Goal: Obtain resource: Obtain resource

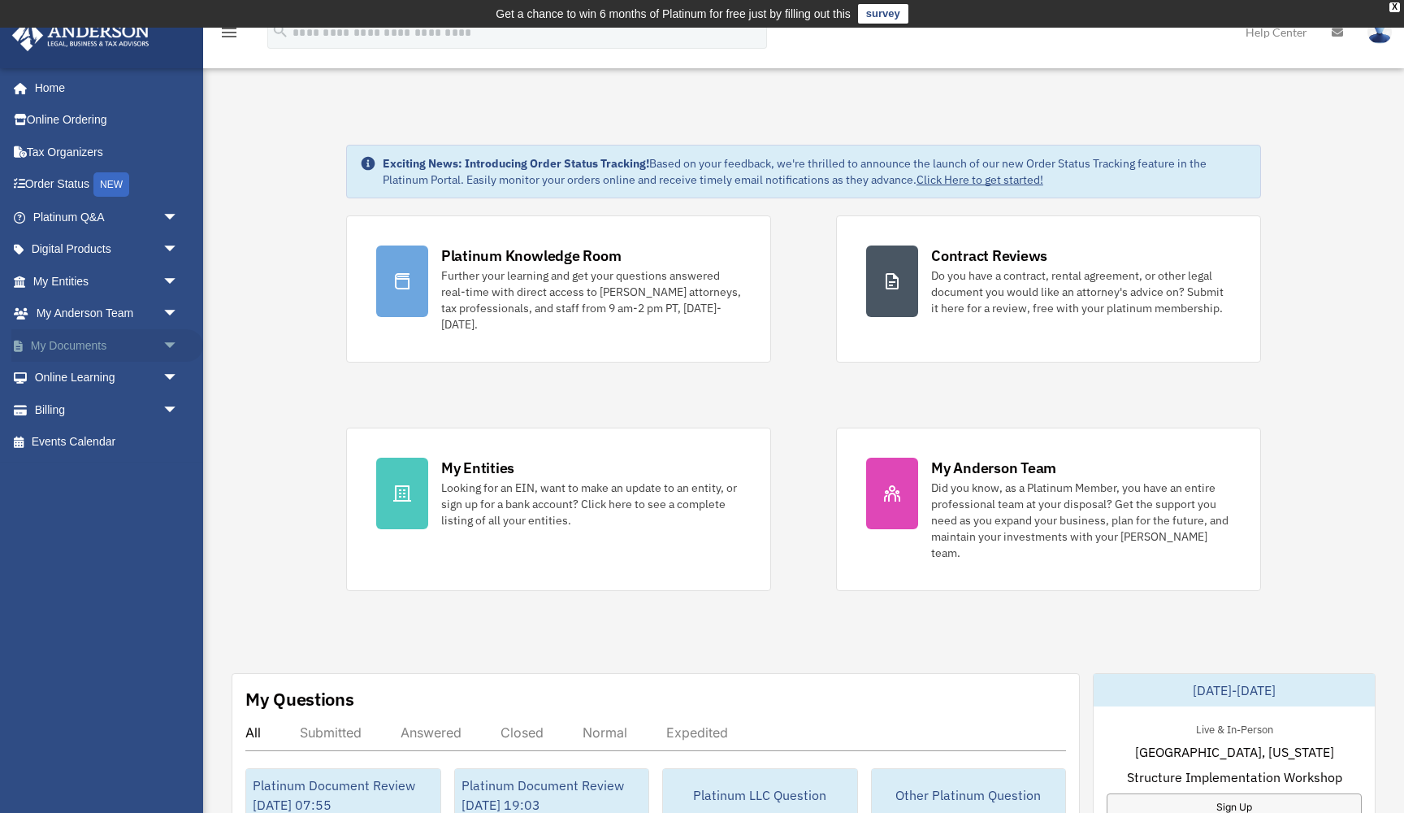
click at [73, 346] on link "My Documents arrow_drop_down" at bounding box center [107, 345] width 192 height 33
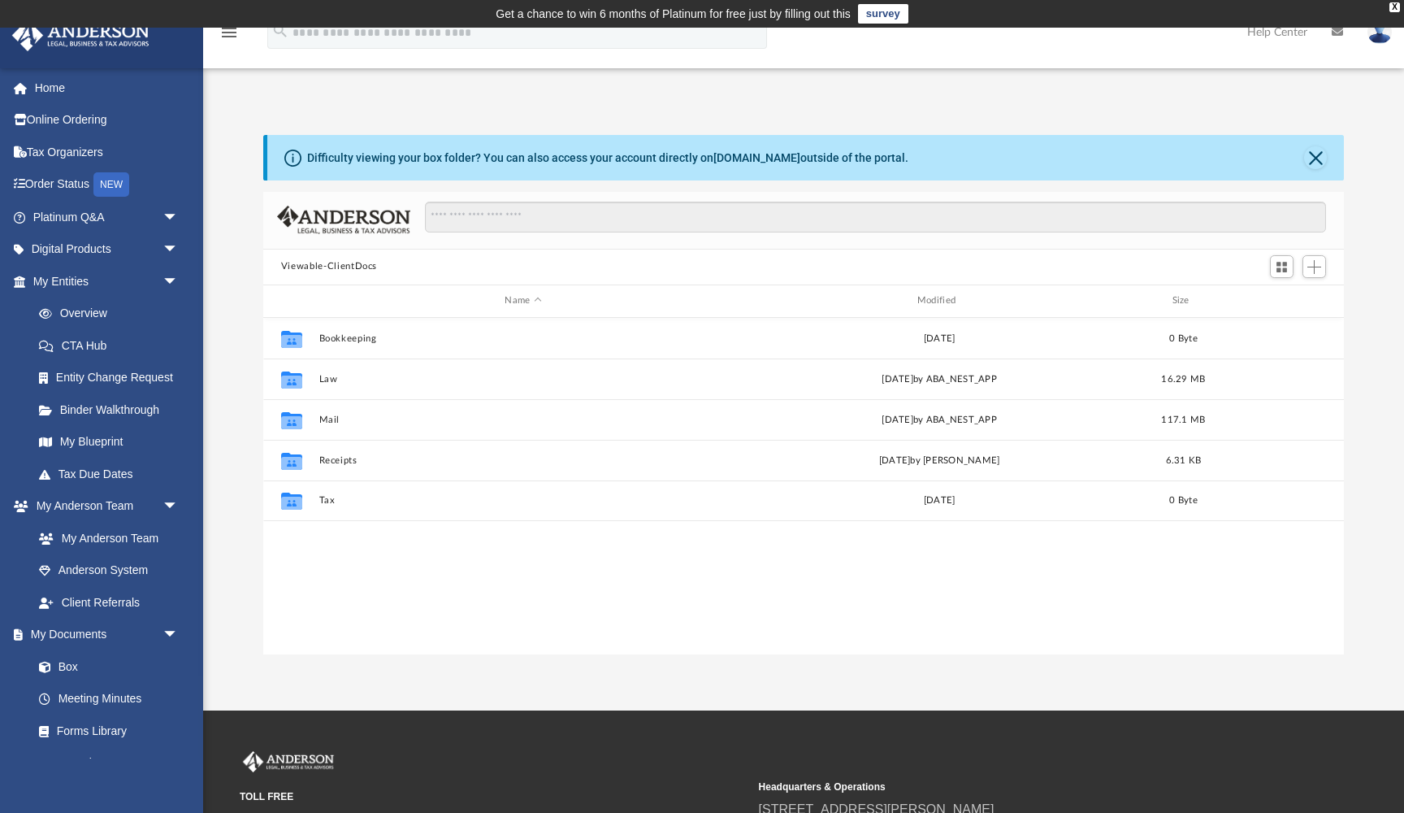
scroll to position [370, 1081]
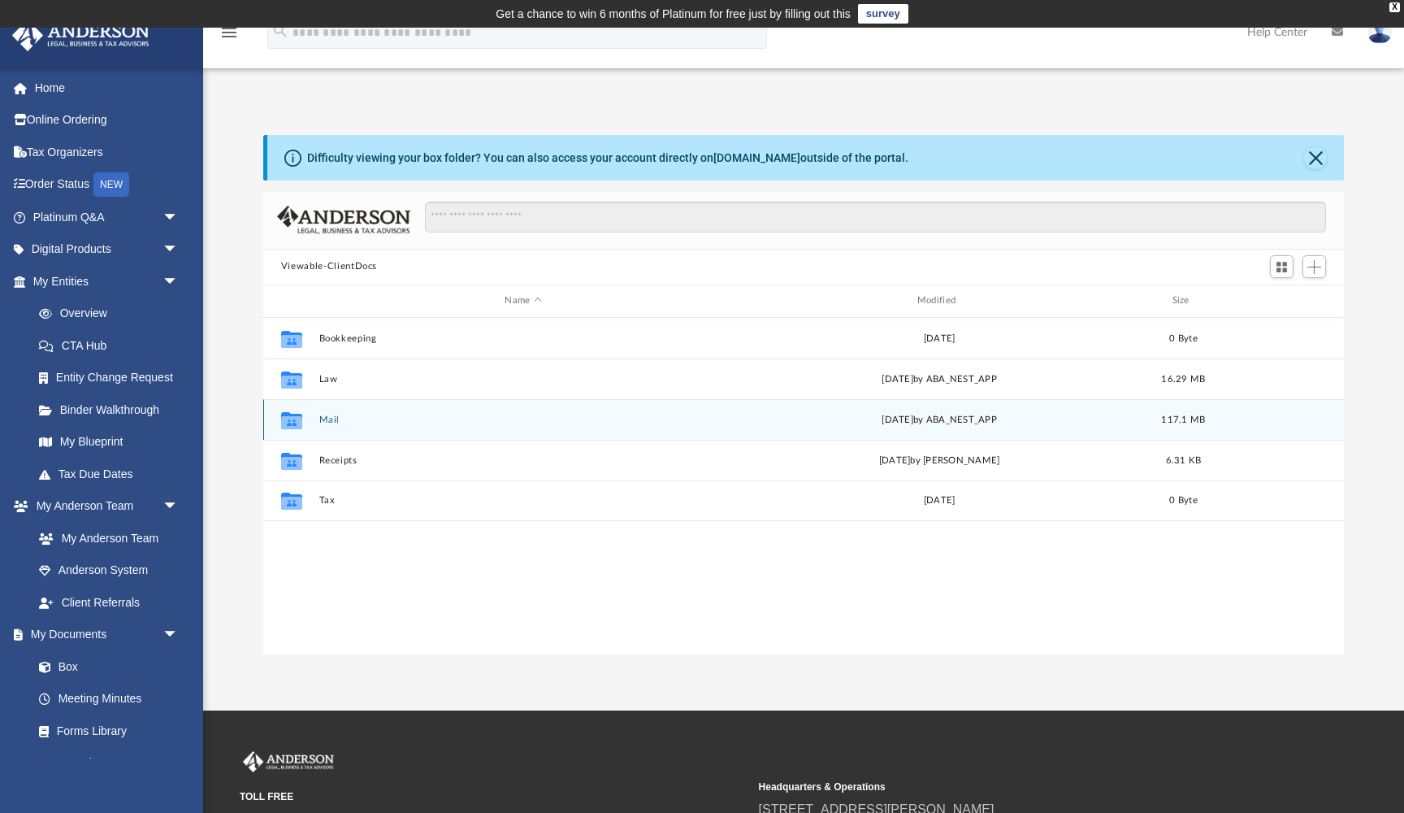
click at [324, 418] on button "Mail" at bounding box center [523, 419] width 409 height 11
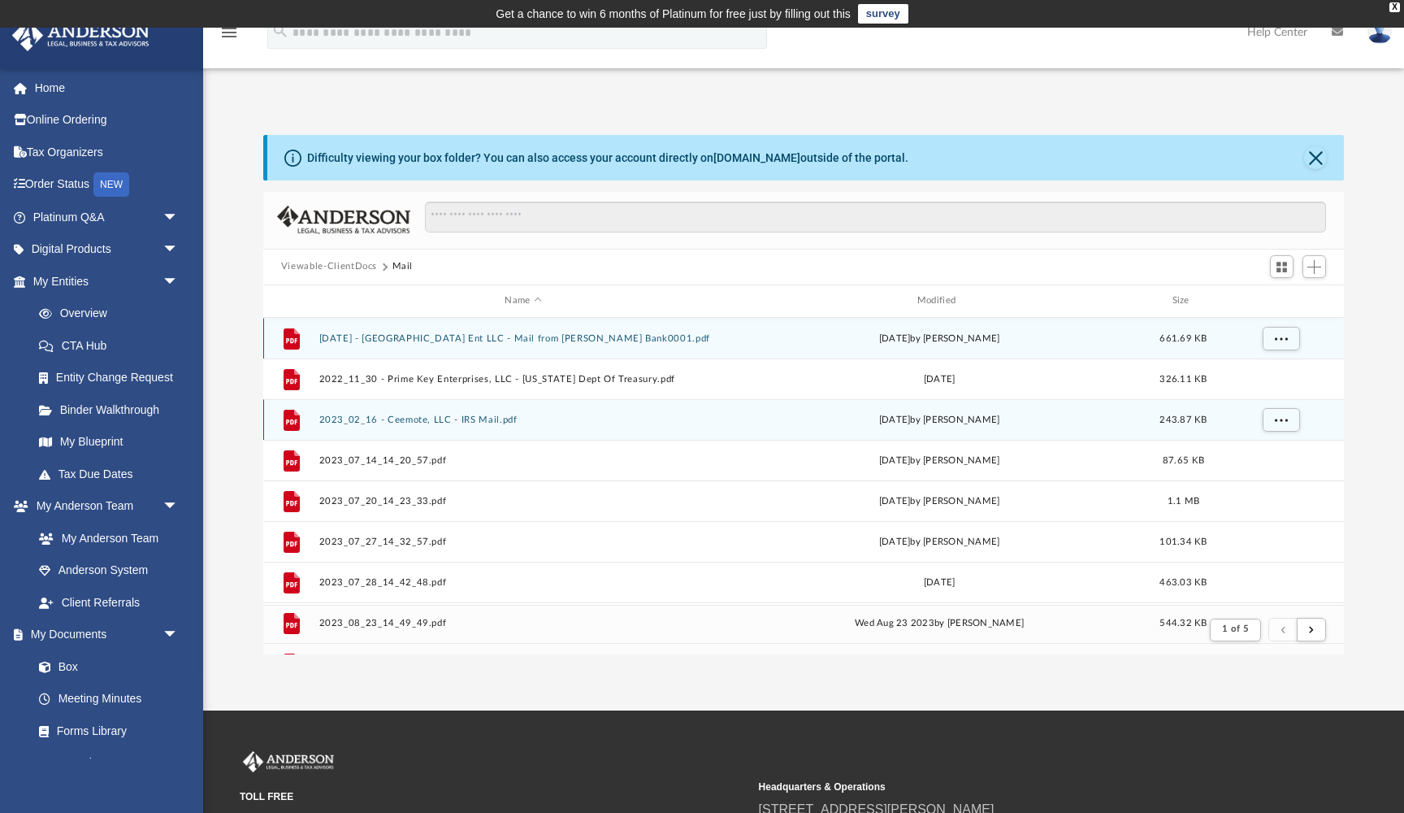
scroll to position [319, 1081]
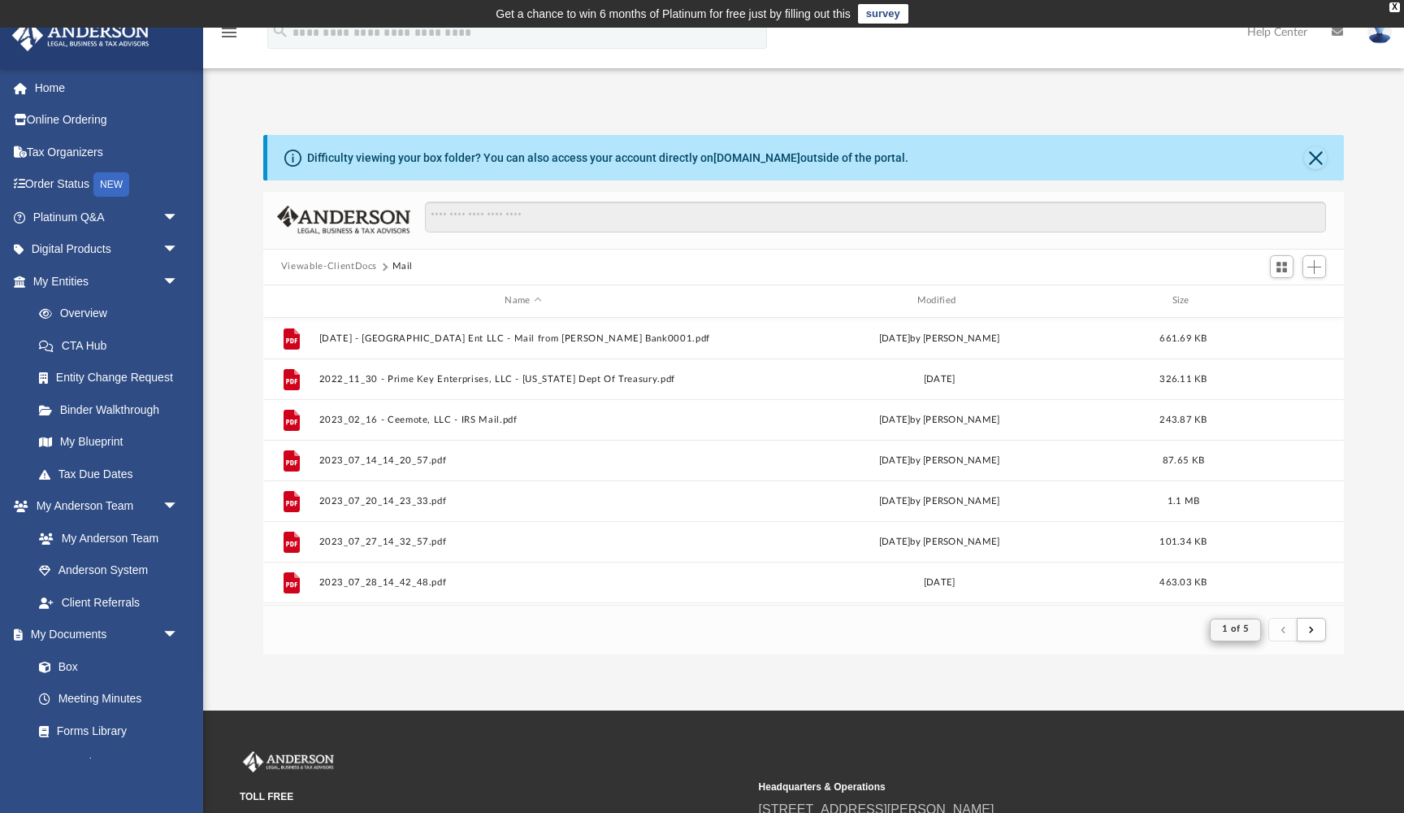
click at [1246, 633] on span "1 of 5" at bounding box center [1235, 628] width 27 height 9
click at [1170, 674] on div "App preneurlink@gmail.com Sign Out preneurlink@gmail.com Home Online Ordering T…" at bounding box center [702, 369] width 1404 height 683
click at [1233, 633] on span "1 of 5" at bounding box center [1235, 628] width 27 height 9
click at [1319, 637] on button "submit" at bounding box center [1311, 630] width 29 height 24
click at [1315, 633] on button "submit" at bounding box center [1311, 630] width 29 height 24
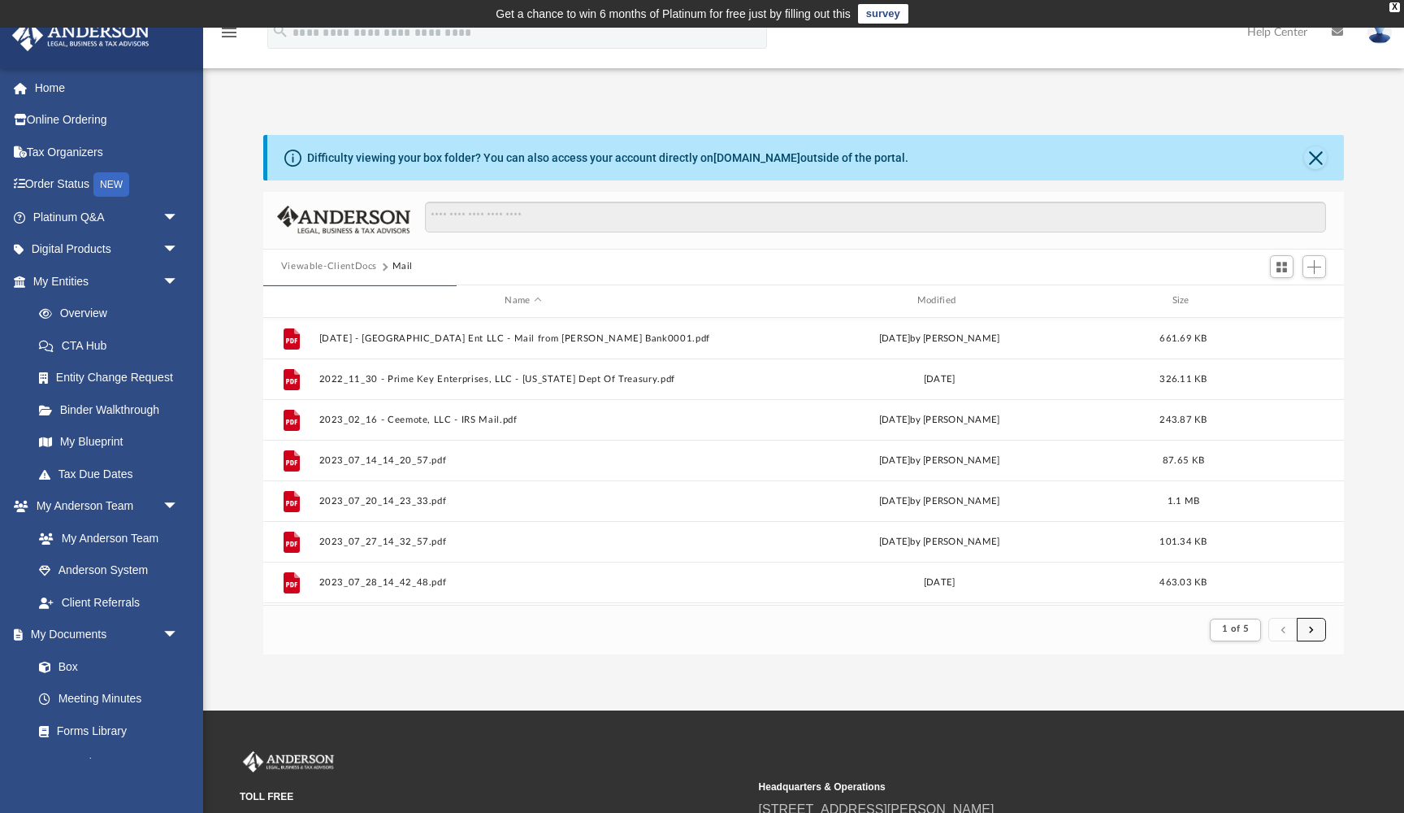
click at [1311, 631] on span "submit" at bounding box center [1311, 629] width 5 height 9
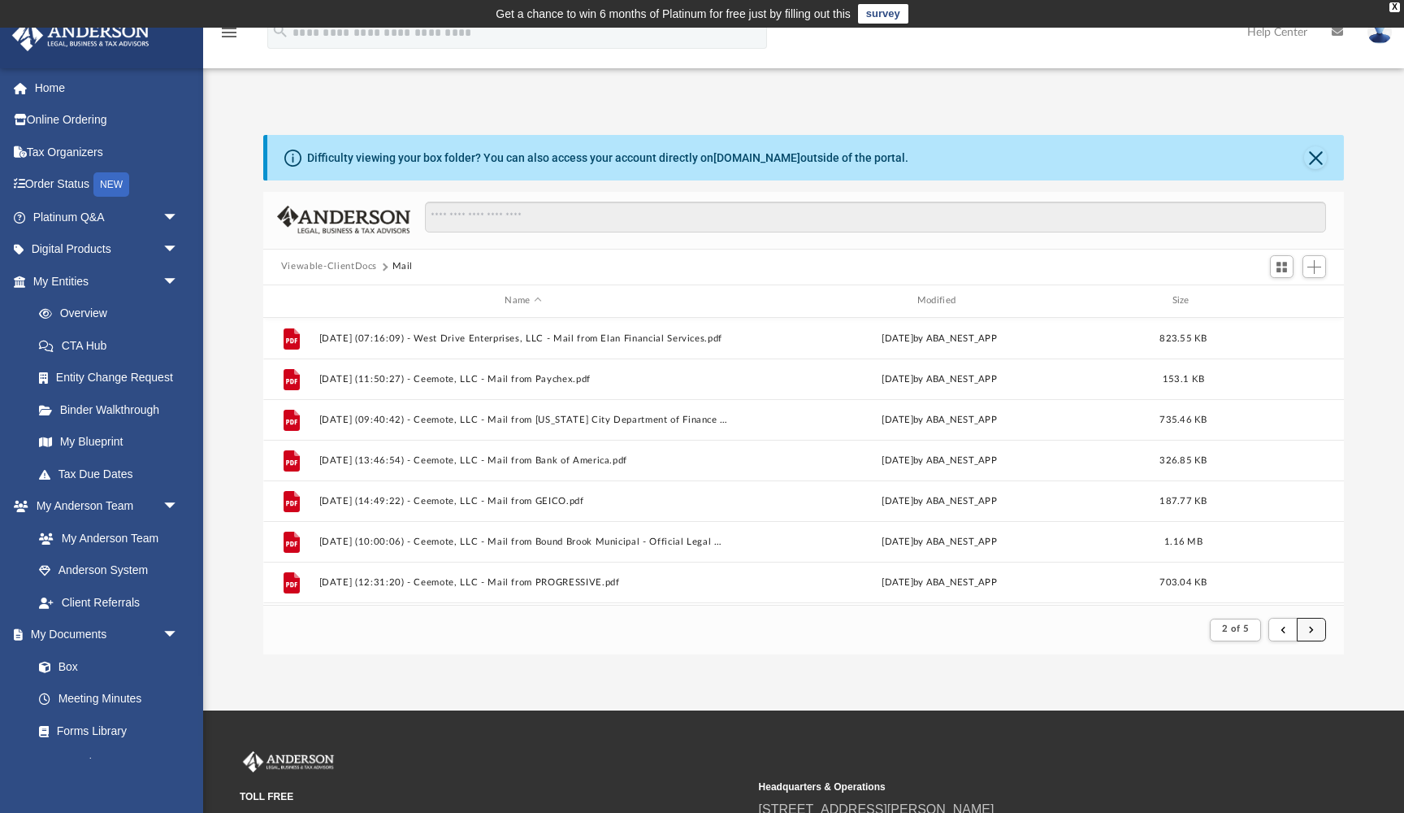
click at [1311, 631] on span "submit" at bounding box center [1311, 629] width 5 height 9
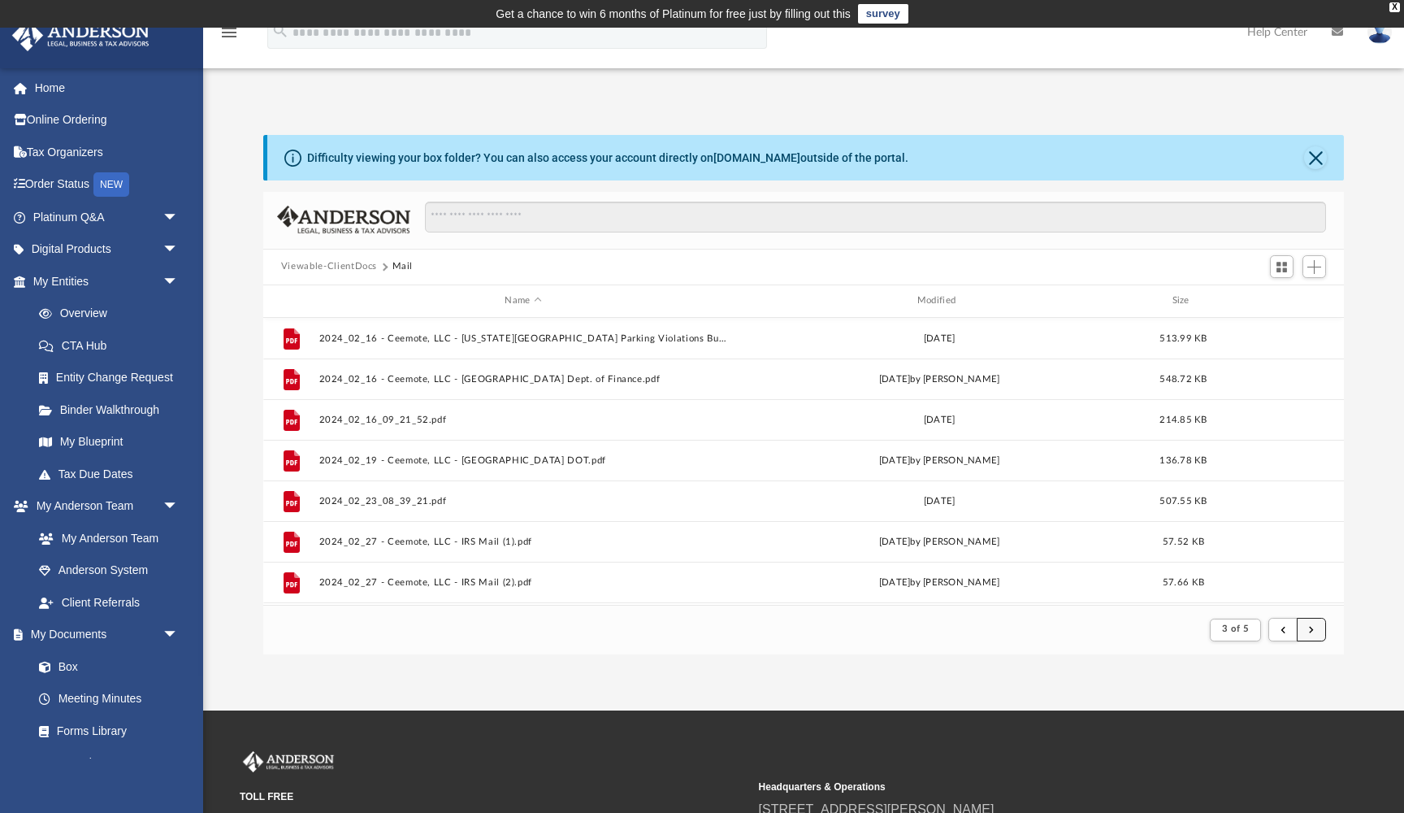
click at [1311, 631] on span "submit" at bounding box center [1311, 629] width 5 height 9
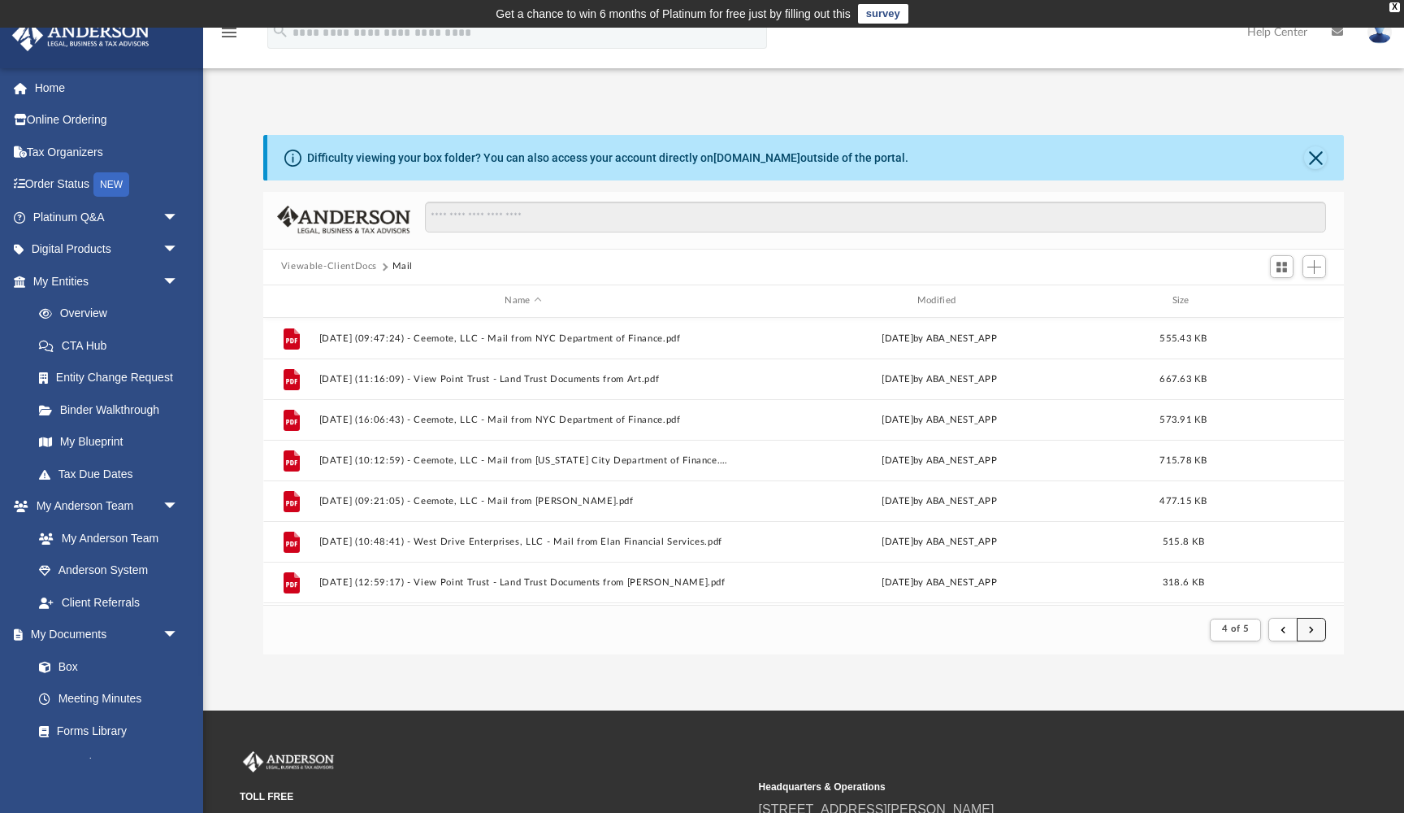
click at [1314, 627] on span "submit" at bounding box center [1311, 629] width 5 height 9
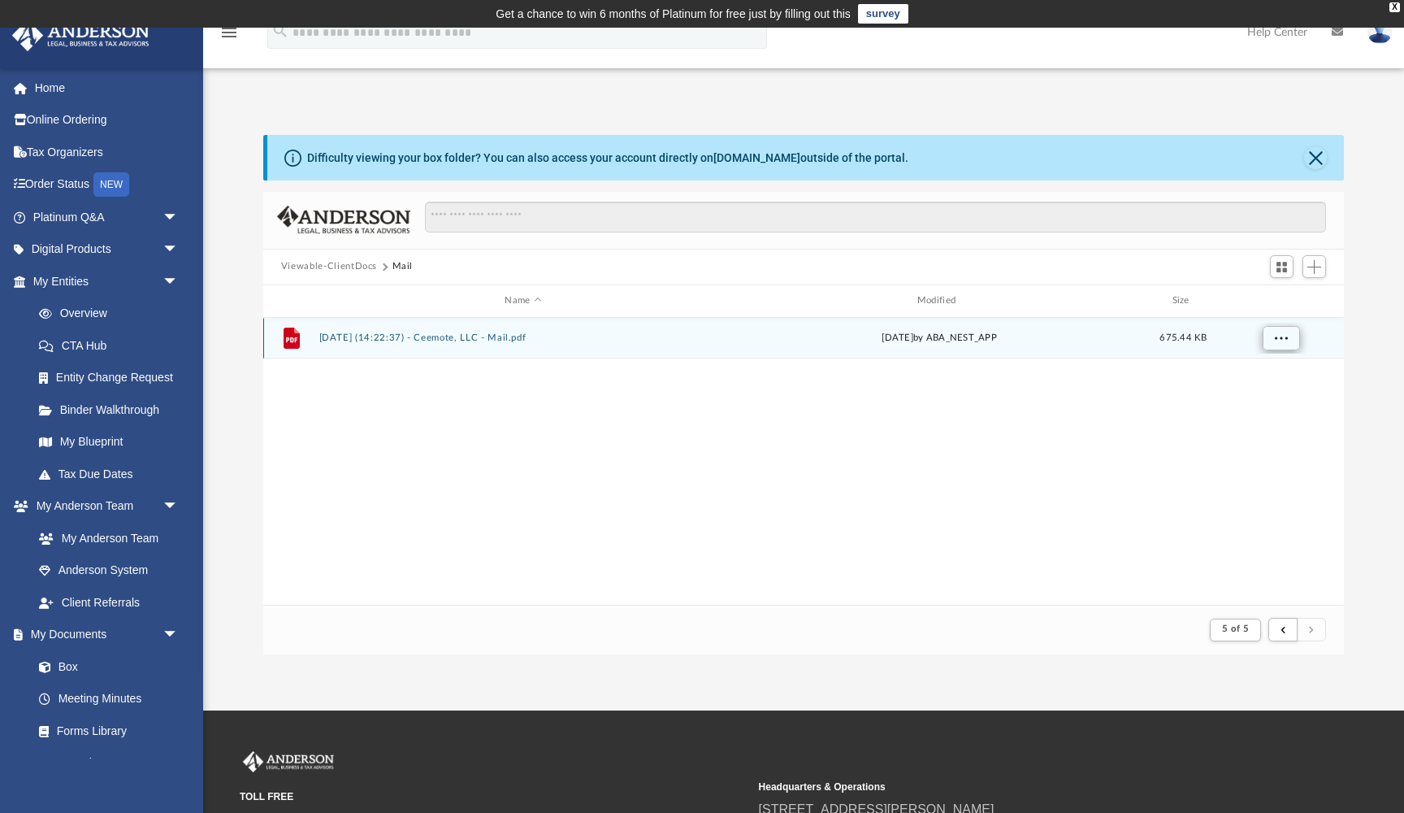
click at [1267, 343] on button "More options" at bounding box center [1280, 338] width 37 height 24
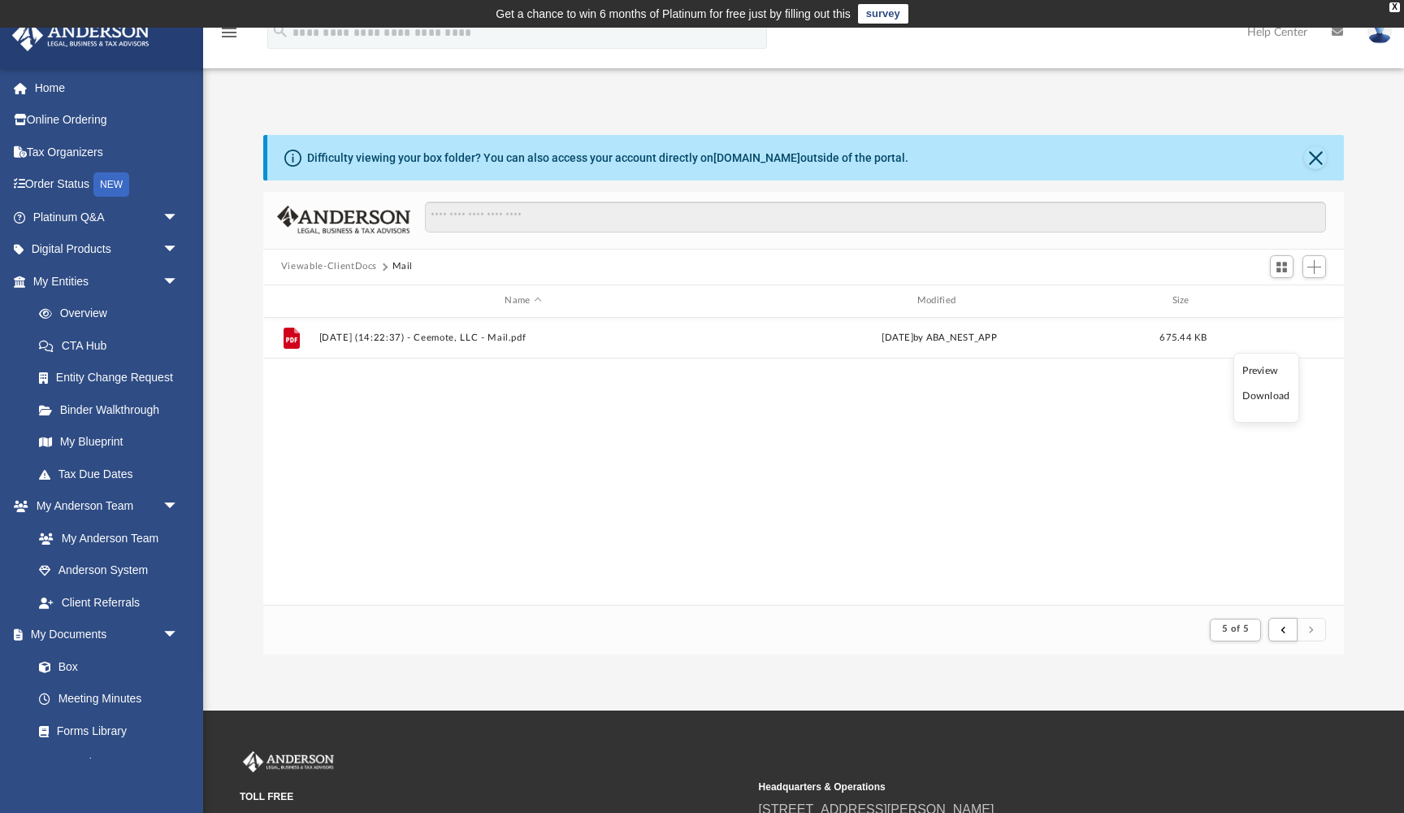
click at [1266, 369] on li "Preview" at bounding box center [1266, 370] width 47 height 17
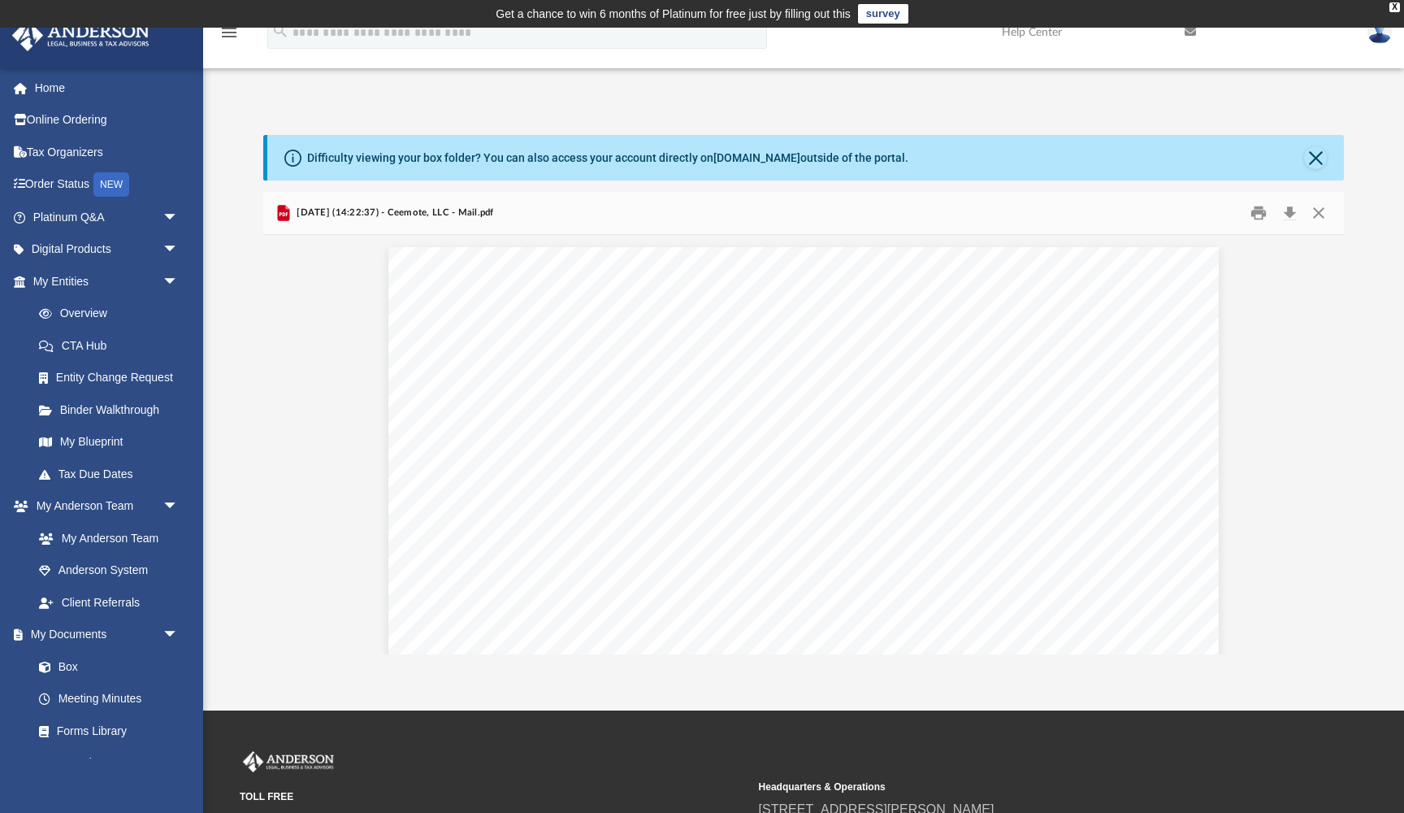
scroll to position [0, 0]
click at [1255, 215] on button "Print" at bounding box center [1259, 212] width 33 height 25
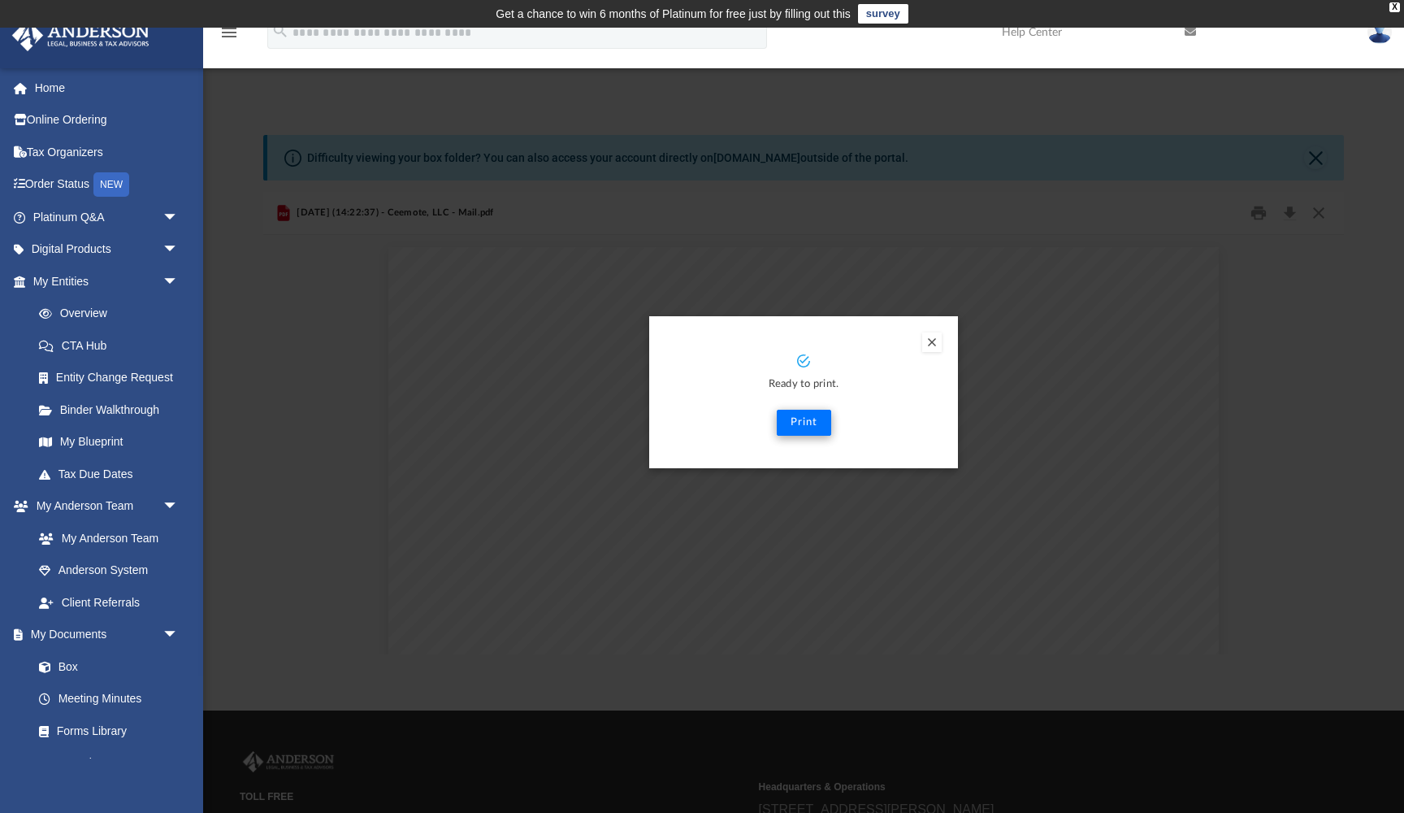
click at [811, 422] on button "Print" at bounding box center [804, 423] width 54 height 26
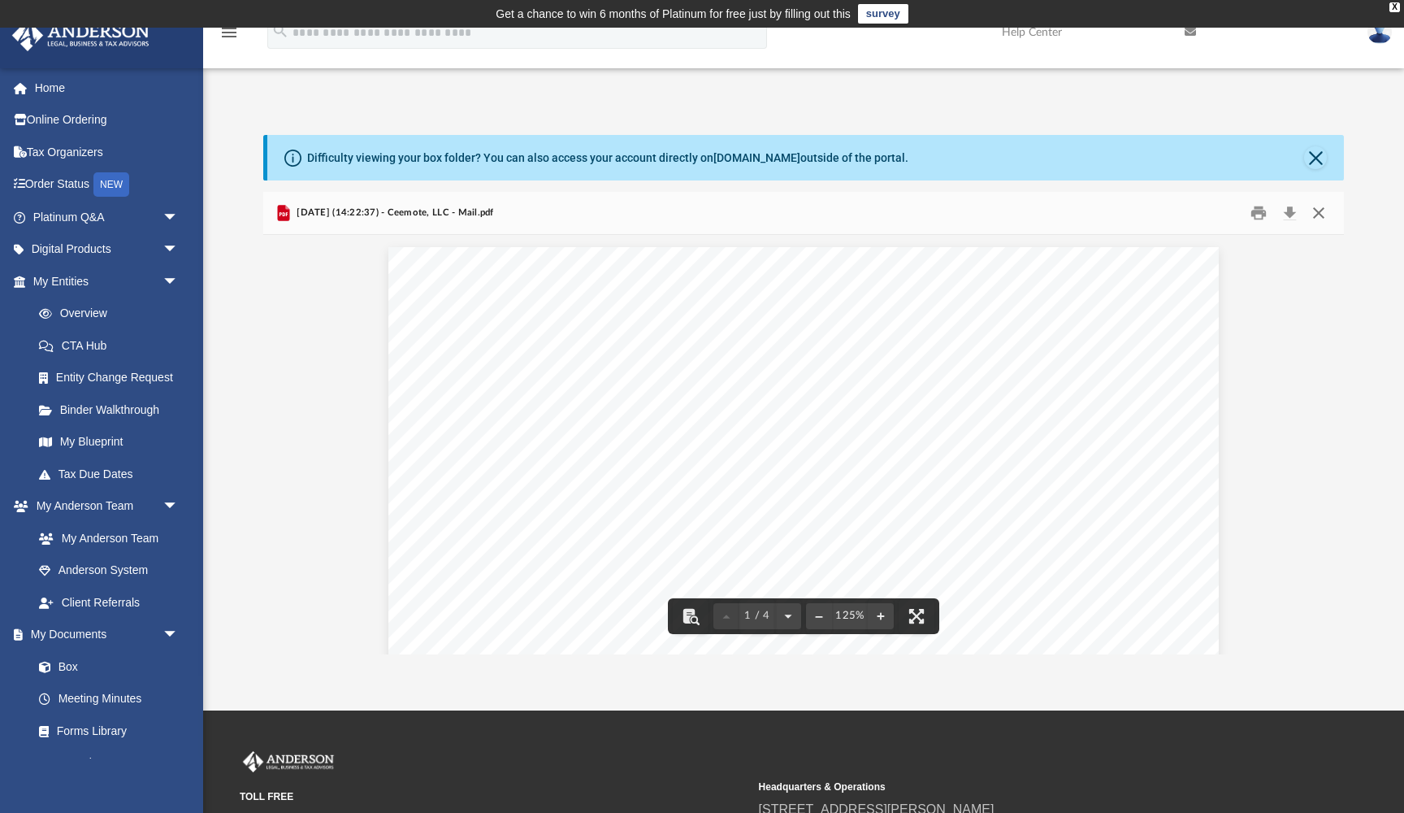
click at [1316, 215] on button "Close" at bounding box center [1318, 212] width 29 height 25
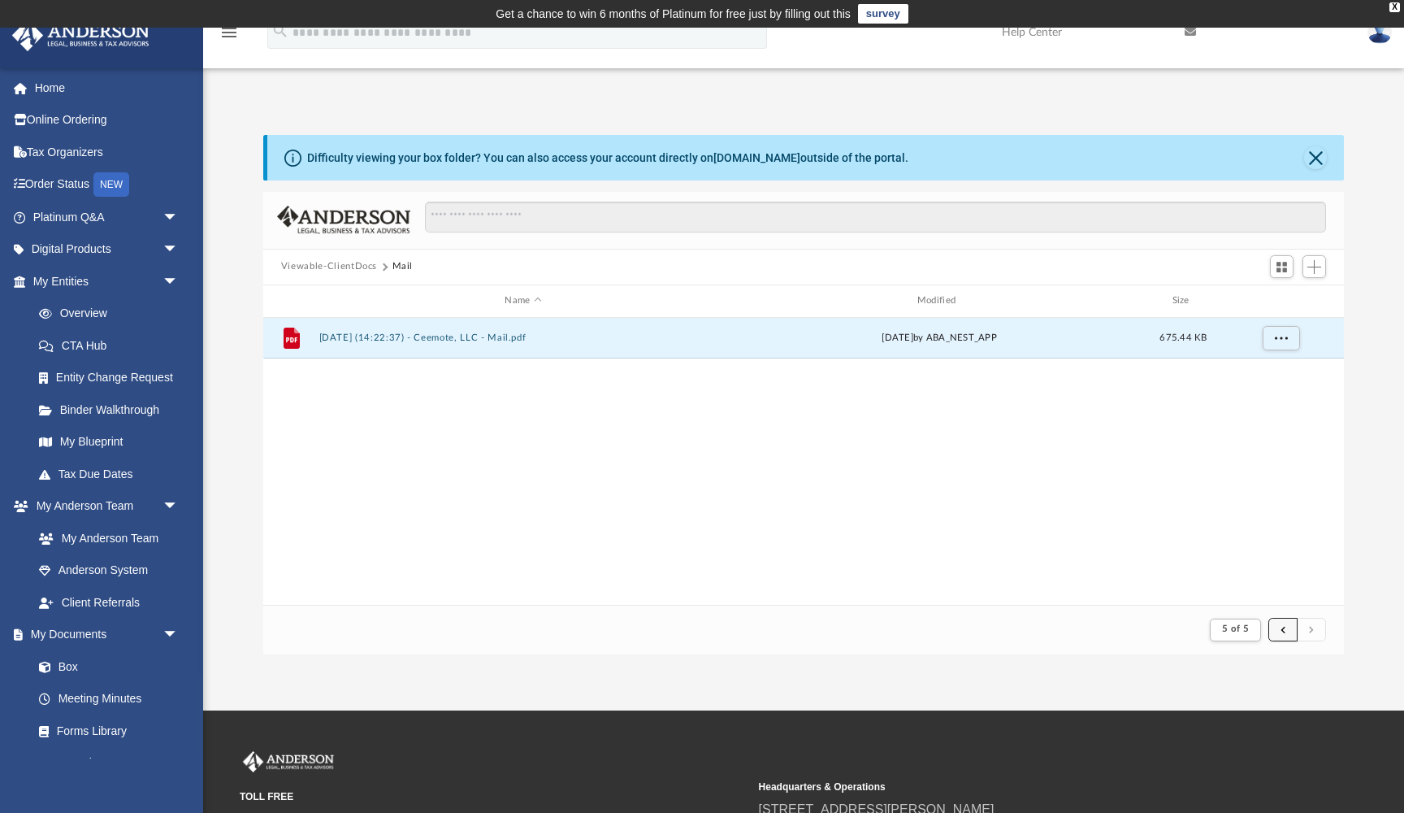
click at [1284, 633] on span "submit" at bounding box center [1283, 629] width 5 height 9
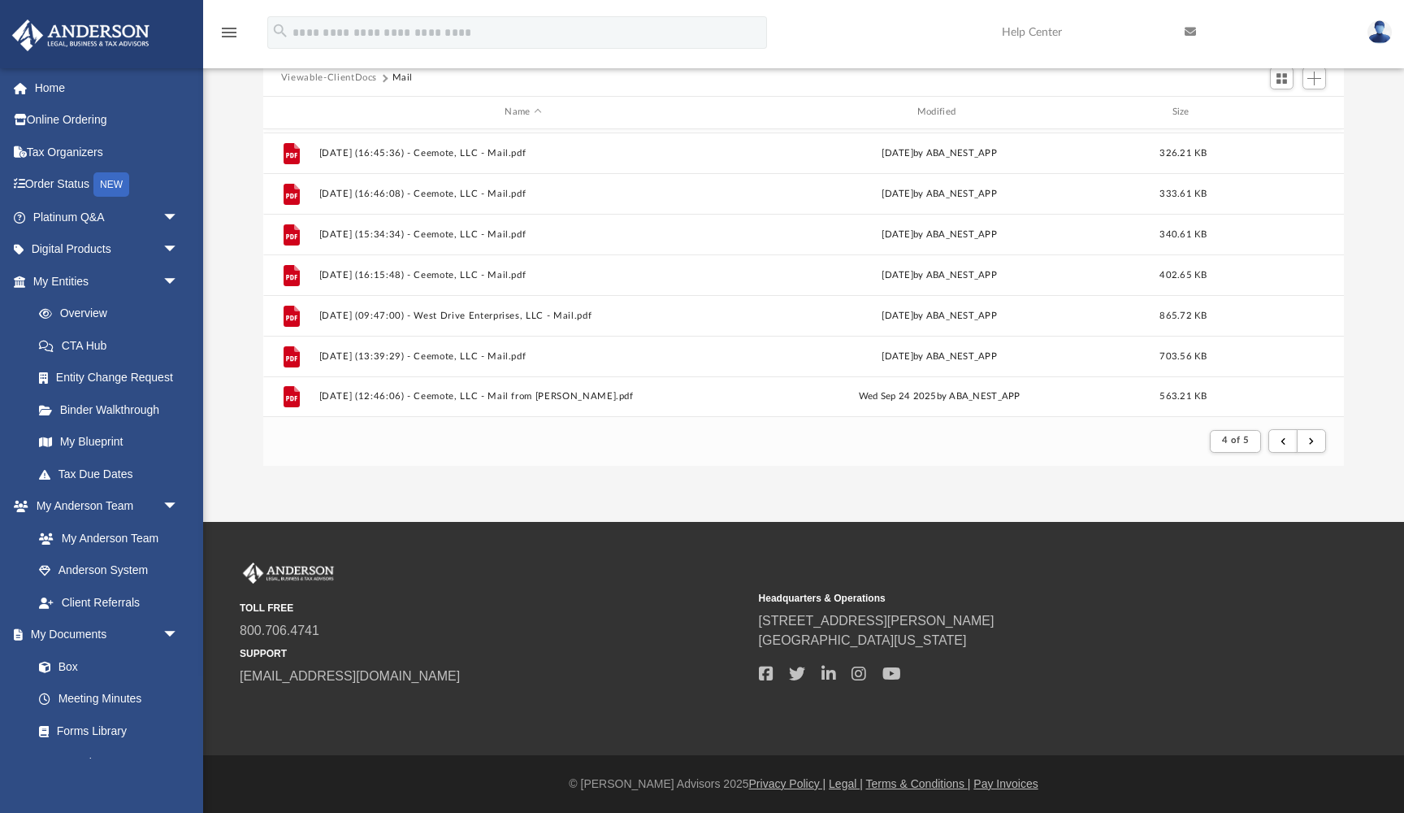
scroll to position [1744, 0]
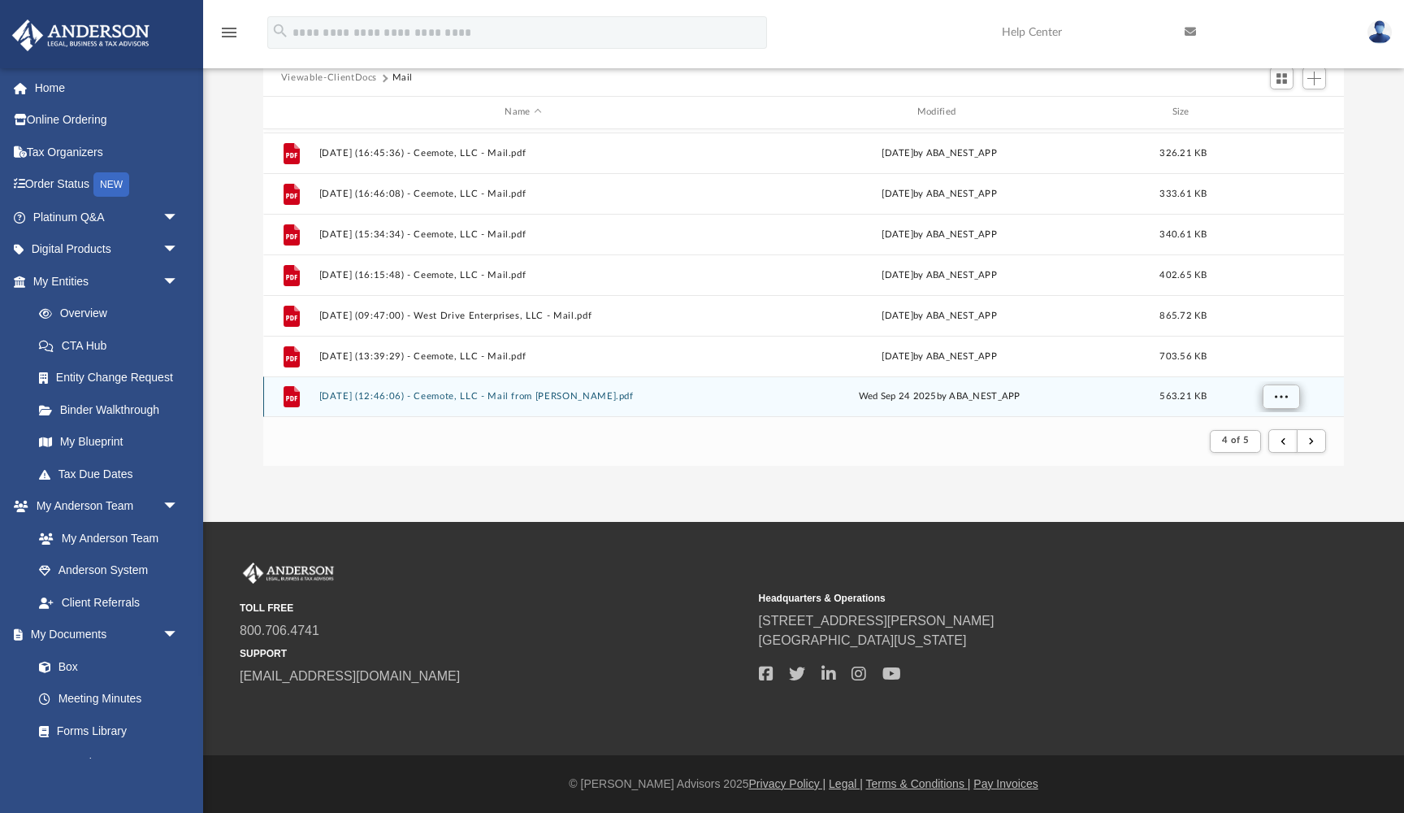
click at [1282, 392] on span "More options" at bounding box center [1280, 396] width 13 height 9
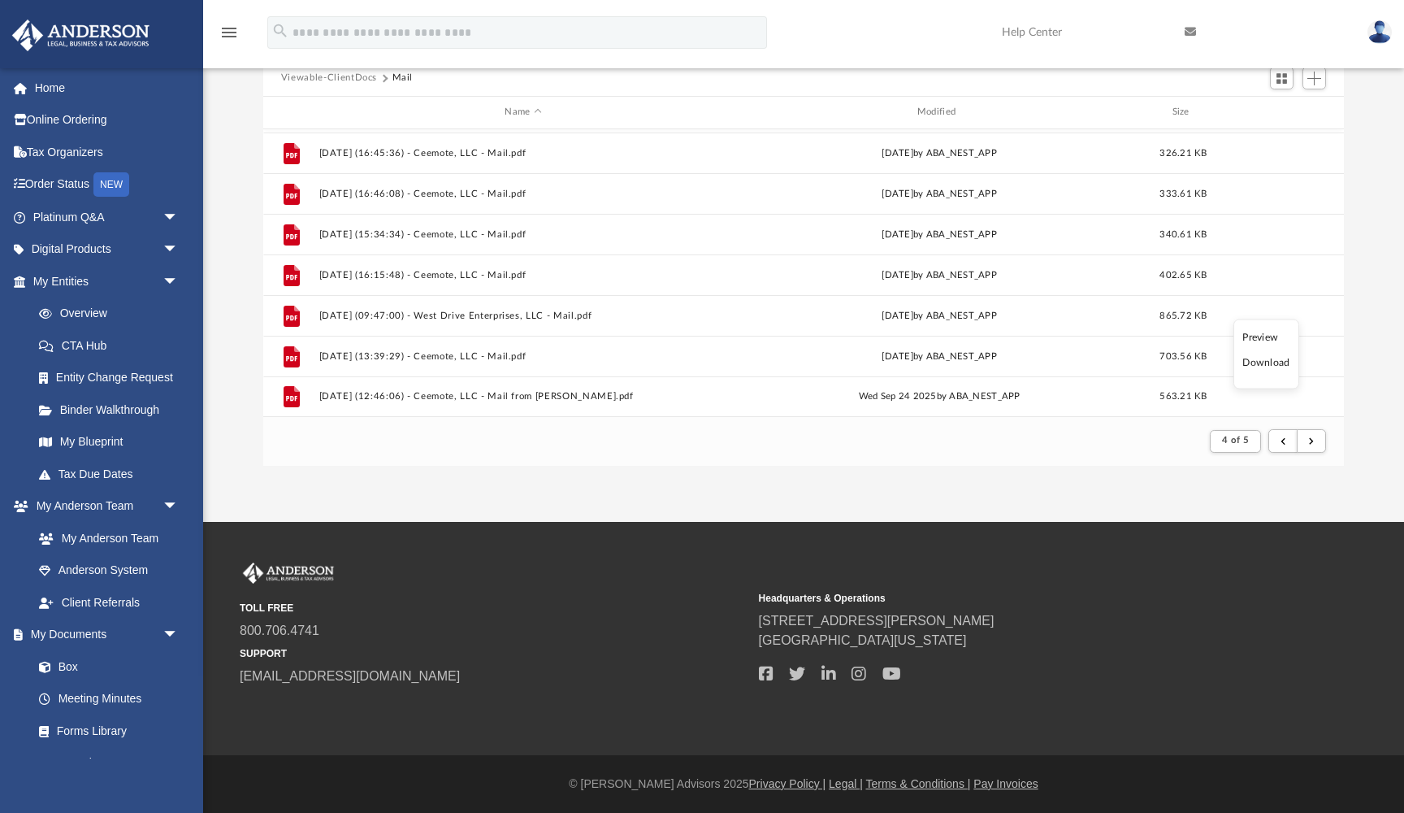
click at [1273, 339] on li "Preview" at bounding box center [1266, 336] width 47 height 17
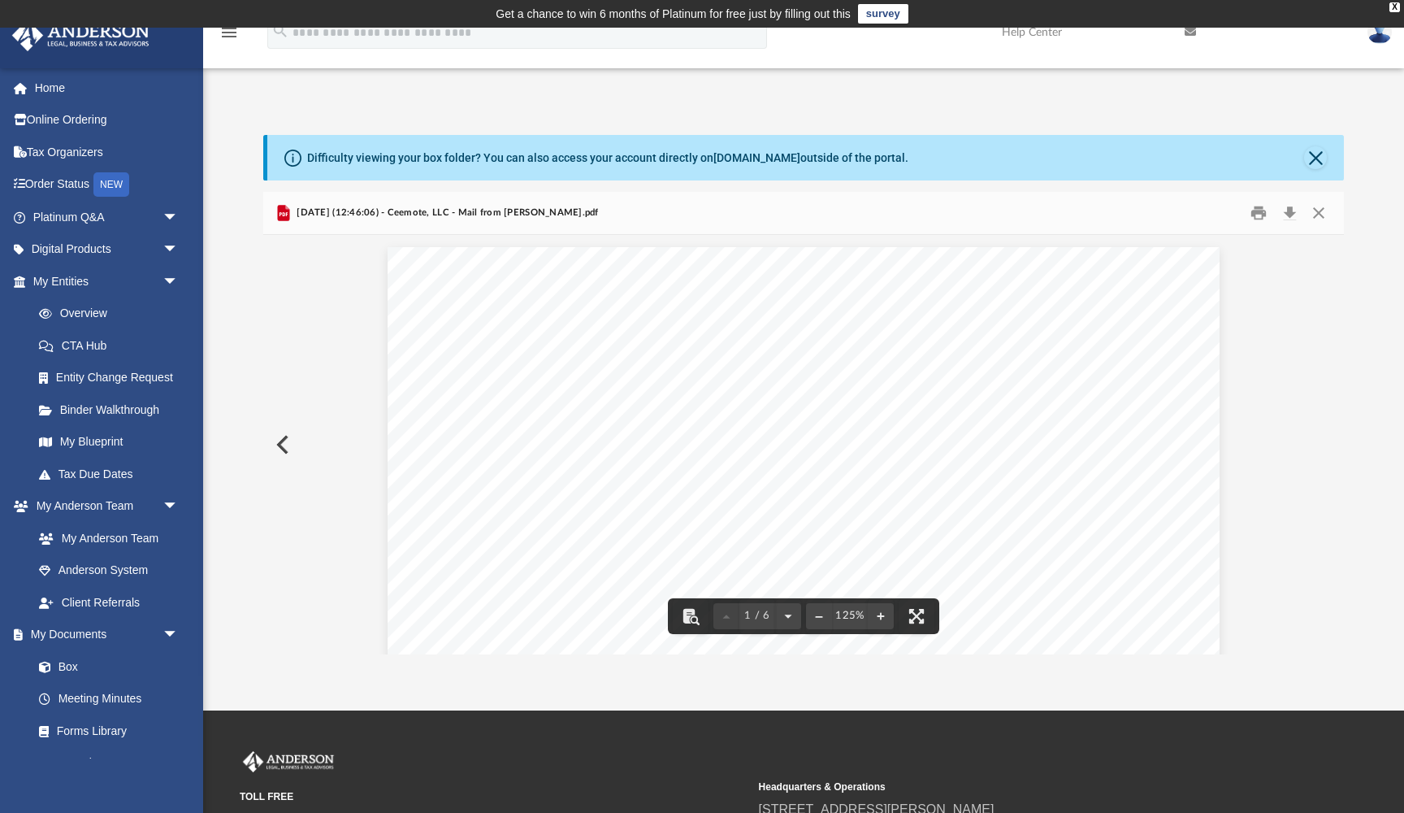
scroll to position [0, 0]
click at [1261, 210] on button "Print" at bounding box center [1259, 212] width 33 height 25
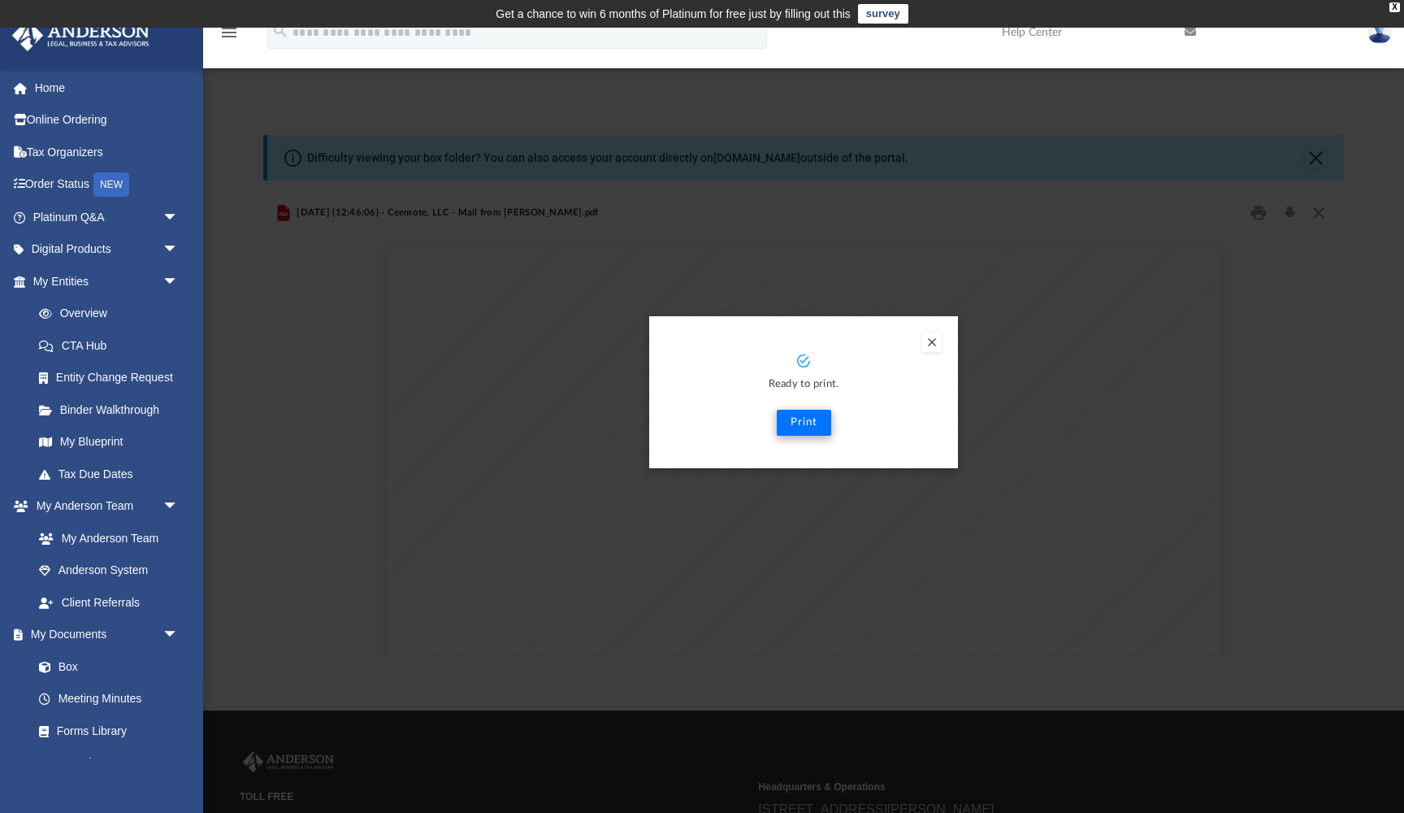
click at [819, 423] on button "Print" at bounding box center [804, 423] width 54 height 26
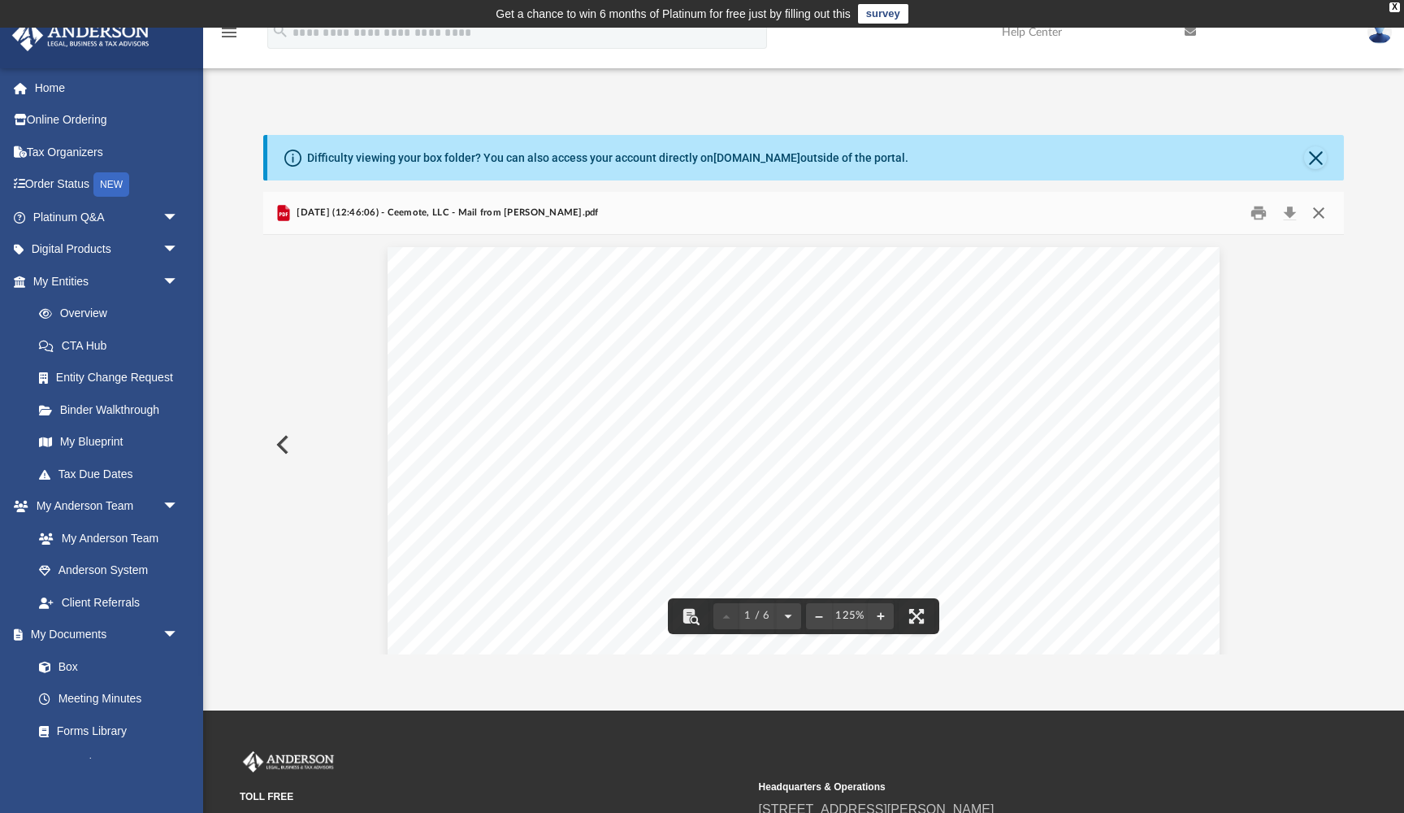
click at [1321, 215] on button "Close" at bounding box center [1318, 212] width 29 height 25
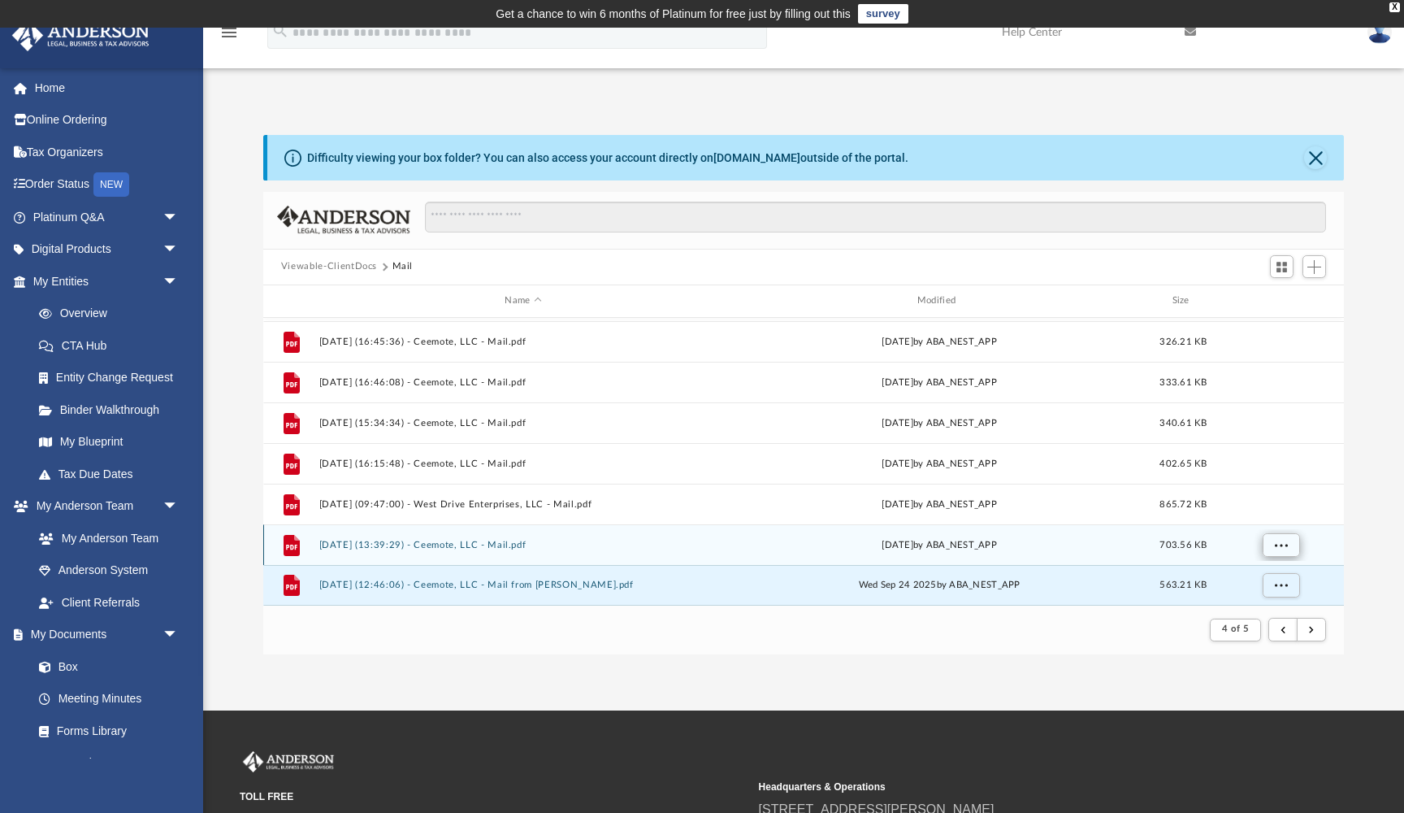
click at [1269, 541] on button "More options" at bounding box center [1280, 544] width 37 height 24
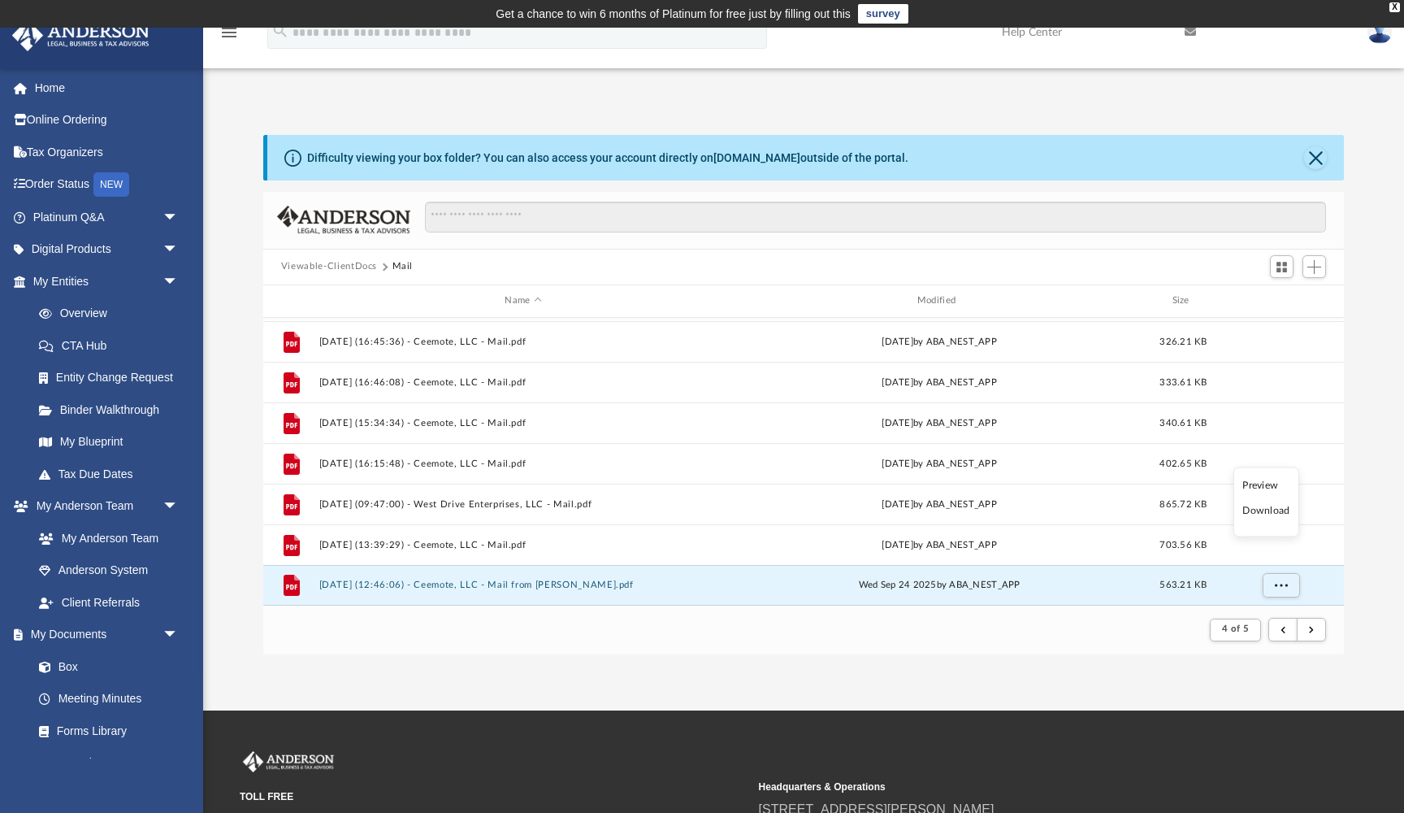
click at [1270, 491] on li "Preview" at bounding box center [1266, 484] width 47 height 17
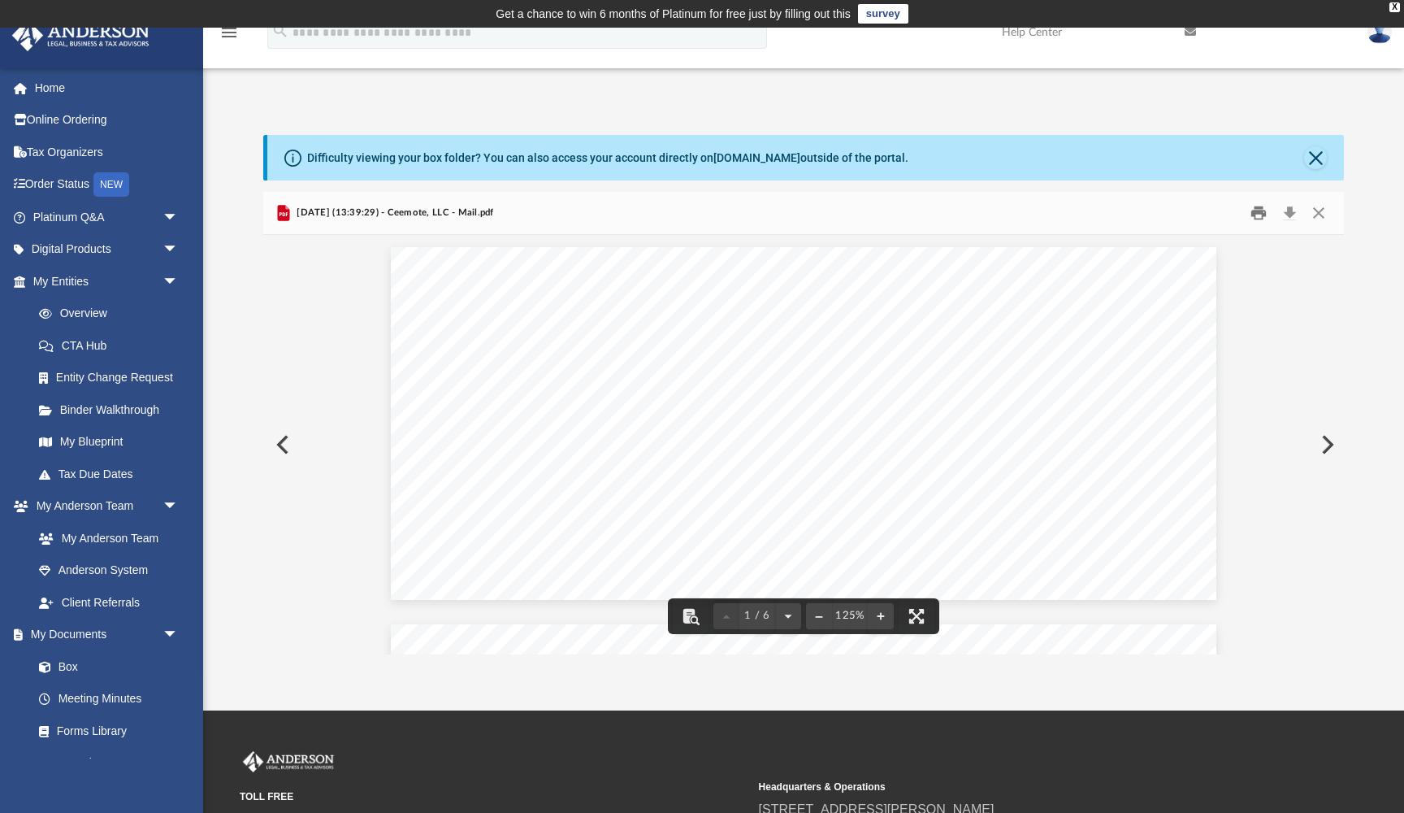
click at [1262, 215] on button "Print" at bounding box center [1259, 212] width 33 height 25
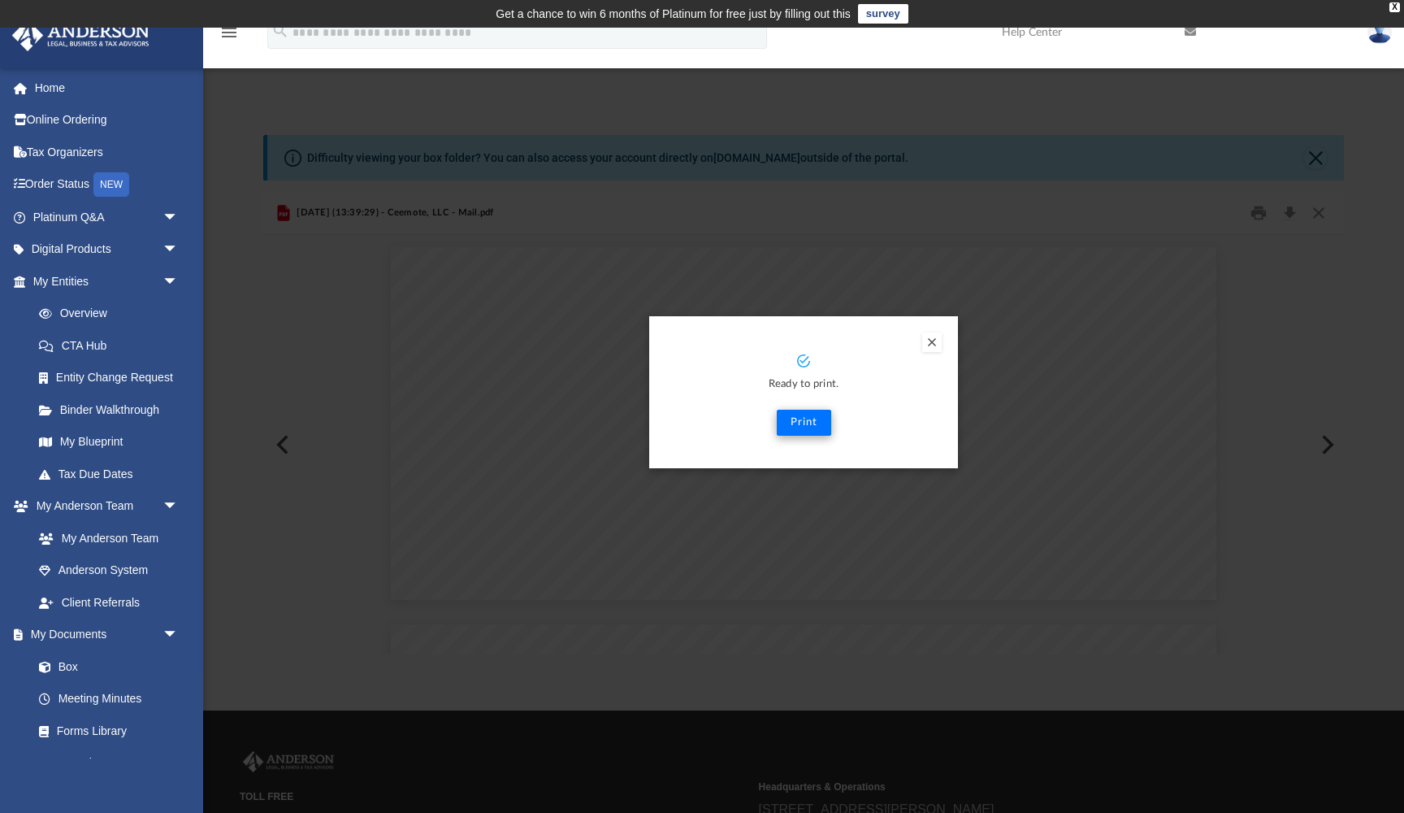
click at [813, 427] on button "Print" at bounding box center [804, 423] width 54 height 26
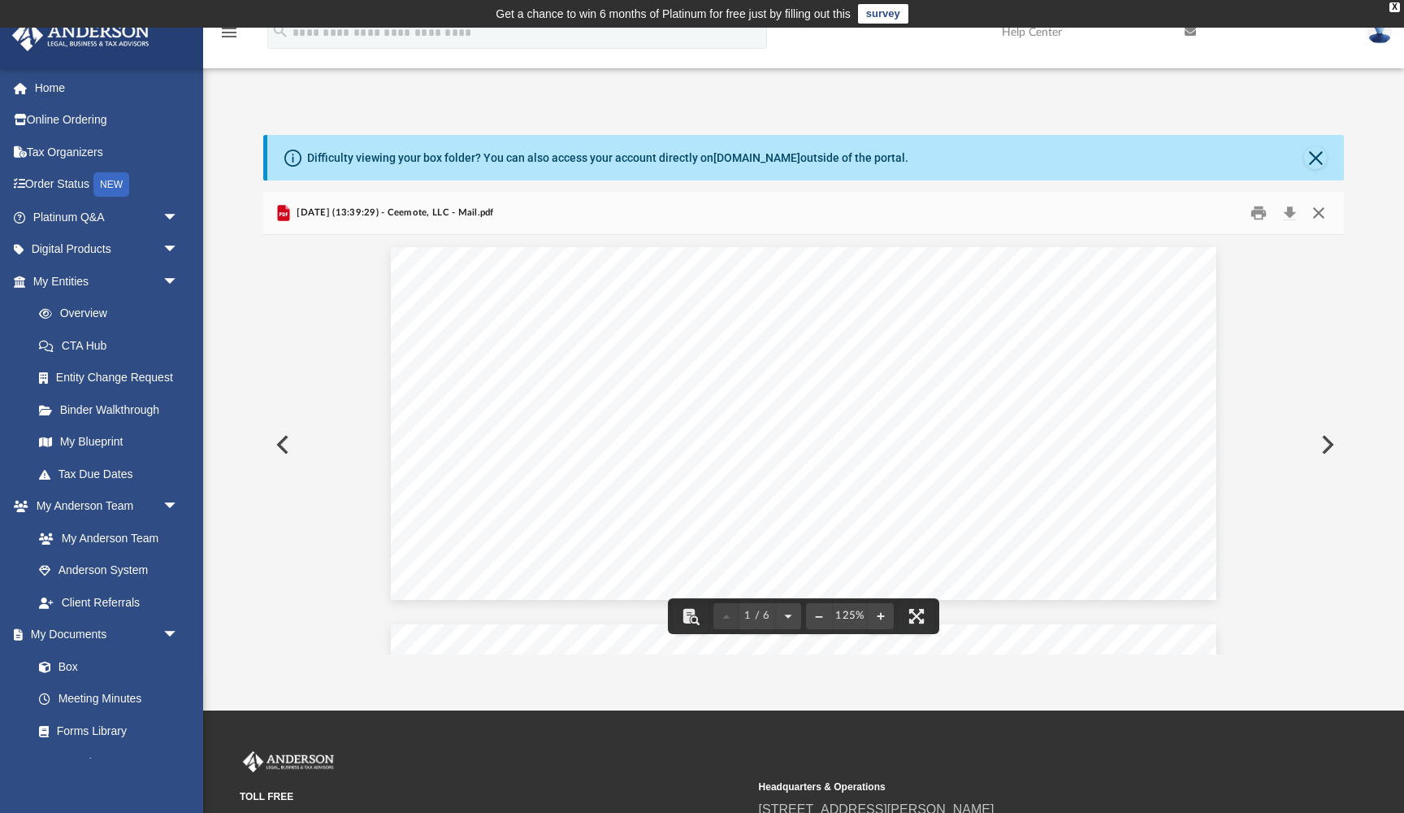
click at [1317, 219] on button "Close" at bounding box center [1318, 212] width 29 height 25
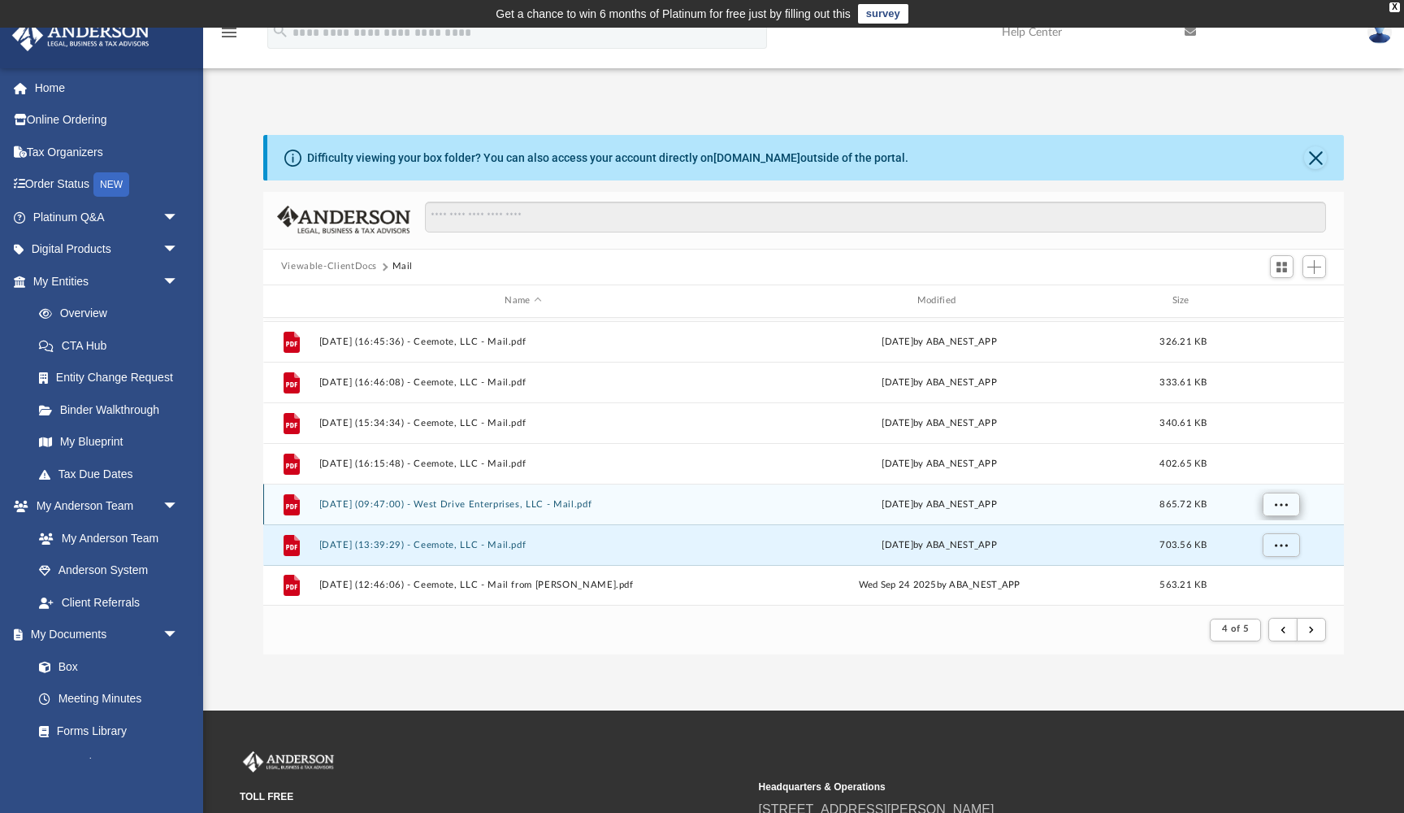
click at [1278, 500] on span "More options" at bounding box center [1280, 503] width 13 height 9
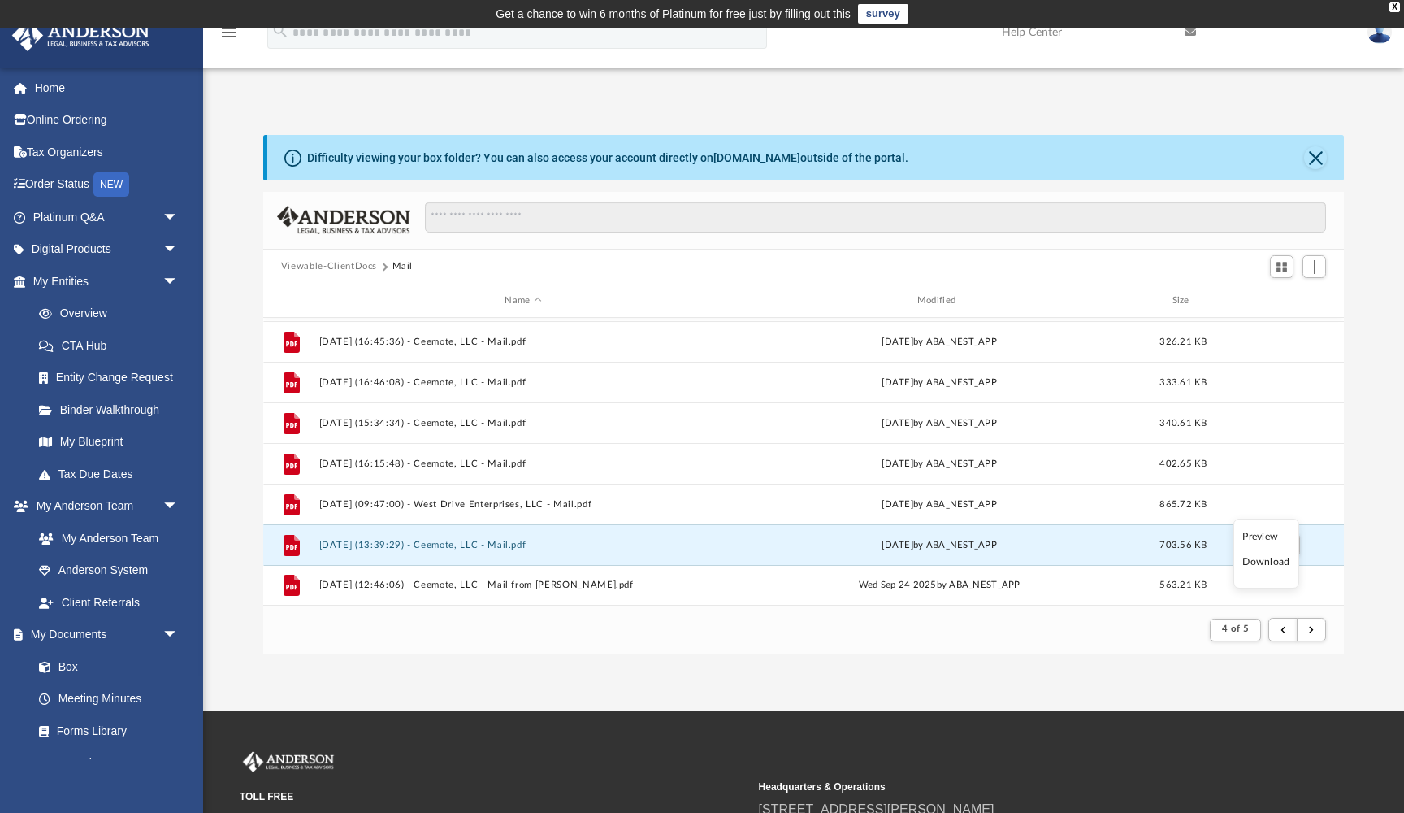
click at [1278, 540] on li "Preview" at bounding box center [1266, 536] width 47 height 17
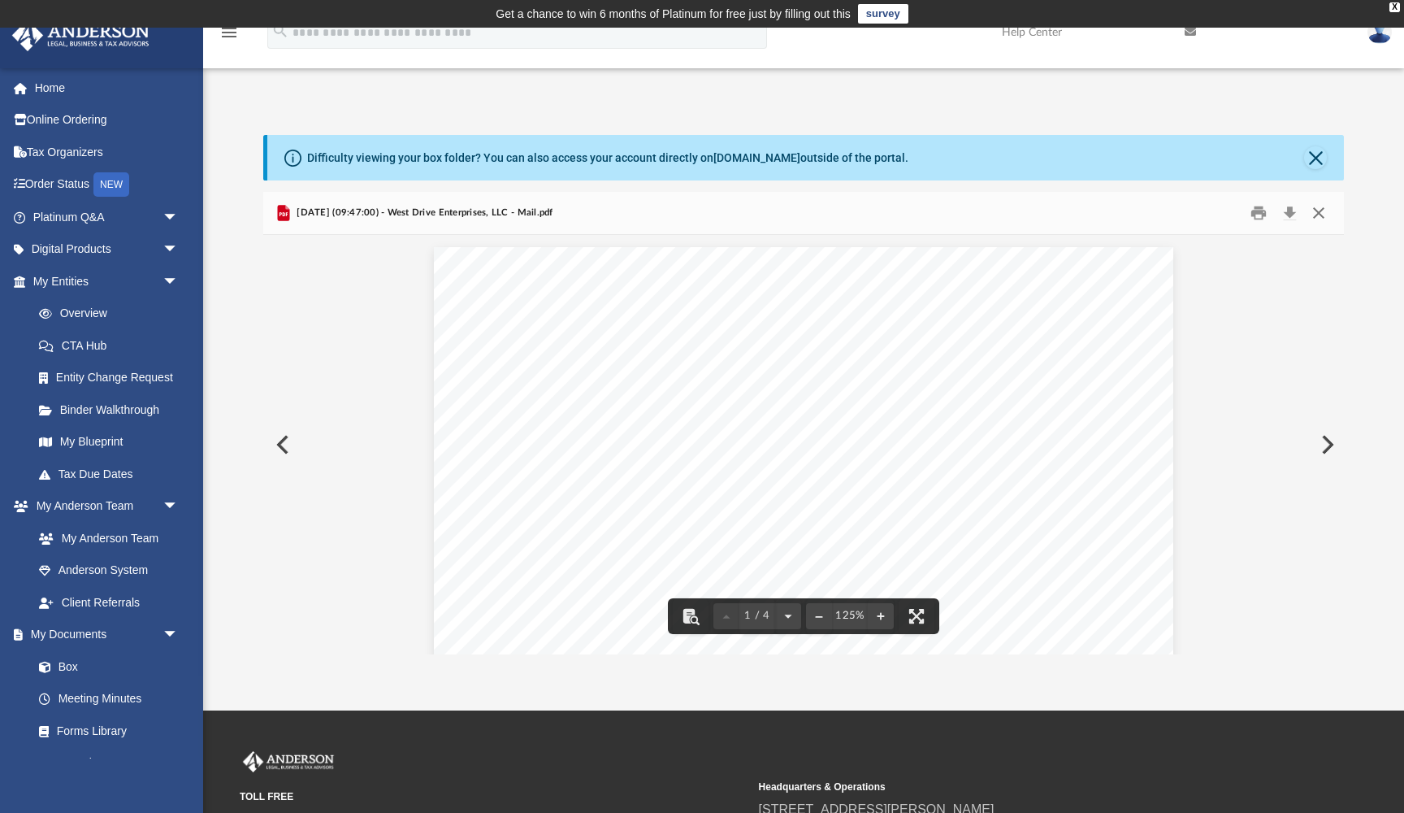
click at [1321, 215] on button "Close" at bounding box center [1318, 212] width 29 height 25
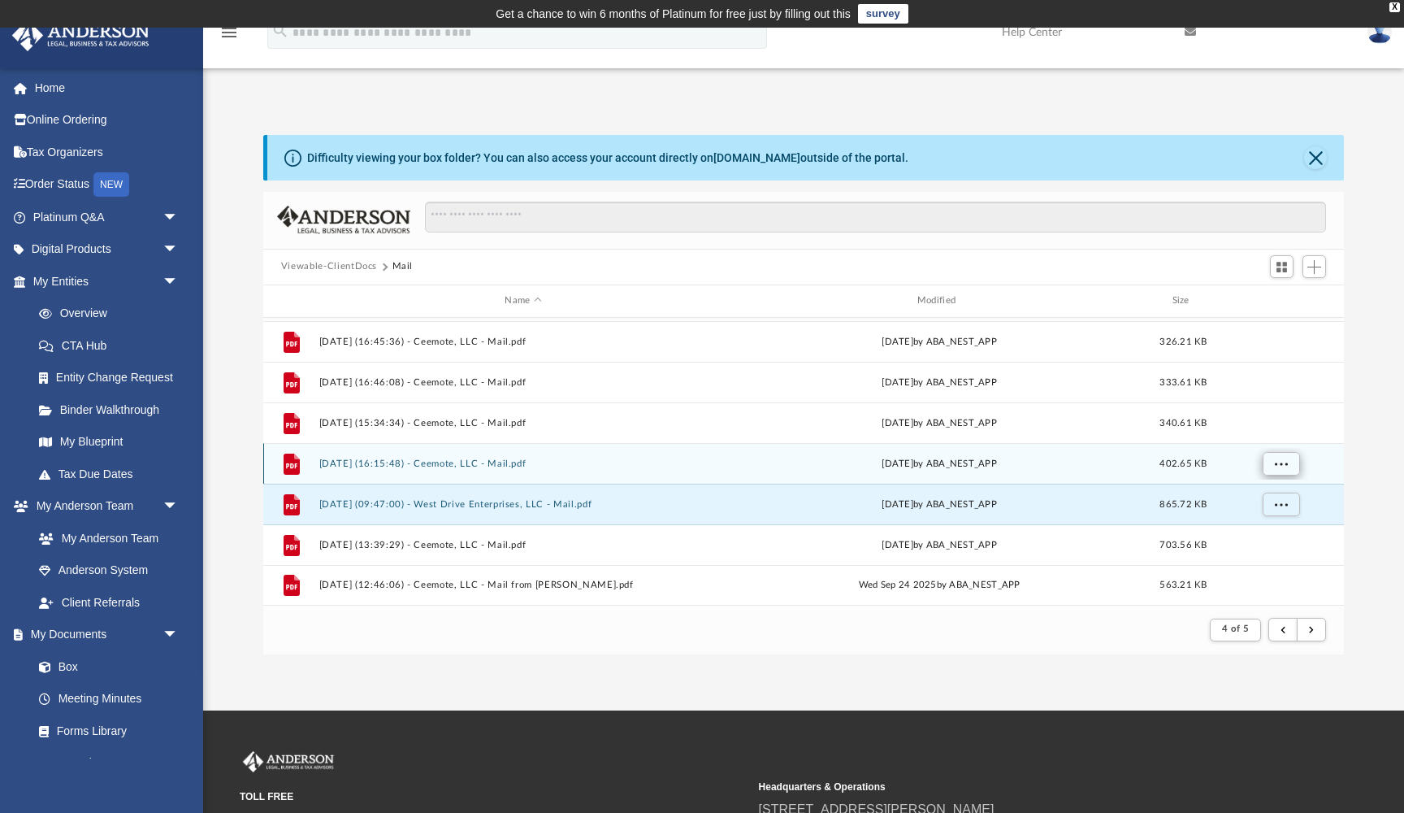
click at [1279, 462] on span "More options" at bounding box center [1280, 462] width 13 height 9
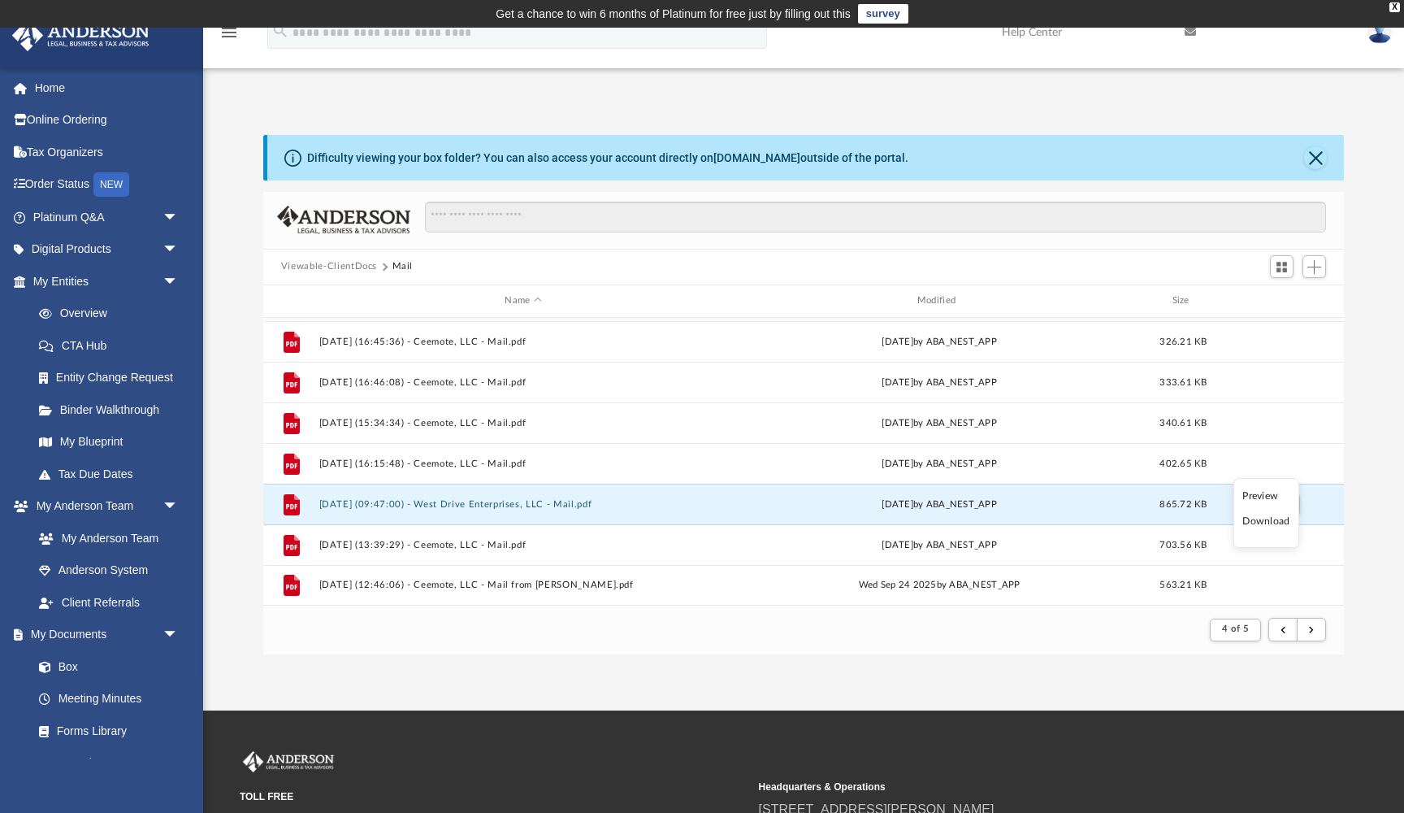
click at [1271, 494] on li "Preview" at bounding box center [1266, 496] width 47 height 17
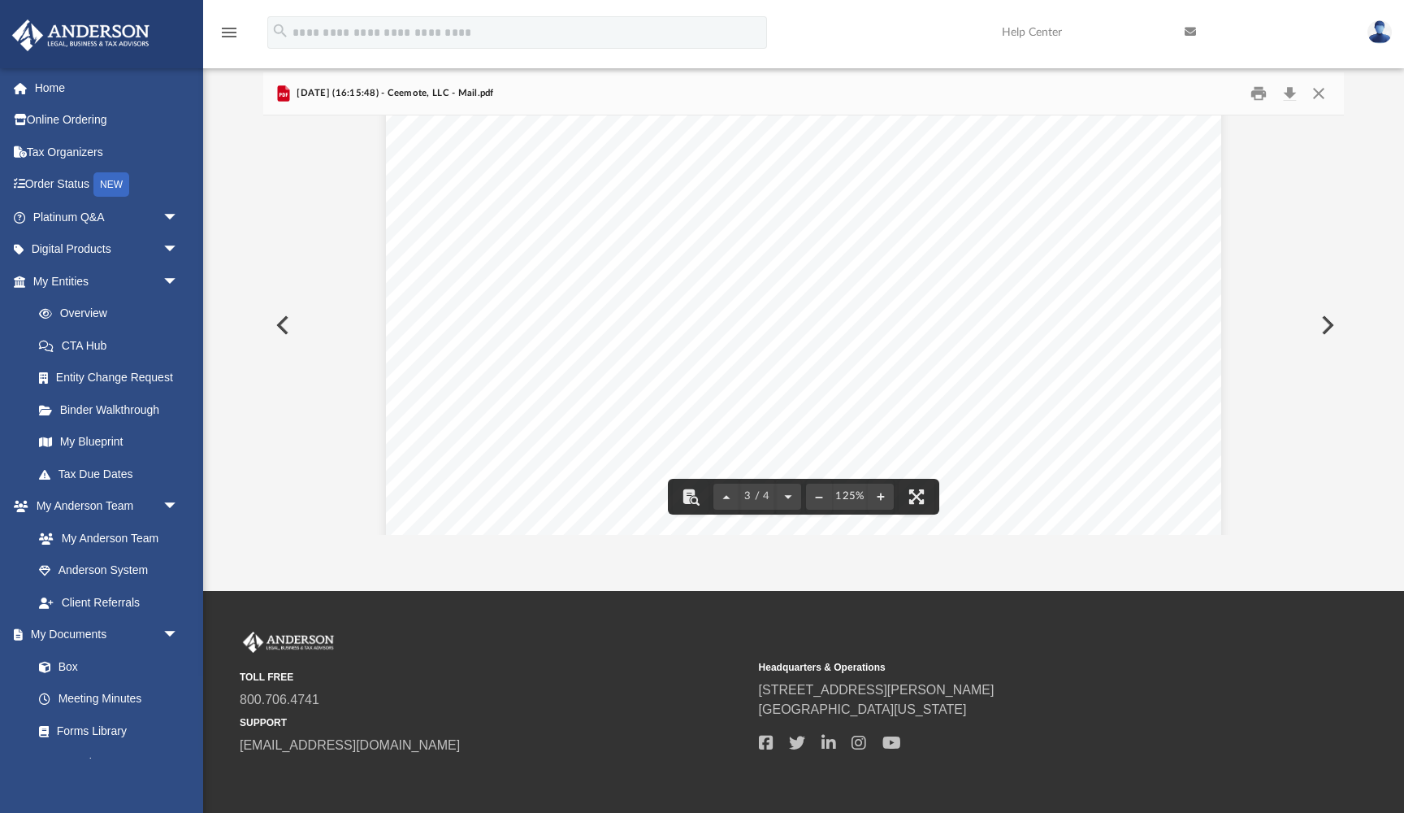
scroll to position [2382, 0]
click at [1321, 96] on button "Close" at bounding box center [1318, 92] width 29 height 25
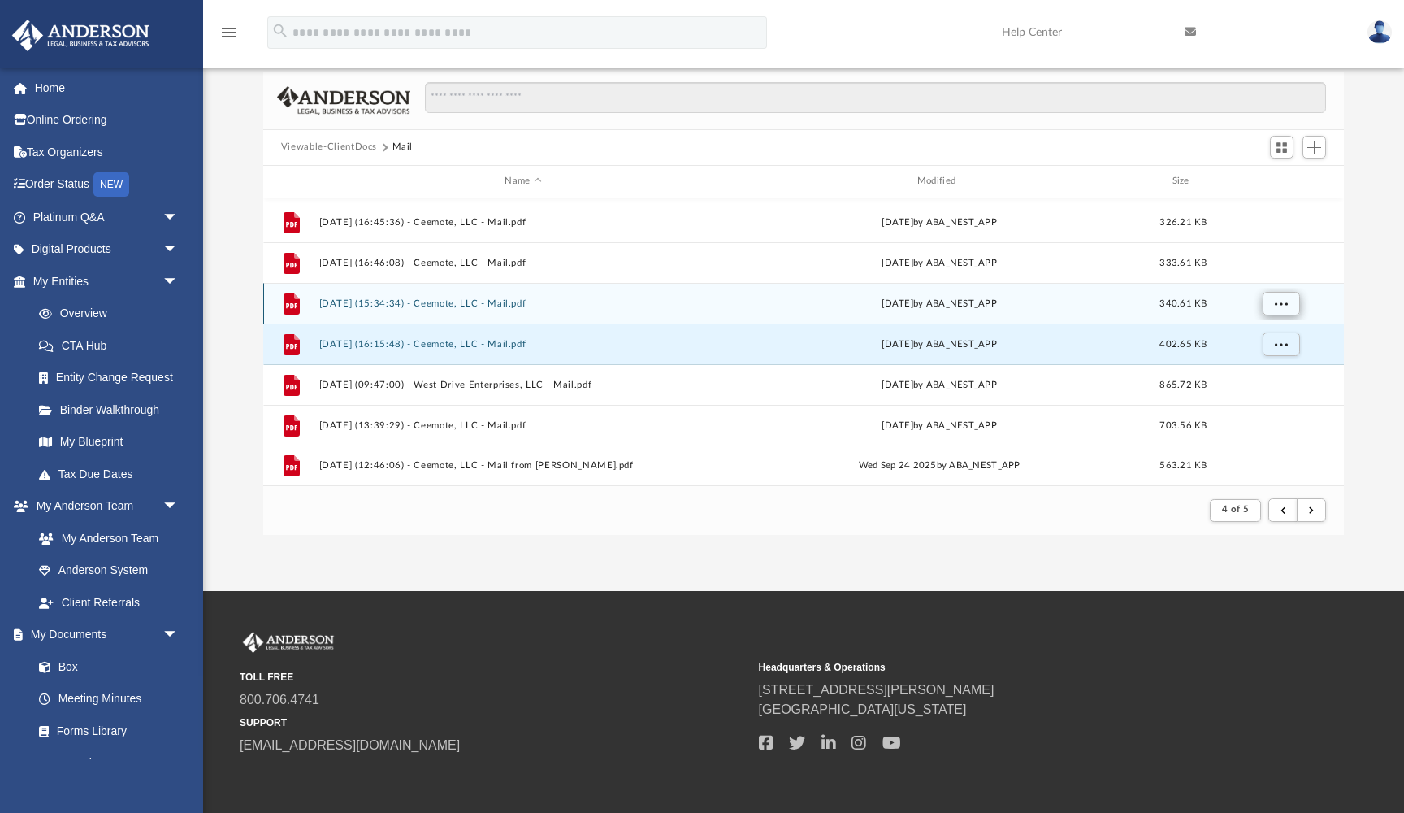
click at [1277, 299] on span "More options" at bounding box center [1280, 302] width 13 height 9
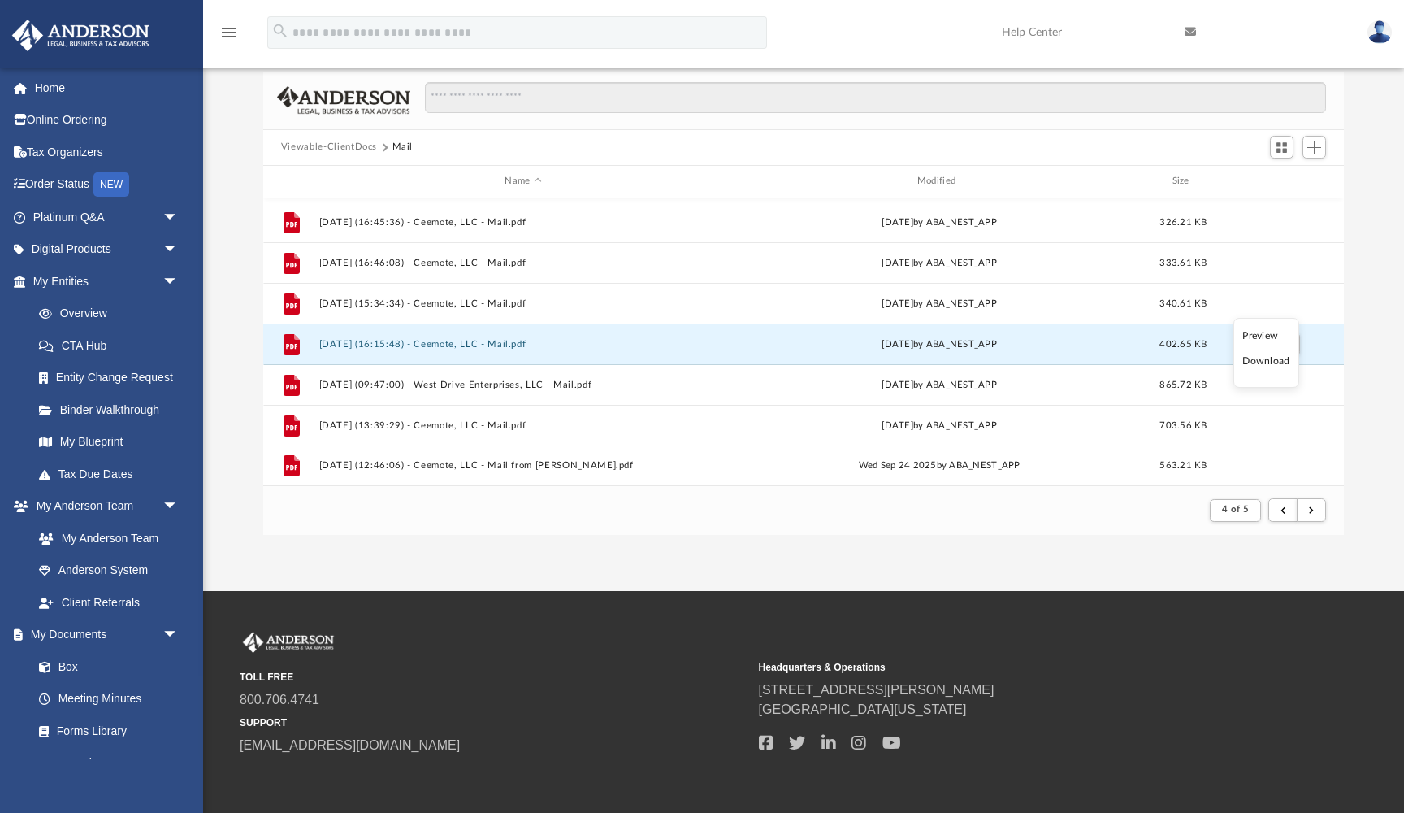
click at [1271, 332] on li "Preview" at bounding box center [1266, 336] width 47 height 17
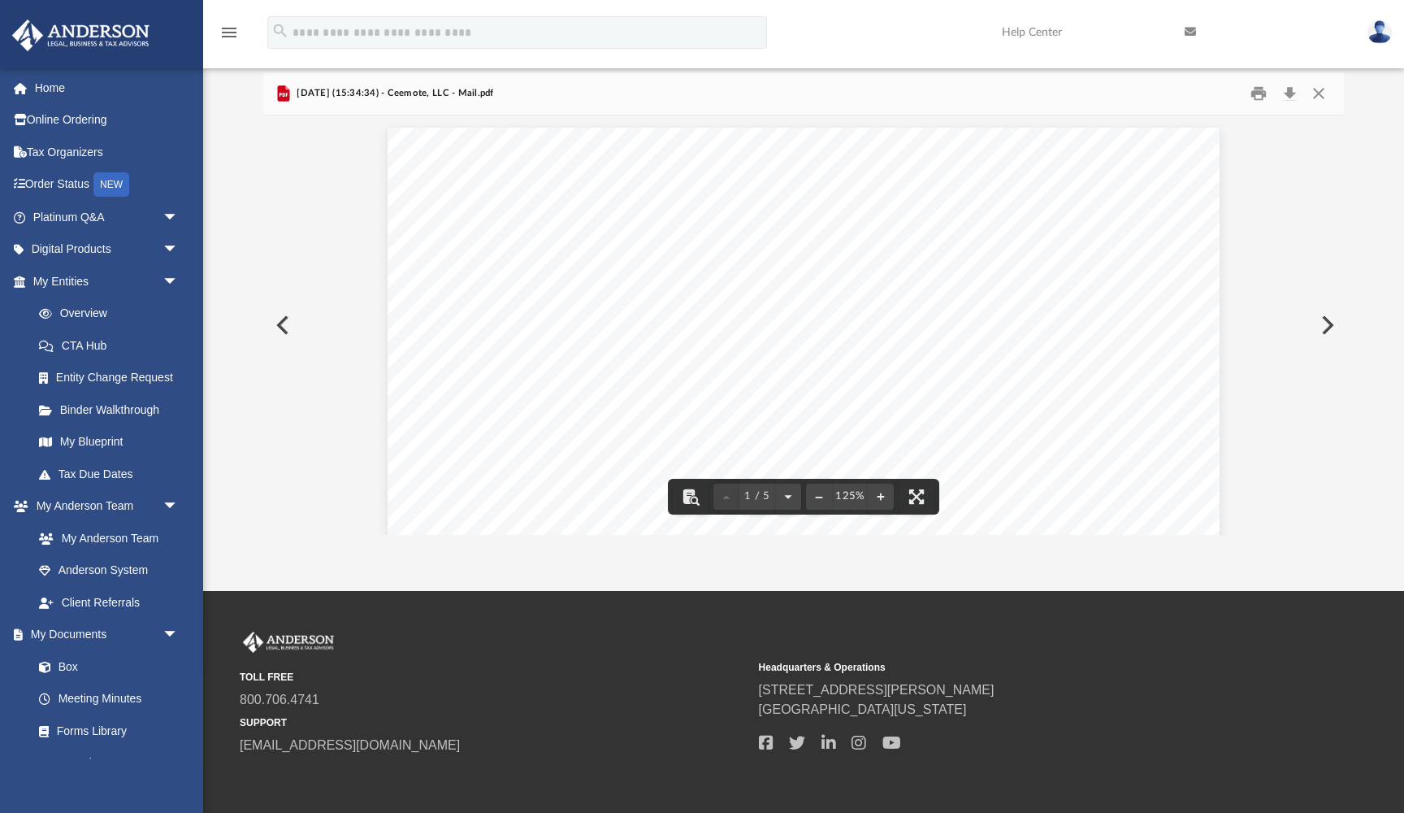
scroll to position [0, 0]
click at [1260, 98] on button "Print" at bounding box center [1259, 92] width 33 height 25
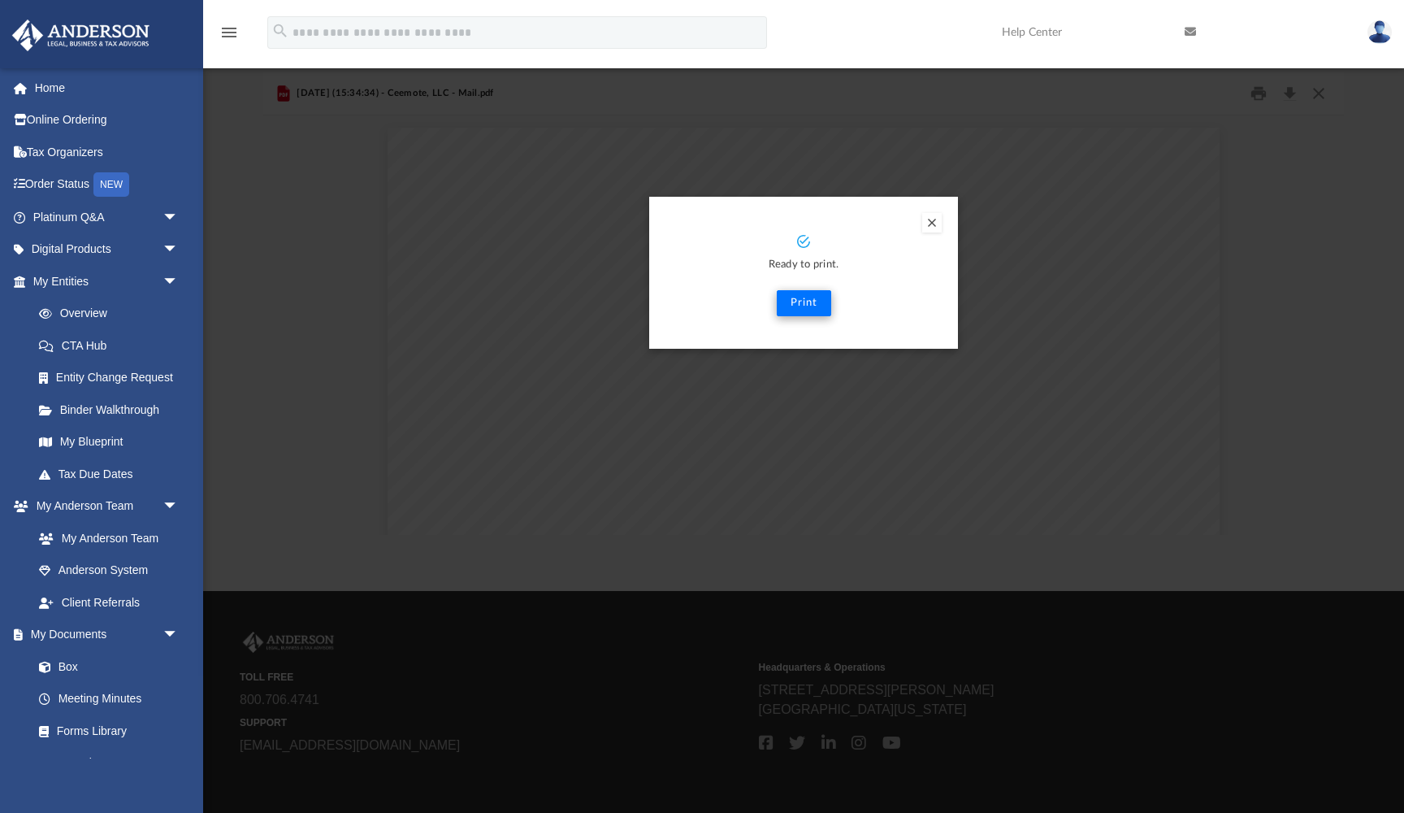
click at [809, 304] on button "Print" at bounding box center [804, 303] width 54 height 26
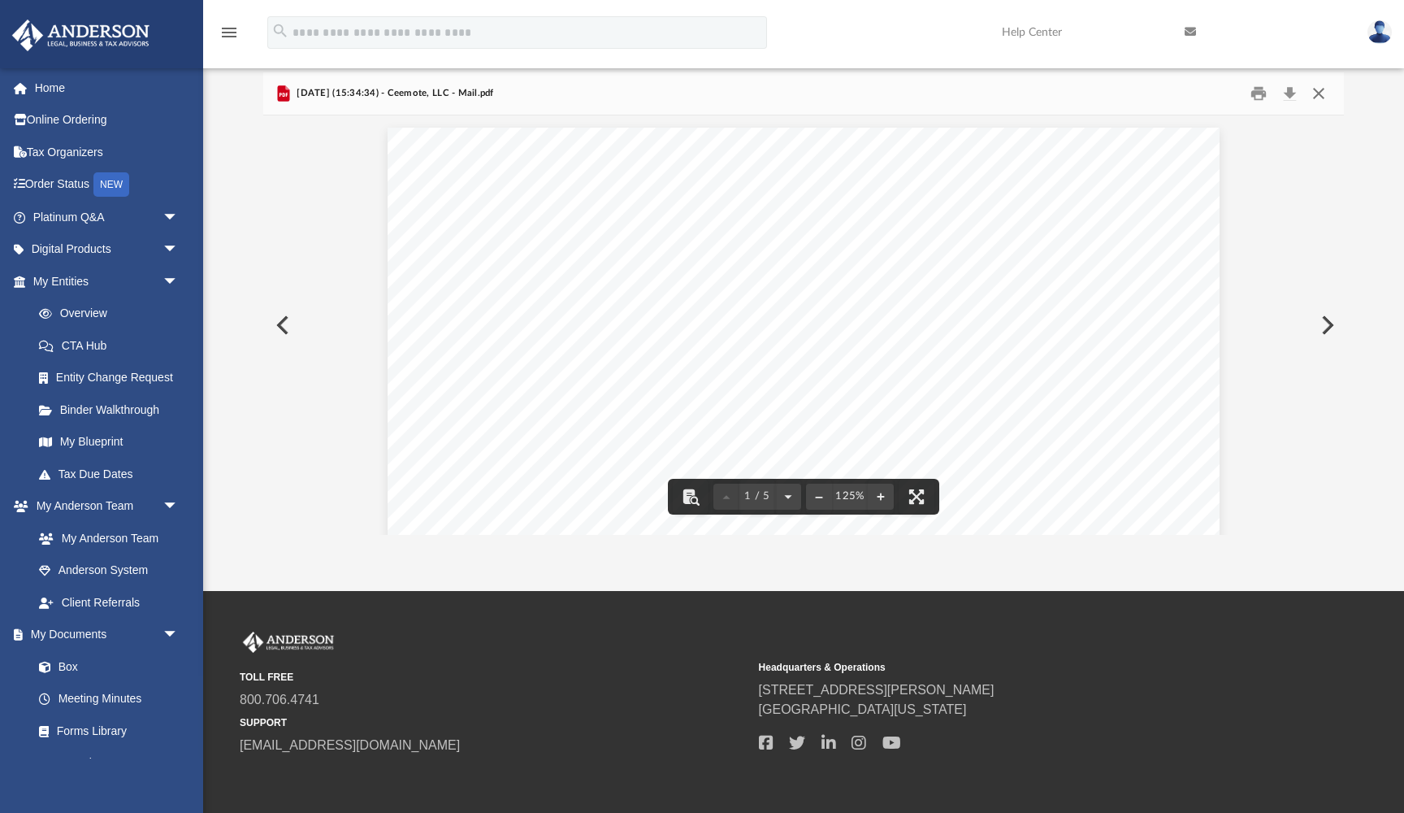
click at [1326, 94] on button "Close" at bounding box center [1318, 92] width 29 height 25
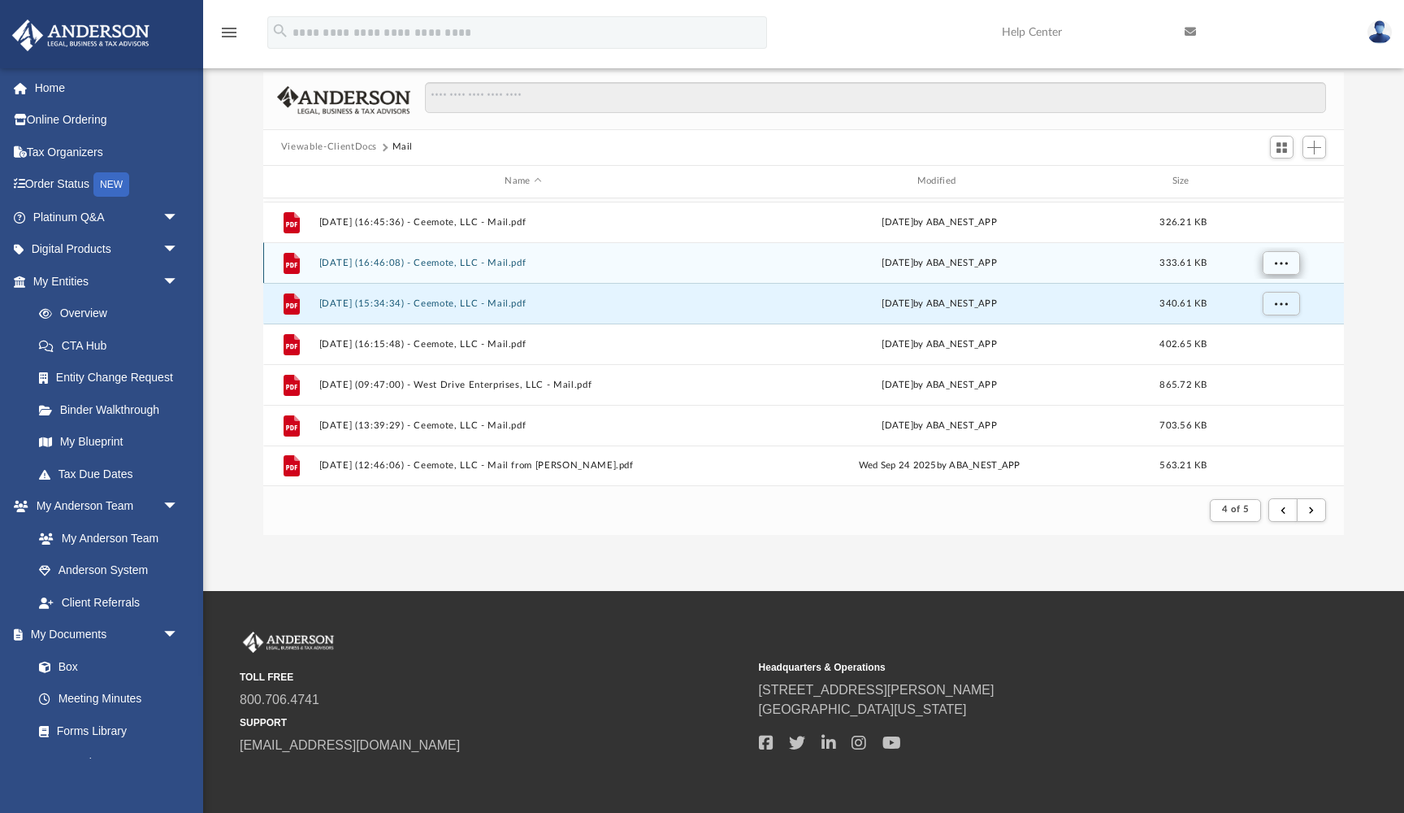
click at [1273, 258] on button "More options" at bounding box center [1280, 262] width 37 height 24
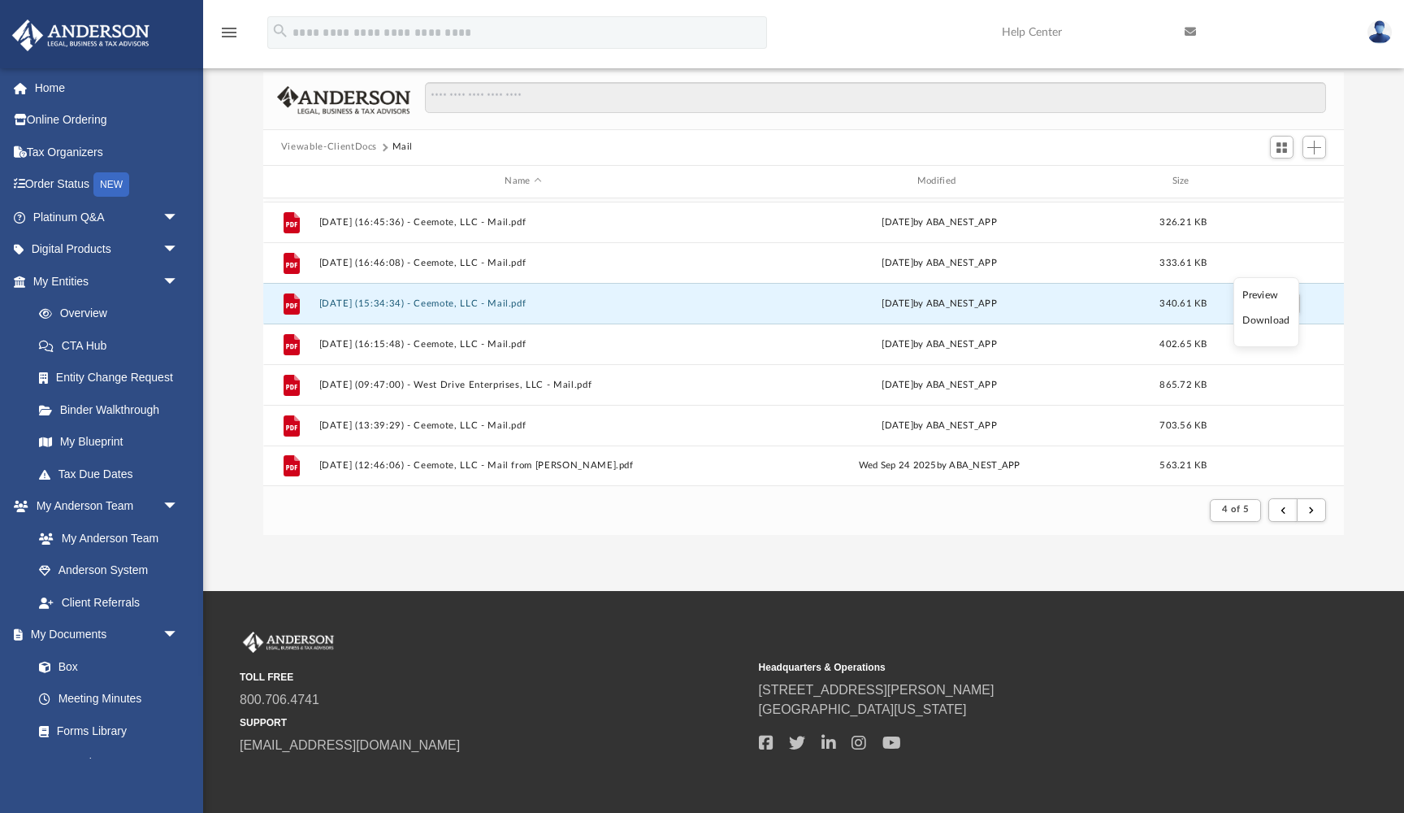
click at [1267, 285] on ul "Preview Download" at bounding box center [1267, 312] width 66 height 70
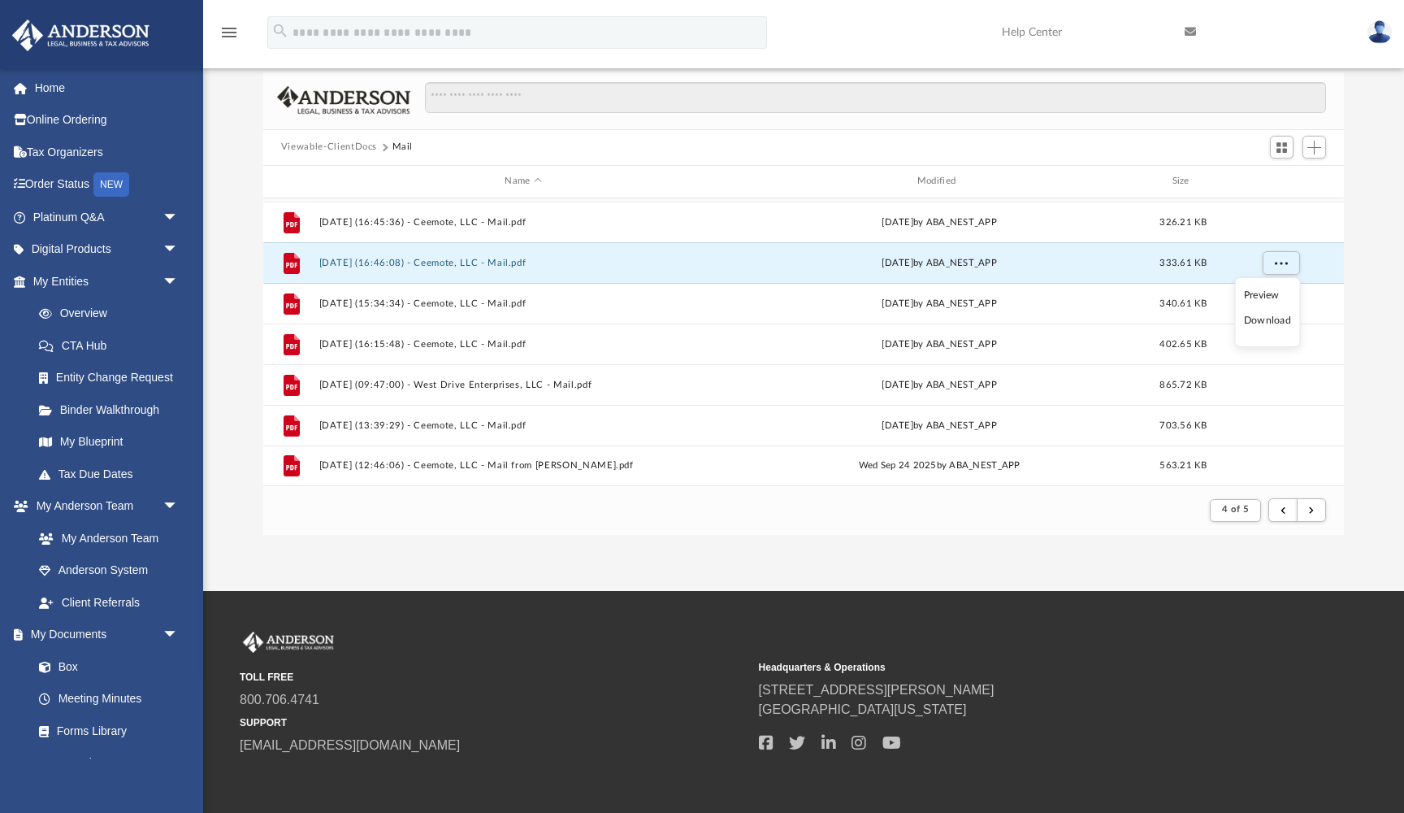
click at [1267, 292] on li "Preview" at bounding box center [1267, 295] width 47 height 17
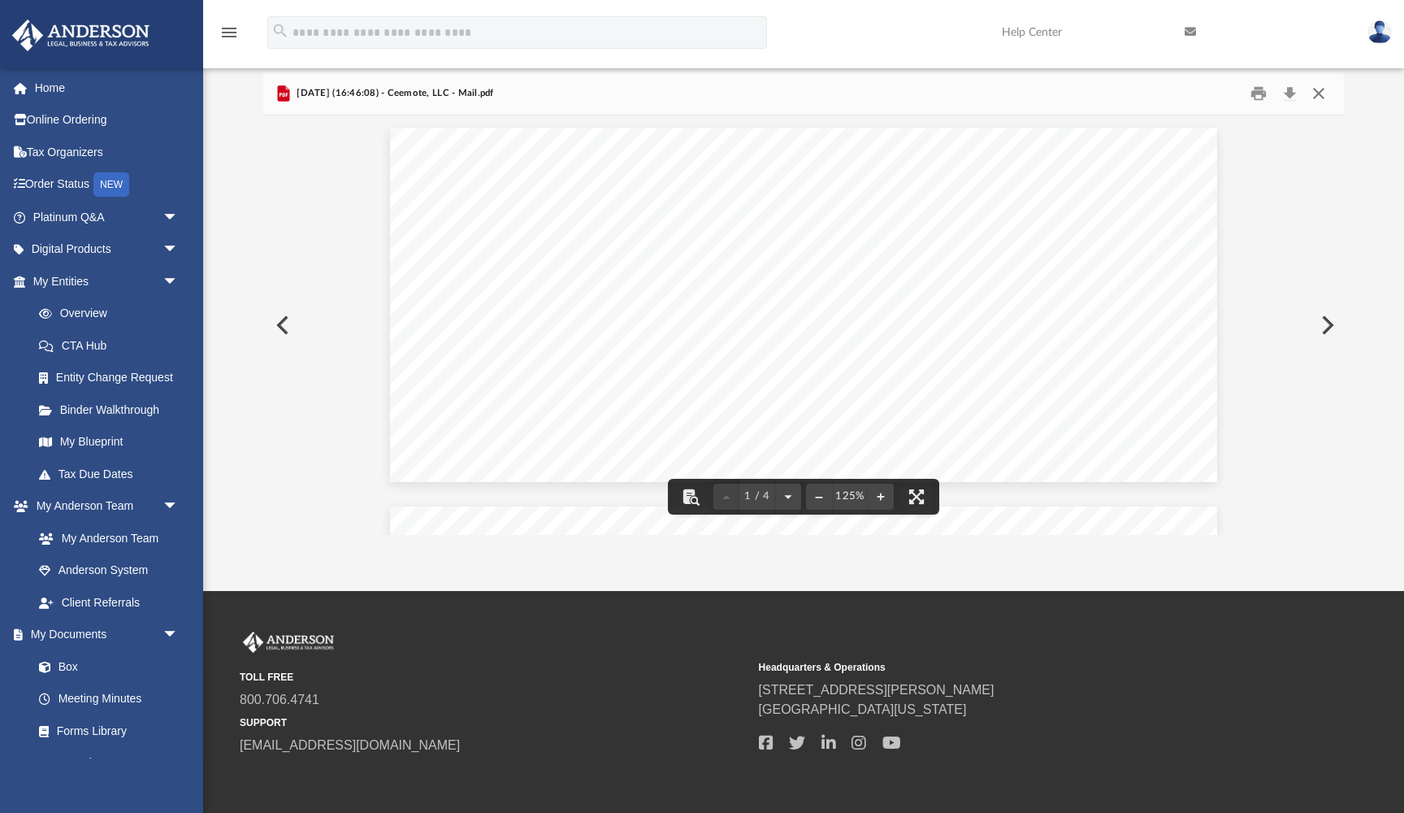
click at [1322, 95] on button "Close" at bounding box center [1318, 92] width 29 height 25
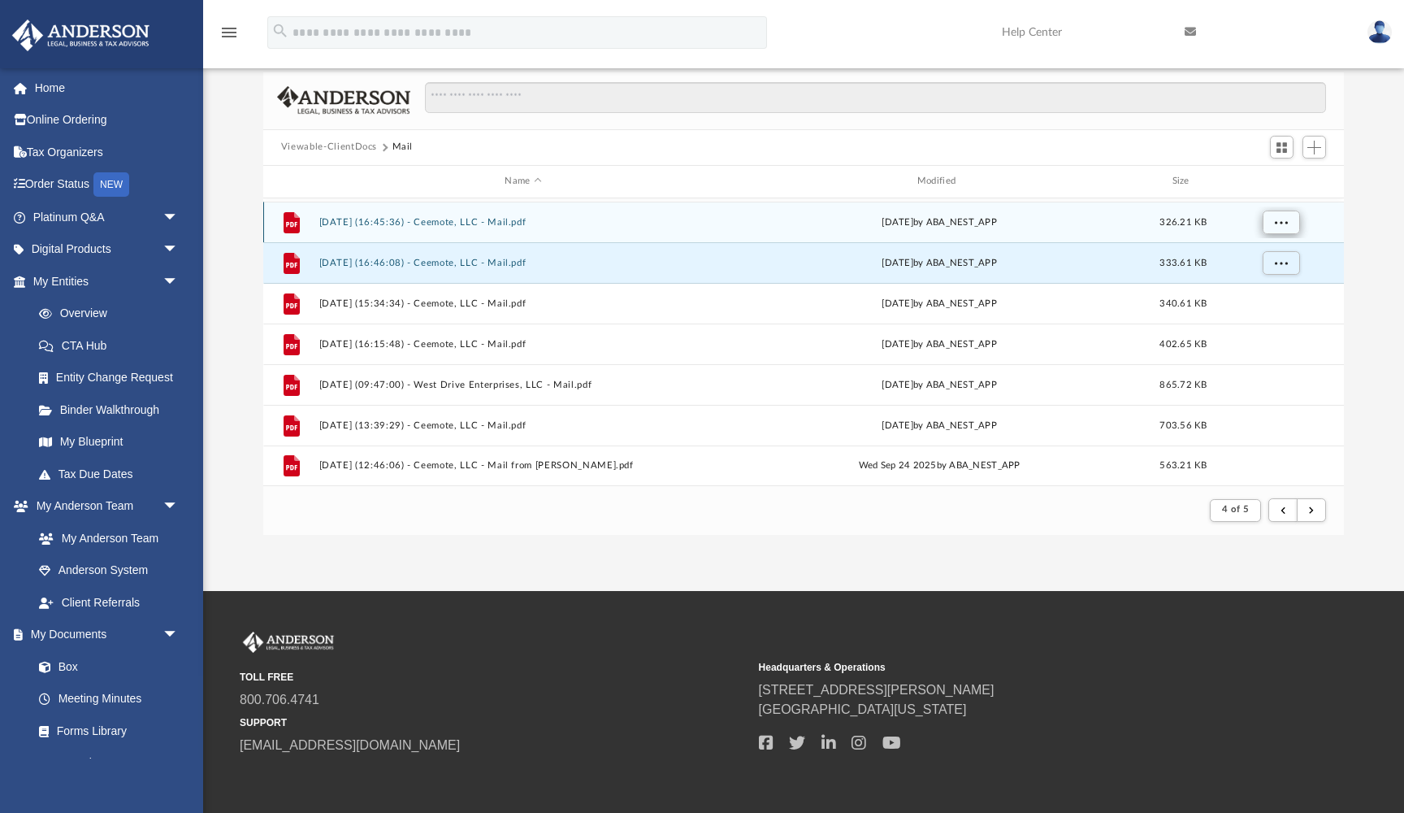
click at [1274, 222] on span "More options" at bounding box center [1280, 221] width 13 height 9
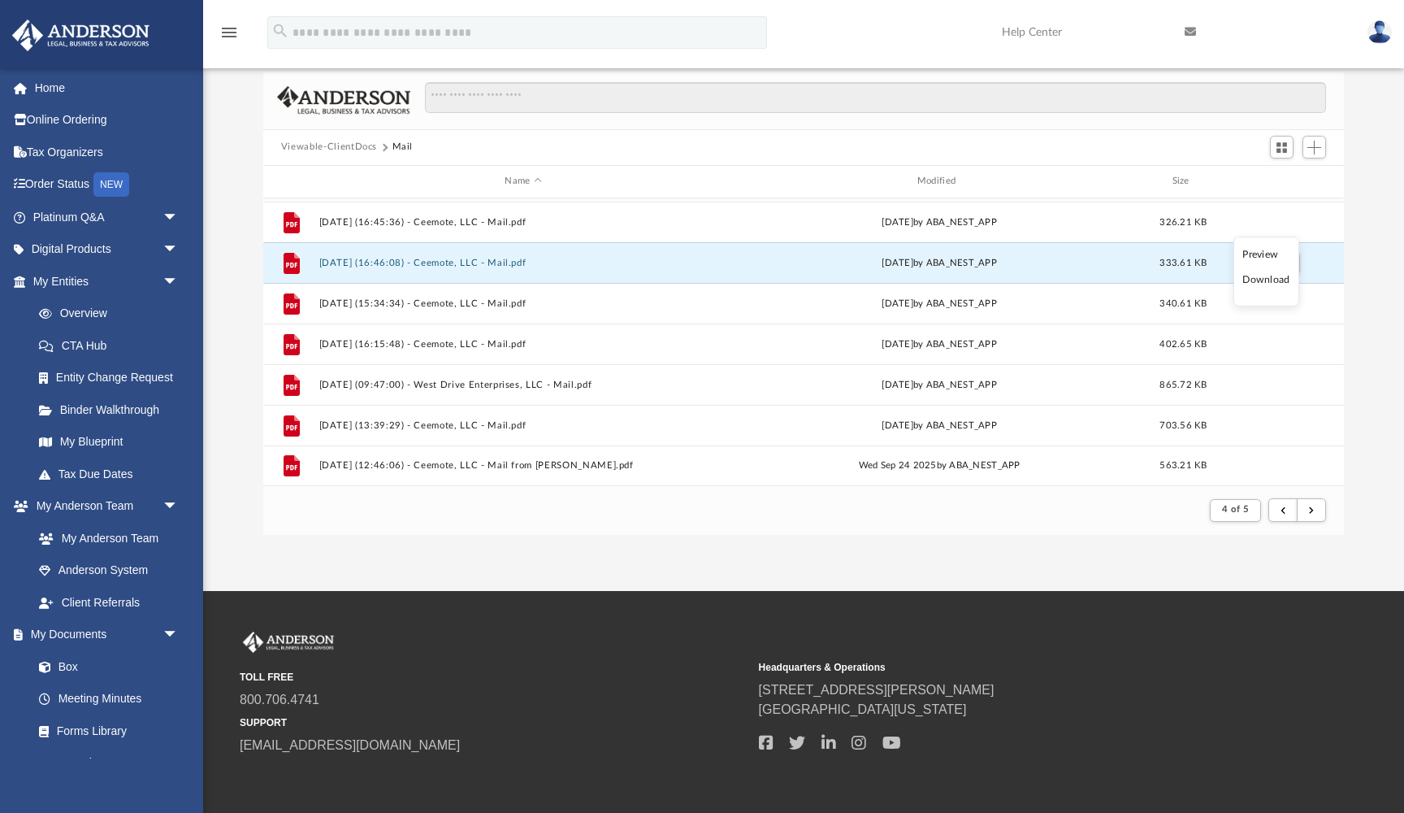
click at [1271, 254] on li "Preview" at bounding box center [1266, 254] width 47 height 17
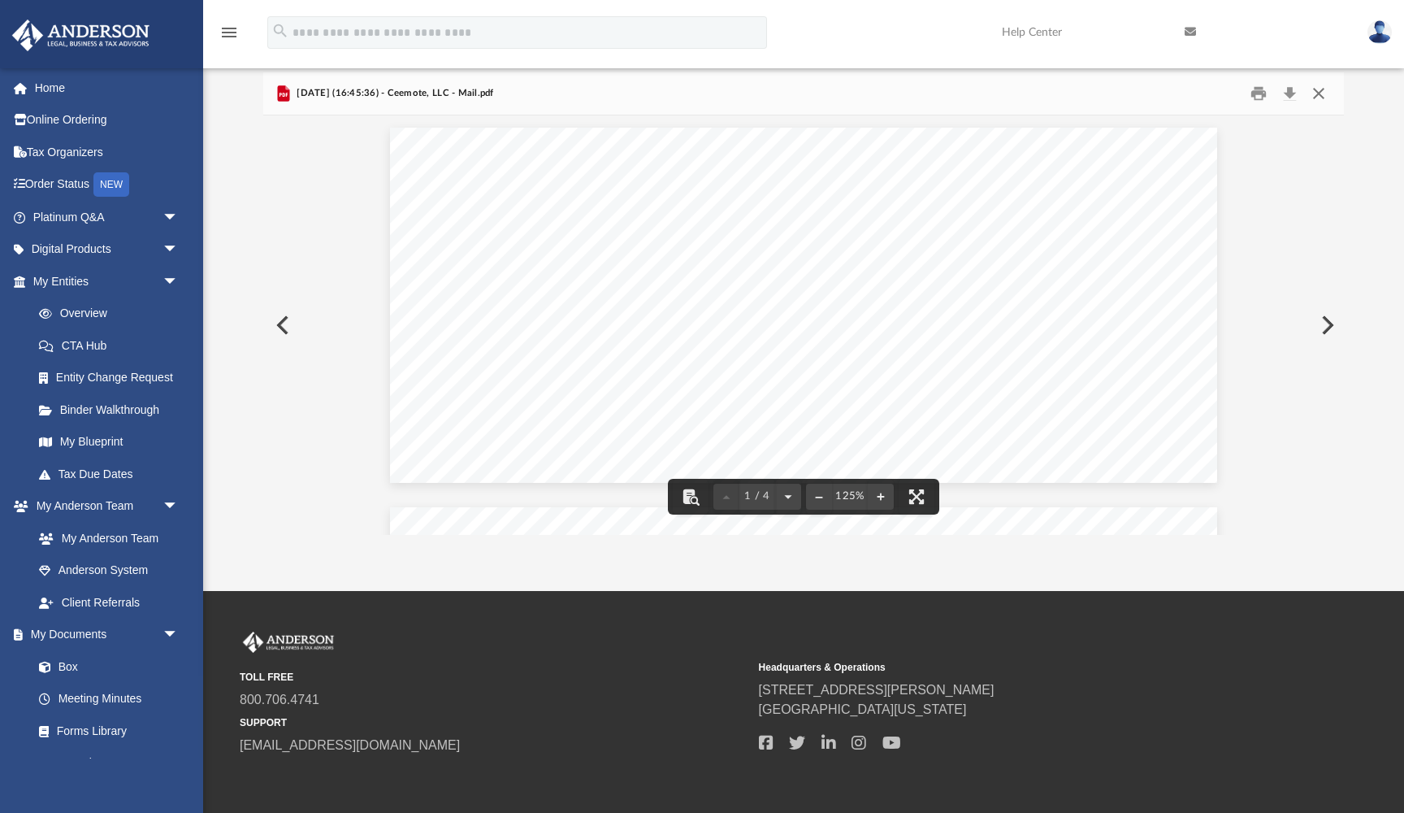
click at [1321, 93] on button "Close" at bounding box center [1318, 92] width 29 height 25
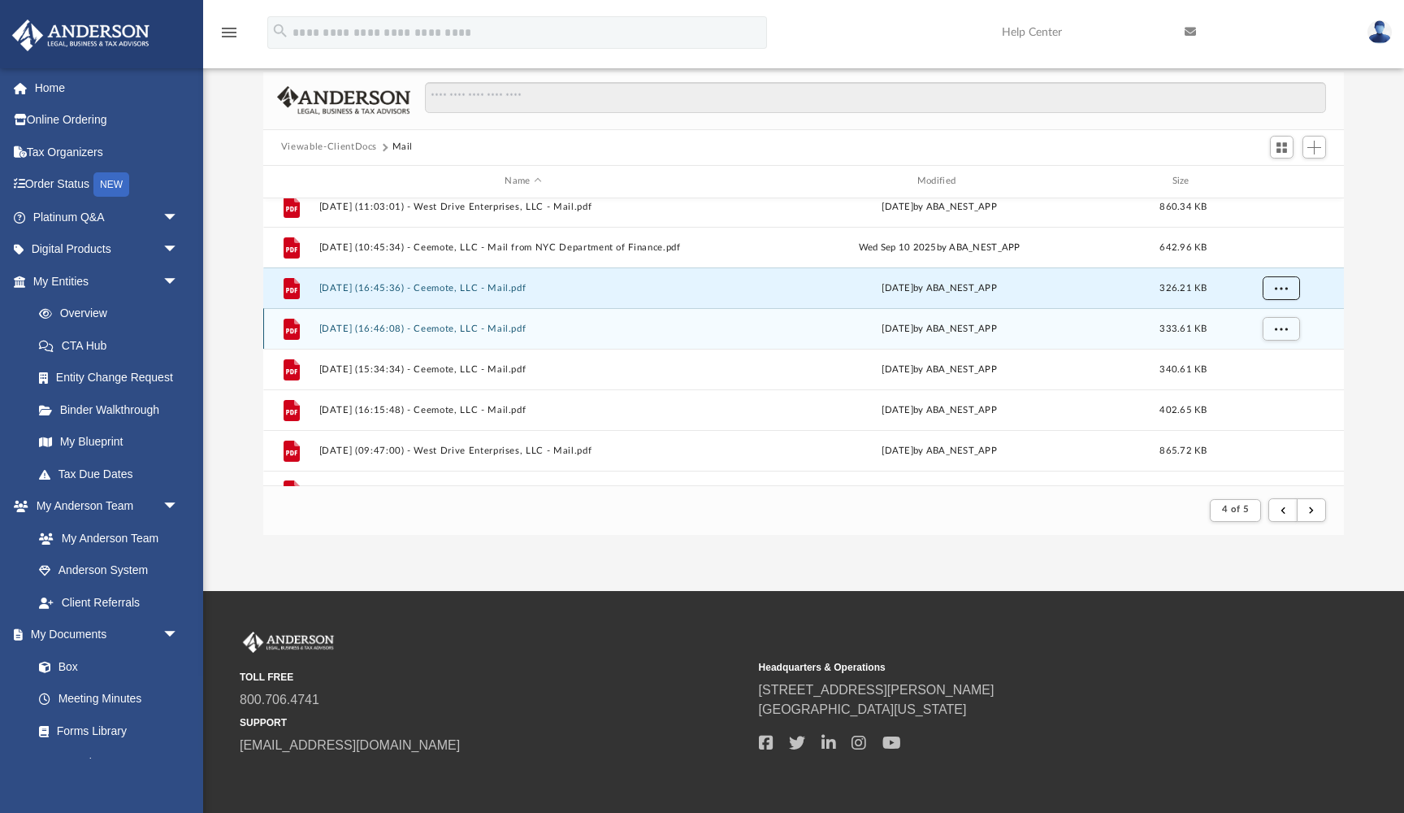
scroll to position [1659, 0]
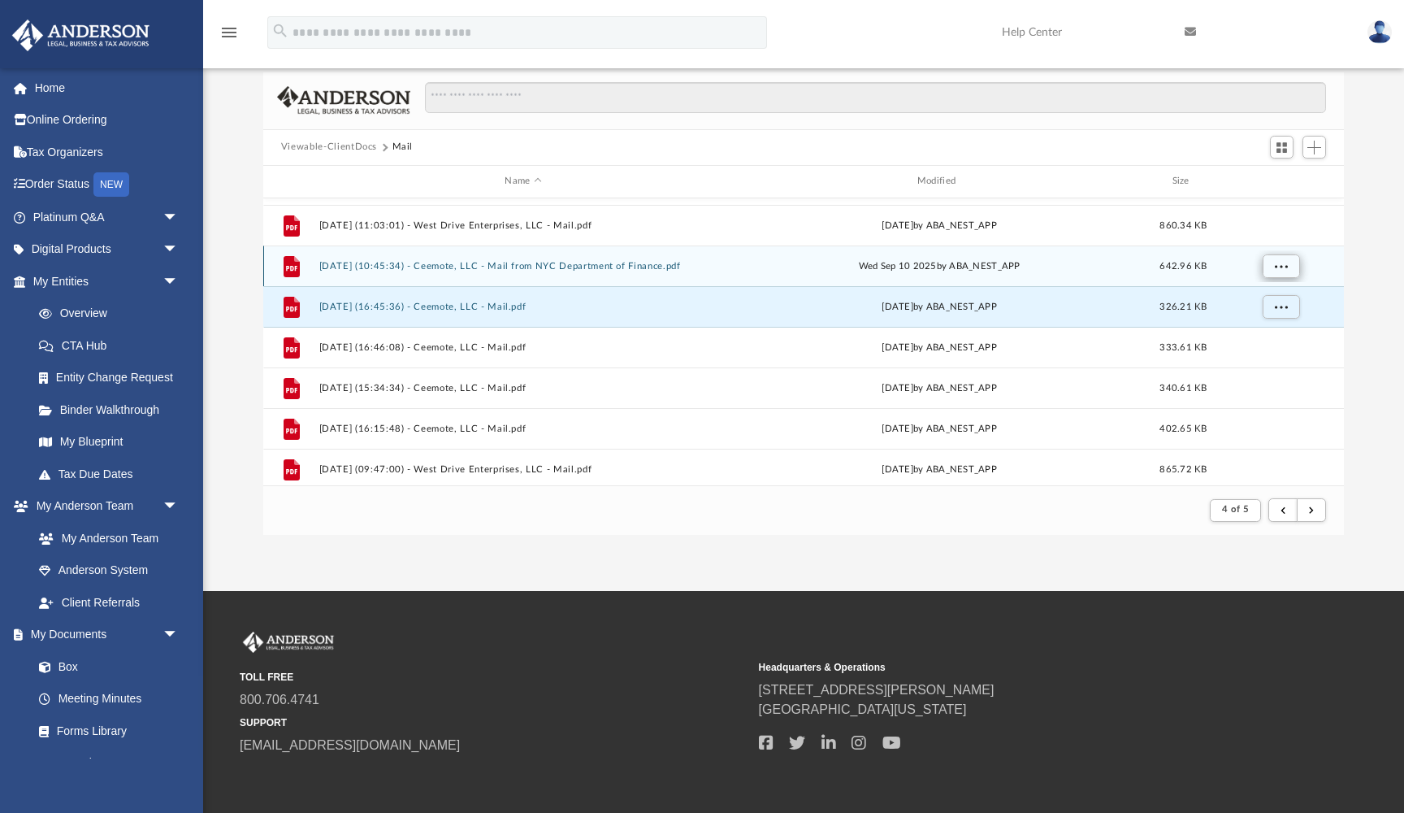
click at [1277, 262] on span "More options" at bounding box center [1280, 265] width 13 height 9
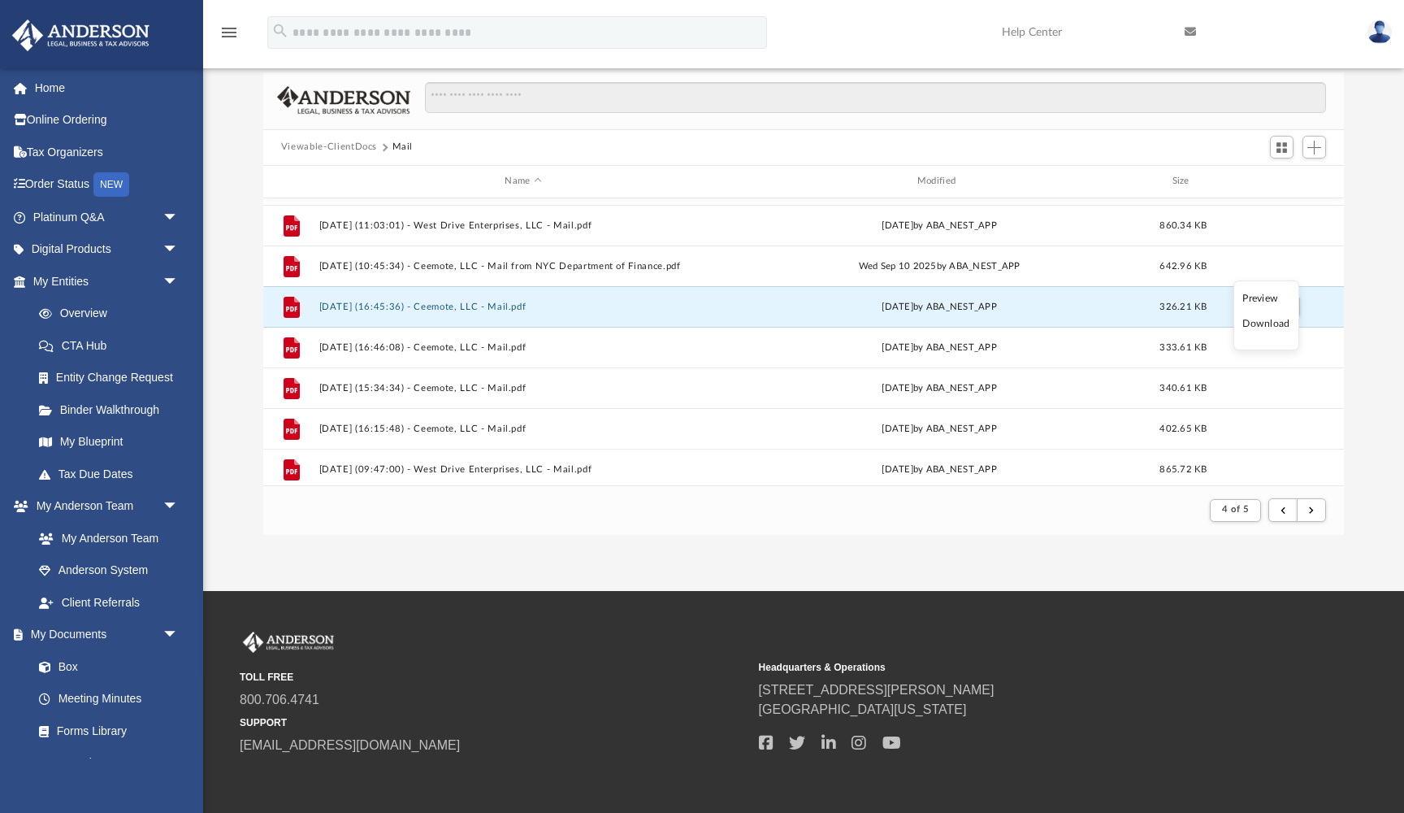
click at [1261, 296] on li "Preview" at bounding box center [1266, 298] width 47 height 17
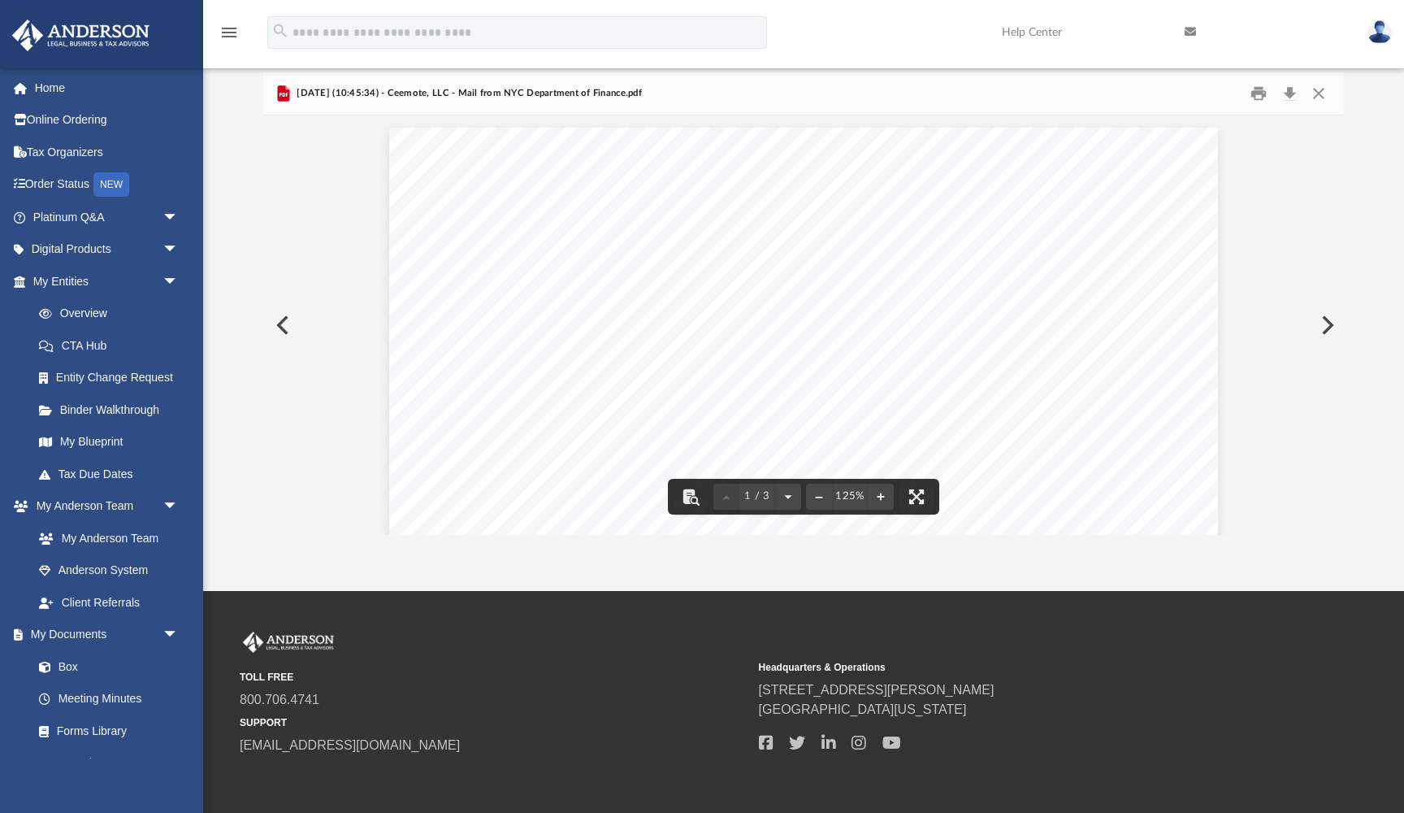
scroll to position [0, 0]
click at [1263, 96] on button "Print" at bounding box center [1259, 92] width 33 height 25
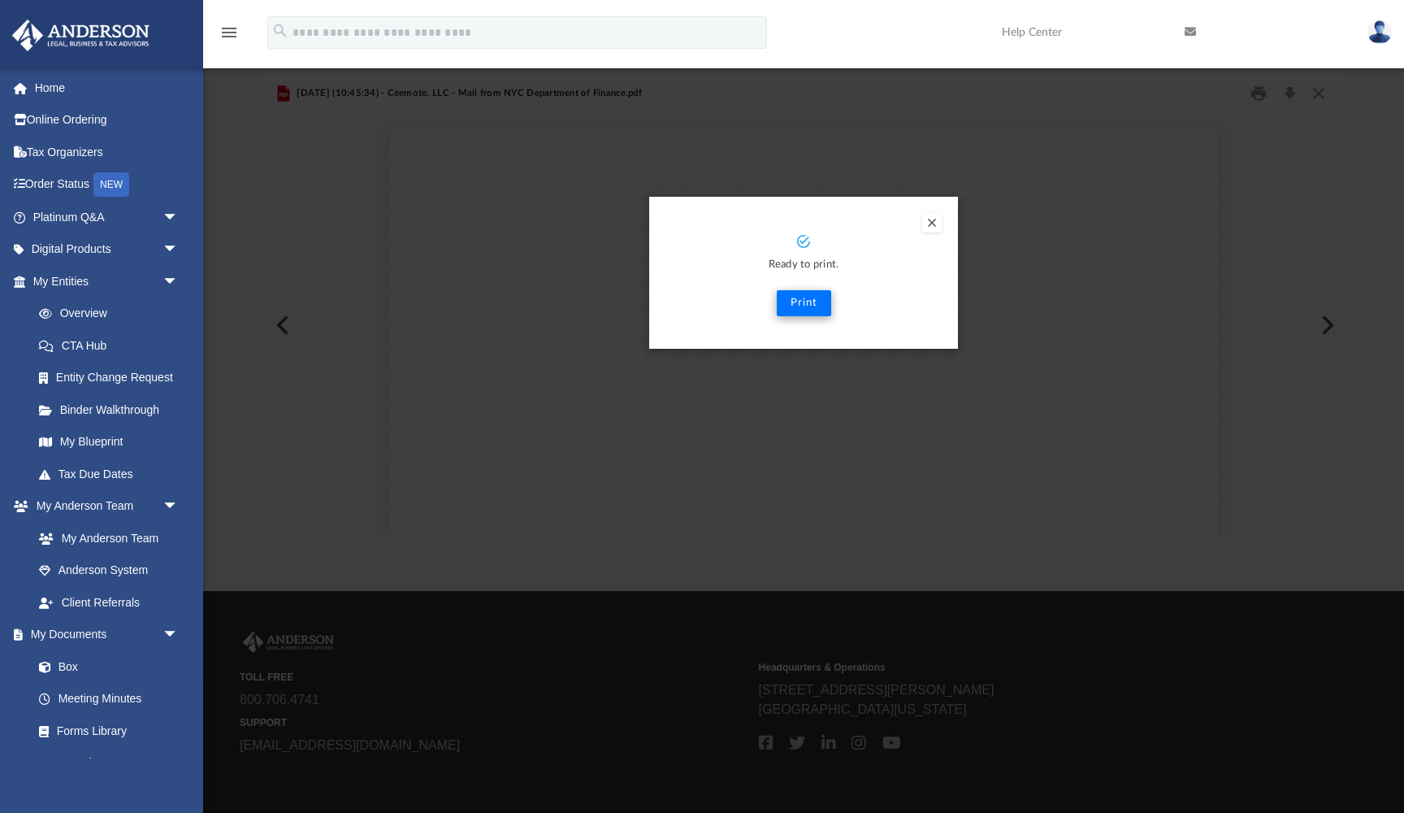
click at [811, 299] on button "Print" at bounding box center [804, 303] width 54 height 26
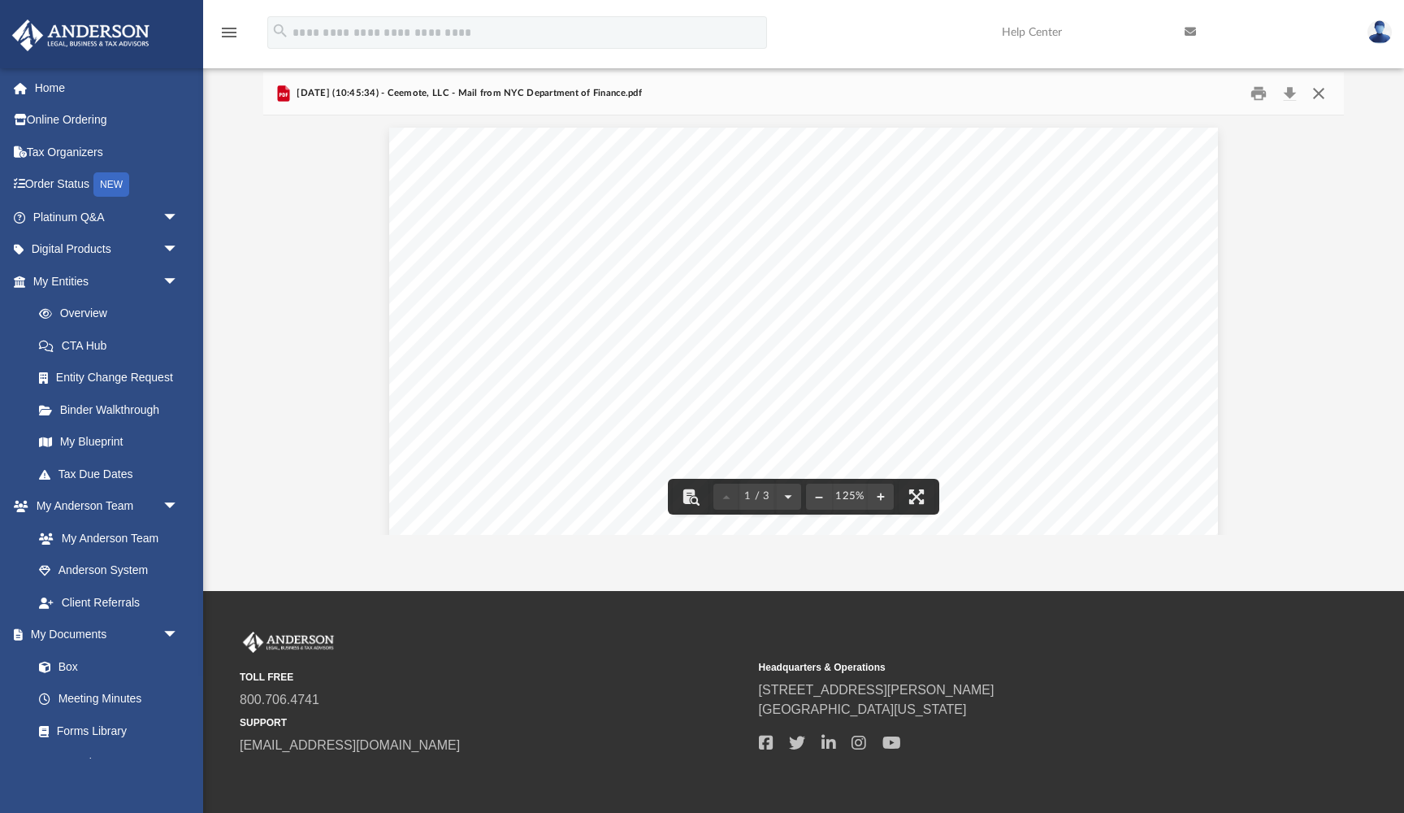
click at [1319, 101] on button "Close" at bounding box center [1318, 92] width 29 height 25
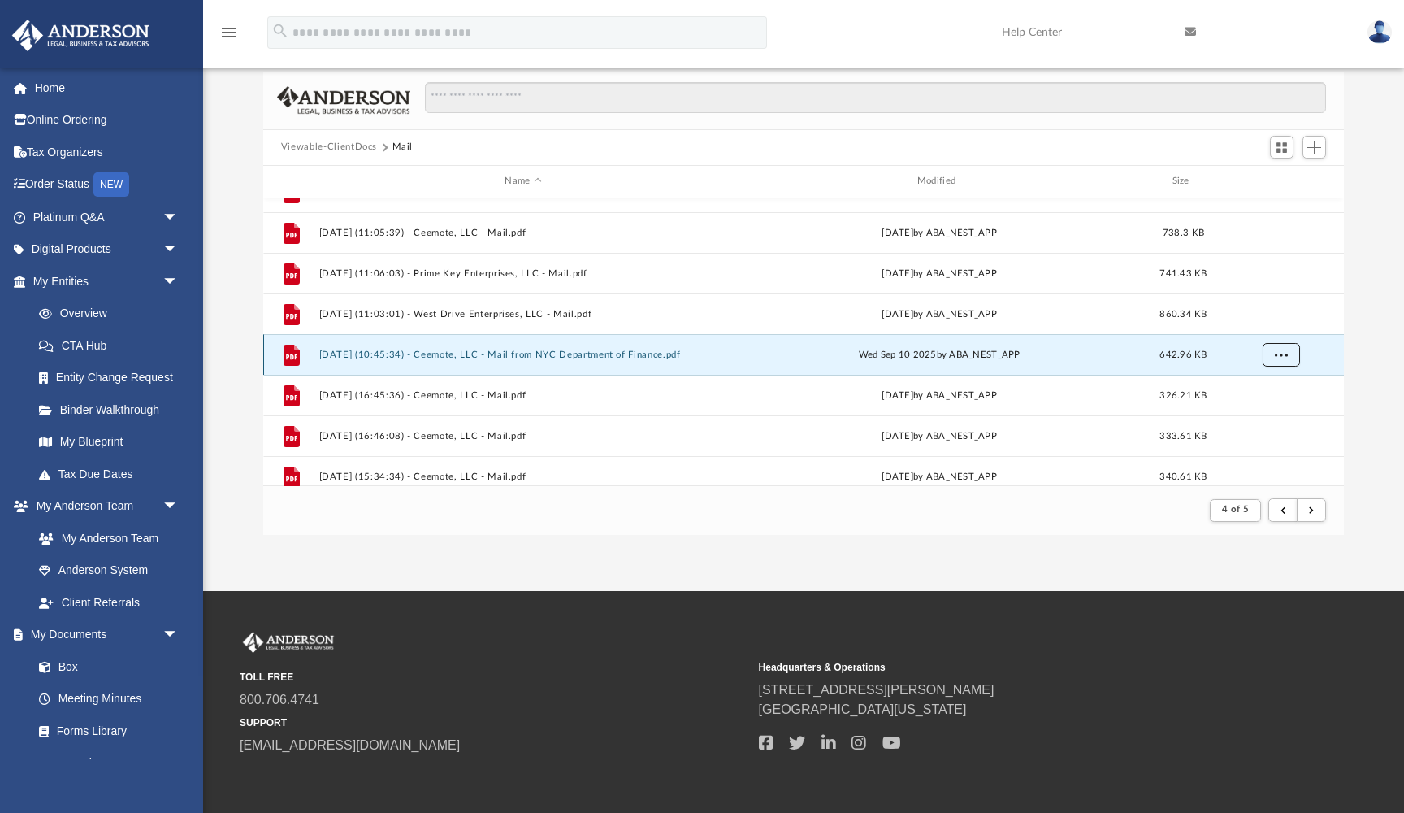
scroll to position [1565, 0]
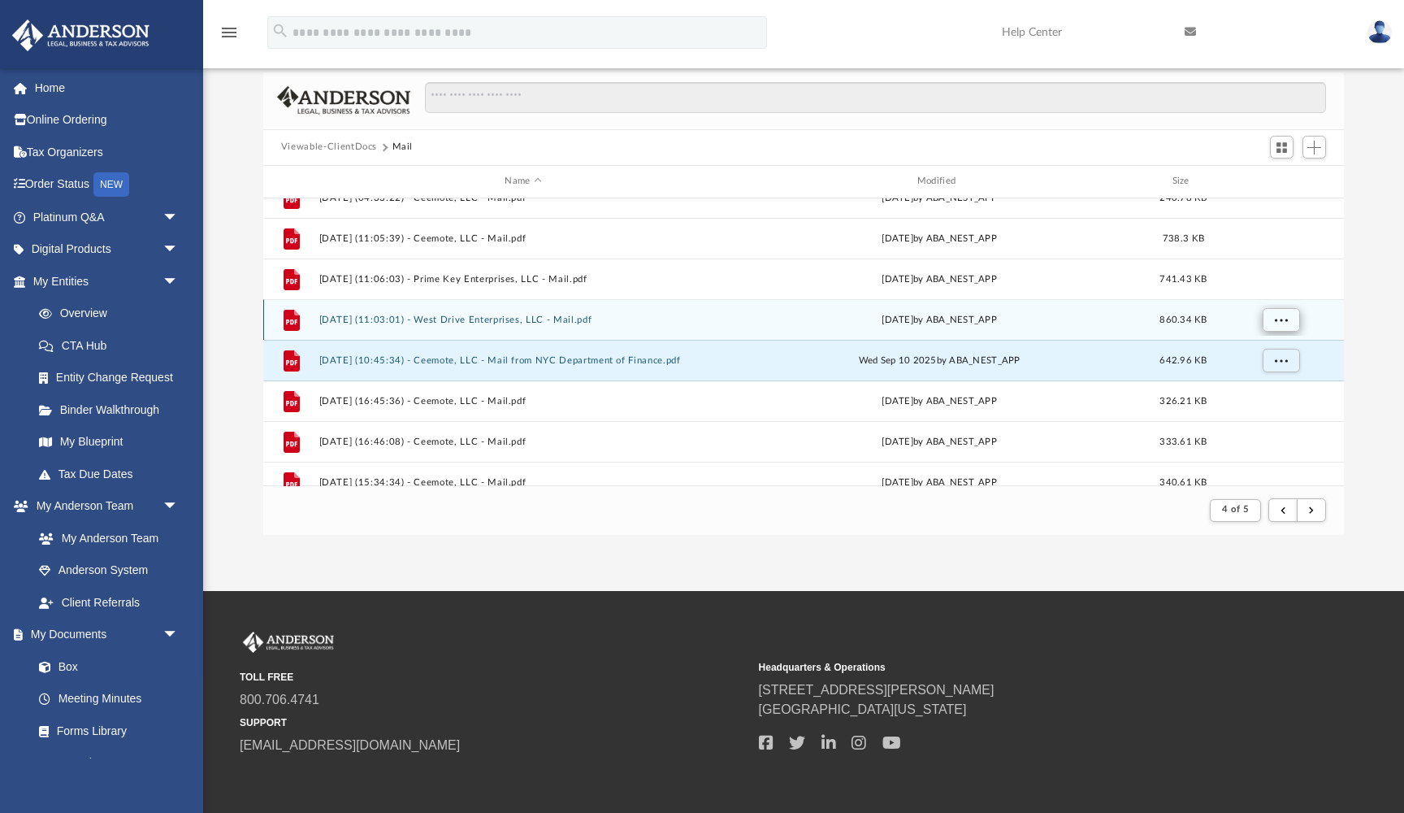
click at [1280, 319] on span "More options" at bounding box center [1280, 319] width 13 height 9
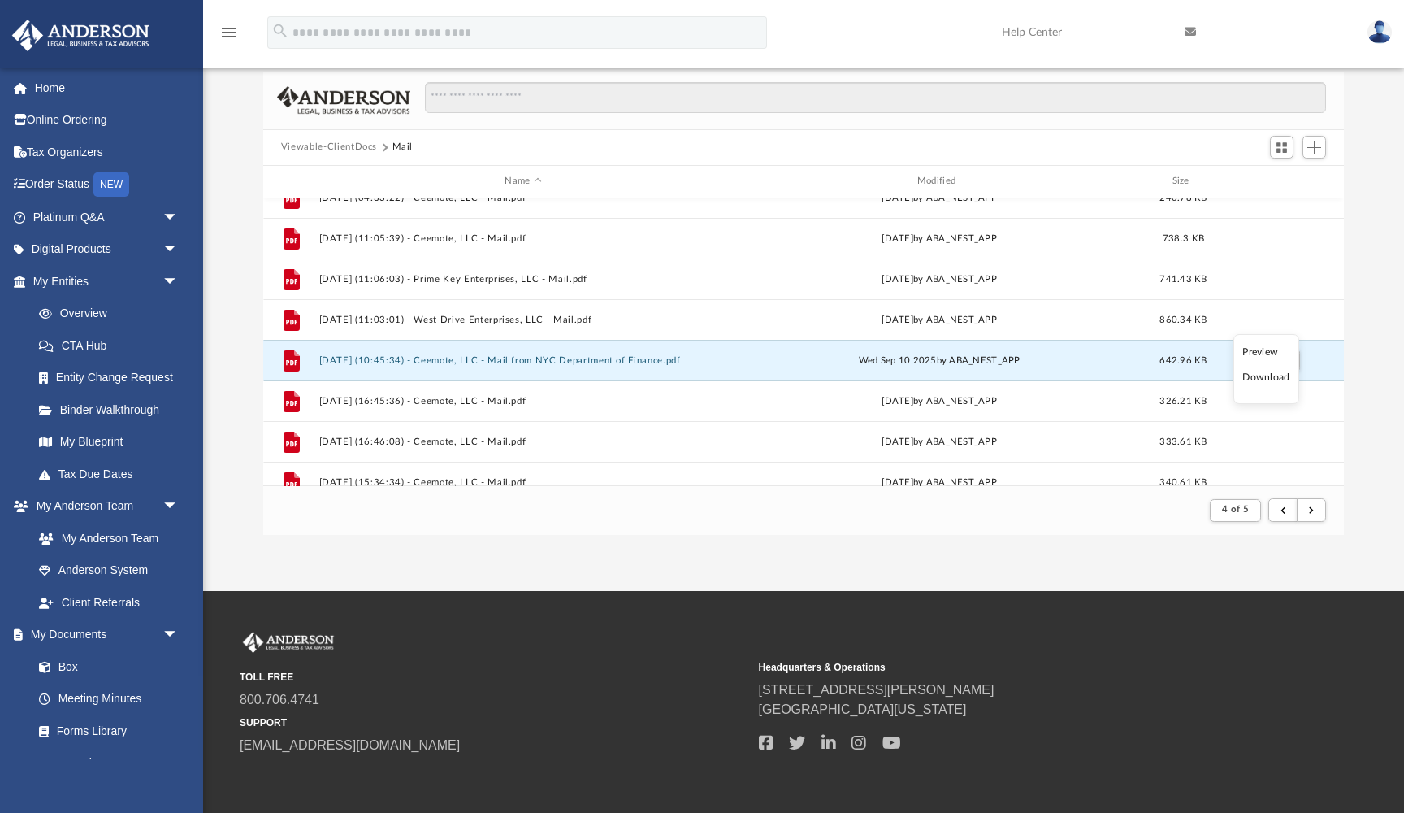
click at [1262, 348] on li "Preview" at bounding box center [1266, 352] width 47 height 17
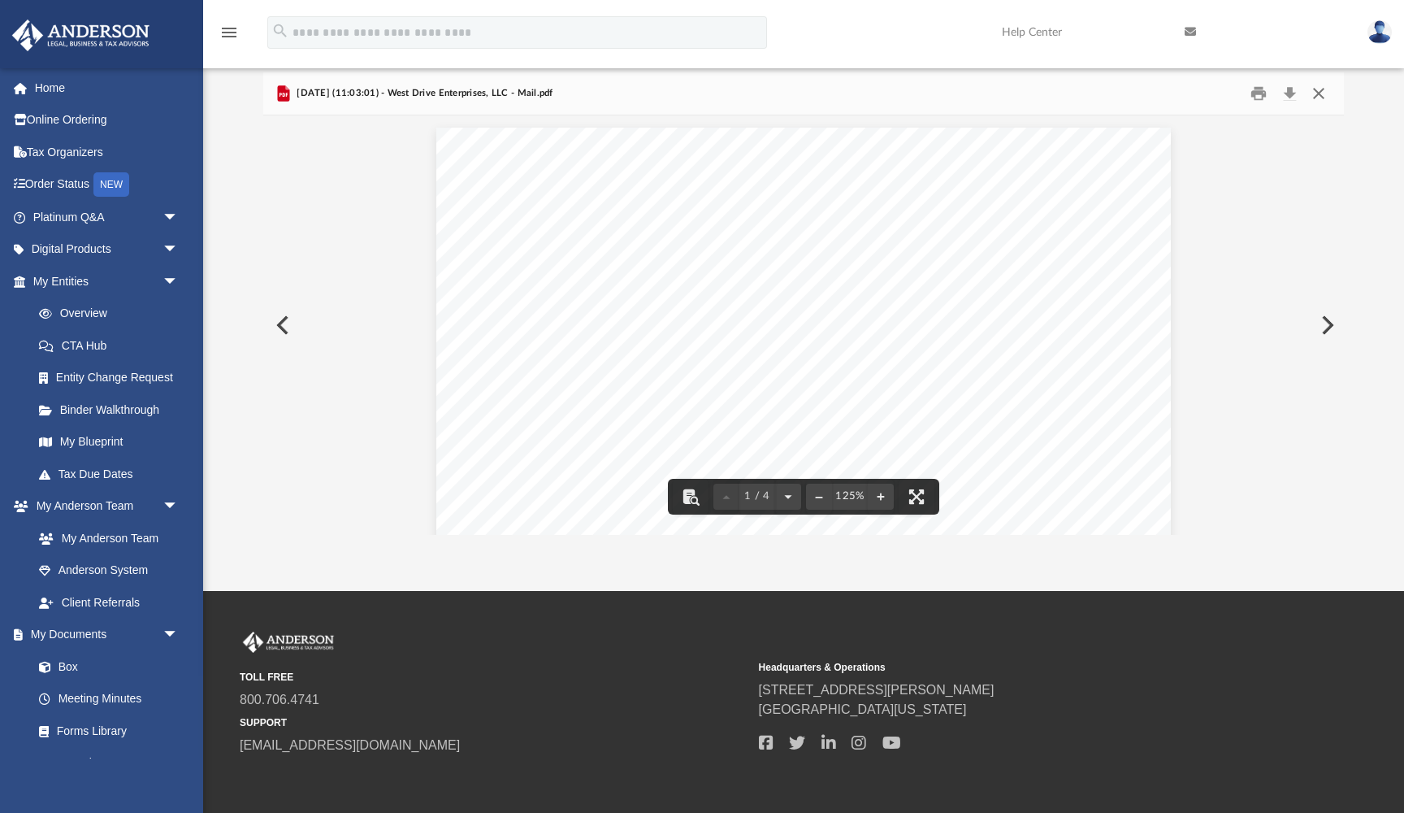
click at [1317, 98] on button "Close" at bounding box center [1318, 92] width 29 height 25
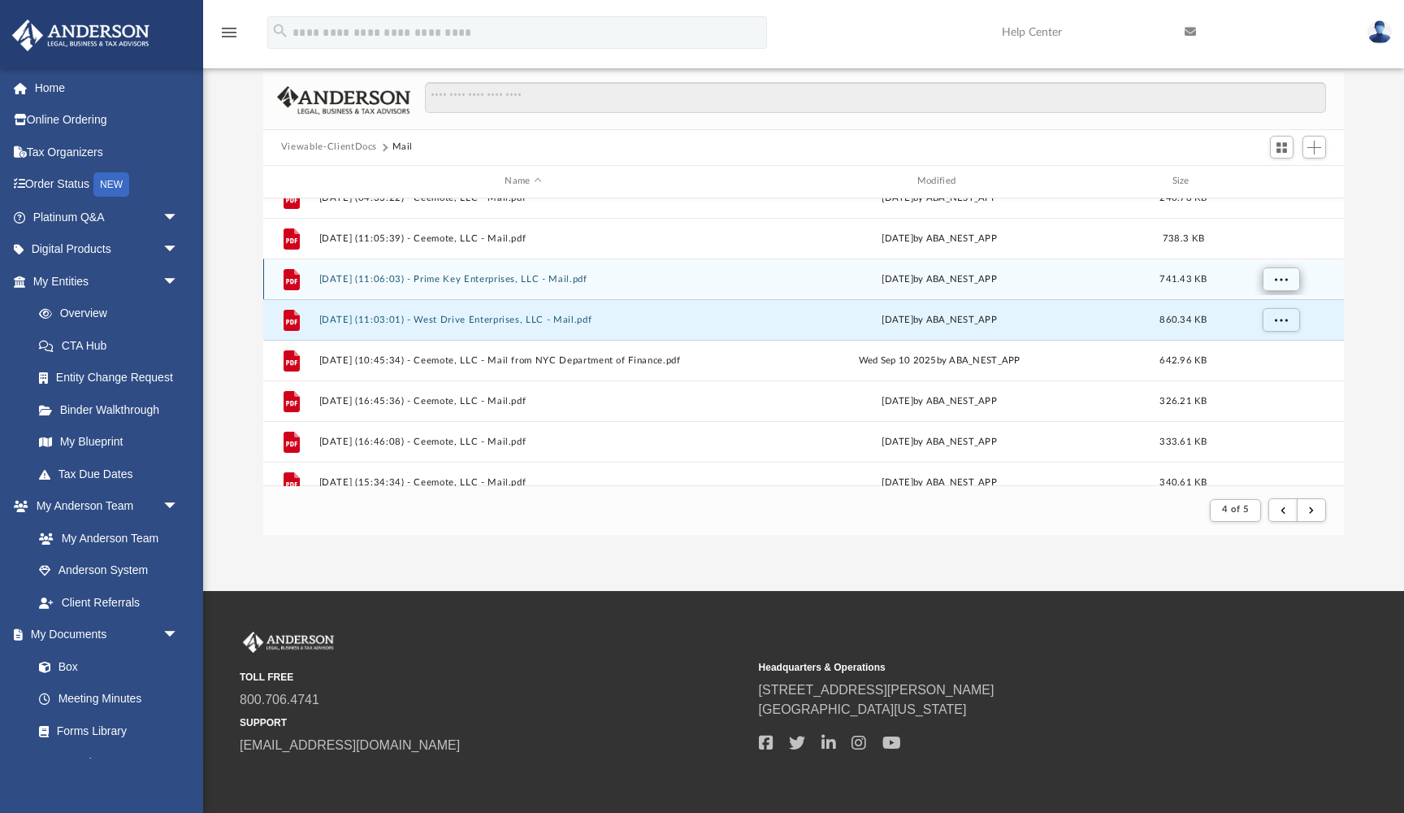
click at [1274, 276] on button "More options" at bounding box center [1280, 279] width 37 height 24
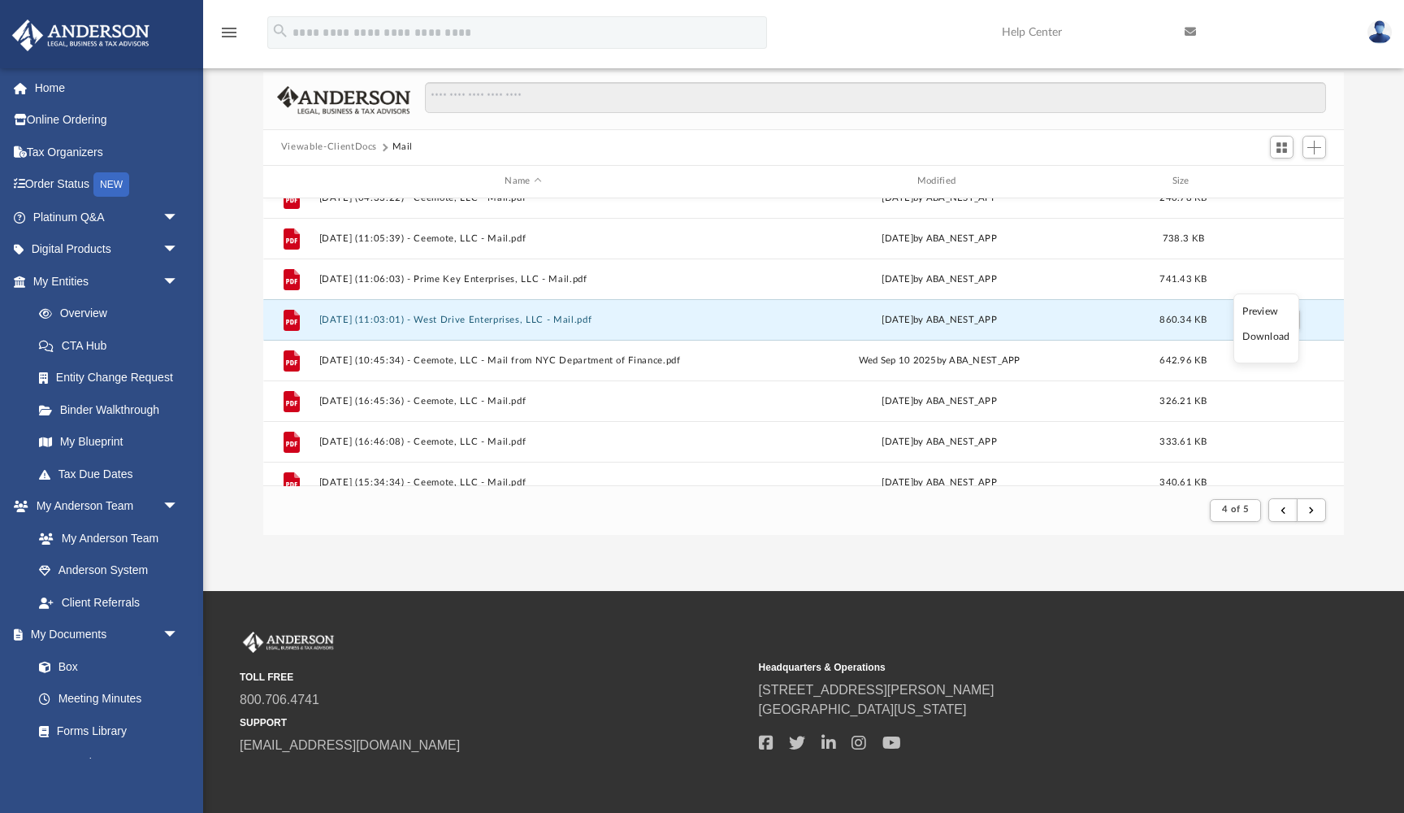
click at [1265, 308] on li "Preview" at bounding box center [1266, 311] width 47 height 17
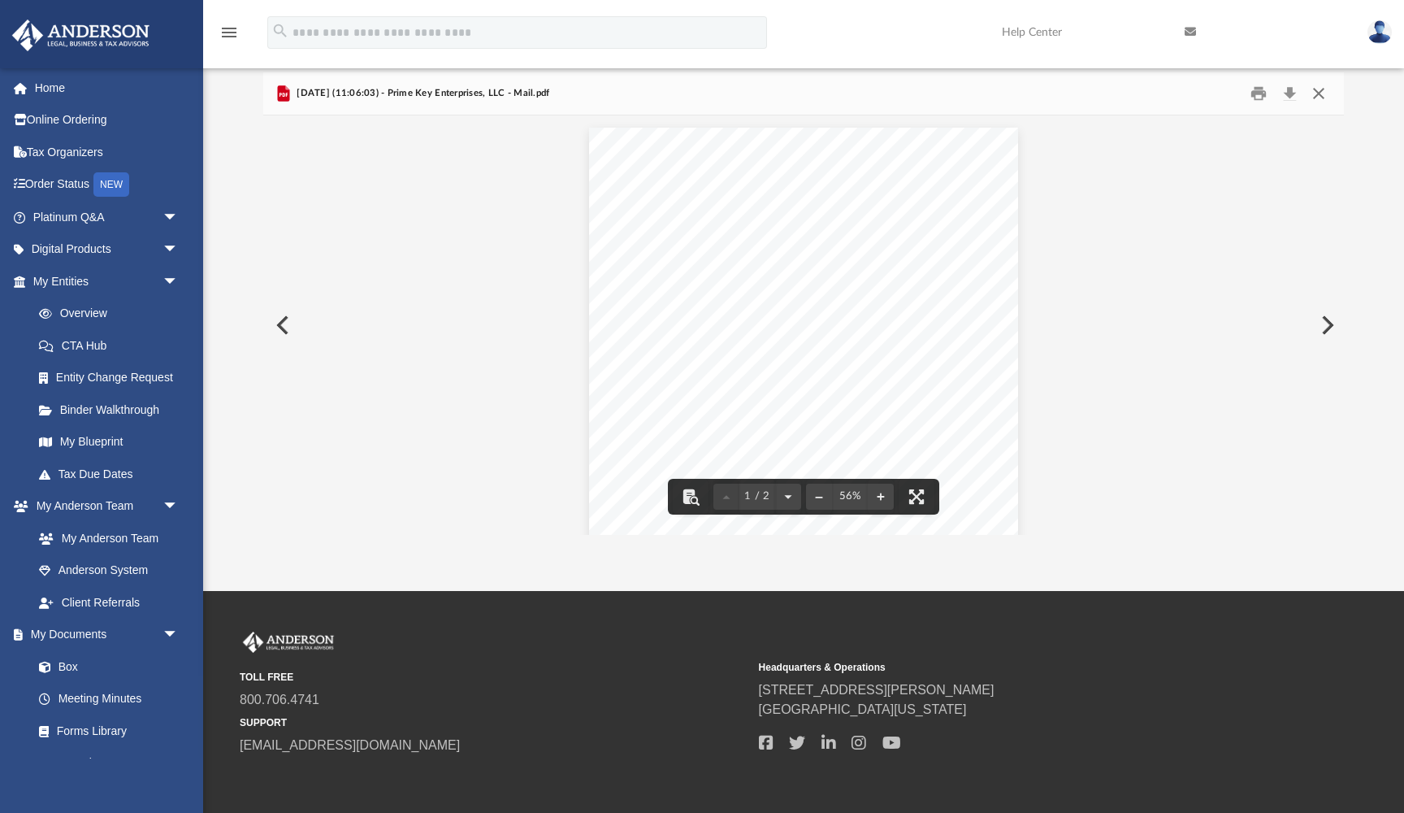
click at [1320, 98] on button "Close" at bounding box center [1318, 92] width 29 height 25
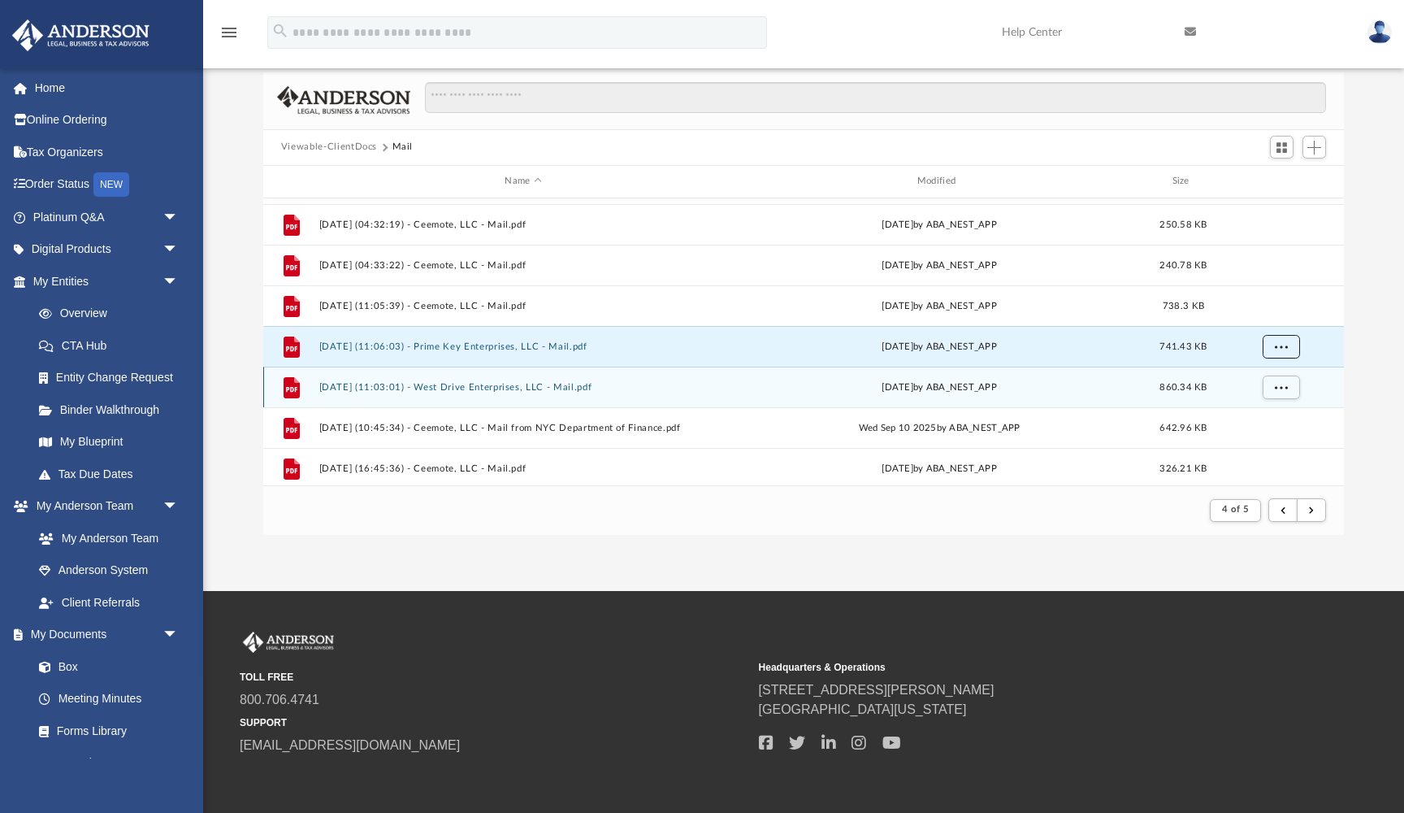
scroll to position [1492, 0]
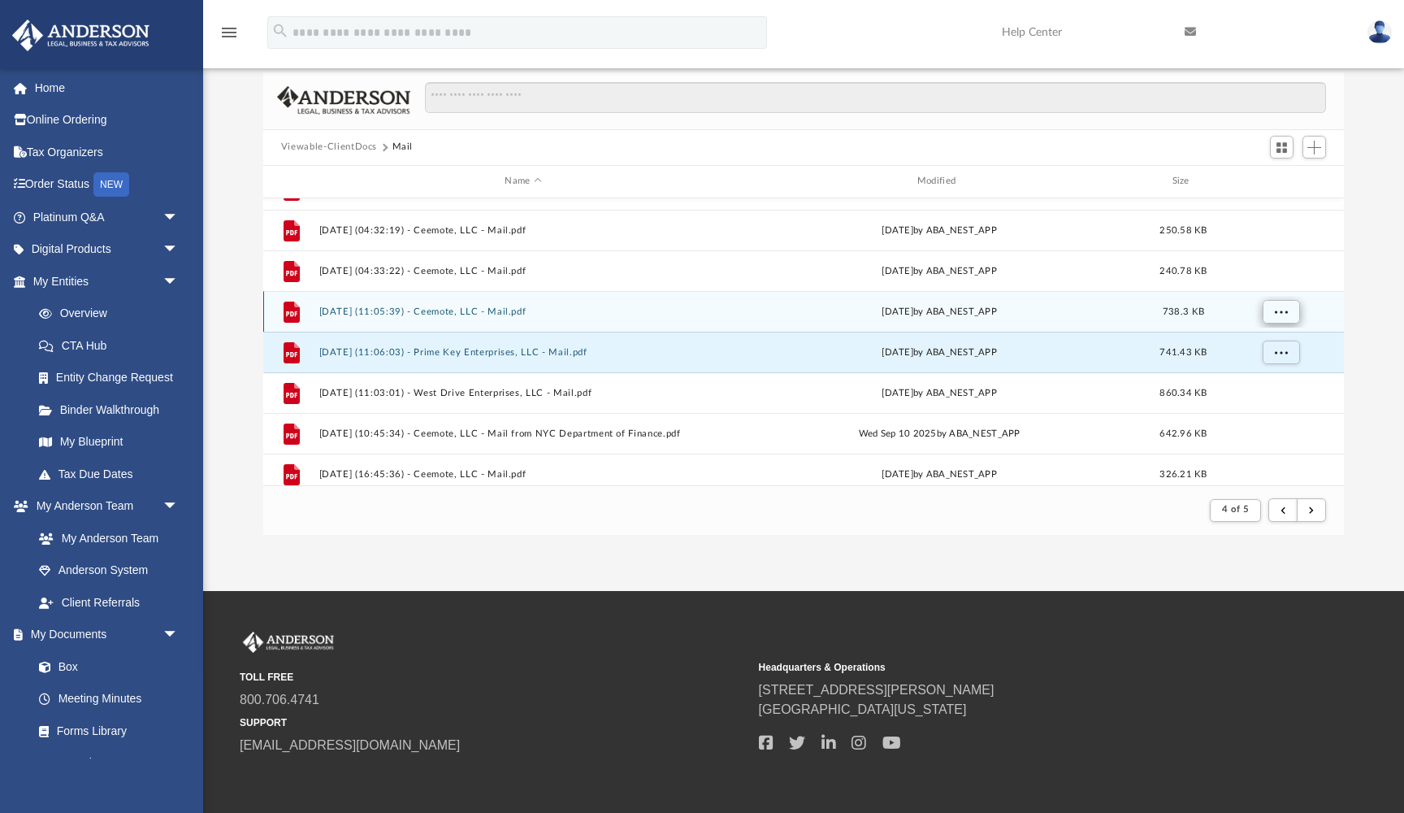
click at [1281, 317] on button "More options" at bounding box center [1280, 311] width 37 height 24
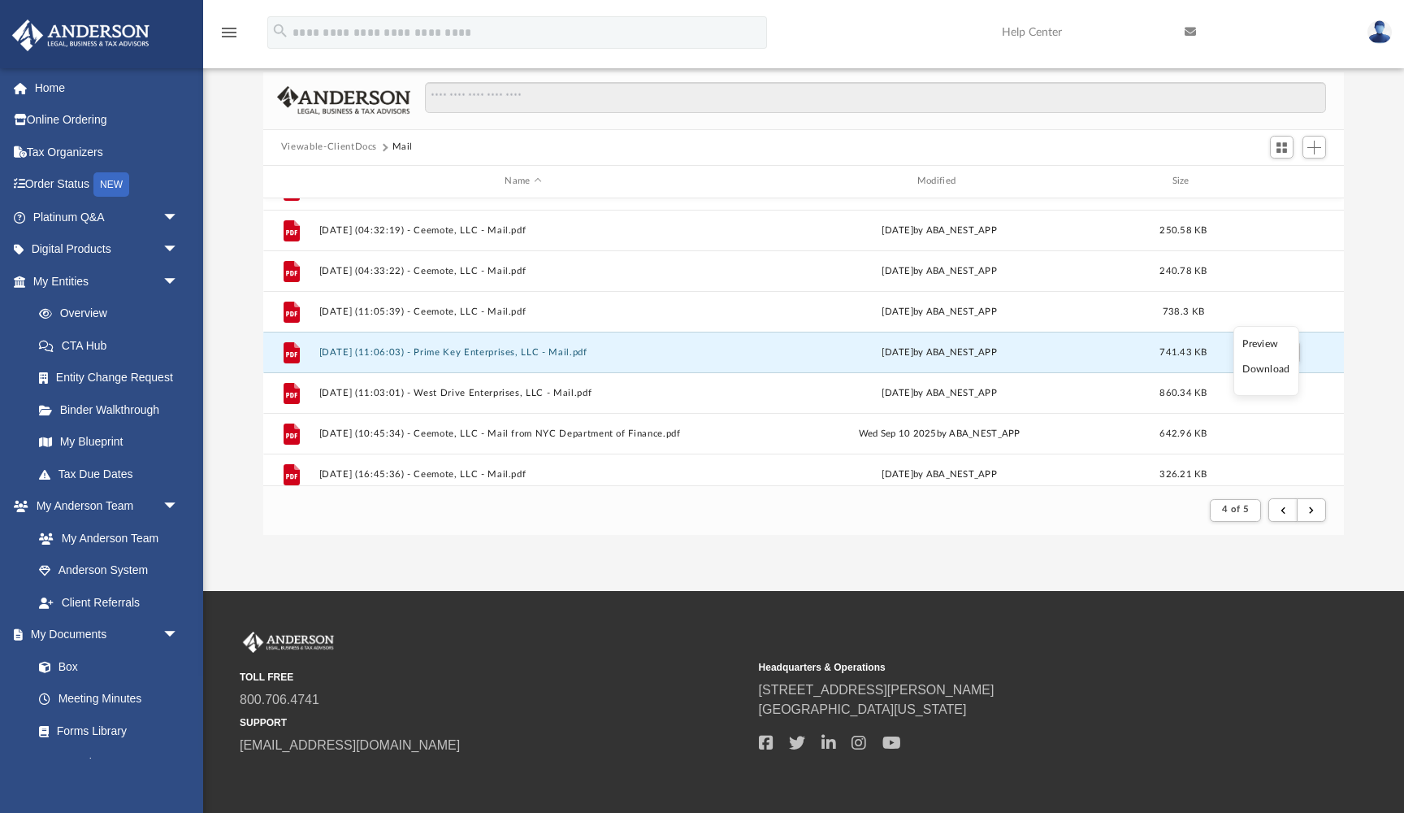
click at [1273, 338] on li "Preview" at bounding box center [1266, 344] width 47 height 17
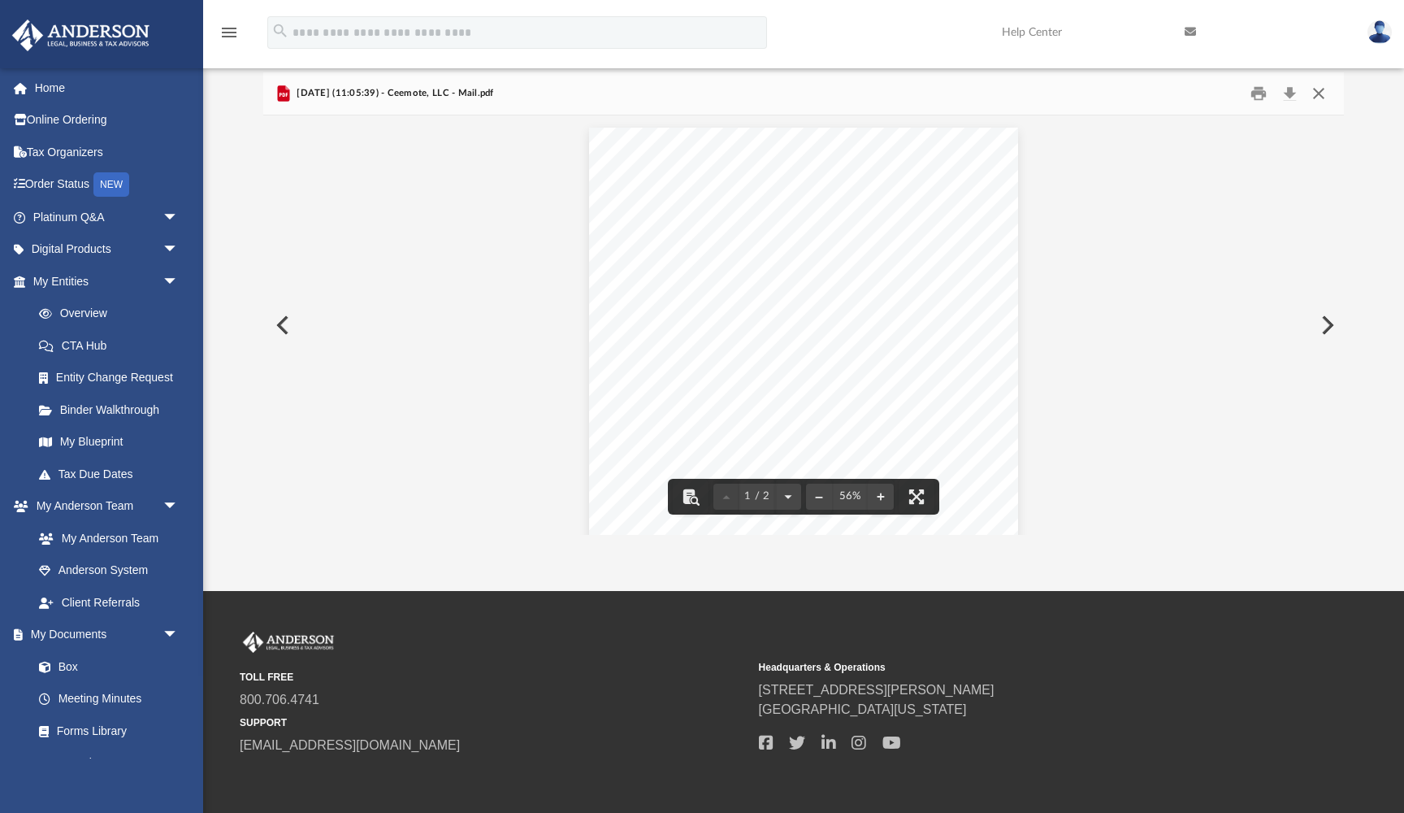
click at [1325, 95] on button "Close" at bounding box center [1318, 92] width 29 height 25
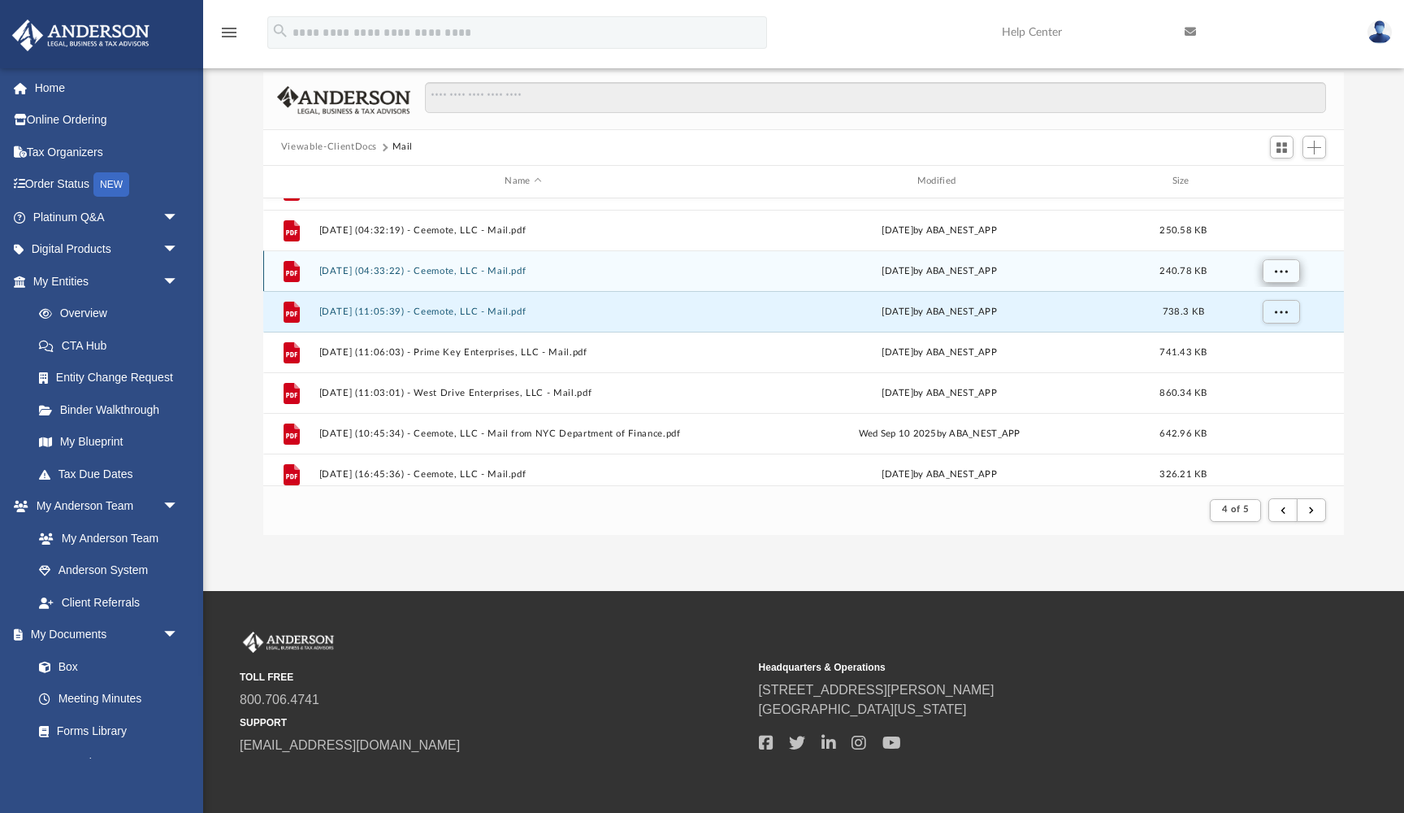
click at [1276, 269] on span "More options" at bounding box center [1280, 270] width 13 height 9
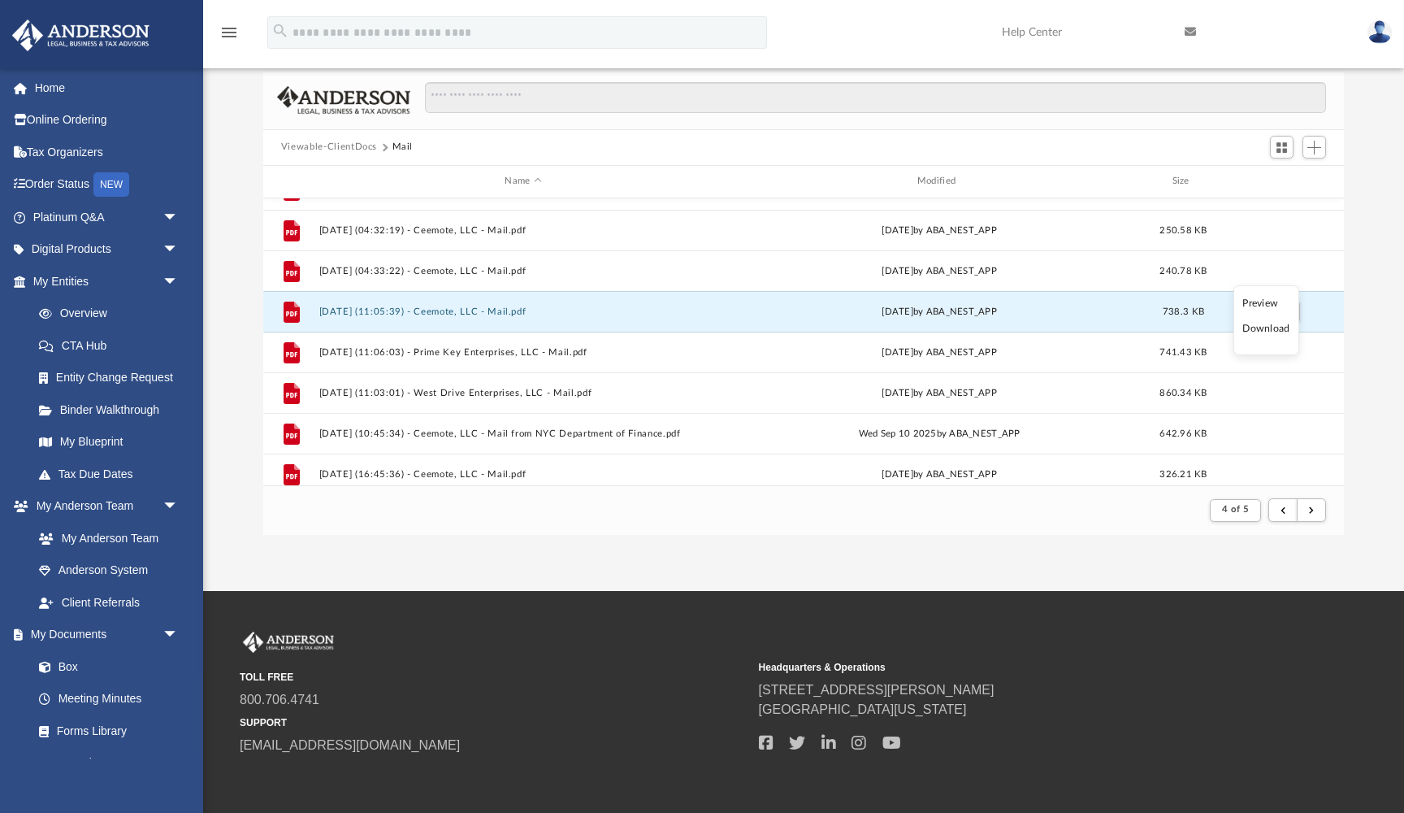
click at [1266, 300] on li "Preview" at bounding box center [1266, 303] width 47 height 17
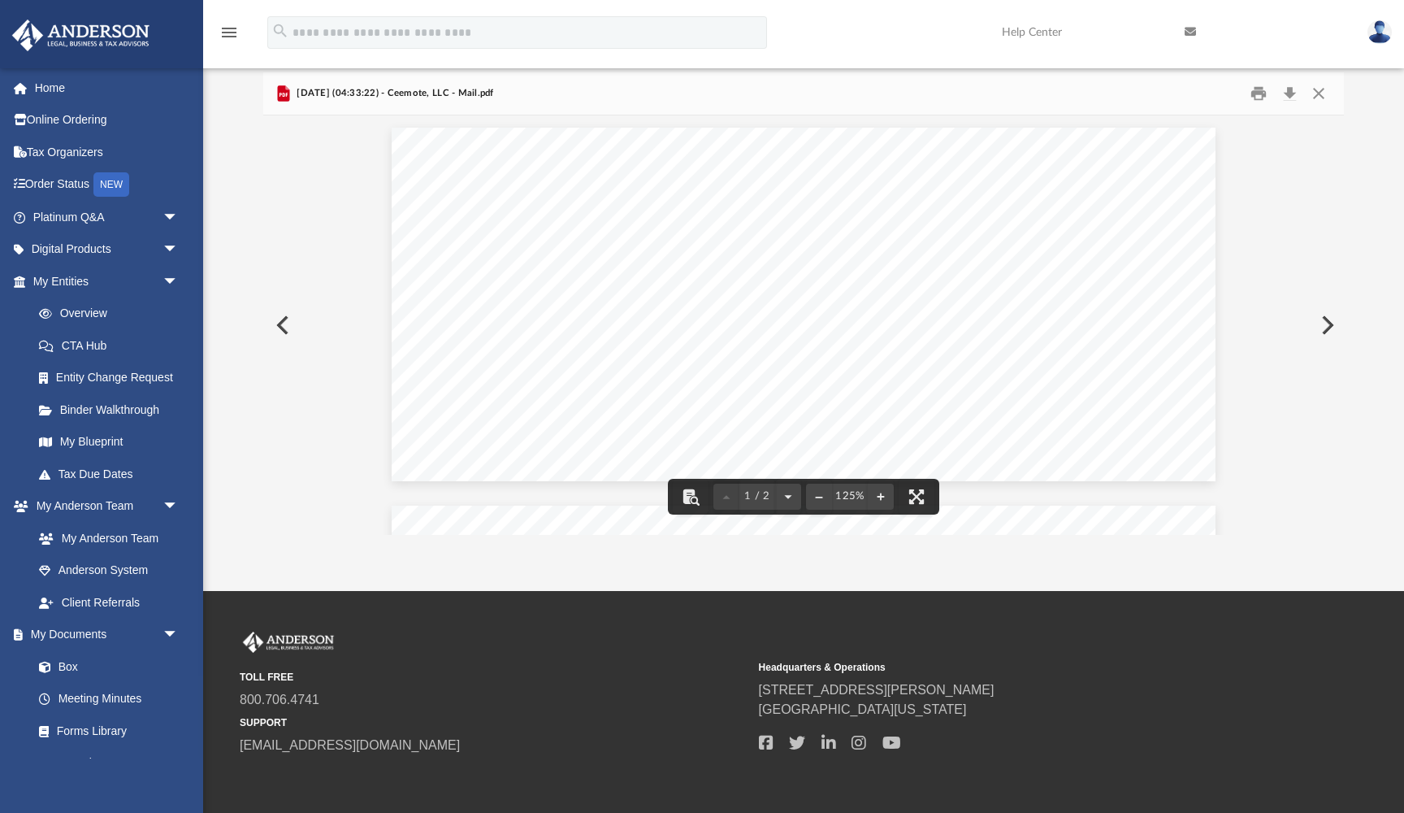
scroll to position [0, 0]
click at [1264, 94] on button "Print" at bounding box center [1259, 92] width 33 height 25
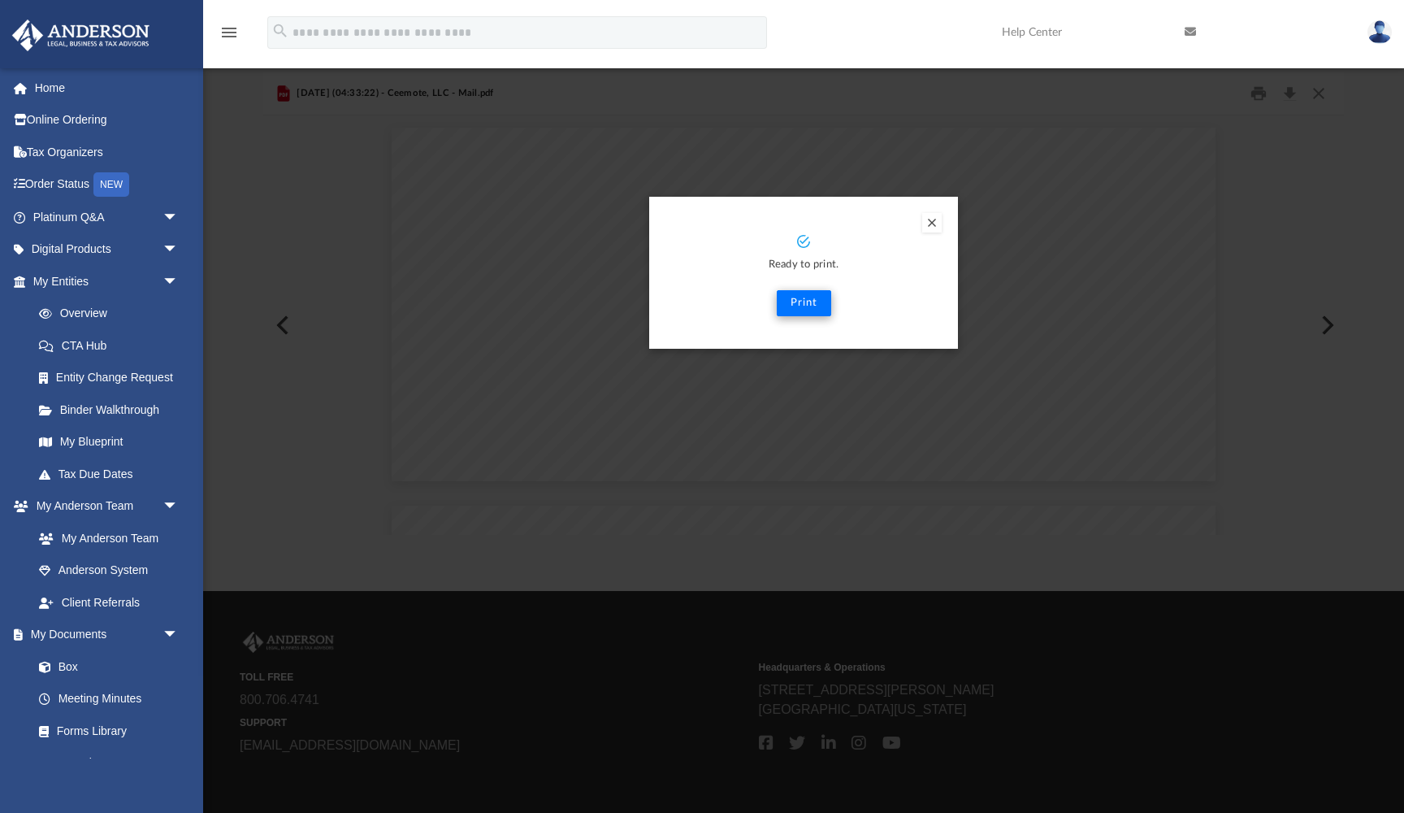
click at [813, 307] on button "Print" at bounding box center [804, 303] width 54 height 26
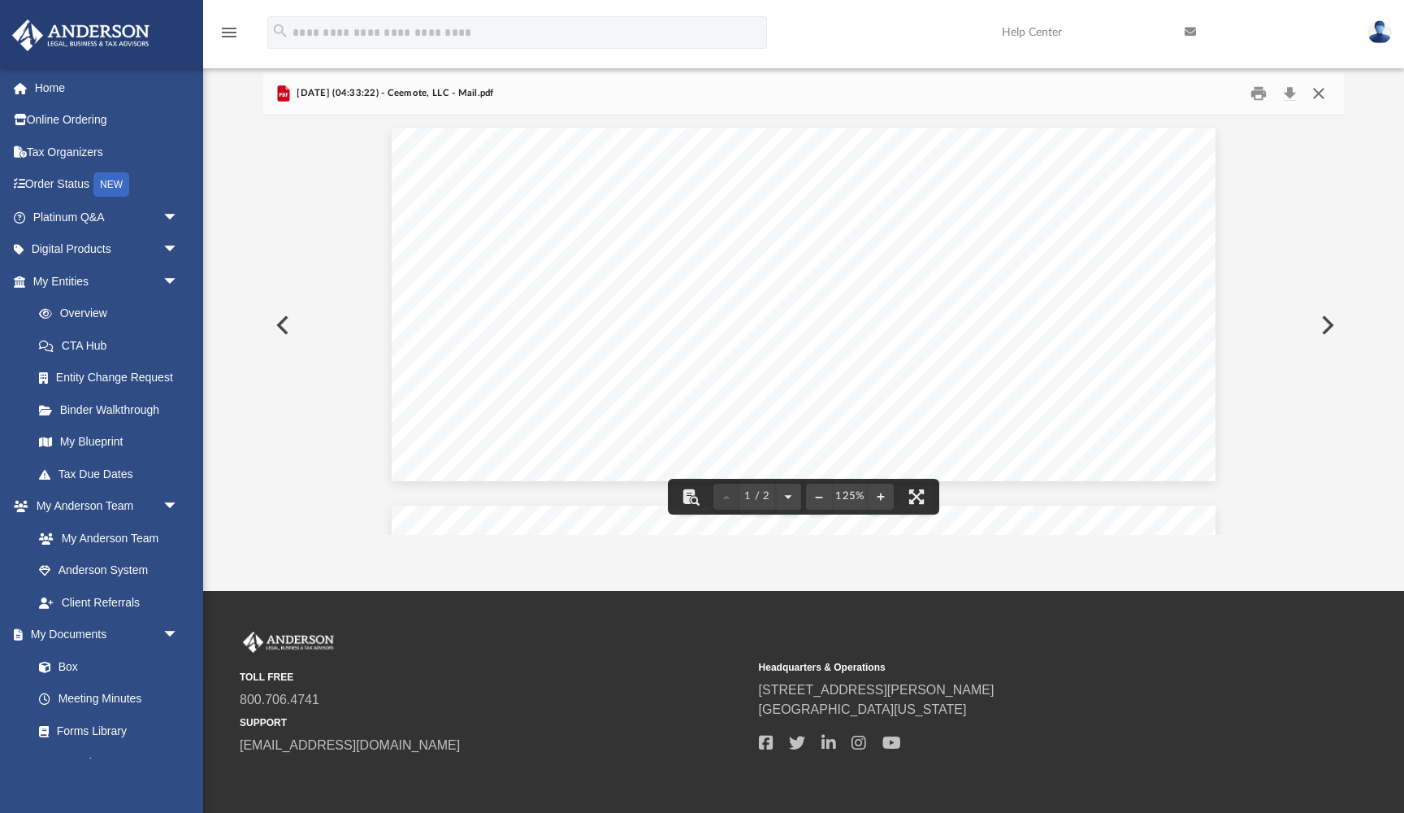
click at [1322, 102] on button "Close" at bounding box center [1318, 92] width 29 height 25
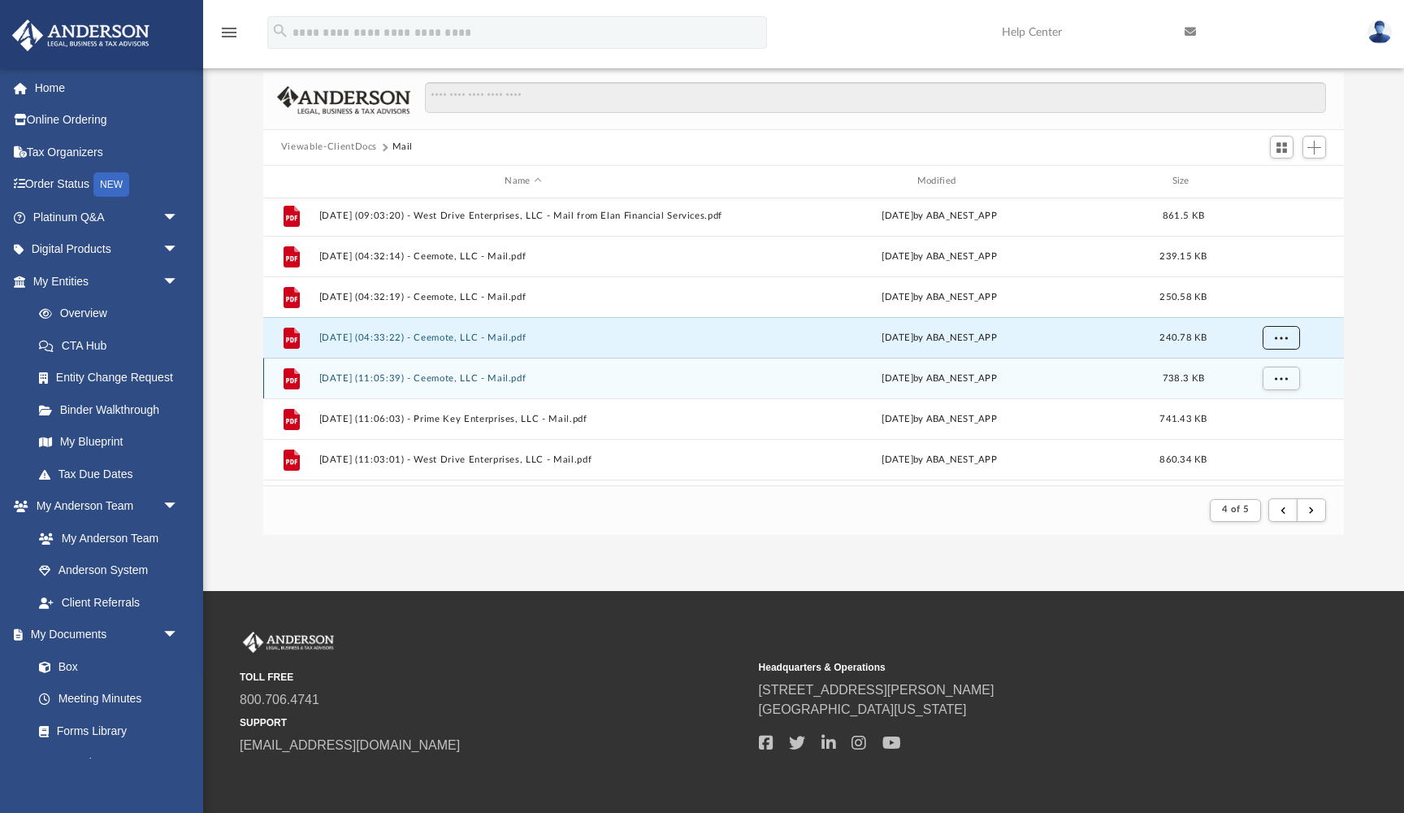
scroll to position [1414, 0]
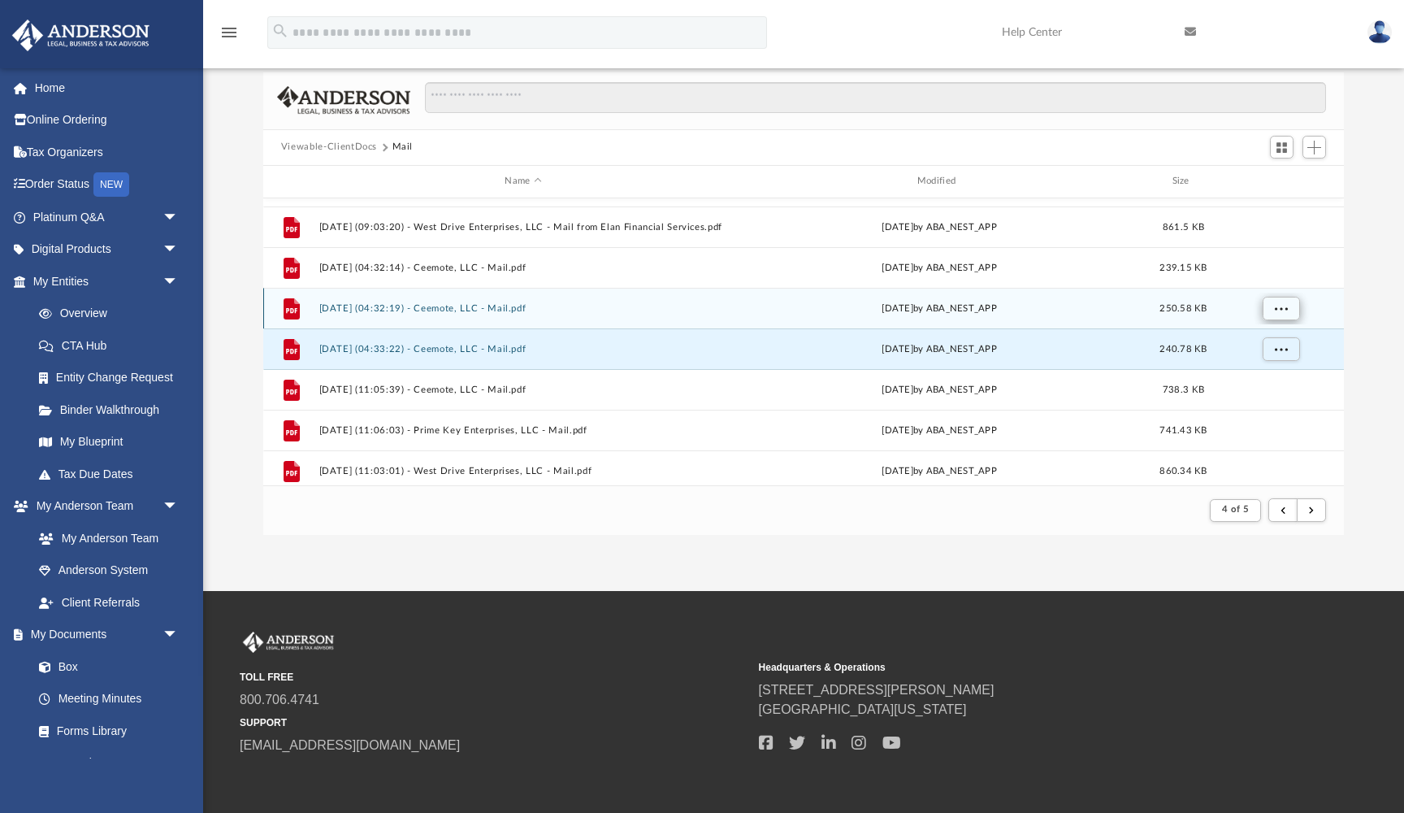
click at [1286, 306] on span "More options" at bounding box center [1280, 307] width 13 height 9
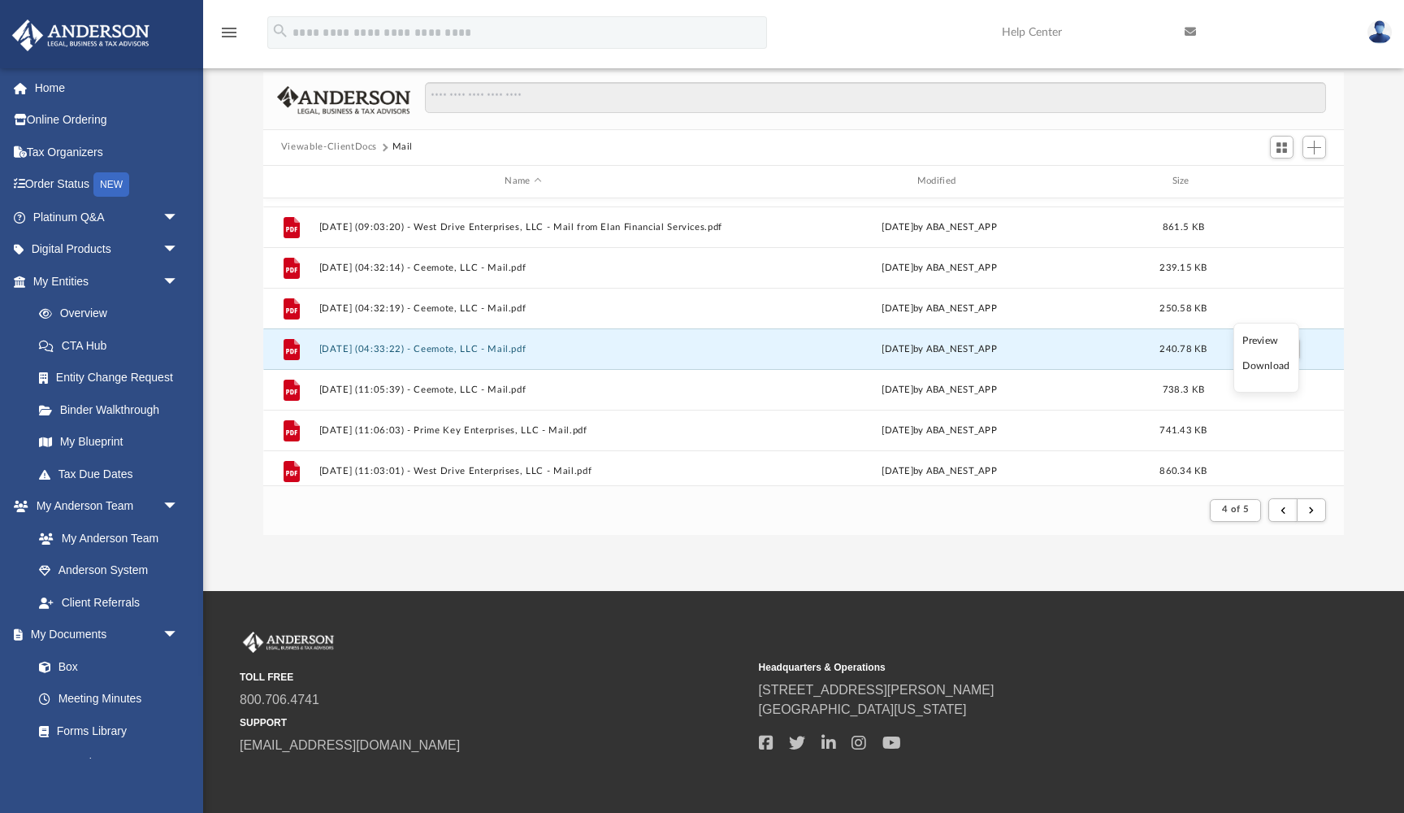
click at [1268, 338] on li "Preview" at bounding box center [1266, 340] width 47 height 17
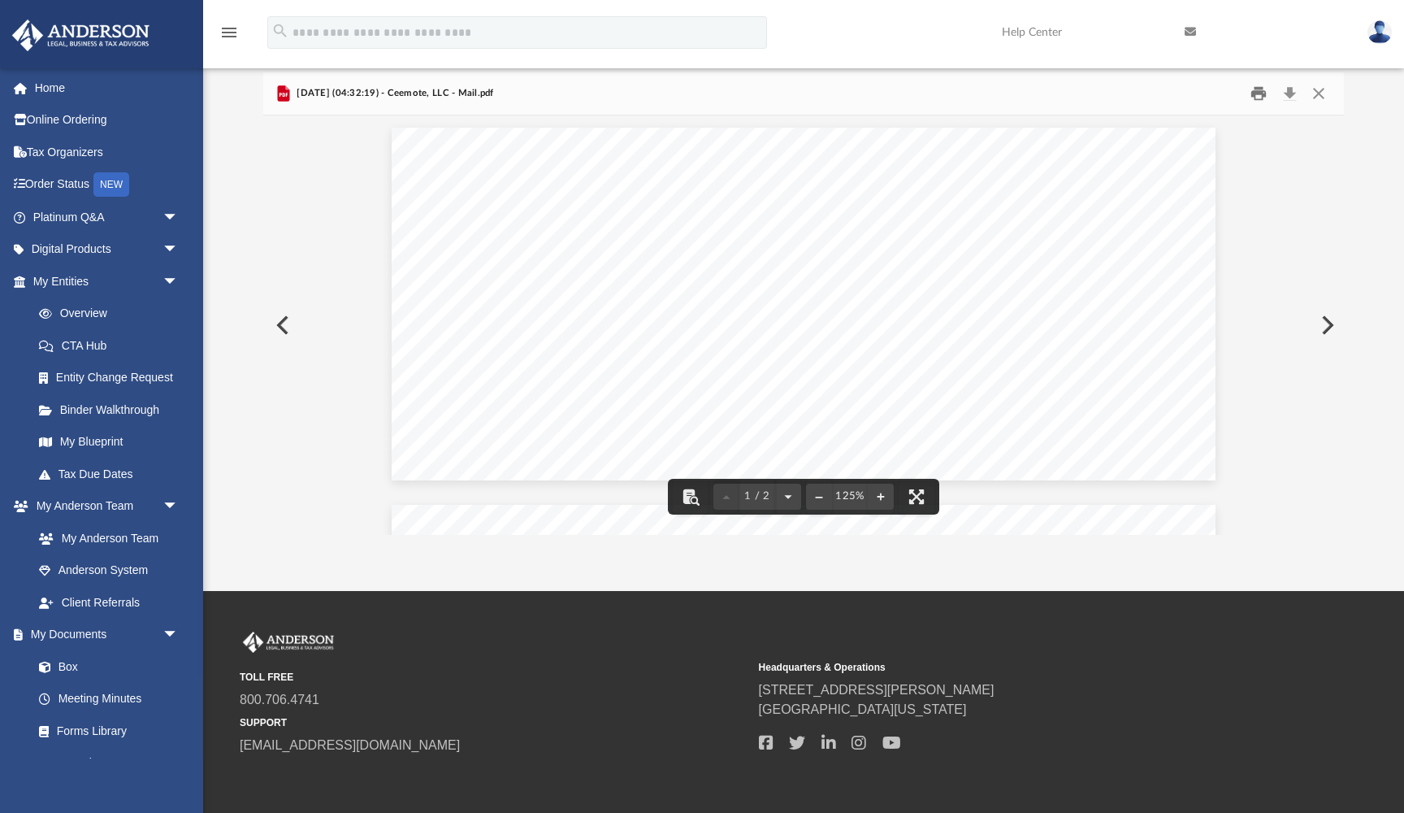
click at [1264, 97] on button "Print" at bounding box center [1259, 92] width 33 height 25
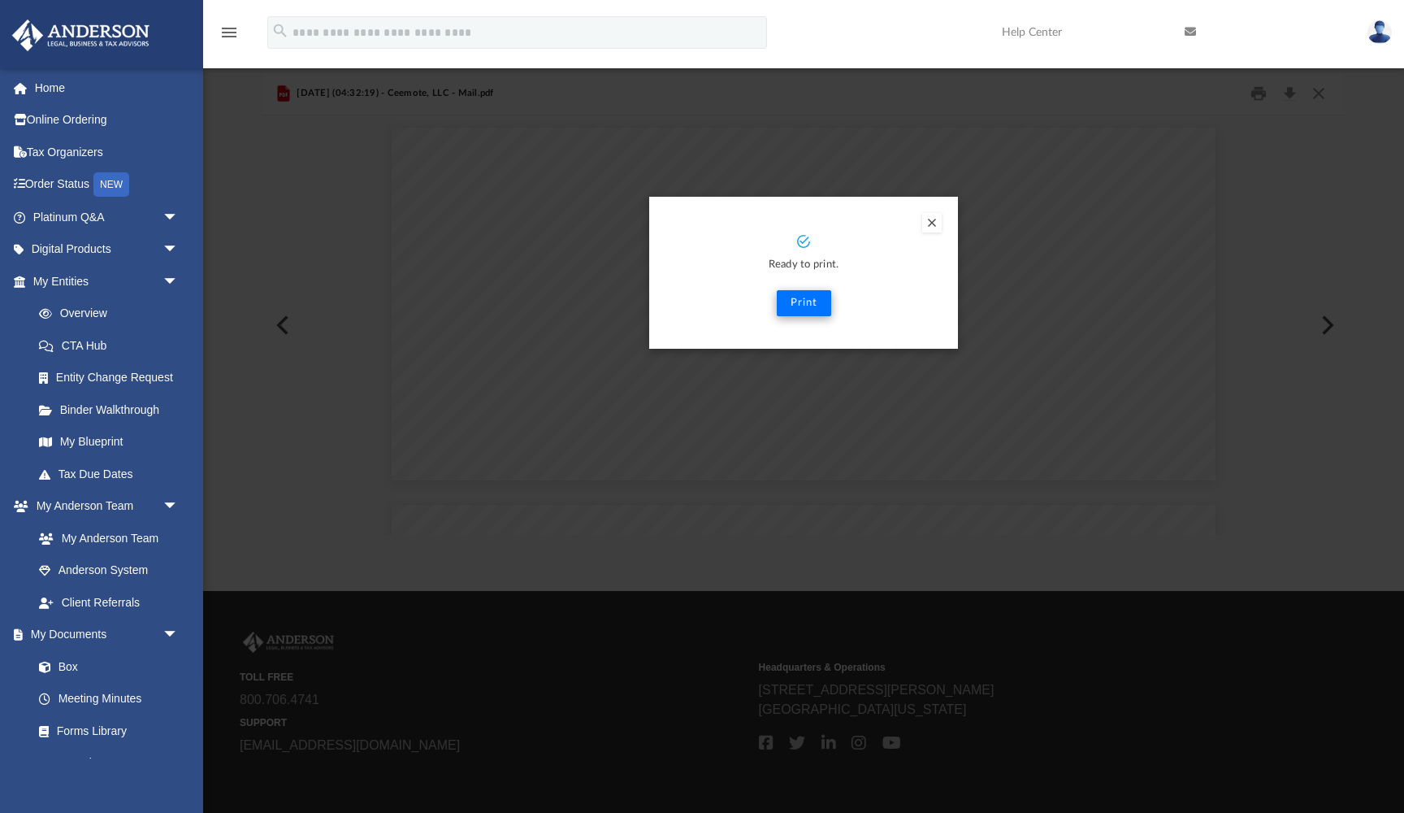
click at [800, 304] on button "Print" at bounding box center [804, 303] width 54 height 26
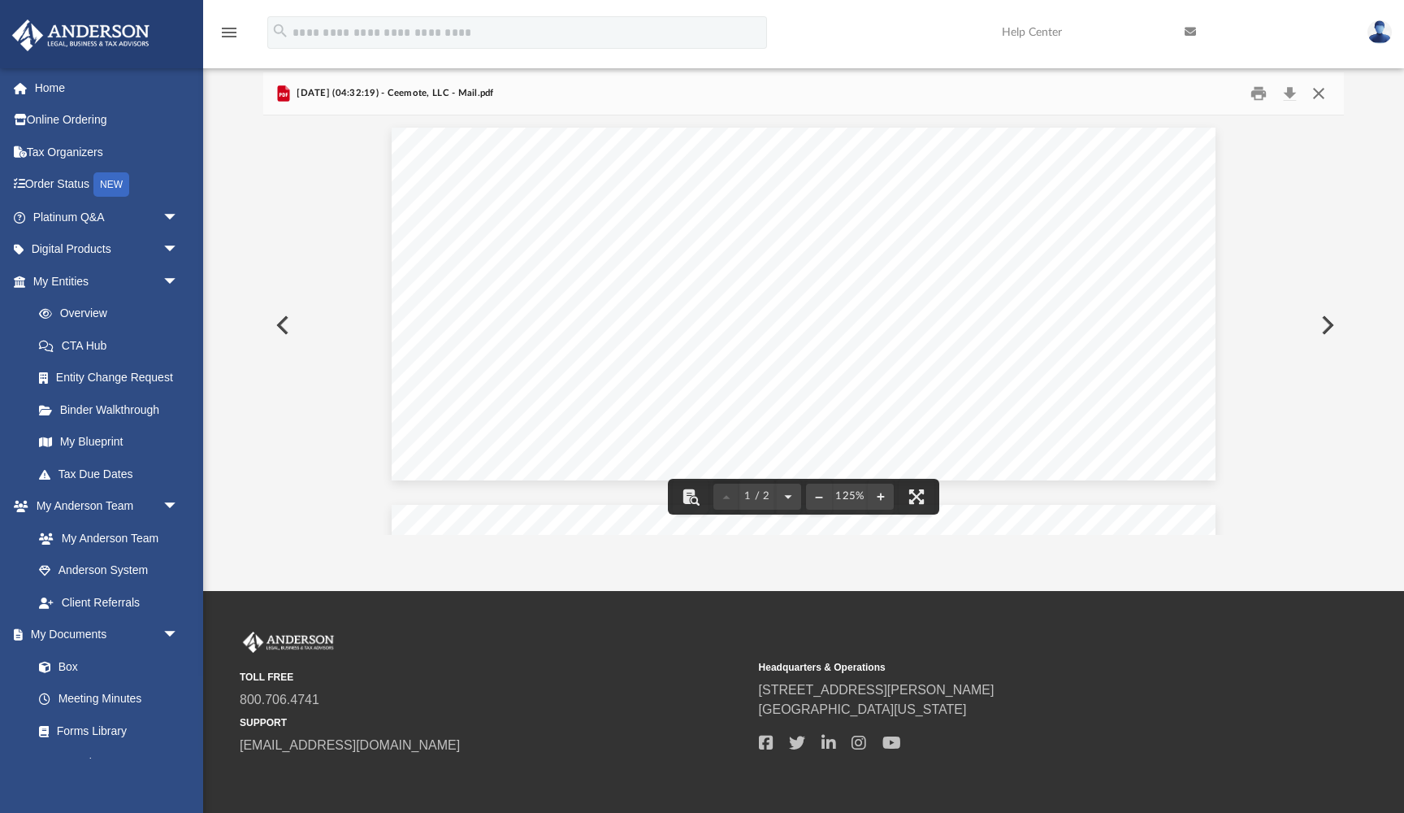
click at [1320, 98] on button "Close" at bounding box center [1318, 92] width 29 height 25
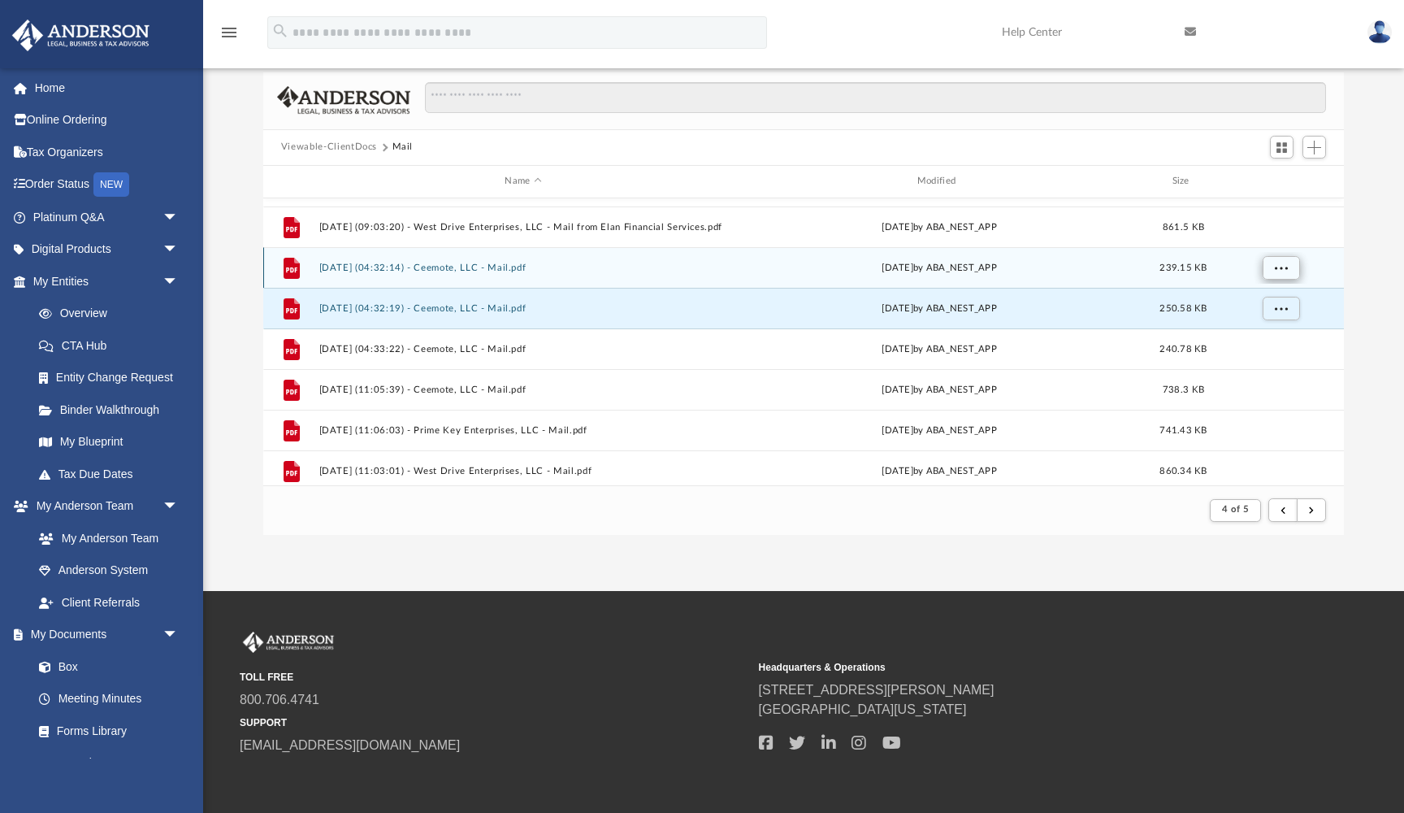
click at [1268, 265] on button "More options" at bounding box center [1280, 267] width 37 height 24
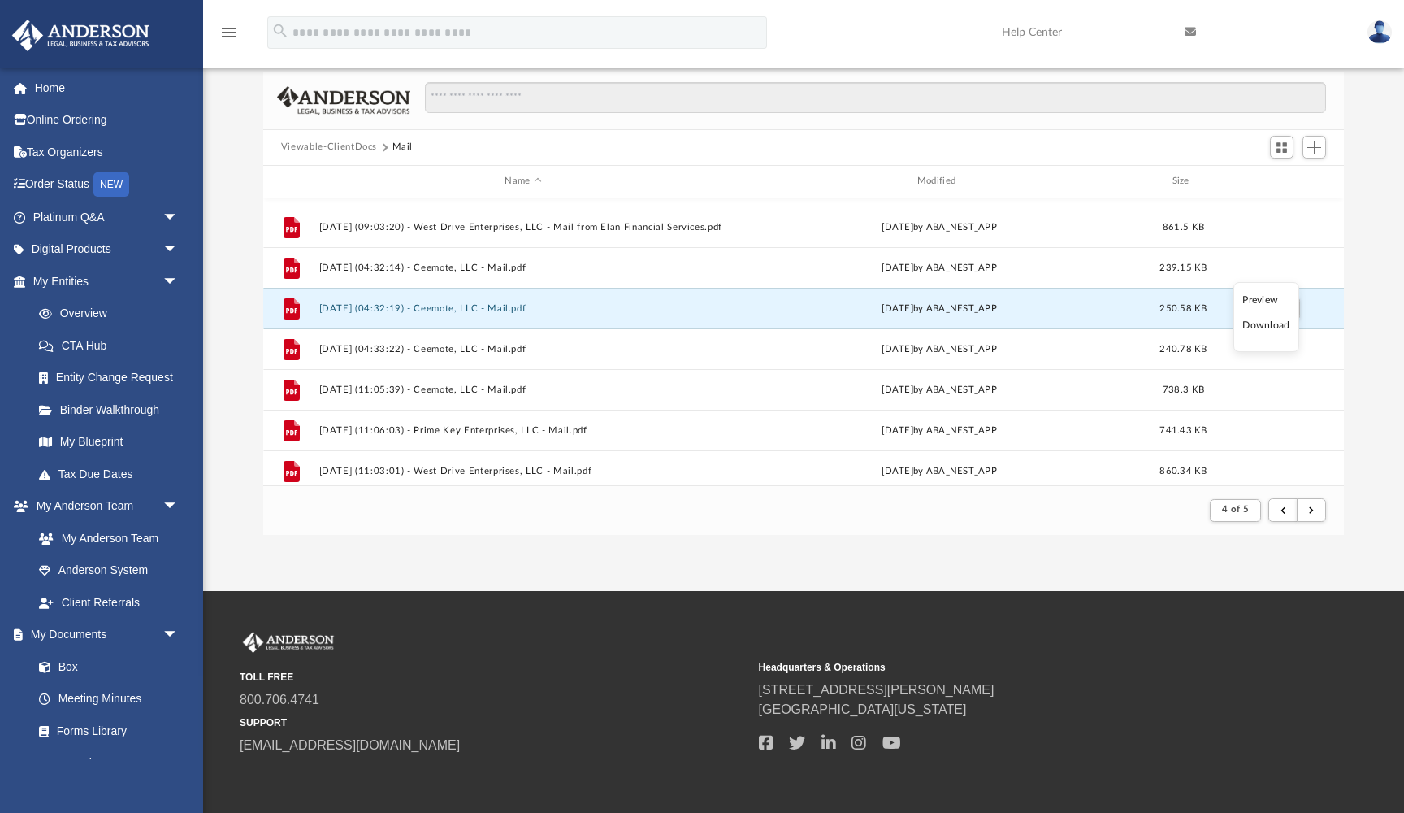
click at [1266, 299] on li "Preview" at bounding box center [1266, 300] width 47 height 17
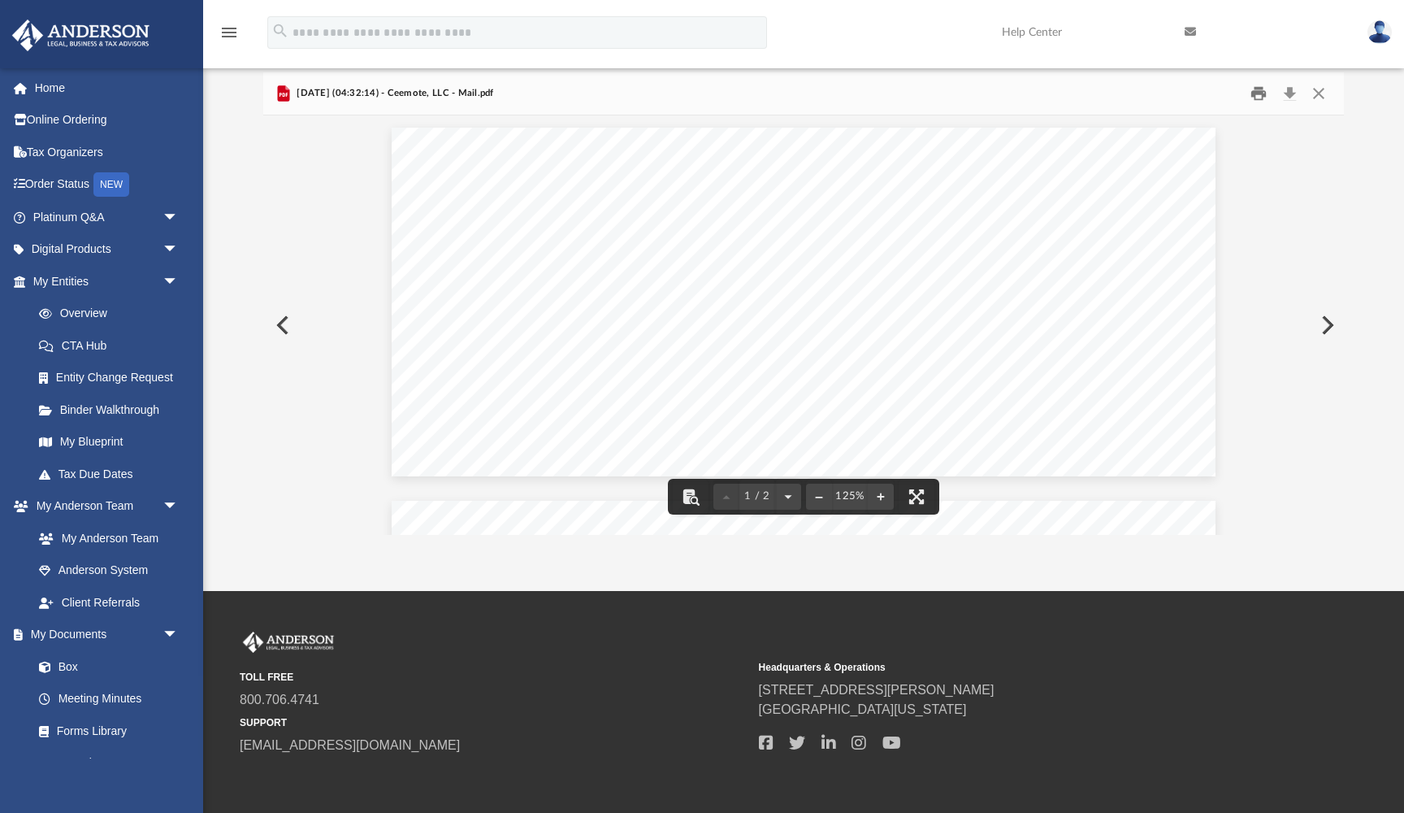
click at [1260, 93] on button "Print" at bounding box center [1259, 92] width 33 height 25
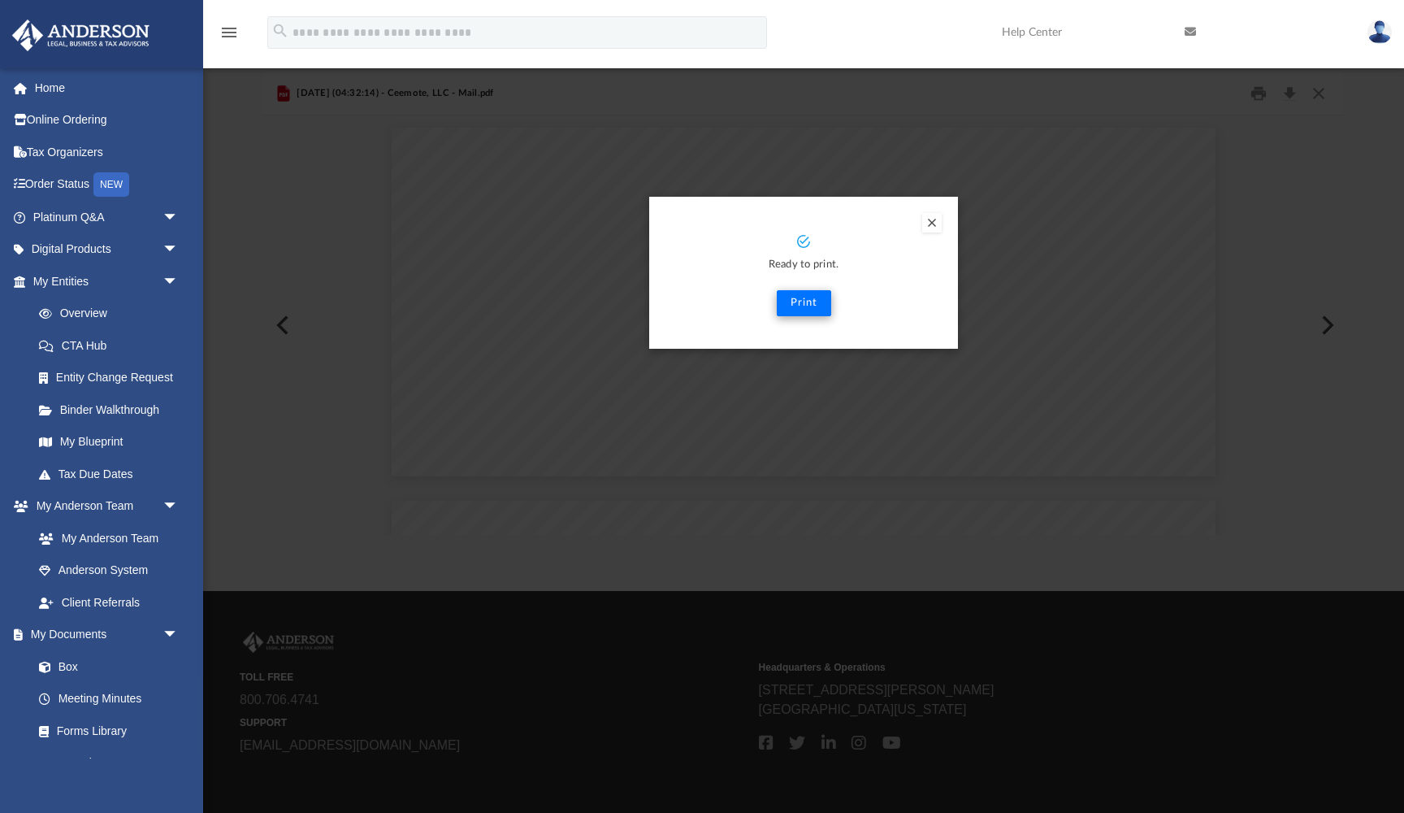
click at [802, 305] on button "Print" at bounding box center [804, 303] width 54 height 26
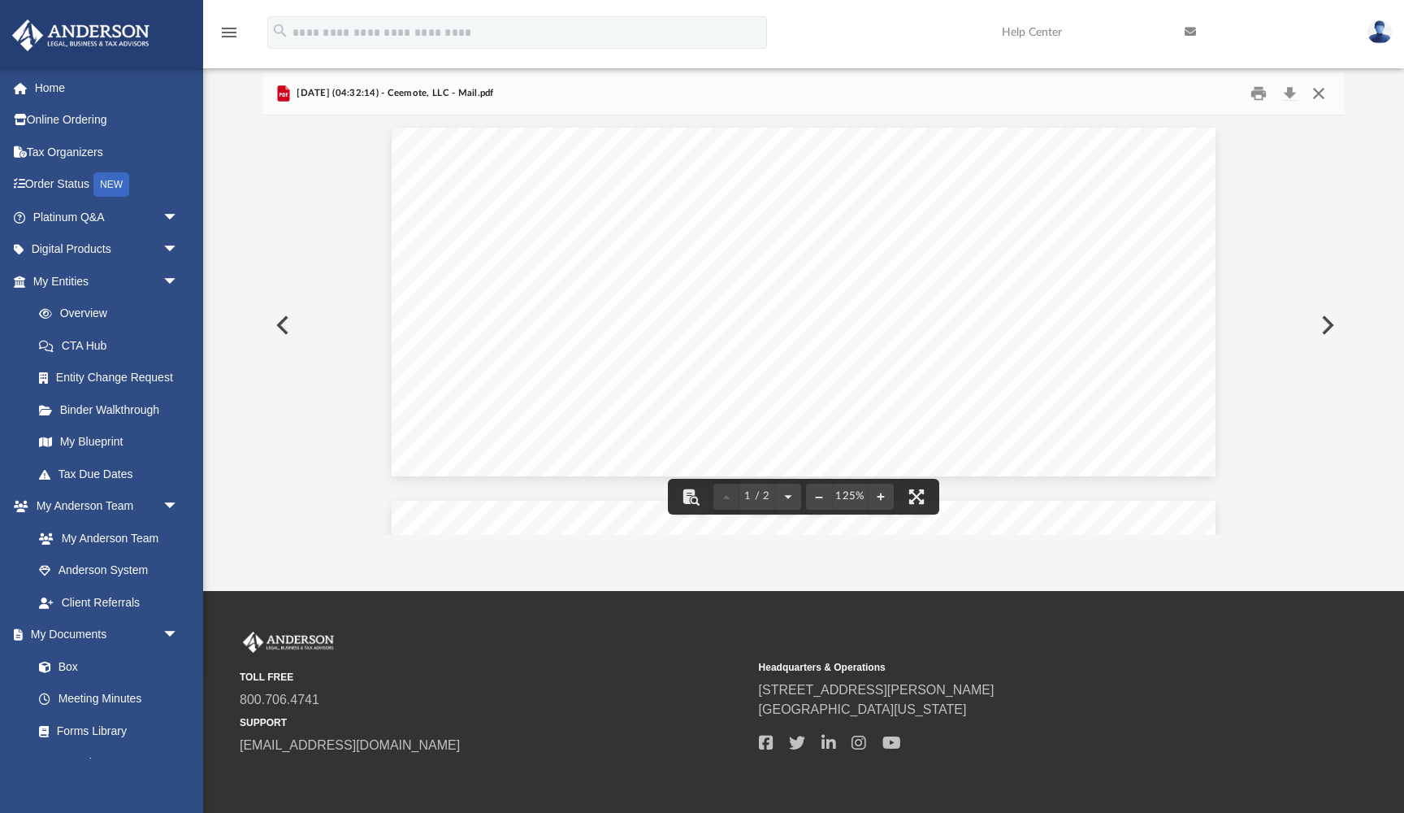
click at [1318, 98] on button "Close" at bounding box center [1318, 92] width 29 height 25
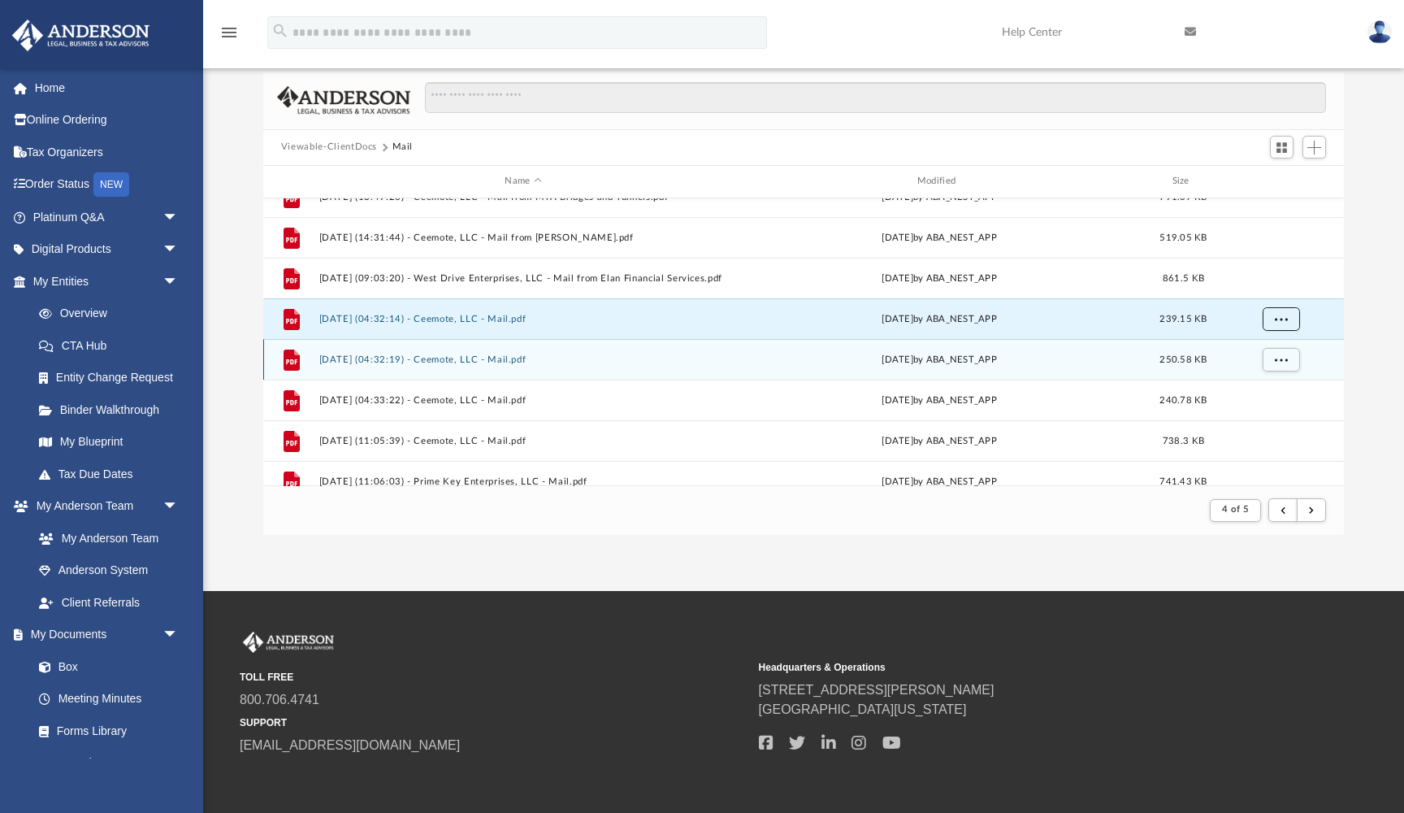
scroll to position [1345, 0]
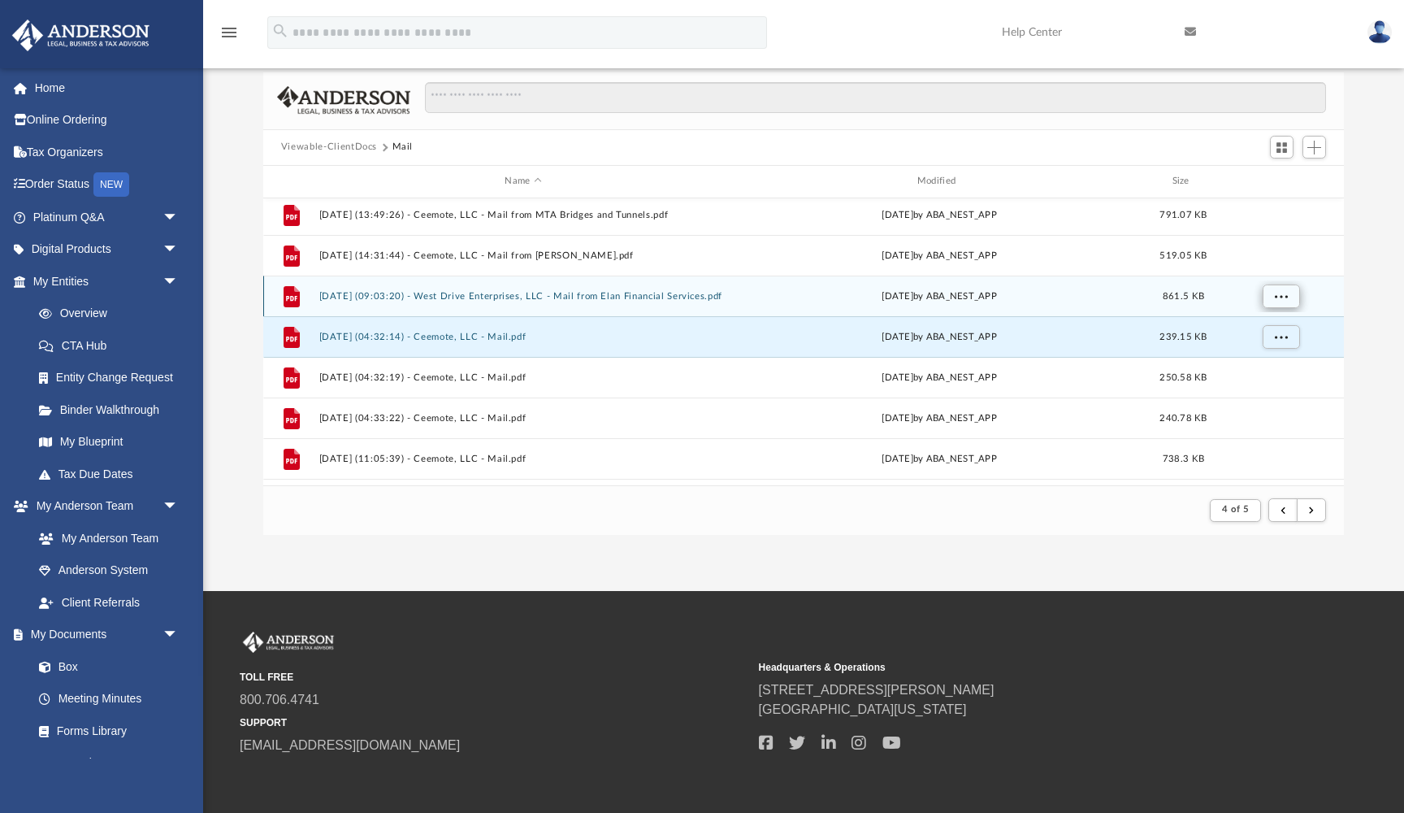
click at [1278, 292] on span "More options" at bounding box center [1280, 295] width 13 height 9
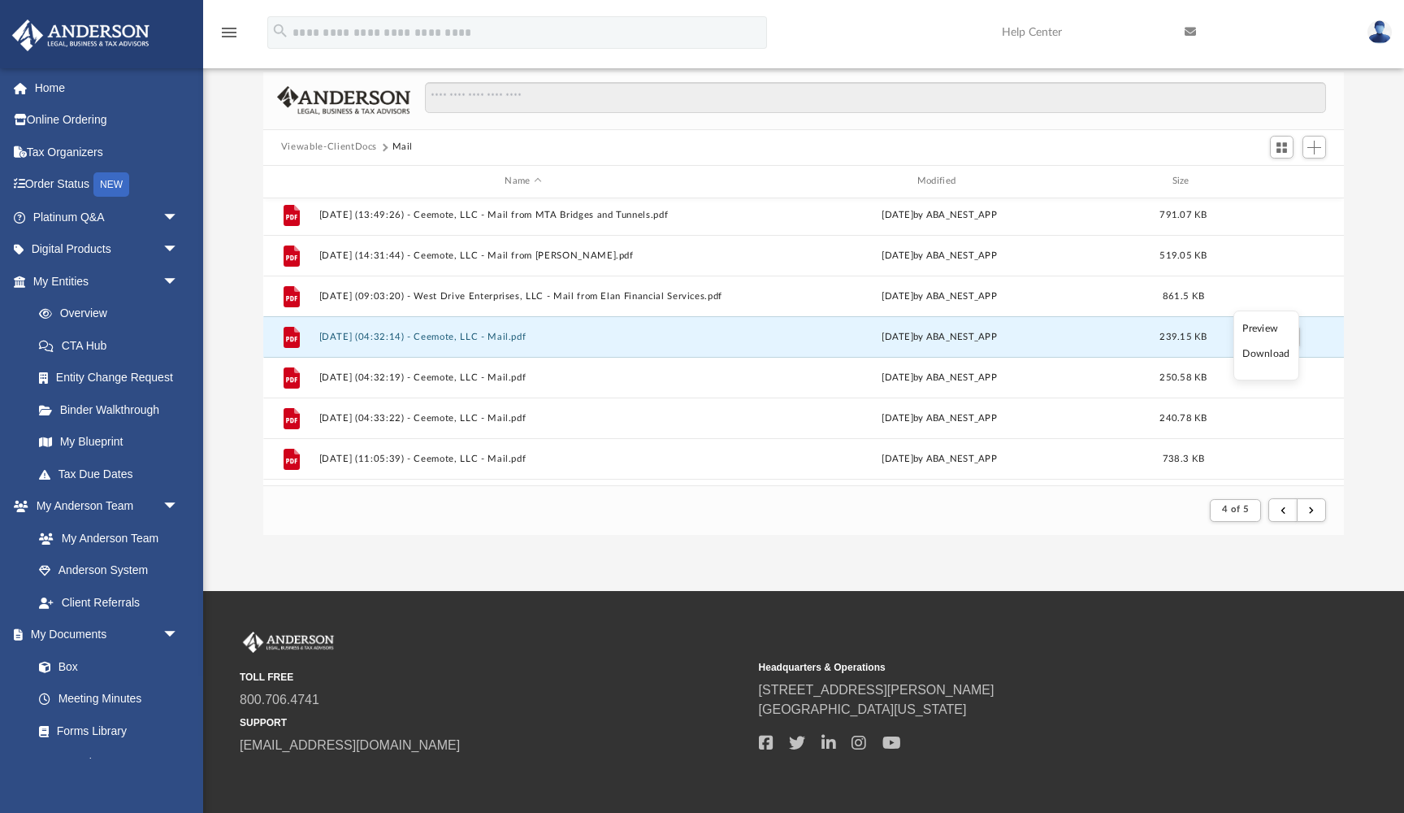
click at [1267, 326] on li "Preview" at bounding box center [1266, 328] width 47 height 17
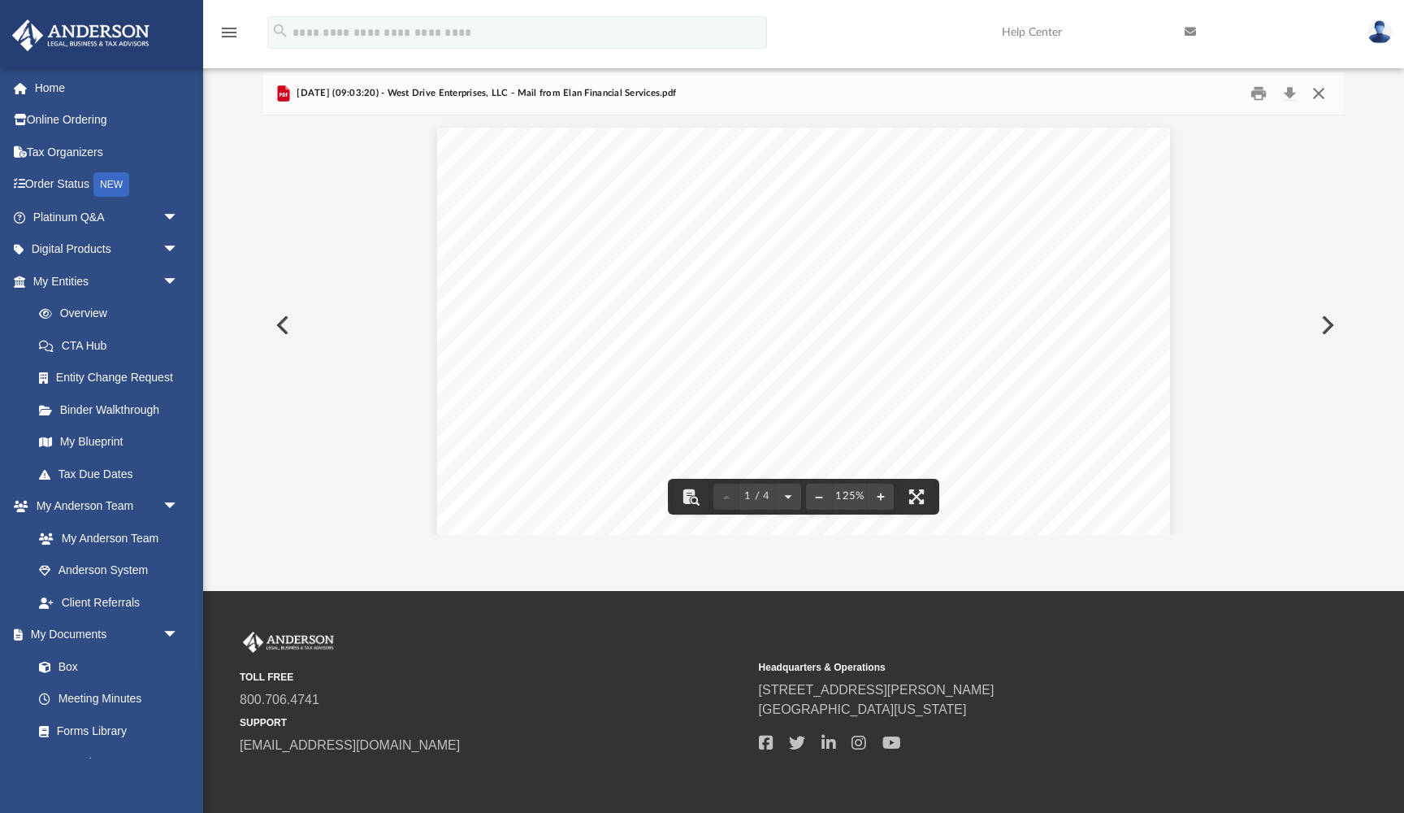
click at [1321, 93] on button "Close" at bounding box center [1318, 92] width 29 height 25
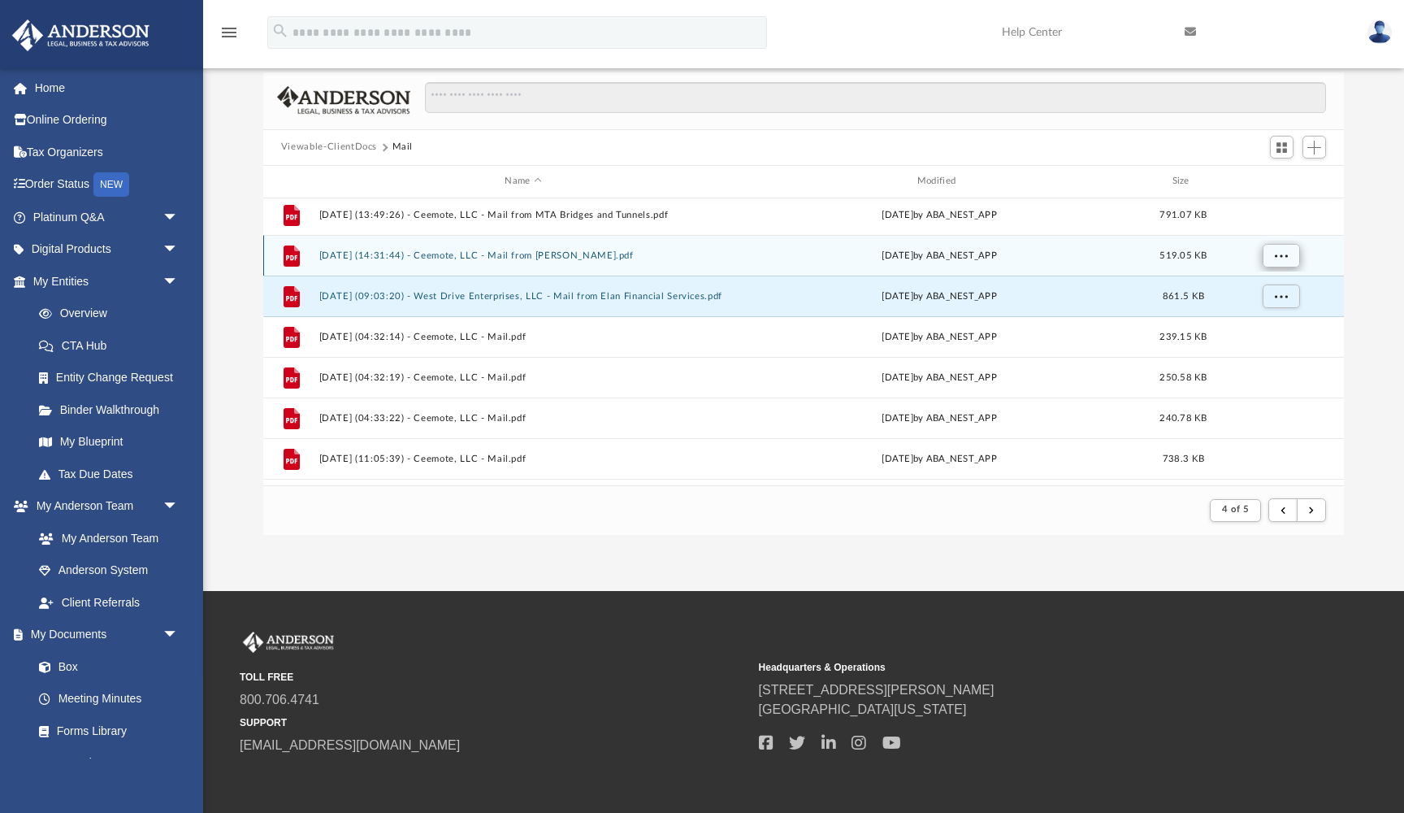
click at [1284, 256] on span "More options" at bounding box center [1280, 254] width 13 height 9
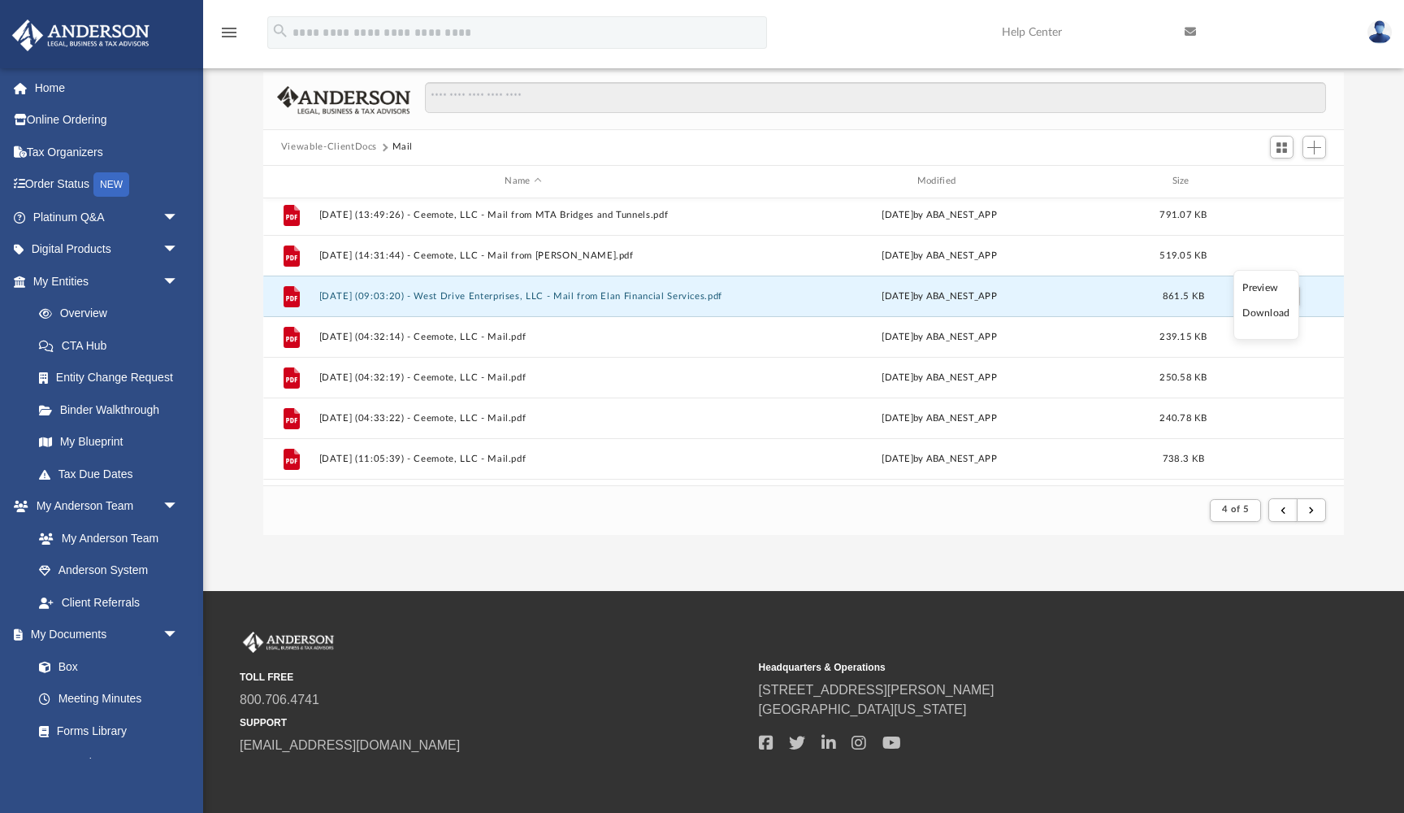
click at [1273, 289] on li "Preview" at bounding box center [1266, 288] width 47 height 17
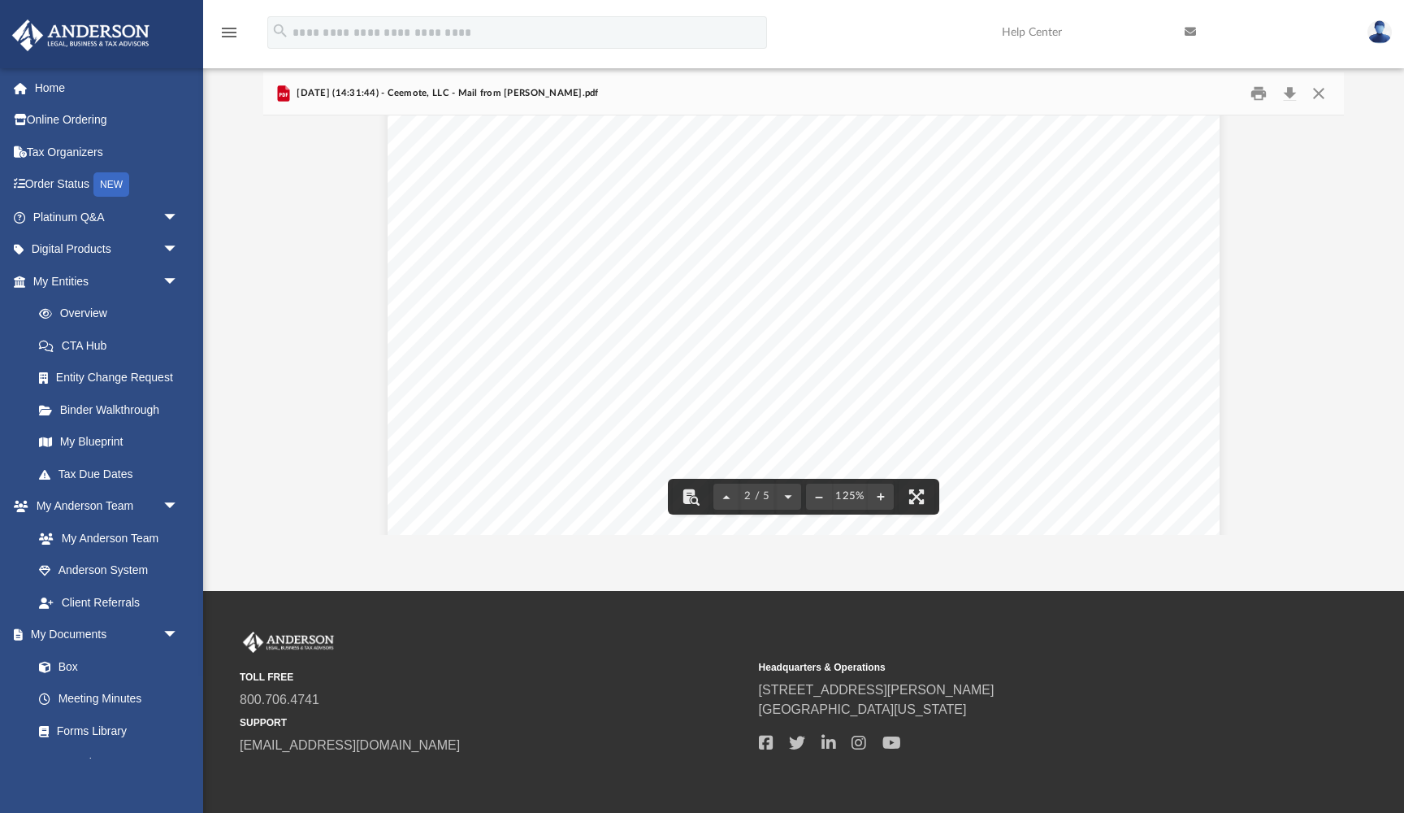
scroll to position [1343, 0]
click at [1320, 98] on button "Close" at bounding box center [1318, 92] width 29 height 25
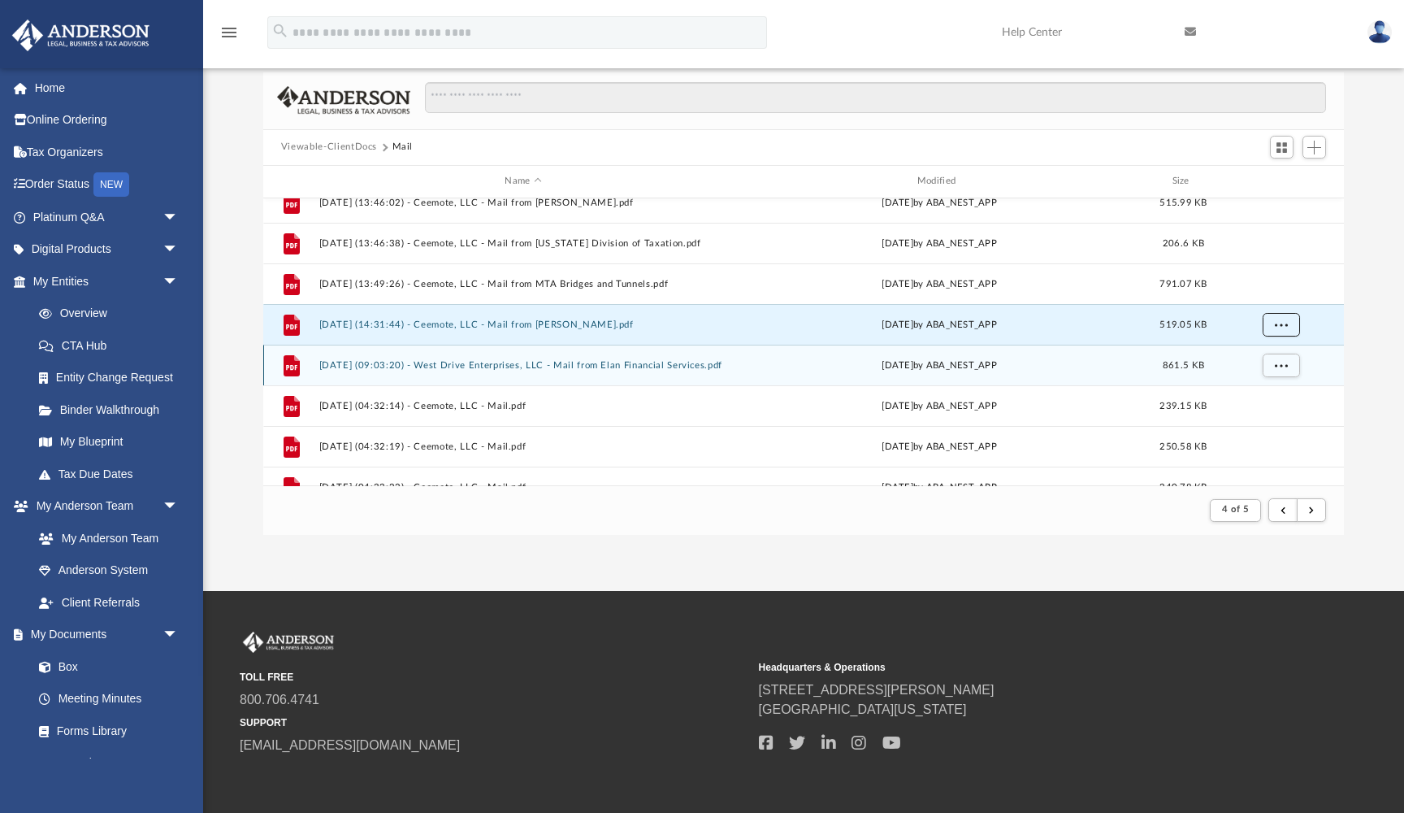
scroll to position [1264, 0]
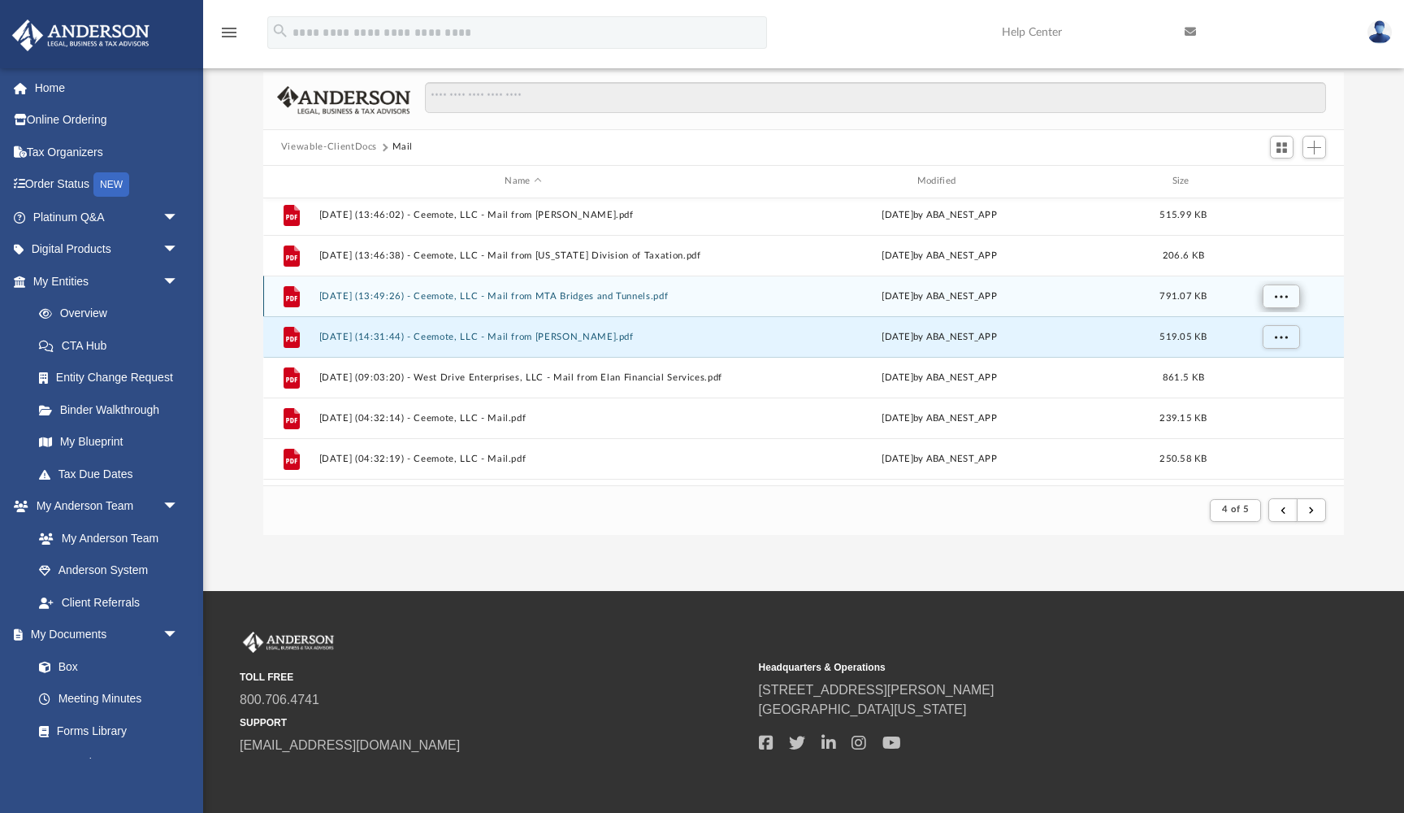
click at [1282, 291] on span "More options" at bounding box center [1280, 295] width 13 height 9
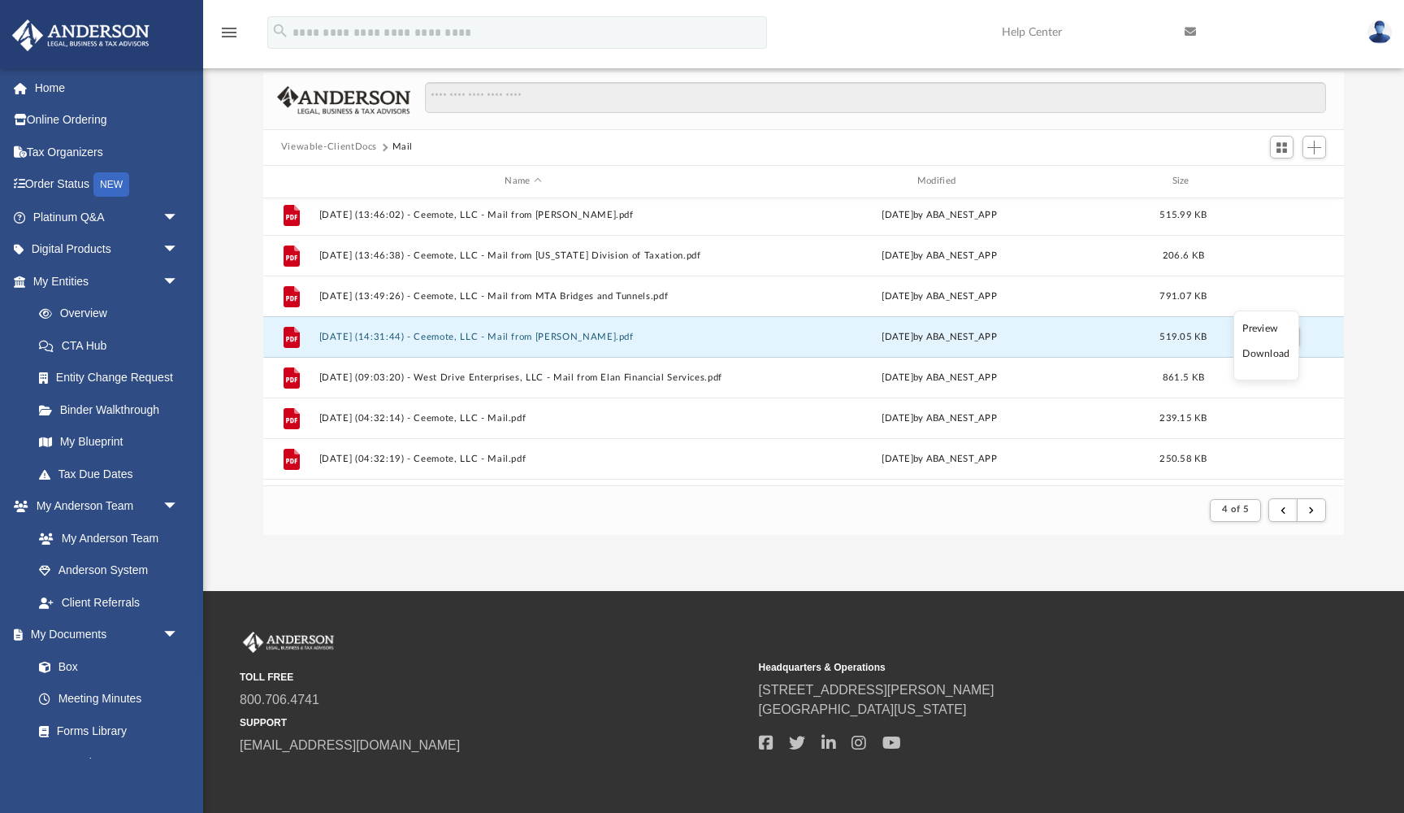
click at [1269, 328] on li "Preview" at bounding box center [1266, 328] width 47 height 17
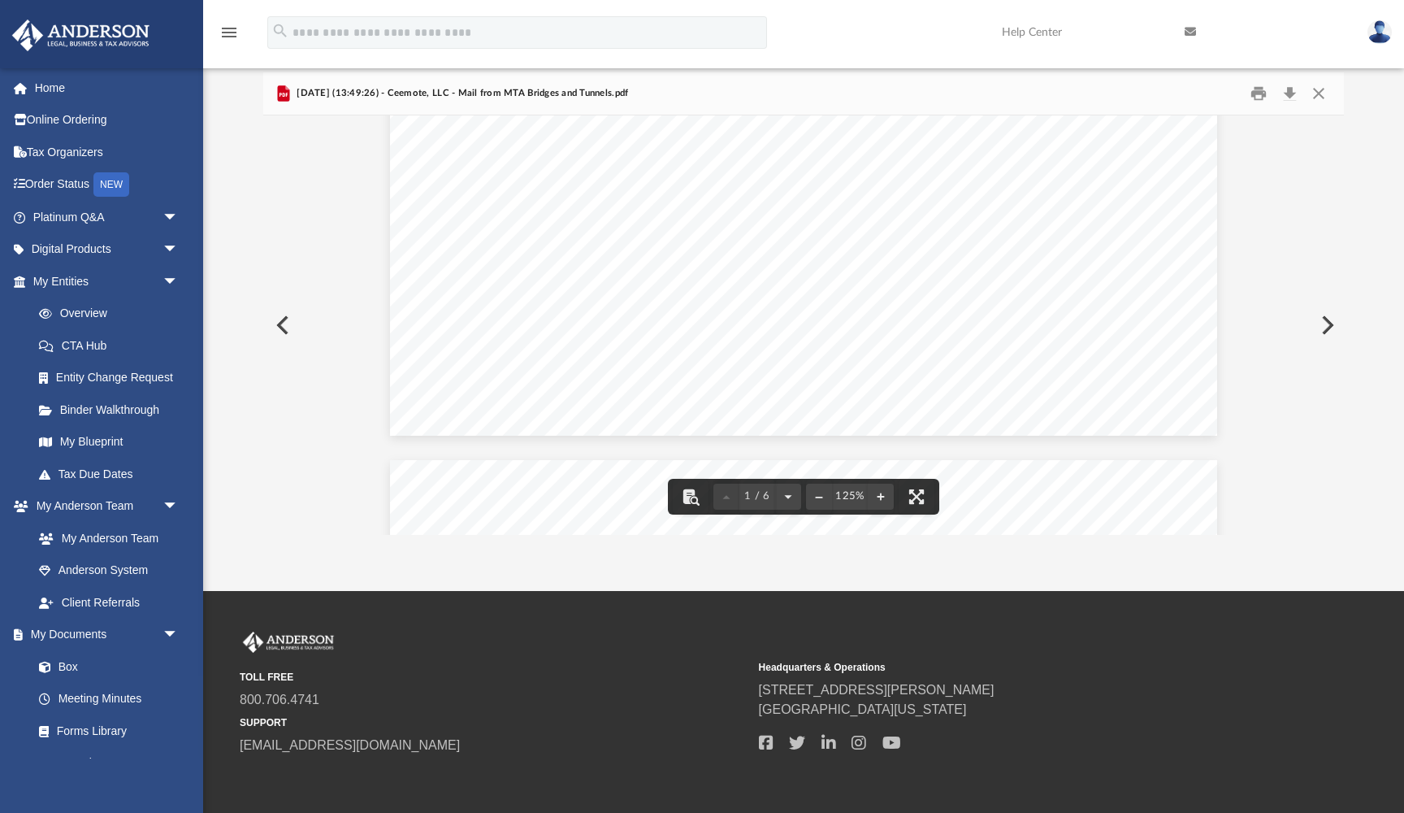
scroll to position [761, 0]
click at [1321, 91] on button "Close" at bounding box center [1318, 92] width 29 height 25
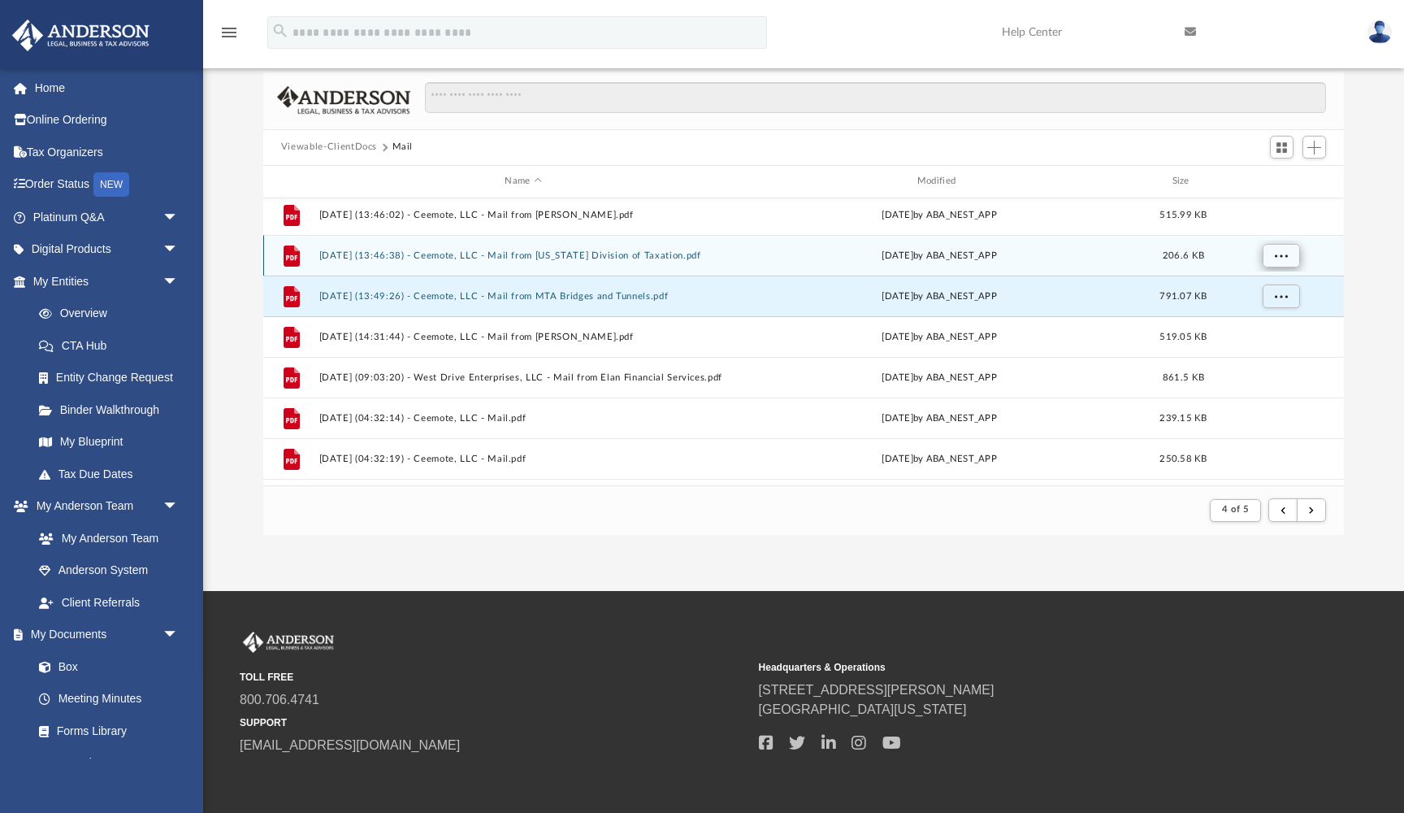
click at [1275, 251] on span "More options" at bounding box center [1280, 254] width 13 height 9
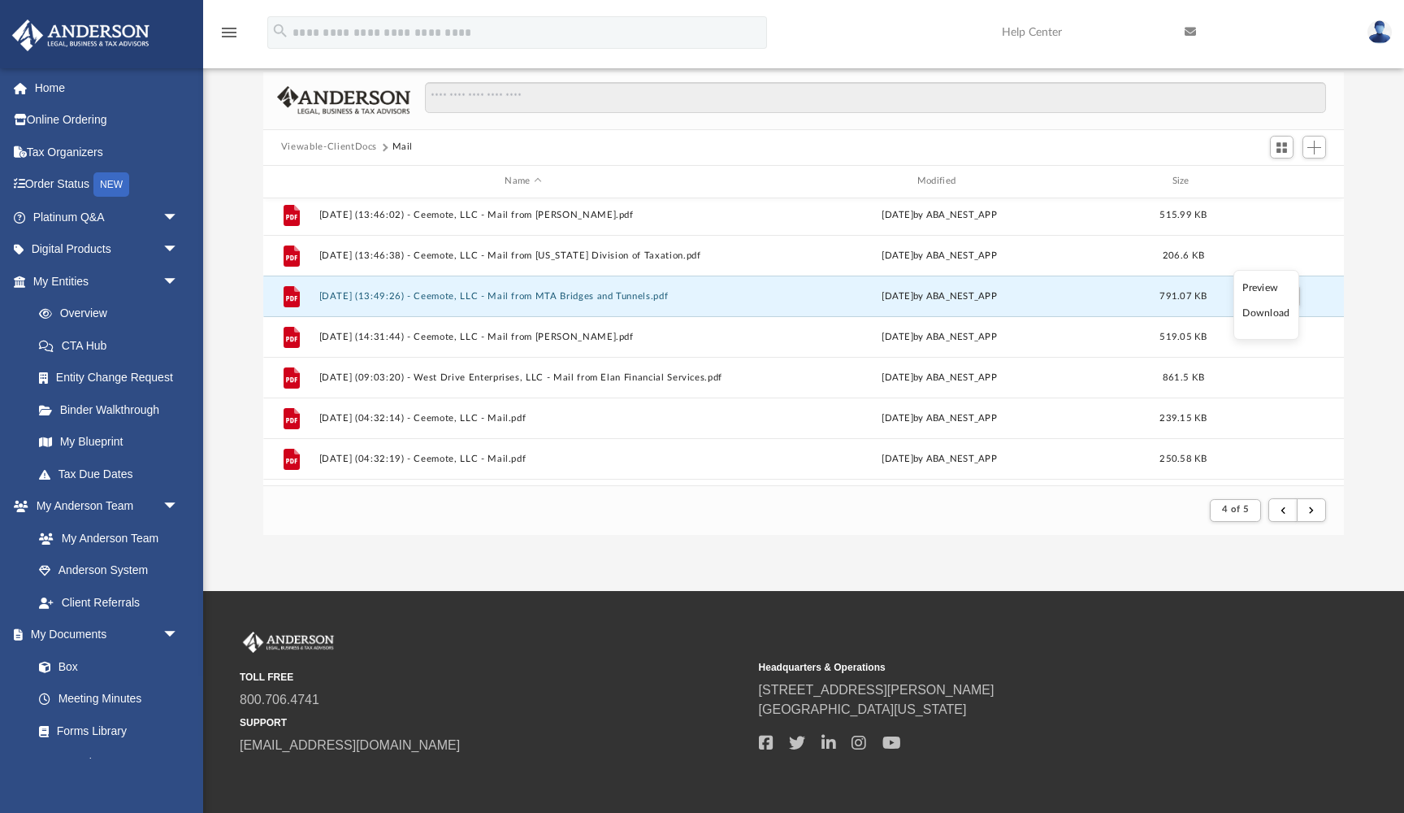
click at [1265, 286] on li "Preview" at bounding box center [1266, 288] width 47 height 17
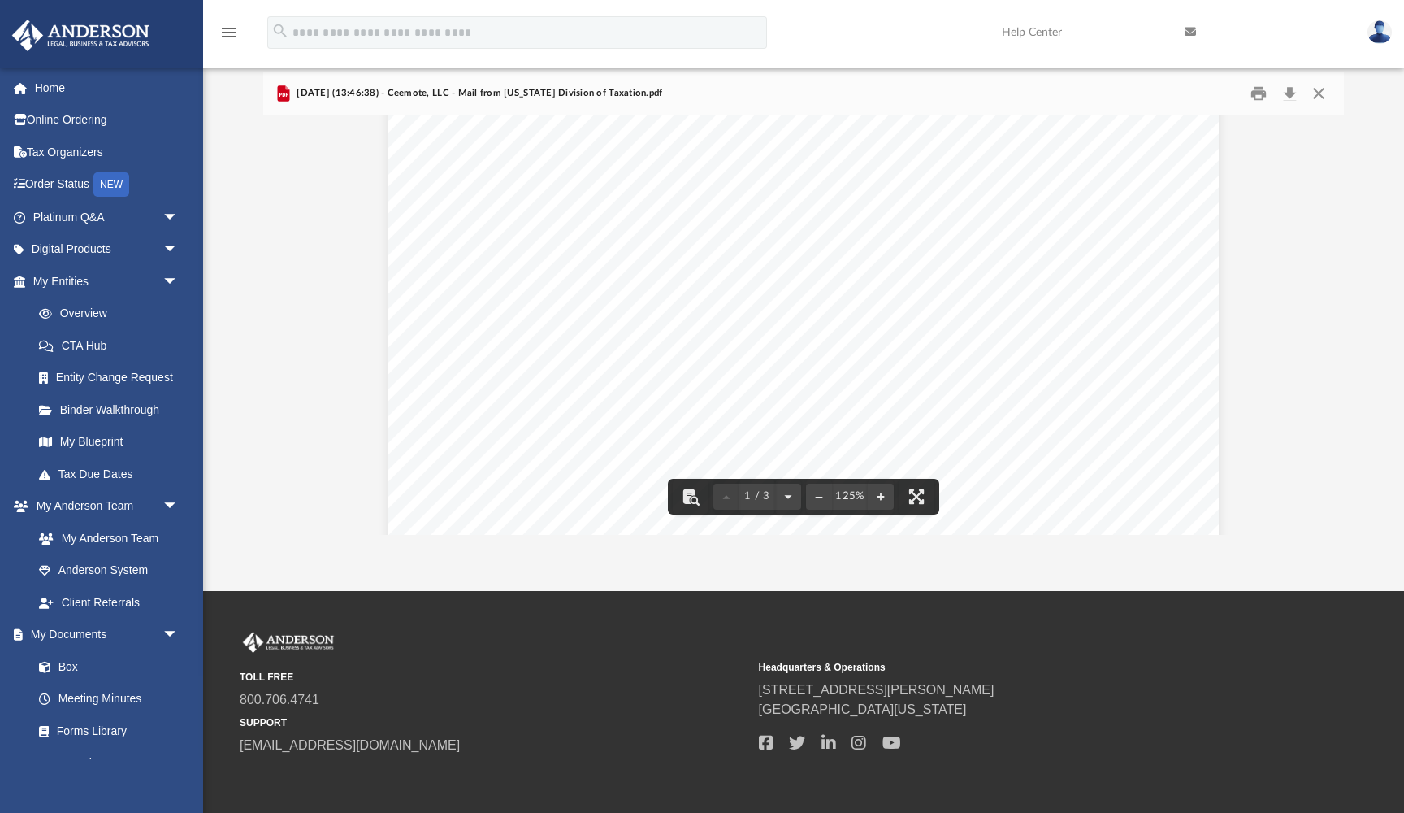
scroll to position [501, 0]
click at [1264, 93] on button "Print" at bounding box center [1259, 92] width 33 height 25
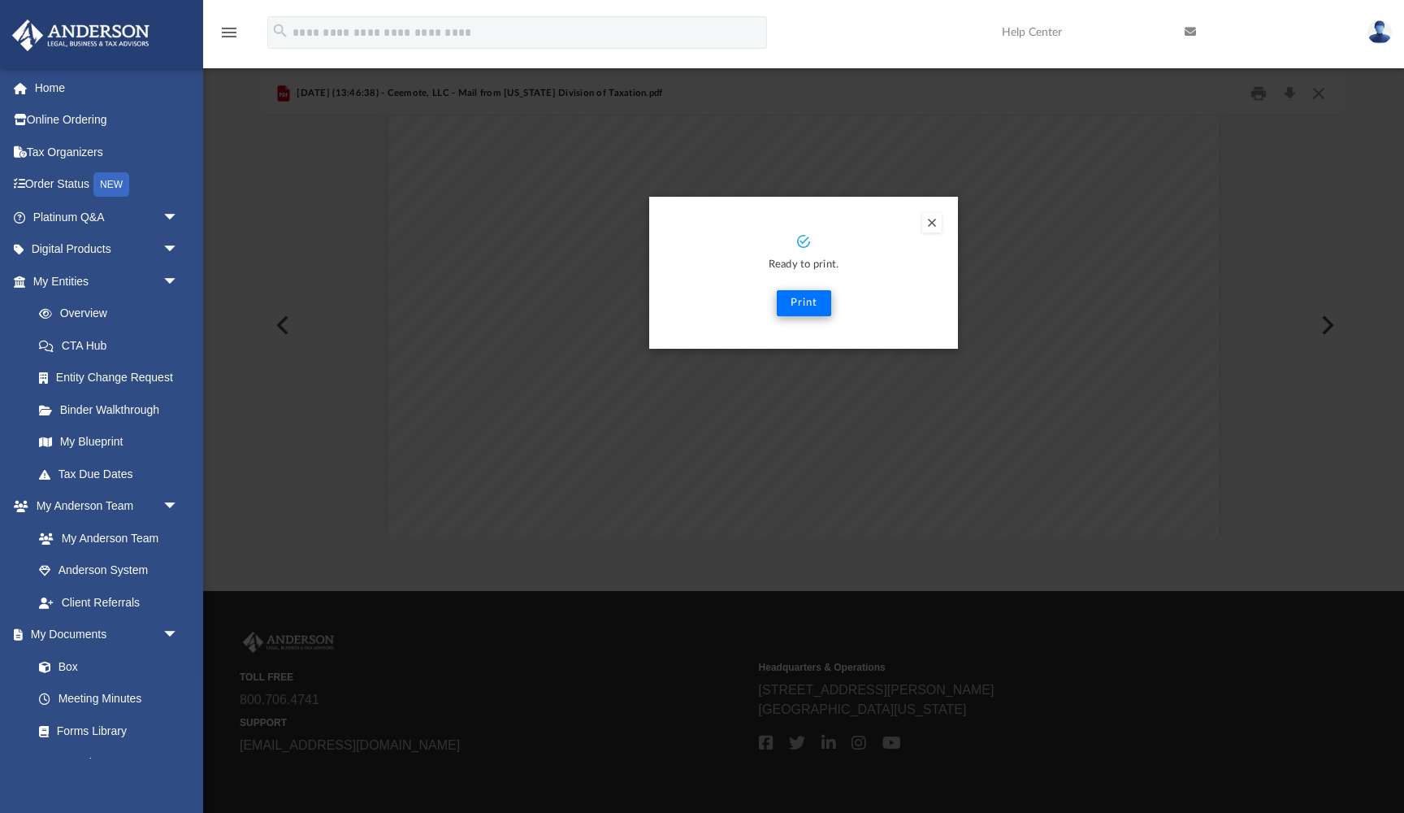
click at [813, 299] on button "Print" at bounding box center [804, 303] width 54 height 26
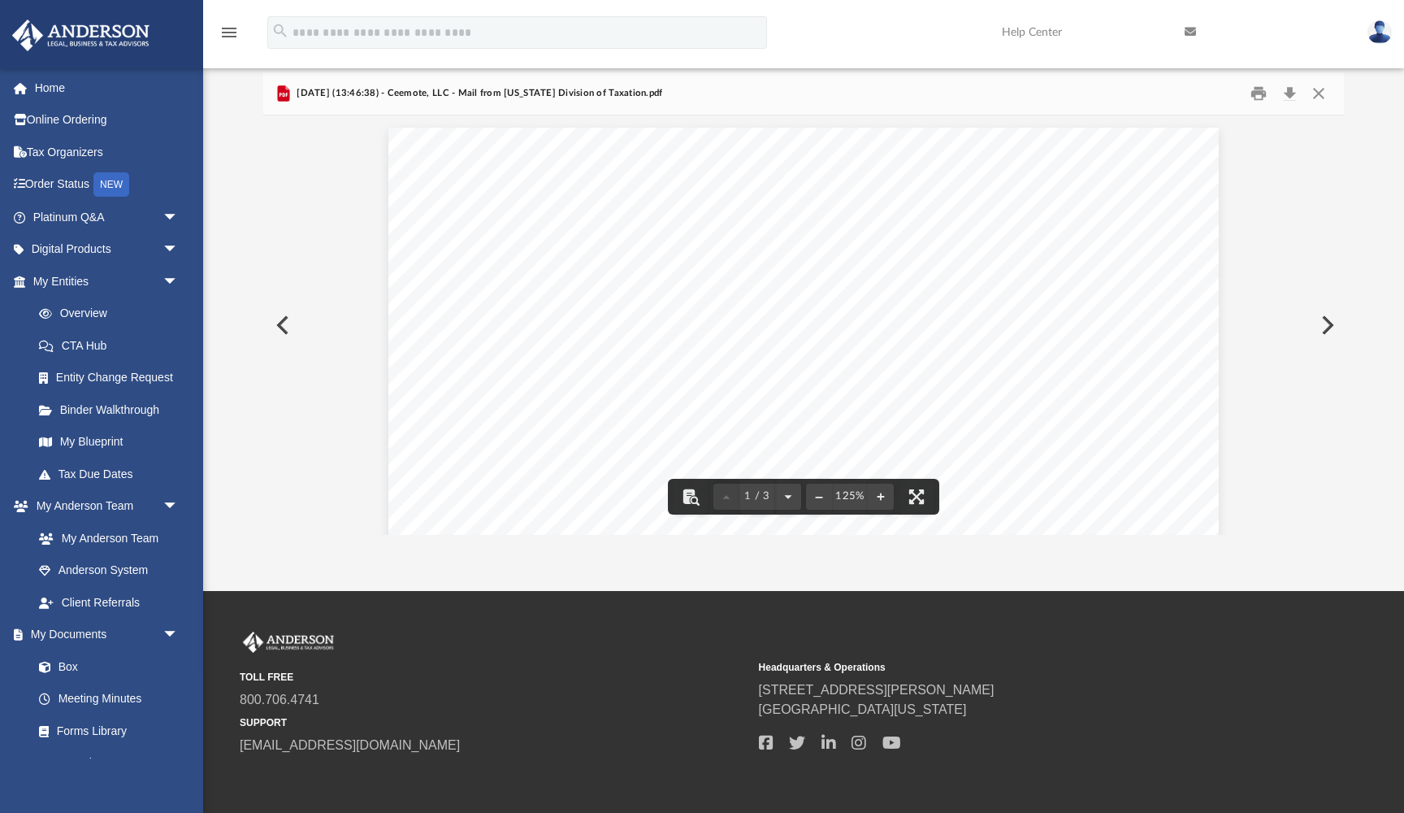
scroll to position [0, 0]
click at [1325, 98] on button "Close" at bounding box center [1318, 92] width 29 height 25
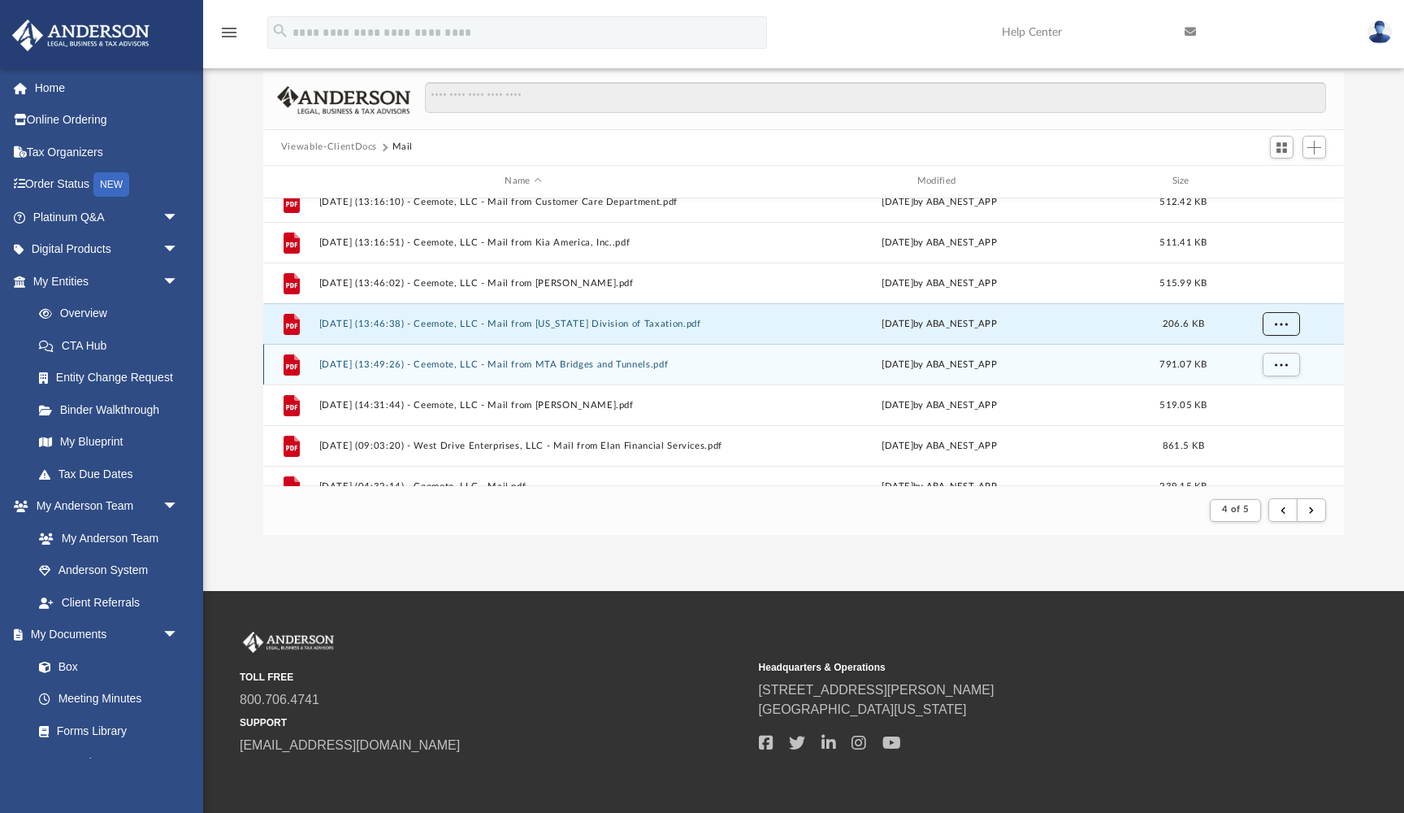
scroll to position [1166, 0]
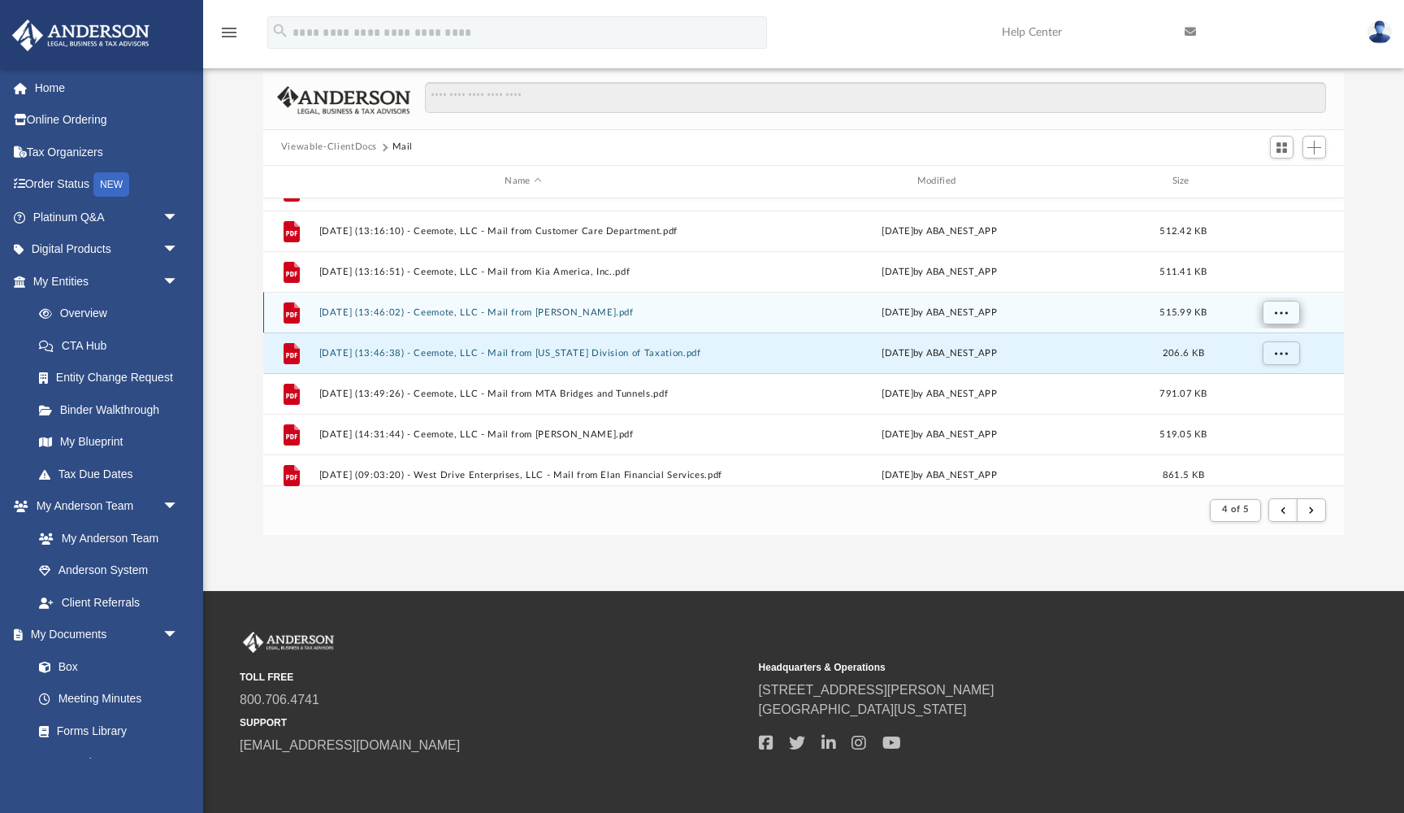
click at [1278, 310] on span "More options" at bounding box center [1280, 311] width 13 height 9
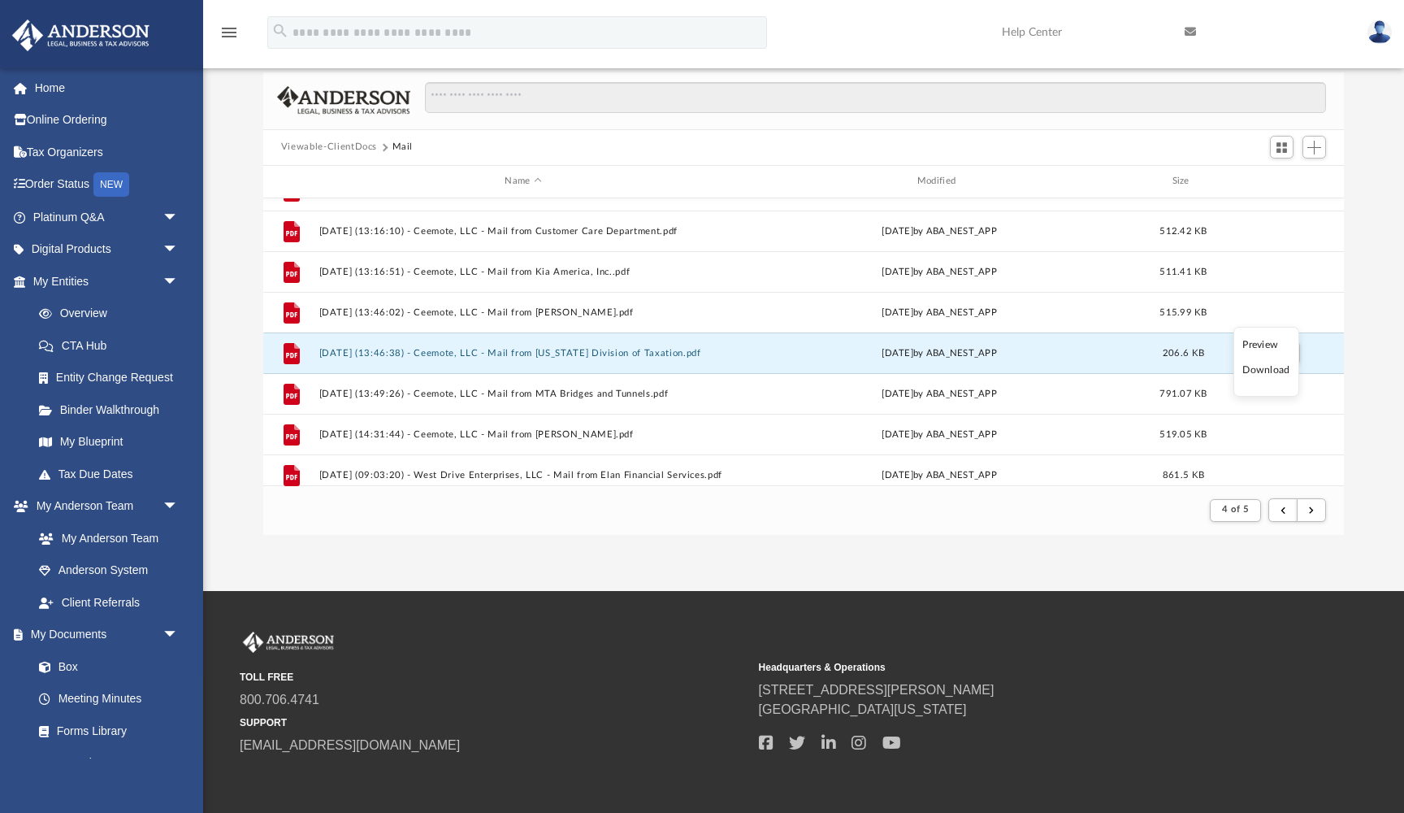
click at [1265, 341] on li "Preview" at bounding box center [1266, 344] width 47 height 17
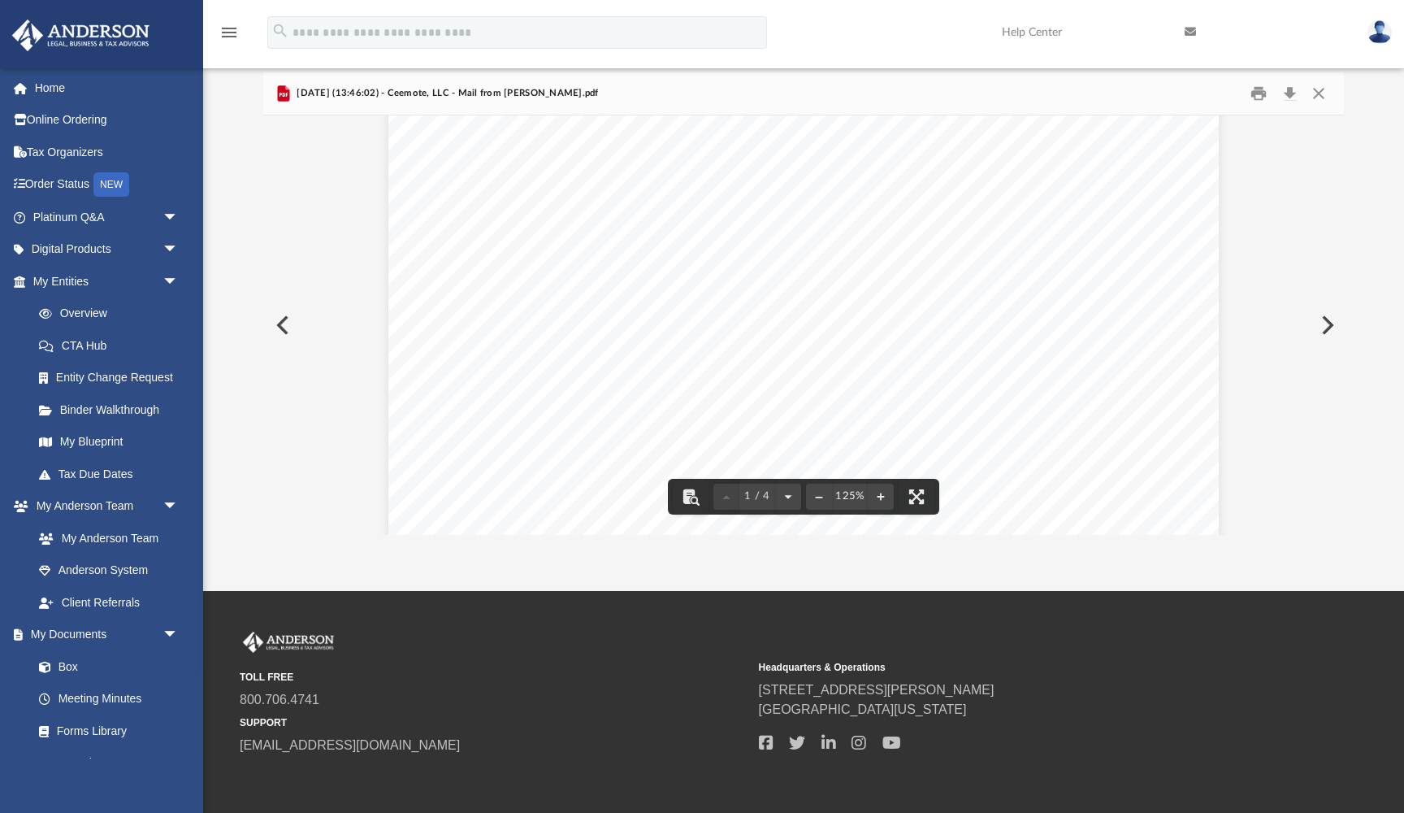
scroll to position [285, 0]
click at [1261, 93] on button "Print" at bounding box center [1259, 92] width 33 height 25
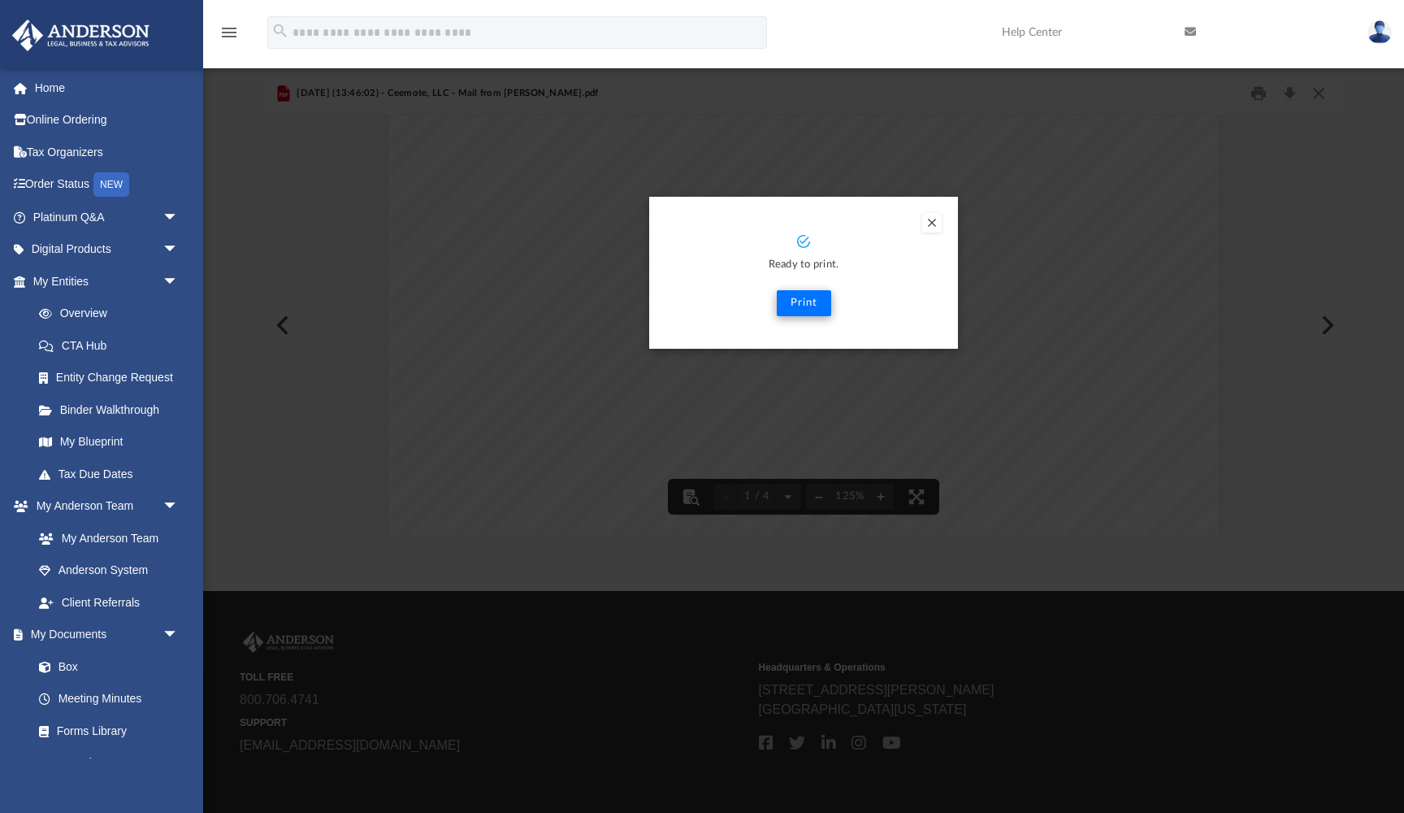
click at [803, 302] on button "Print" at bounding box center [804, 303] width 54 height 26
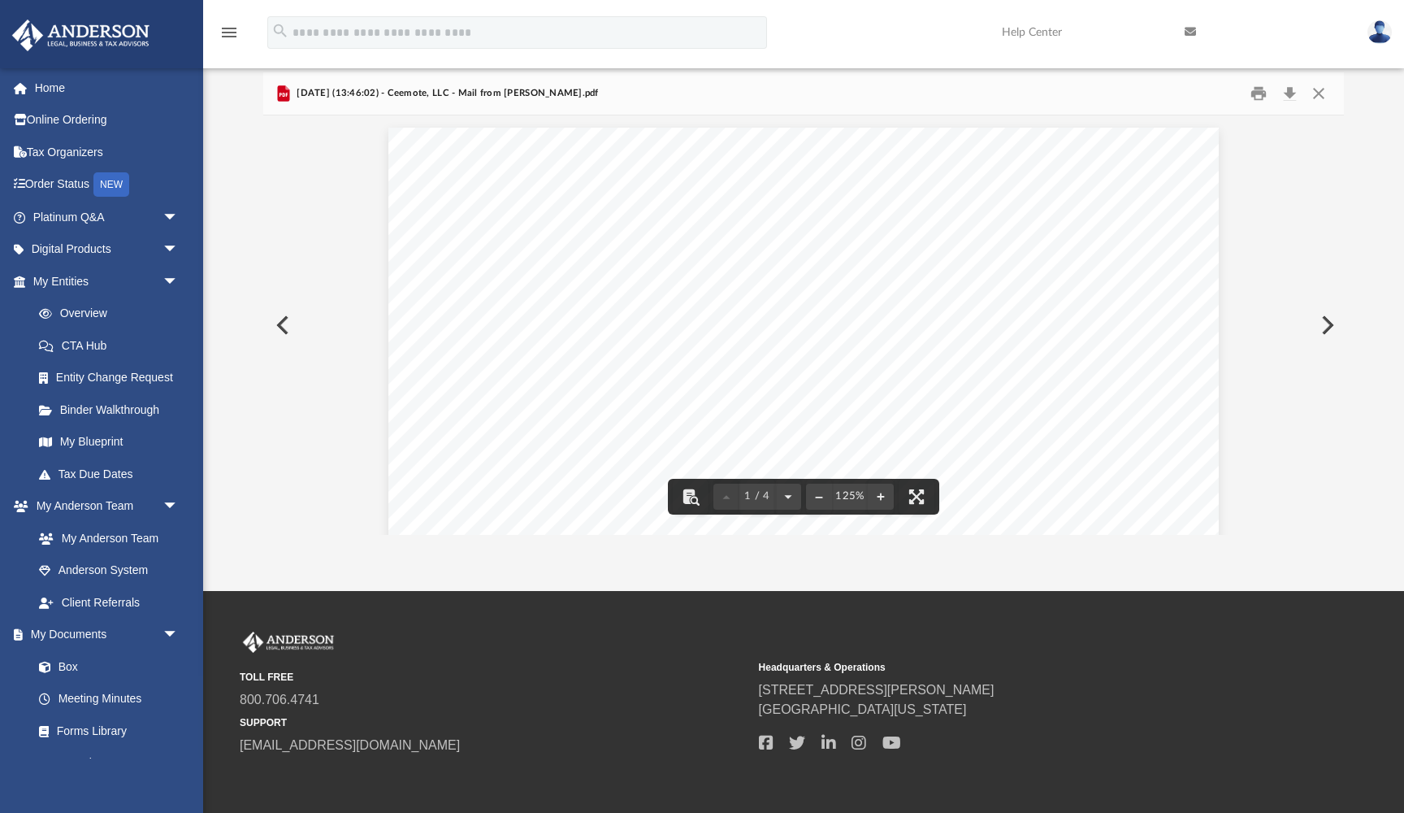
scroll to position [0, 0]
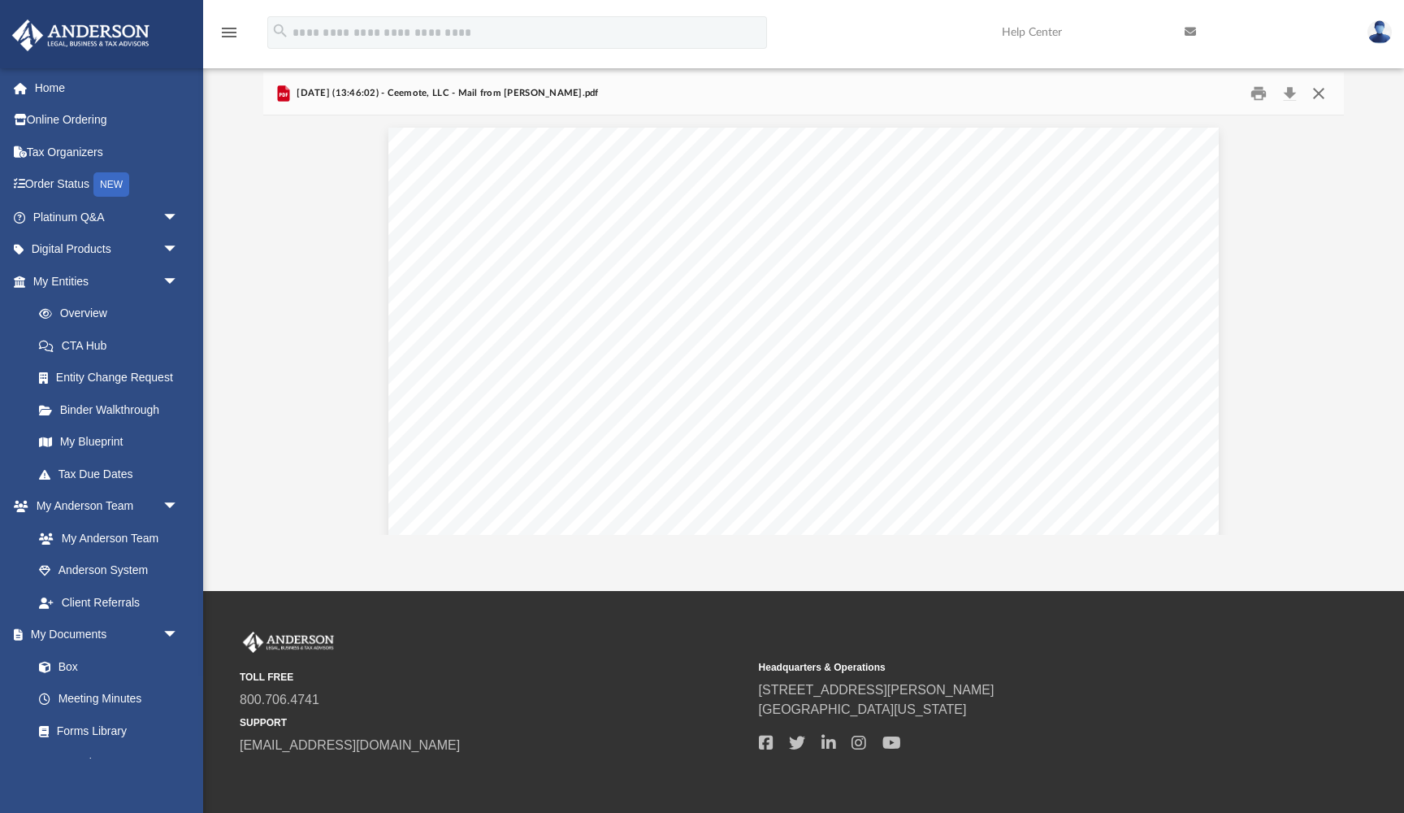
click at [1318, 97] on button "Close" at bounding box center [1318, 92] width 29 height 25
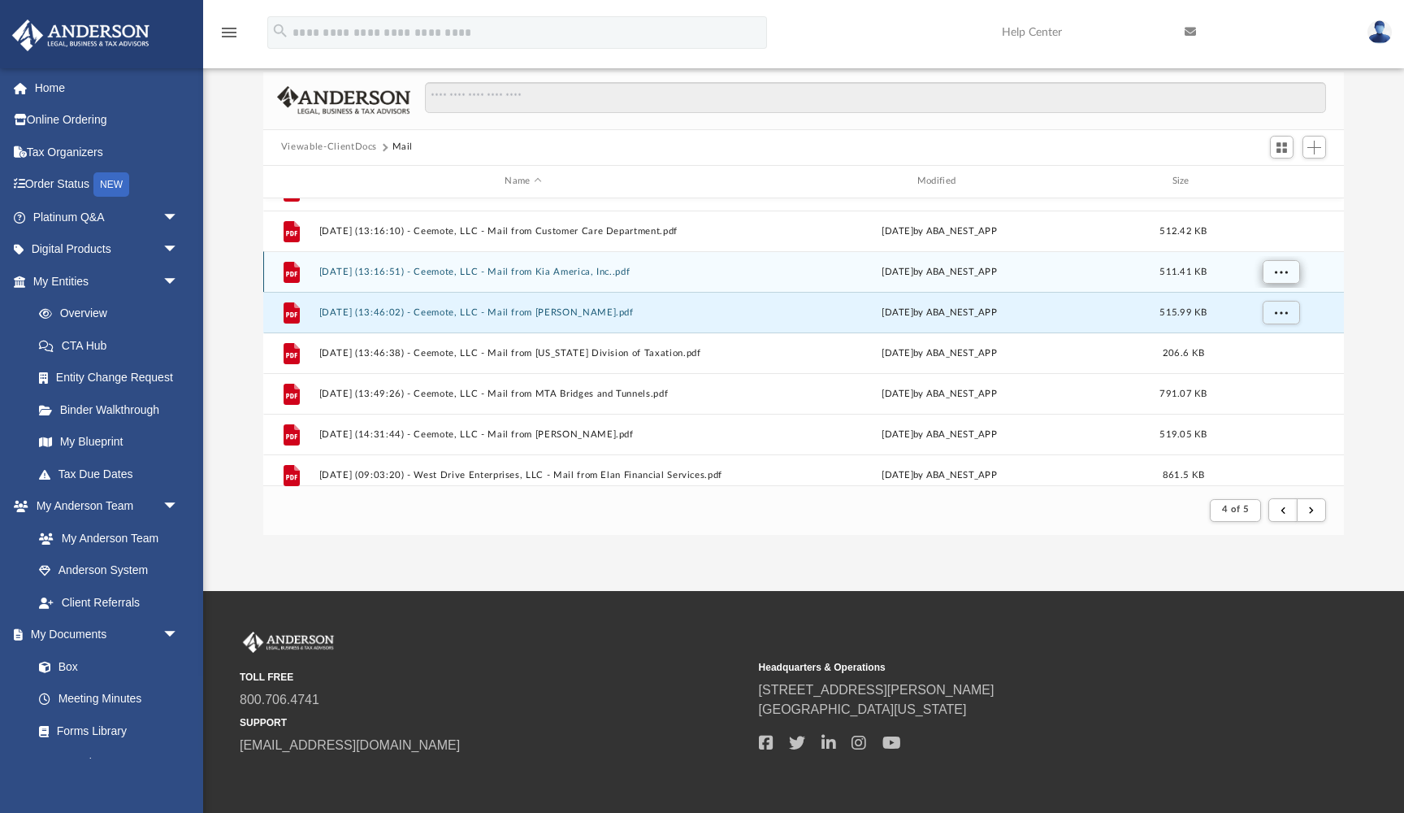
click at [1273, 264] on button "More options" at bounding box center [1280, 271] width 37 height 24
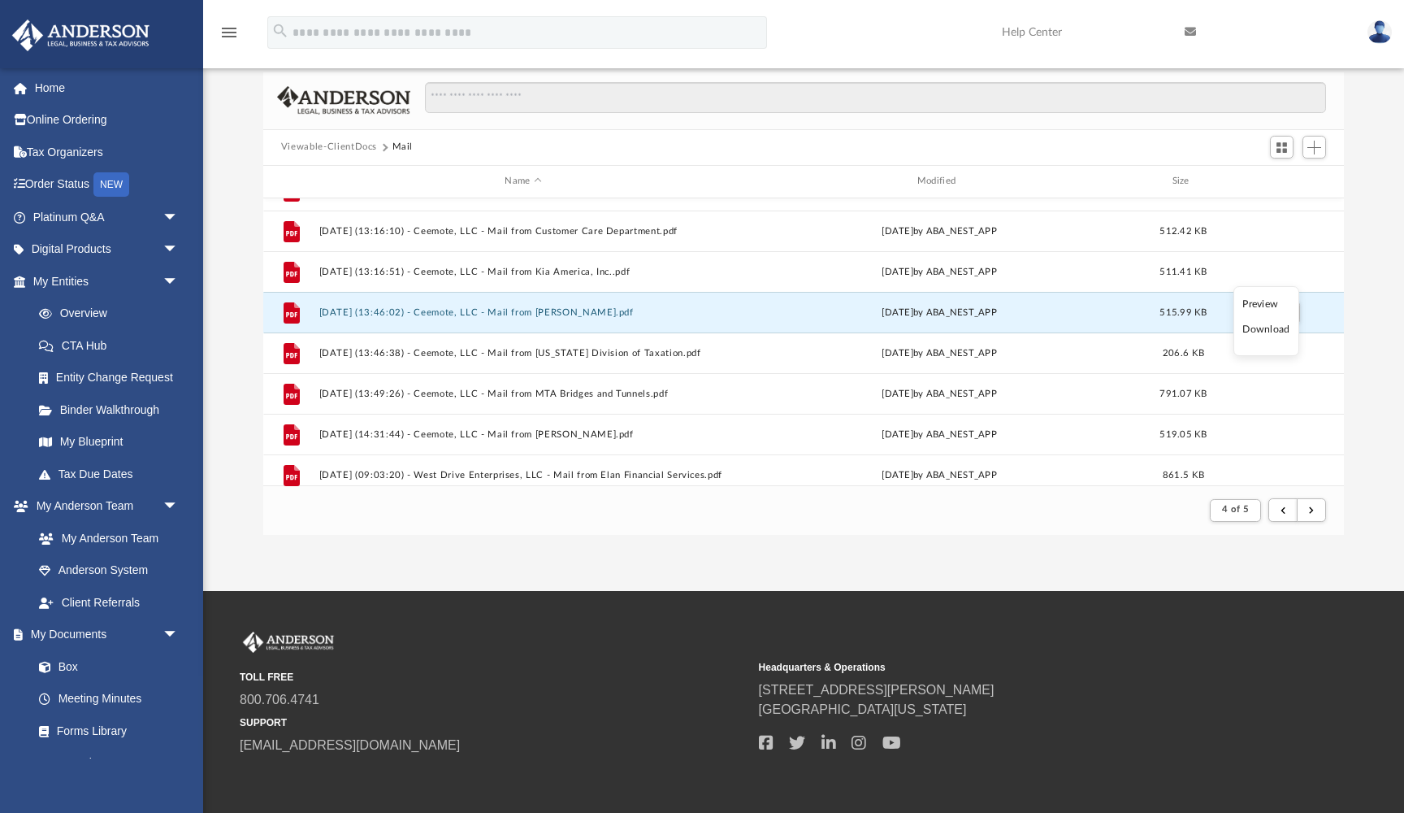
click at [1272, 305] on li "Preview" at bounding box center [1266, 304] width 47 height 17
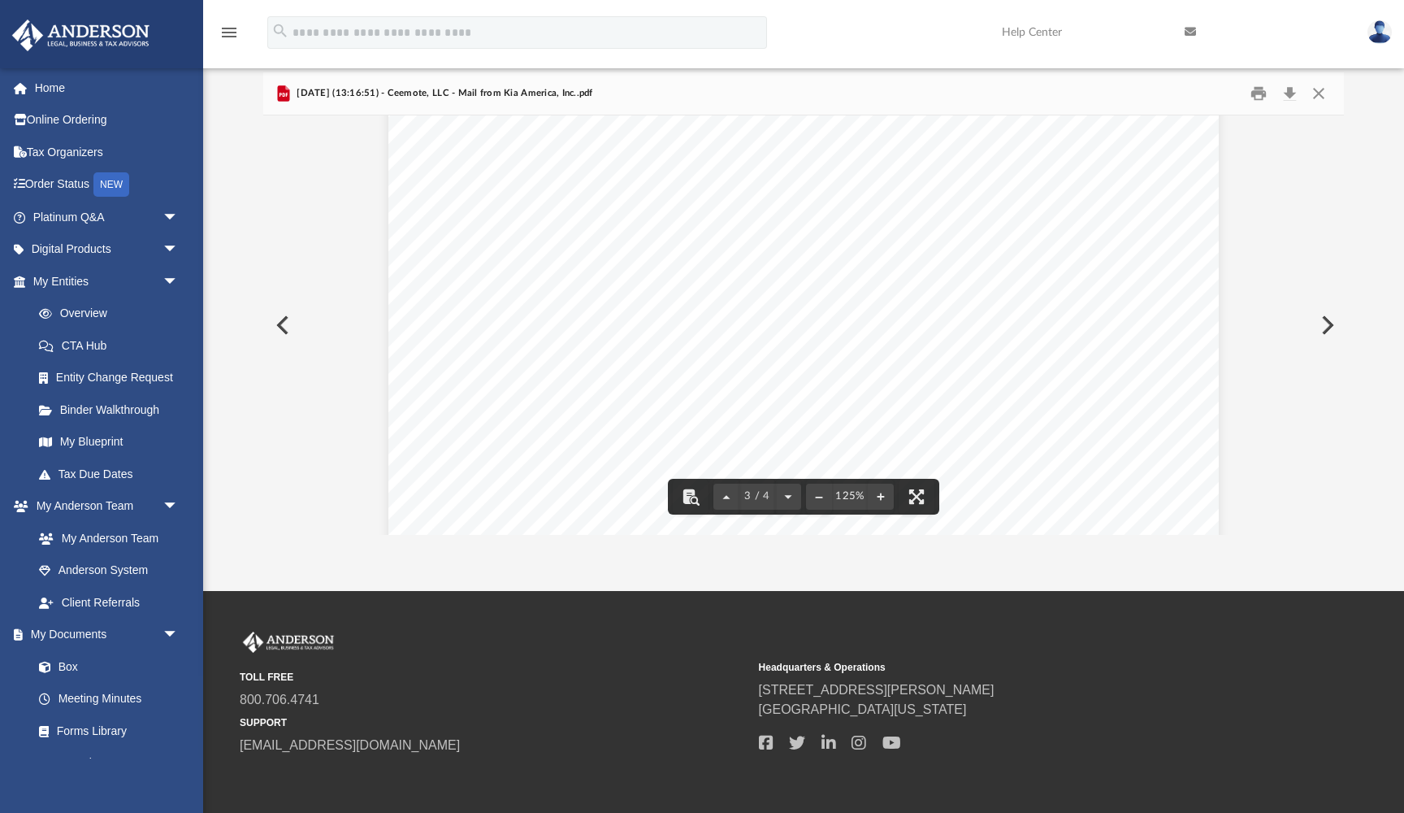
scroll to position [1790, 0]
click at [1263, 95] on button "Print" at bounding box center [1259, 92] width 33 height 25
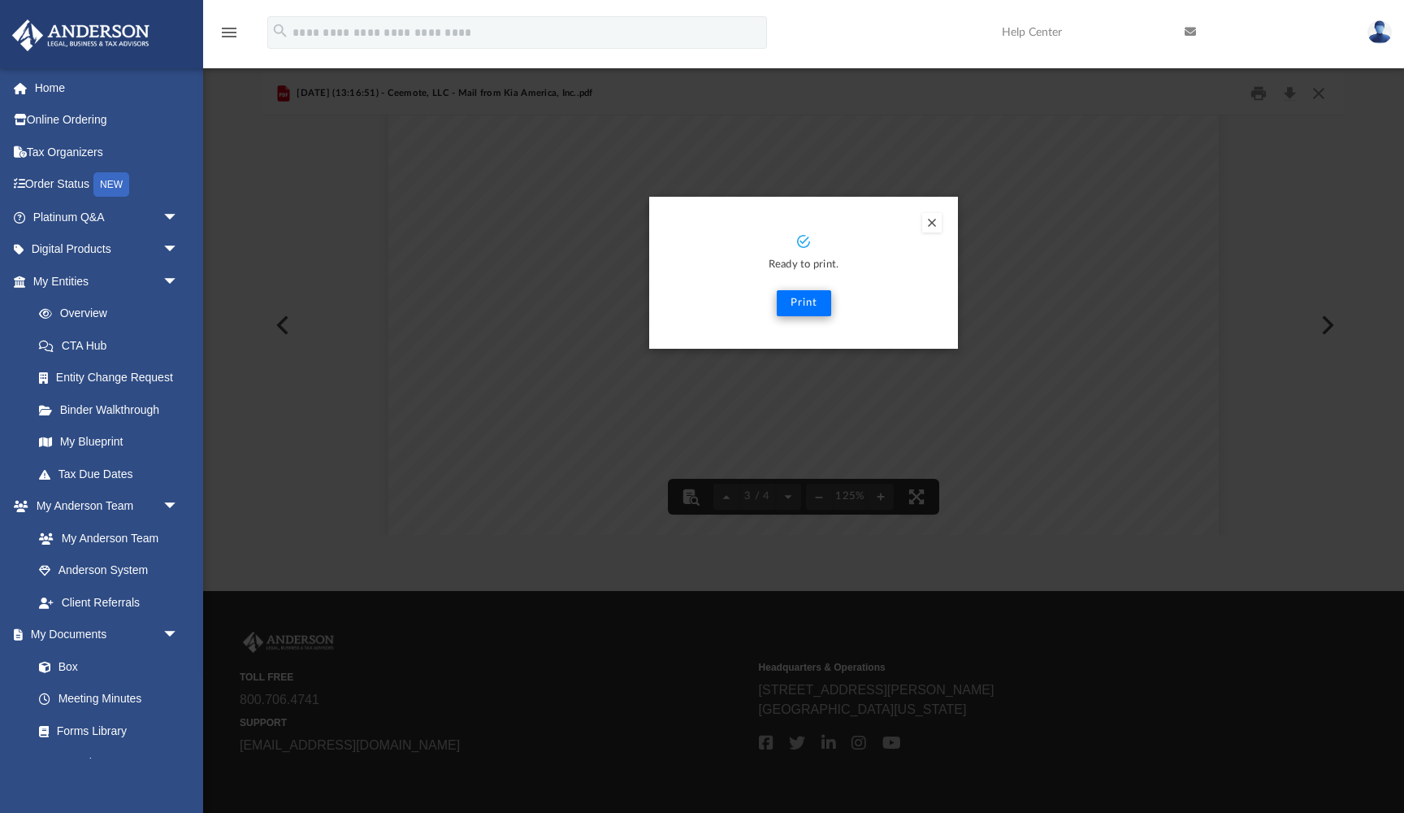
click at [813, 309] on button "Print" at bounding box center [804, 303] width 54 height 26
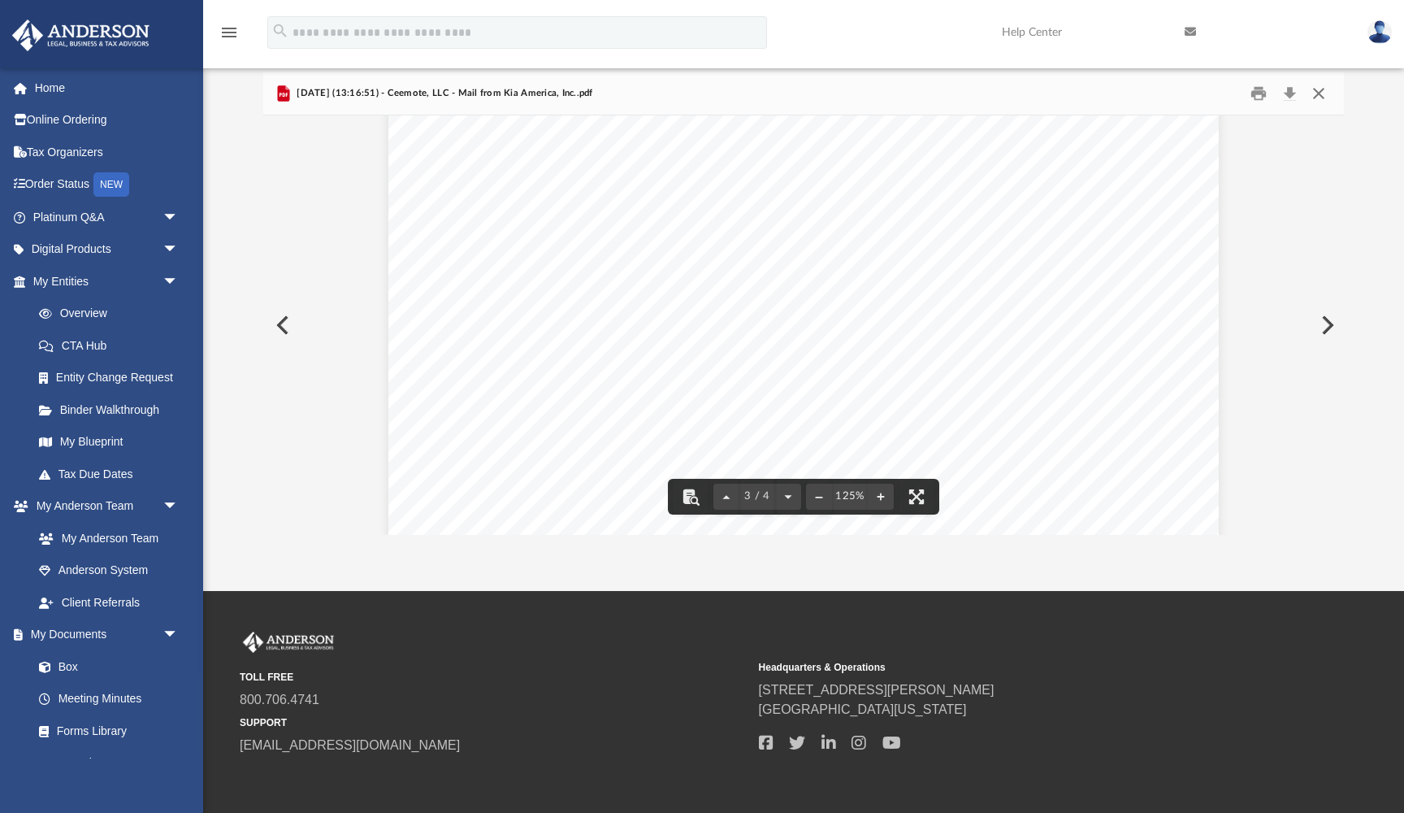
click at [1314, 98] on button "Close" at bounding box center [1318, 92] width 29 height 25
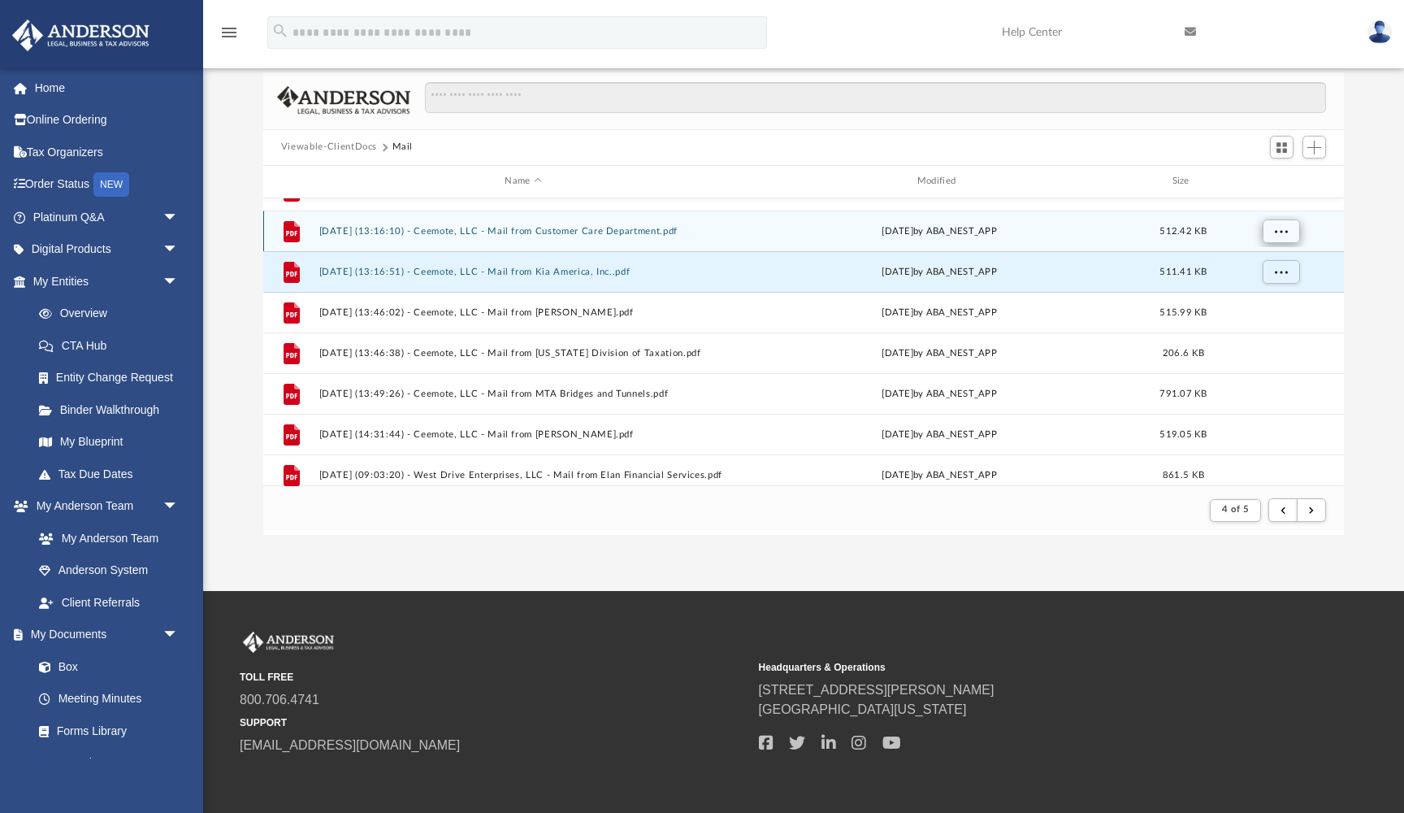
click at [1277, 230] on span "More options" at bounding box center [1280, 230] width 13 height 9
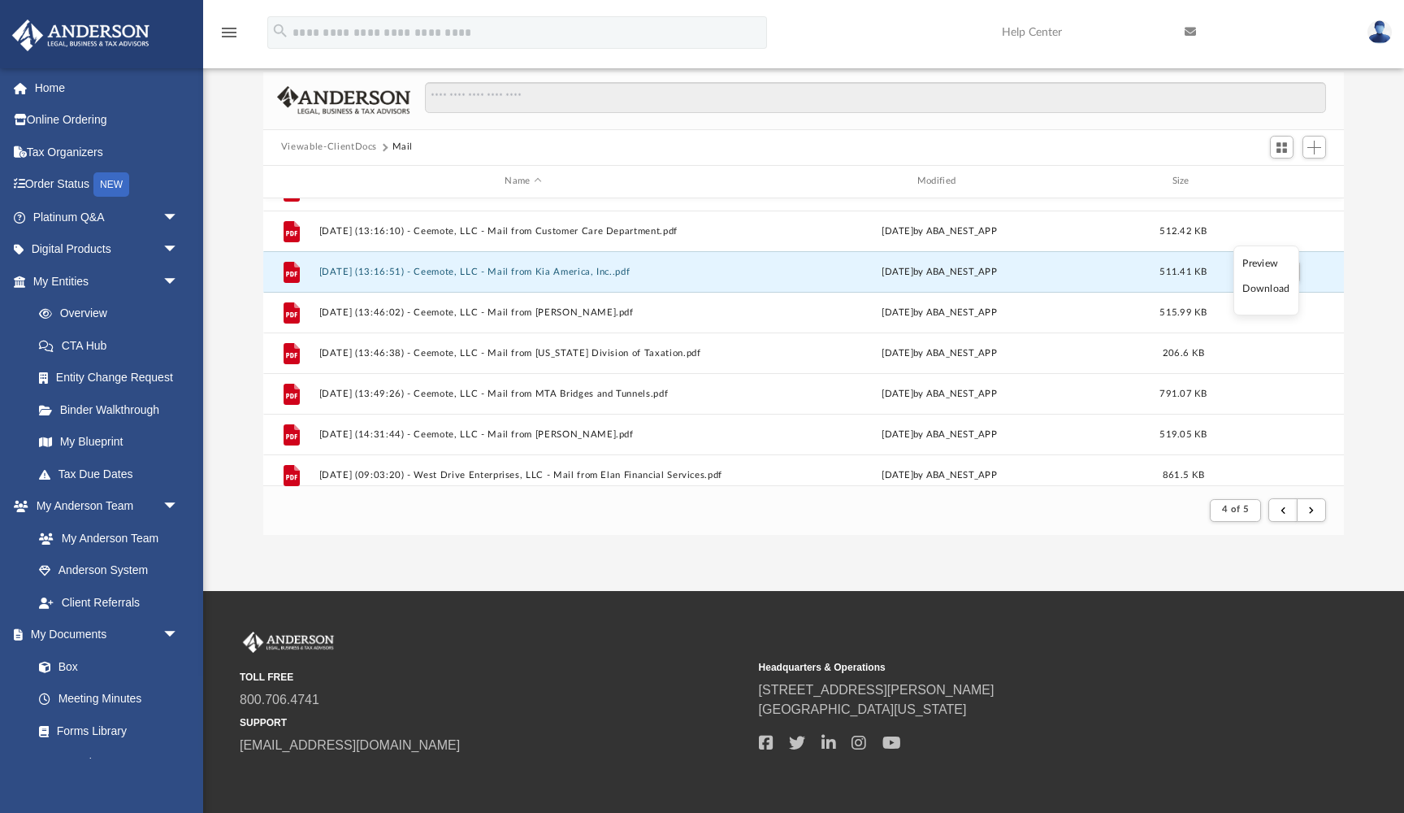
click at [1265, 259] on li "Preview" at bounding box center [1266, 263] width 47 height 17
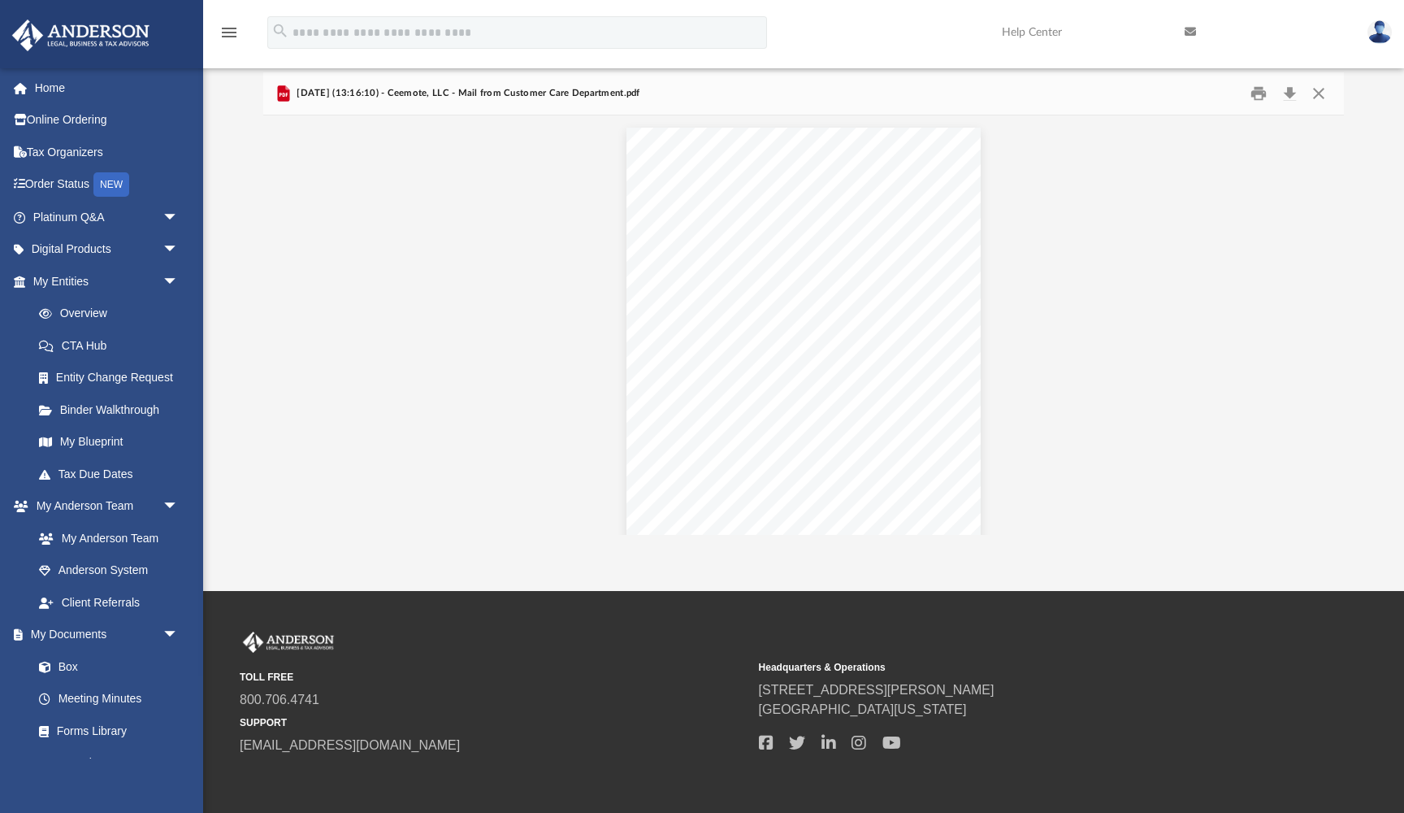
scroll to position [0, 0]
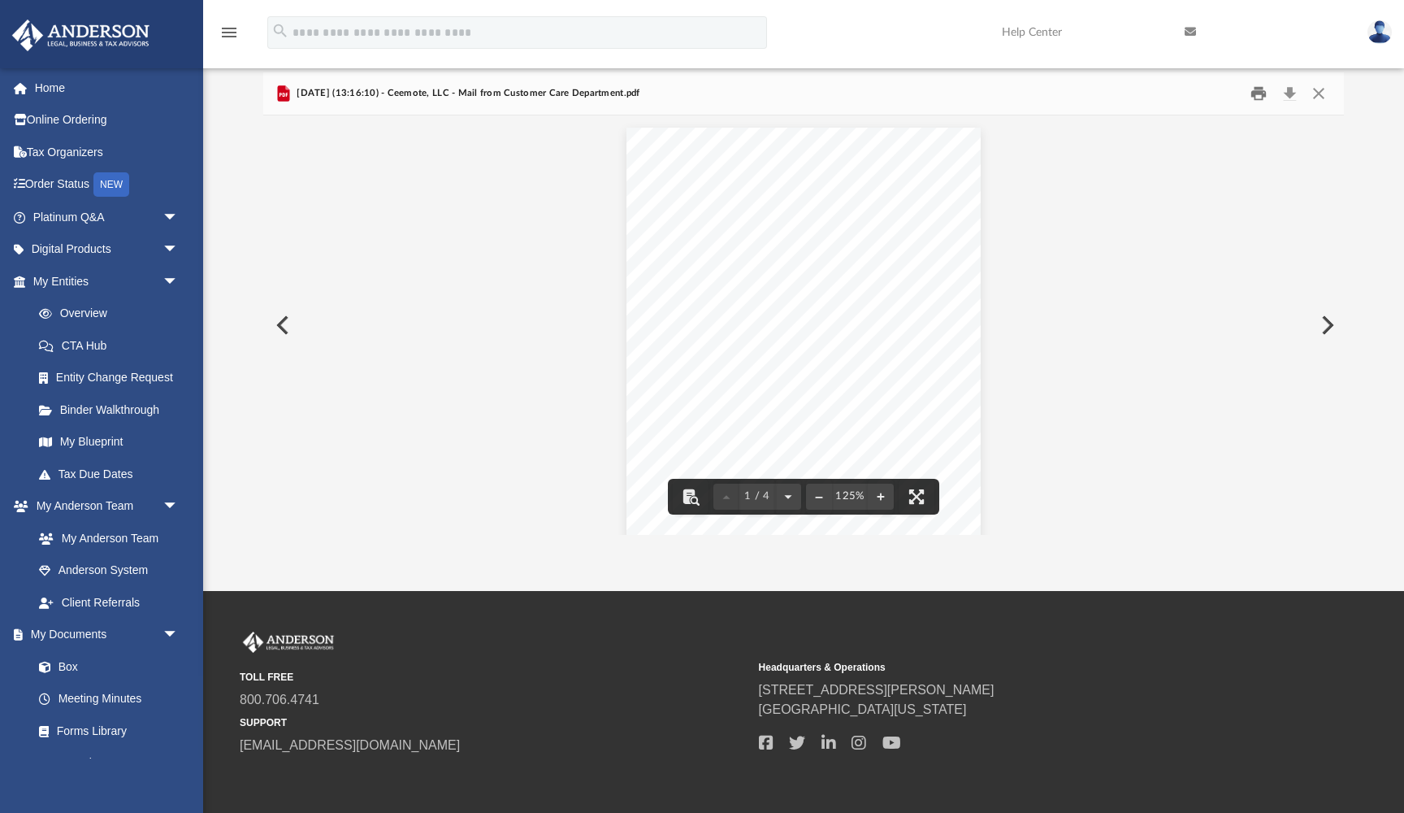
click at [1262, 98] on button "Print" at bounding box center [1259, 92] width 33 height 25
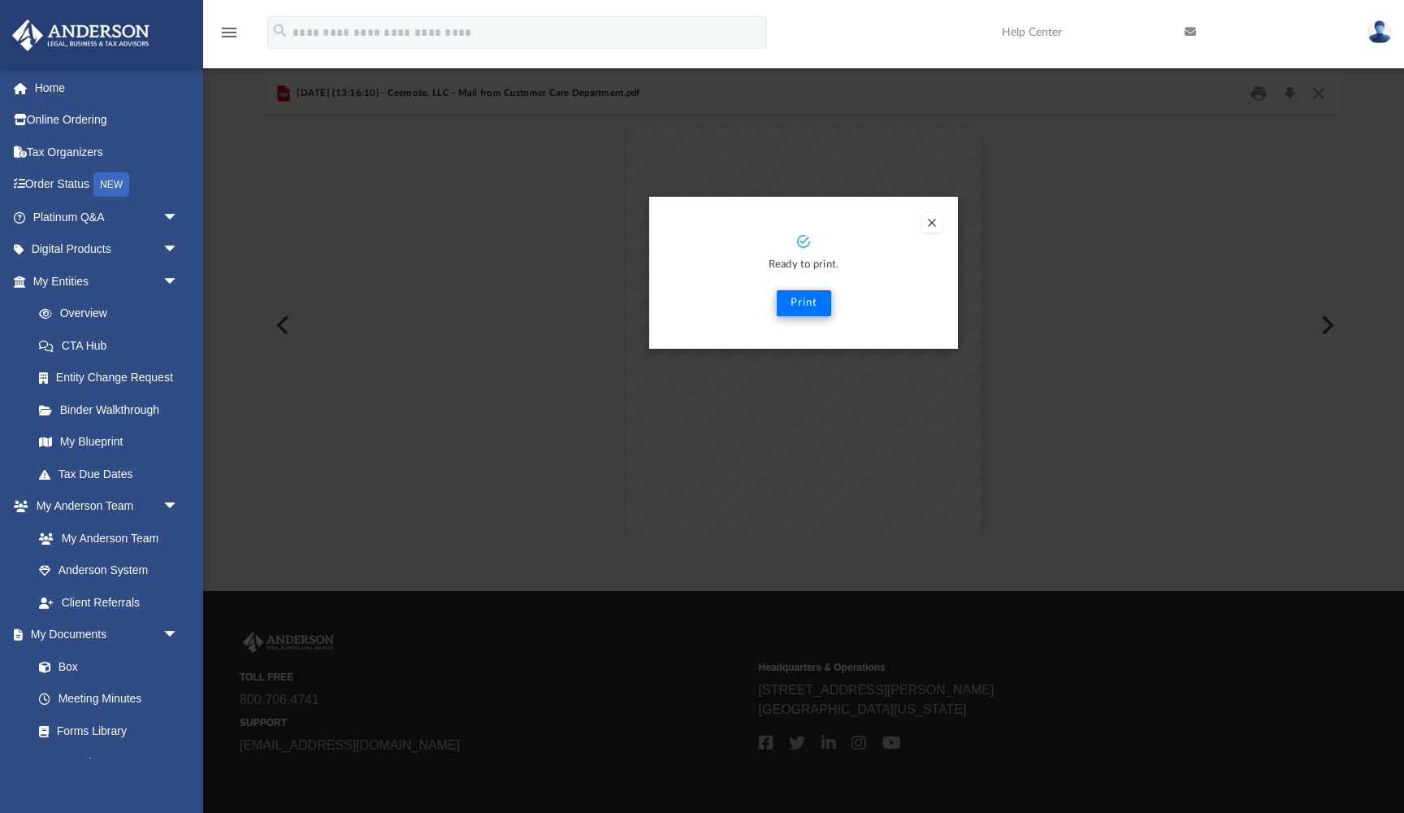
click at [805, 302] on button "Print" at bounding box center [804, 303] width 54 height 26
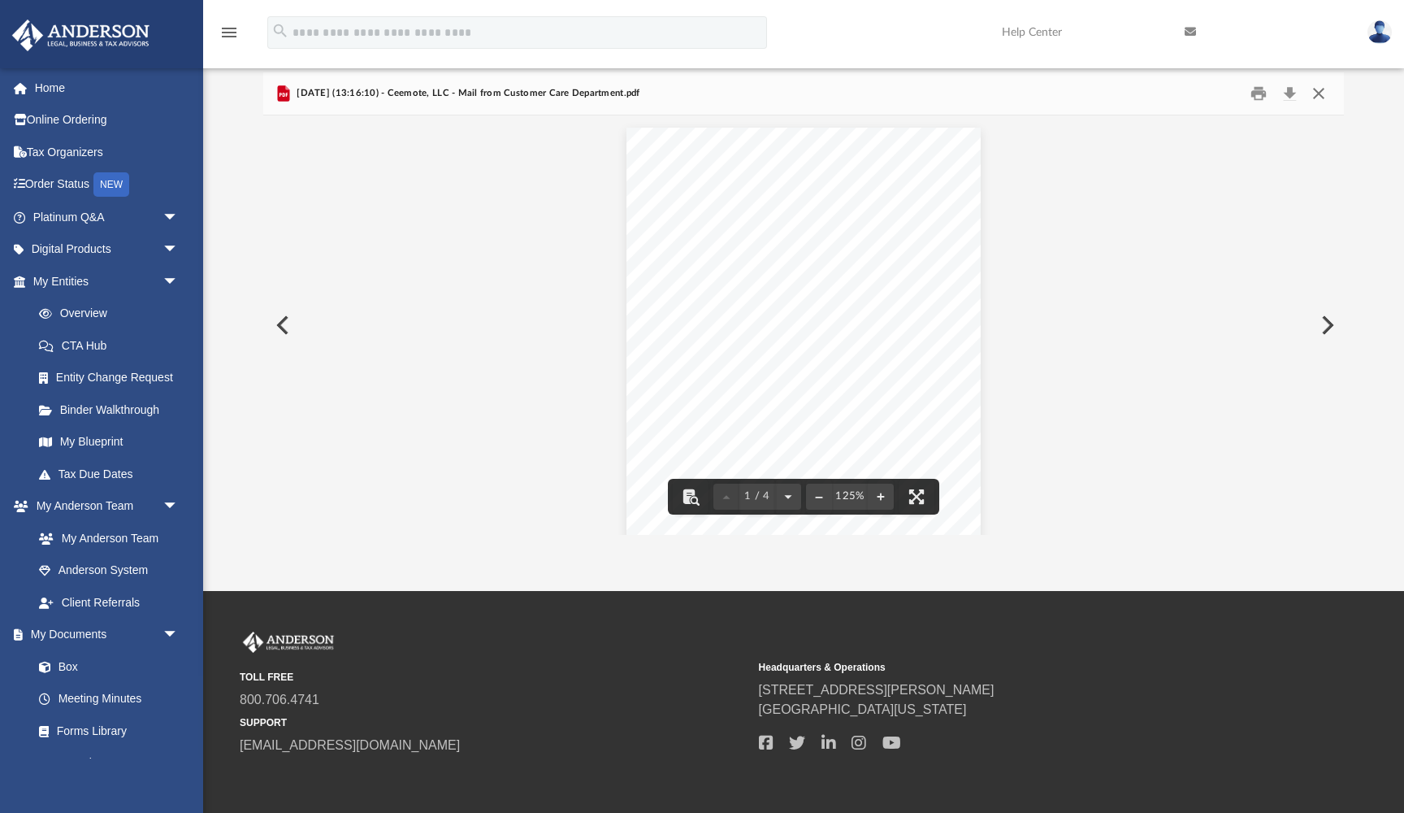
click at [1318, 87] on button "Close" at bounding box center [1318, 92] width 29 height 25
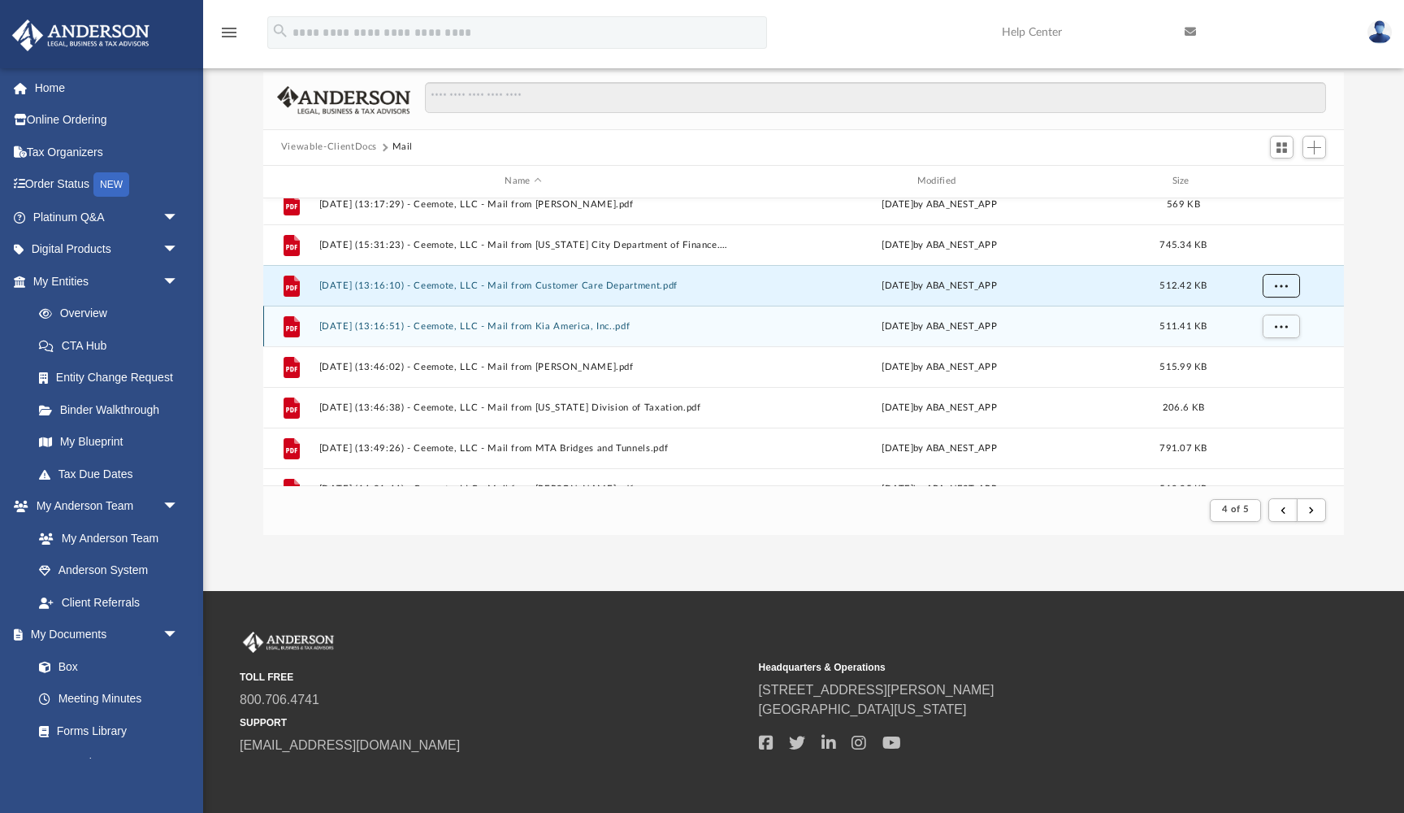
scroll to position [1087, 0]
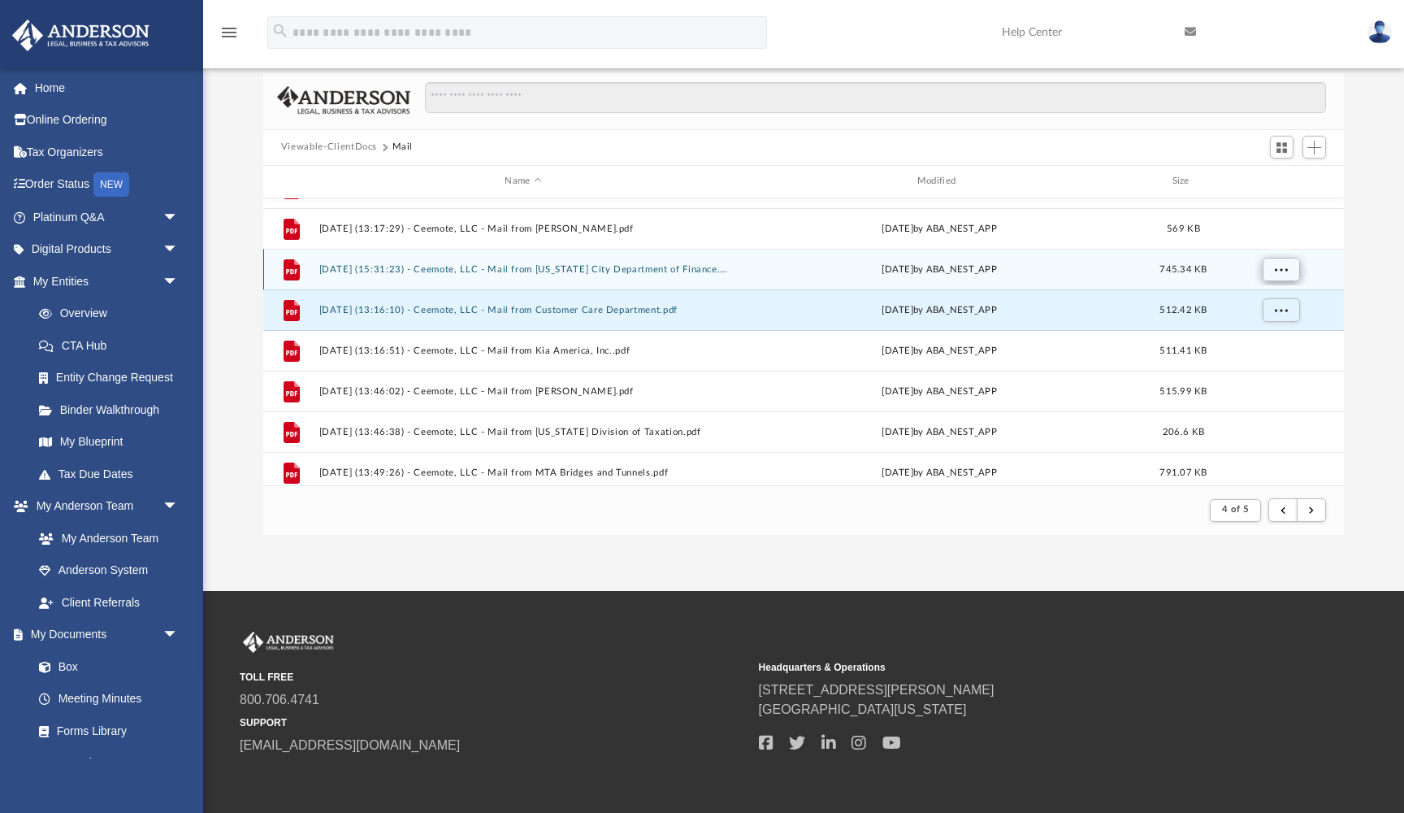
click at [1272, 262] on button "More options" at bounding box center [1280, 269] width 37 height 24
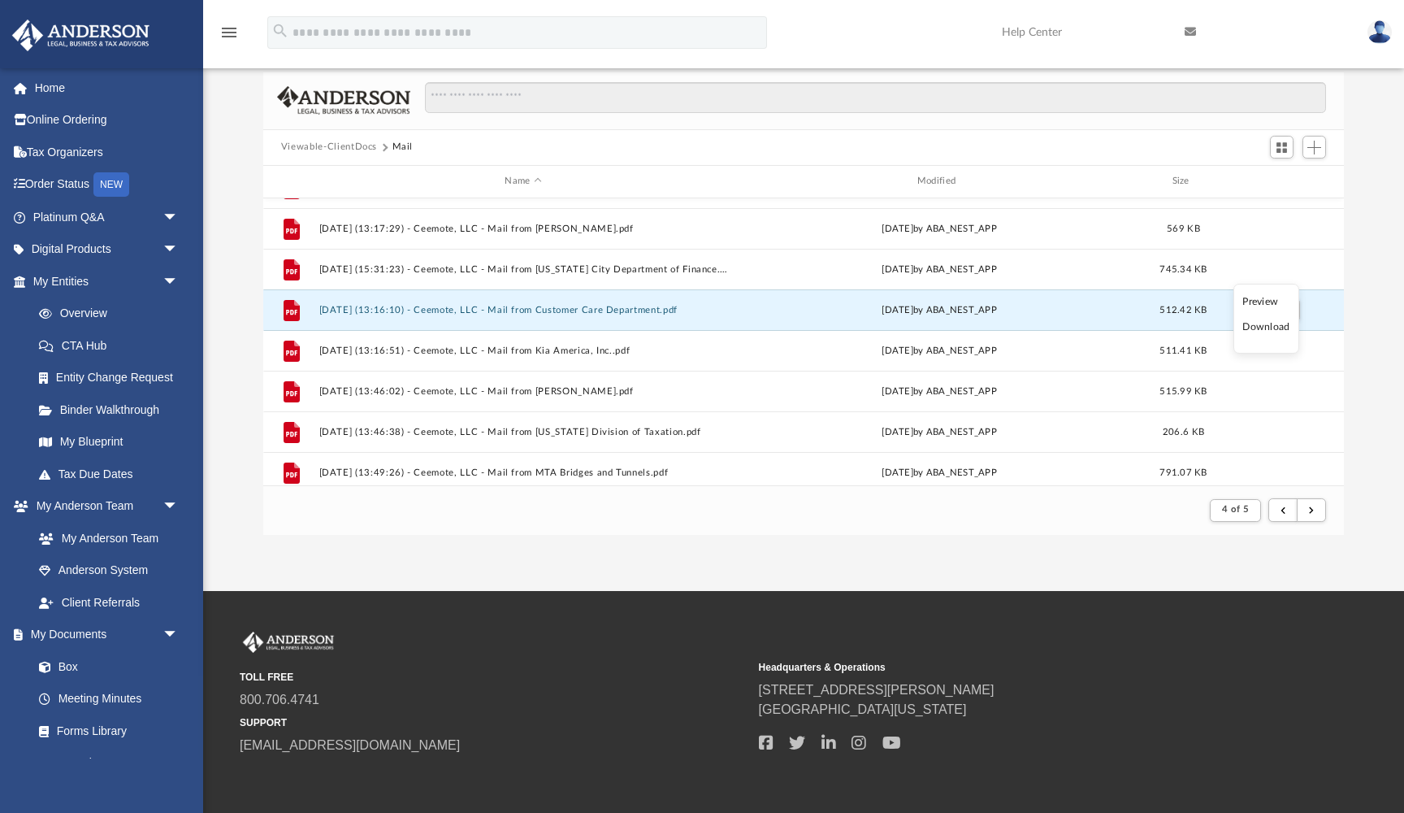
click at [1264, 297] on li "Preview" at bounding box center [1266, 301] width 47 height 17
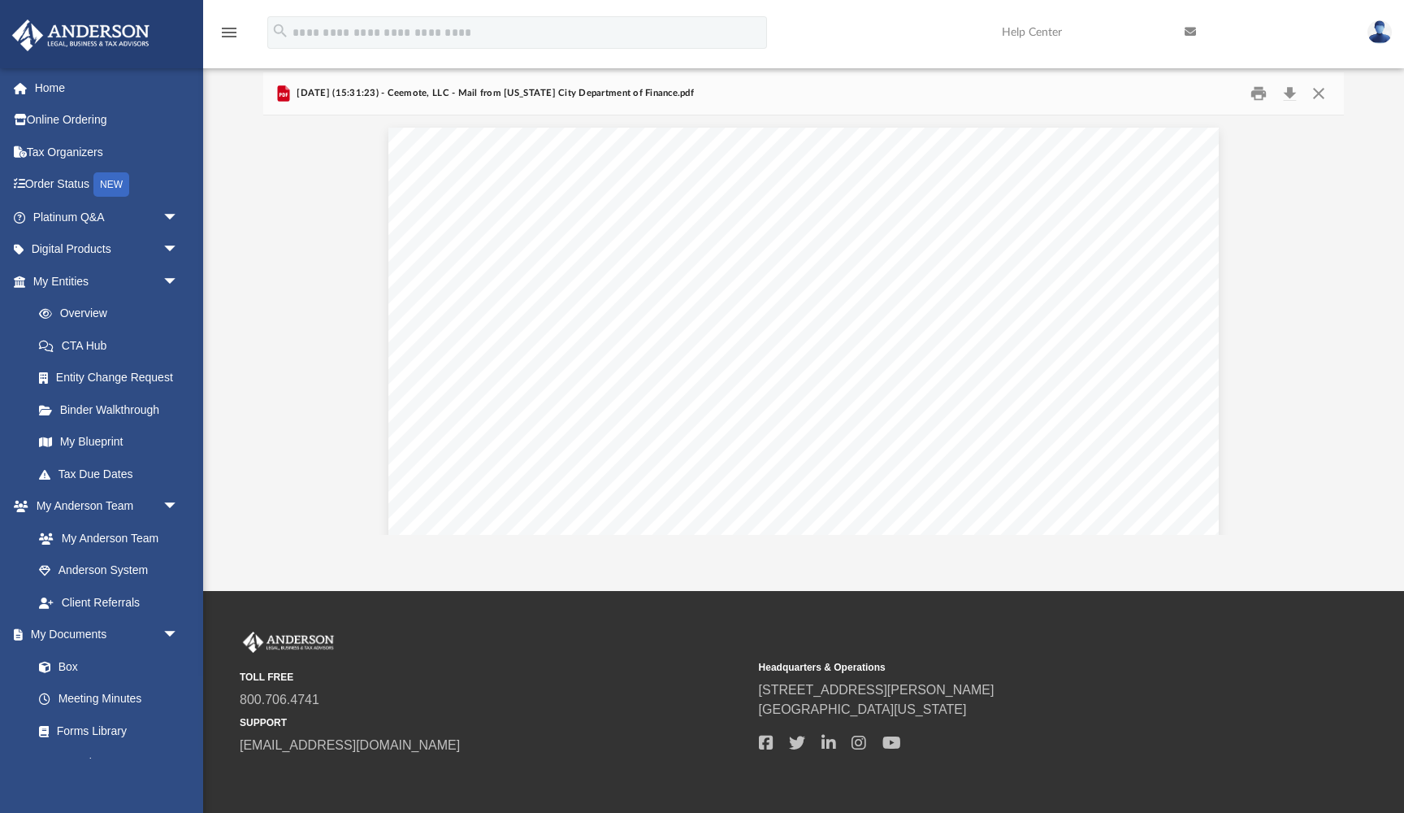
scroll to position [0, 0]
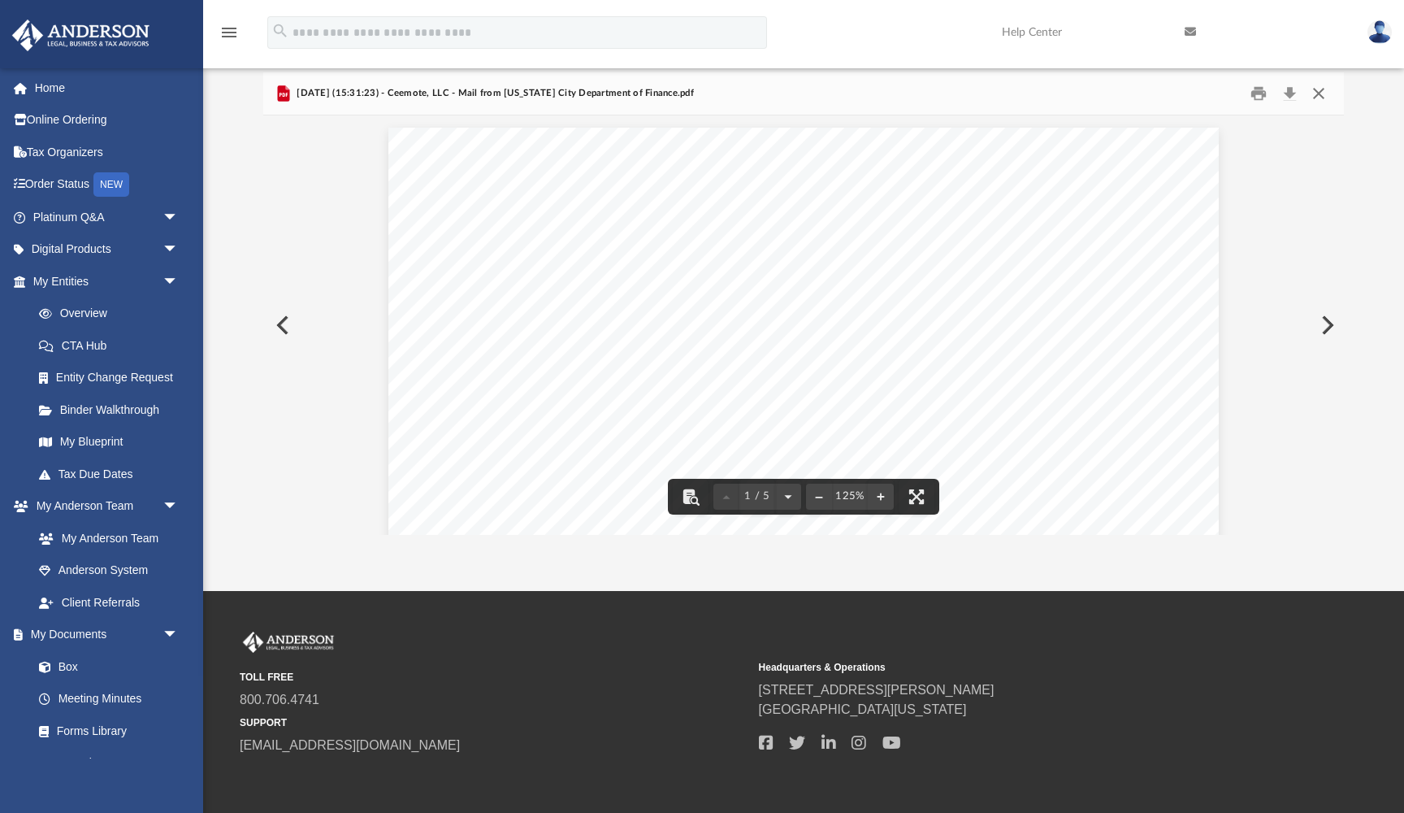
click at [1317, 93] on button "Close" at bounding box center [1318, 92] width 29 height 25
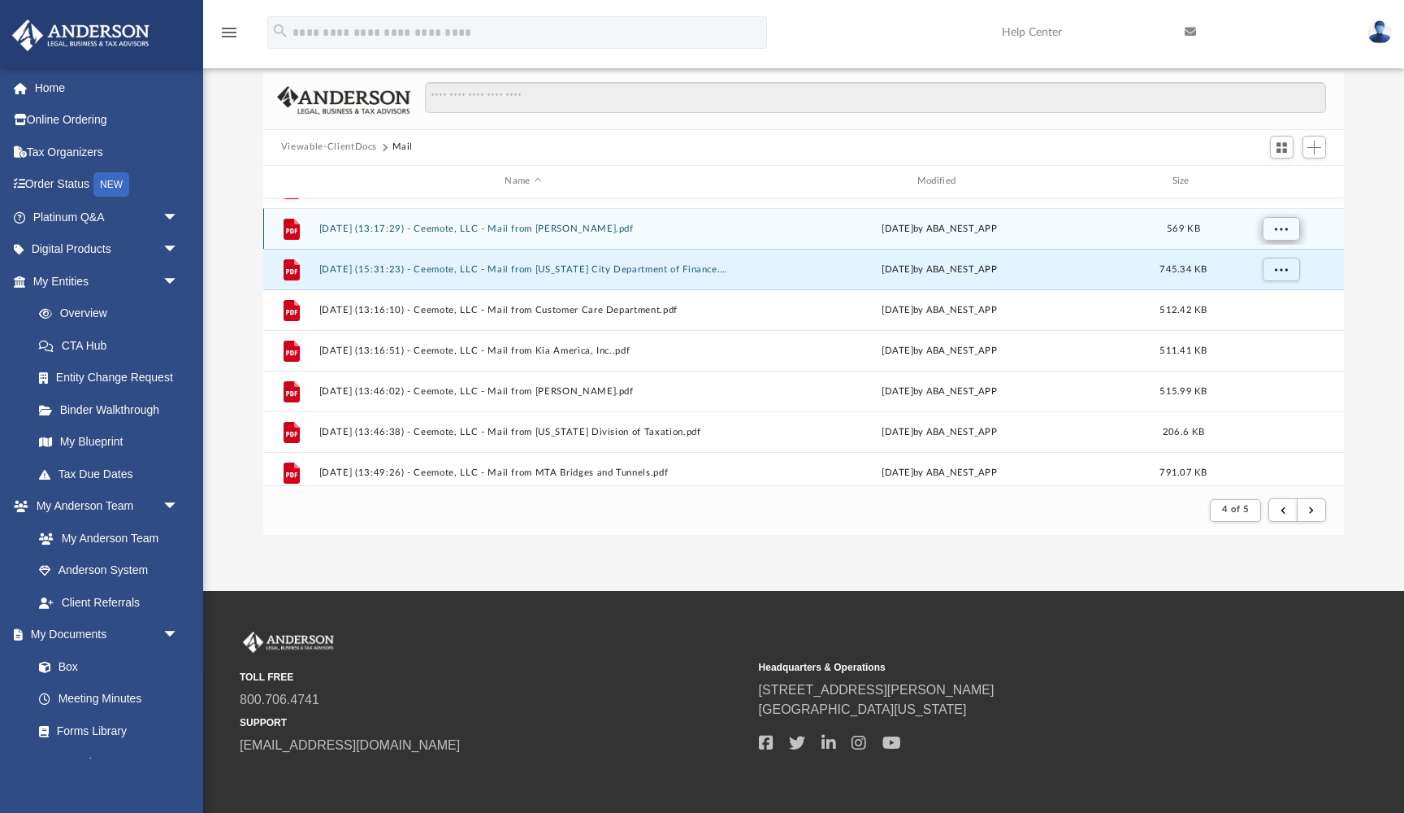
click at [1269, 225] on button "More options" at bounding box center [1280, 228] width 37 height 24
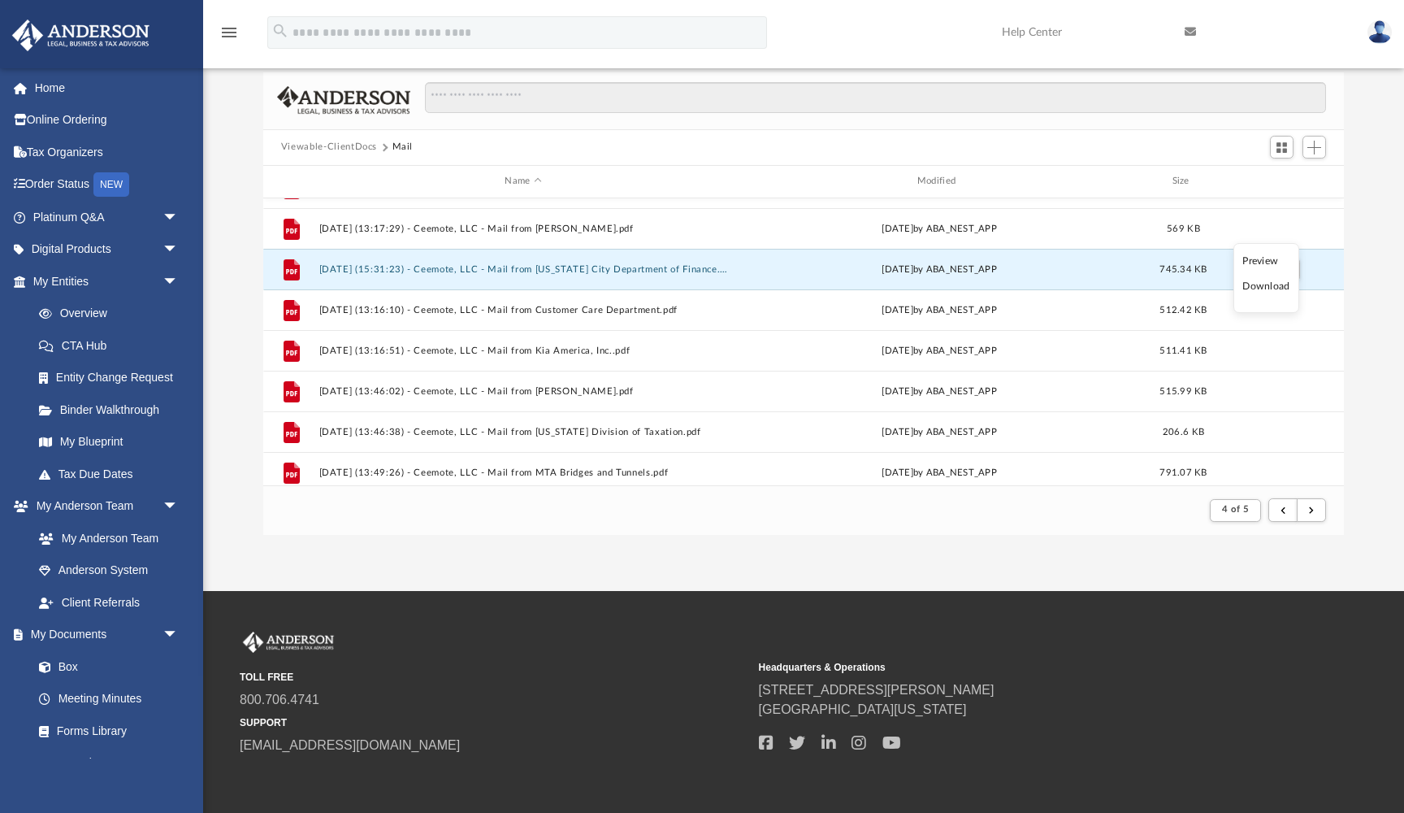
click at [1263, 263] on li "Preview" at bounding box center [1266, 261] width 47 height 17
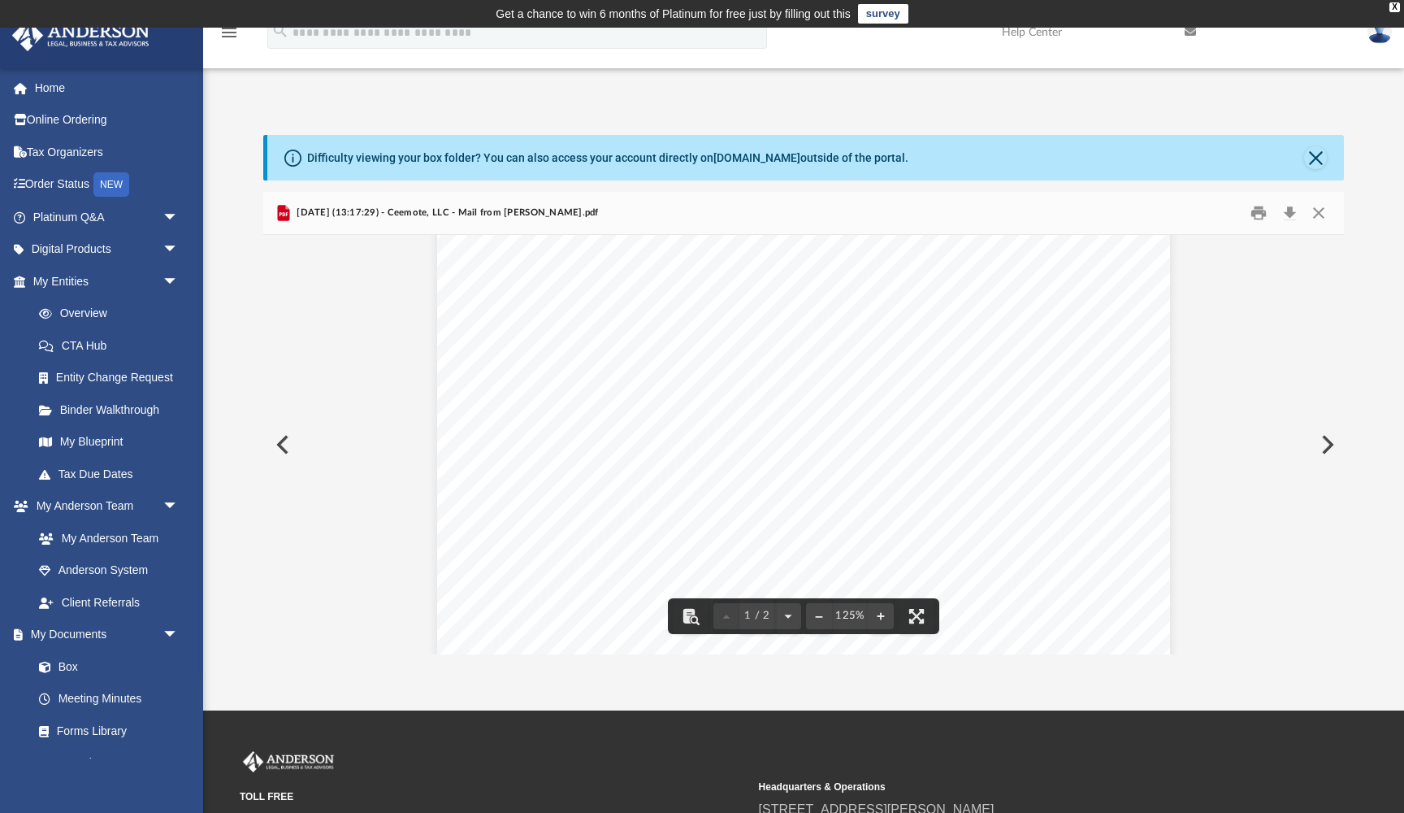
scroll to position [477, 0]
click at [1321, 214] on button "Close" at bounding box center [1318, 212] width 29 height 25
